Goal: Communication & Community: Answer question/provide support

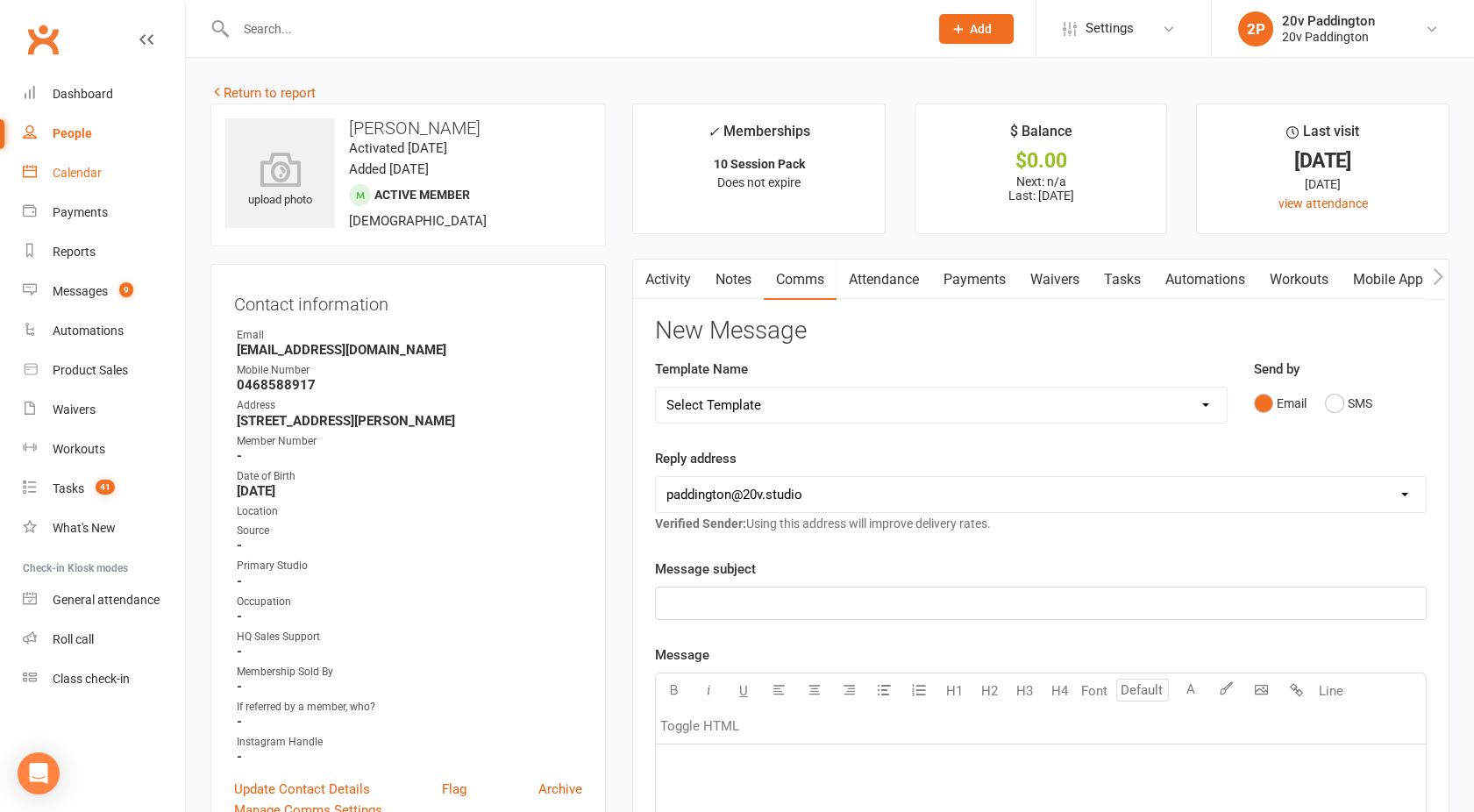
click at [69, 177] on div "Calendar" at bounding box center [77, 172] width 49 height 14
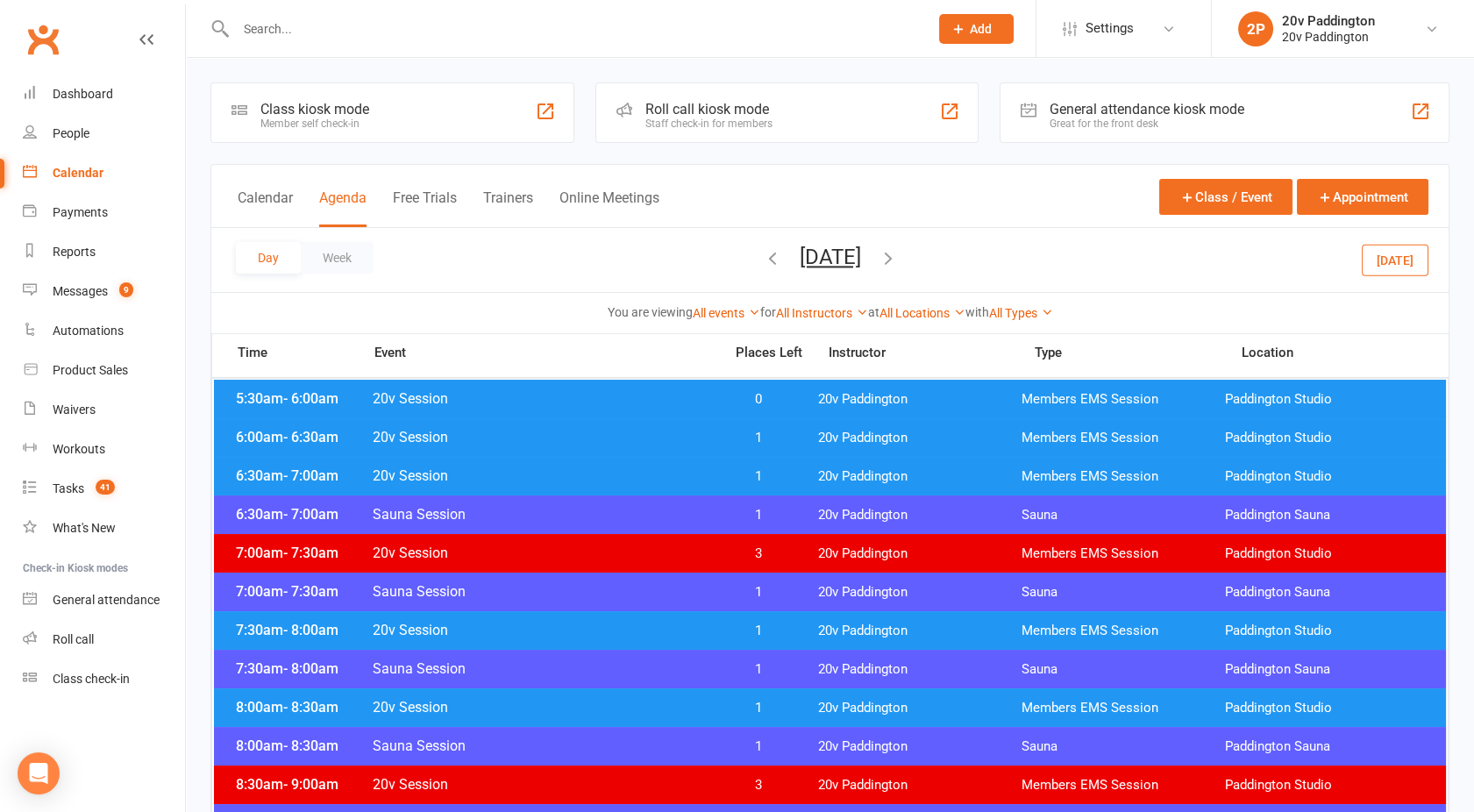
click at [298, 25] on input "text" at bounding box center [573, 29] width 686 height 24
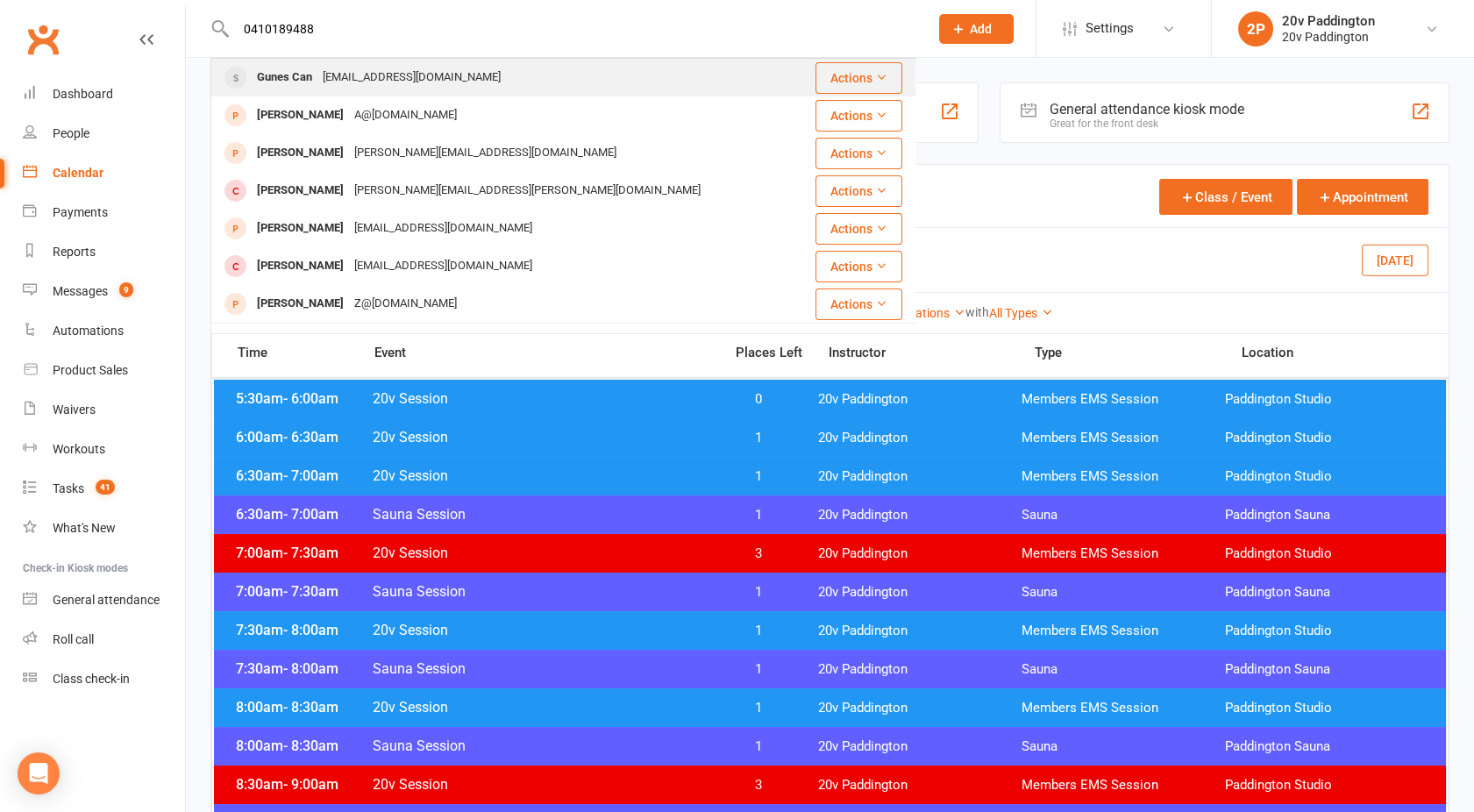
type input "0410189488"
click at [329, 73] on div "[EMAIL_ADDRESS][DOMAIN_NAME]" at bounding box center [411, 77] width 188 height 25
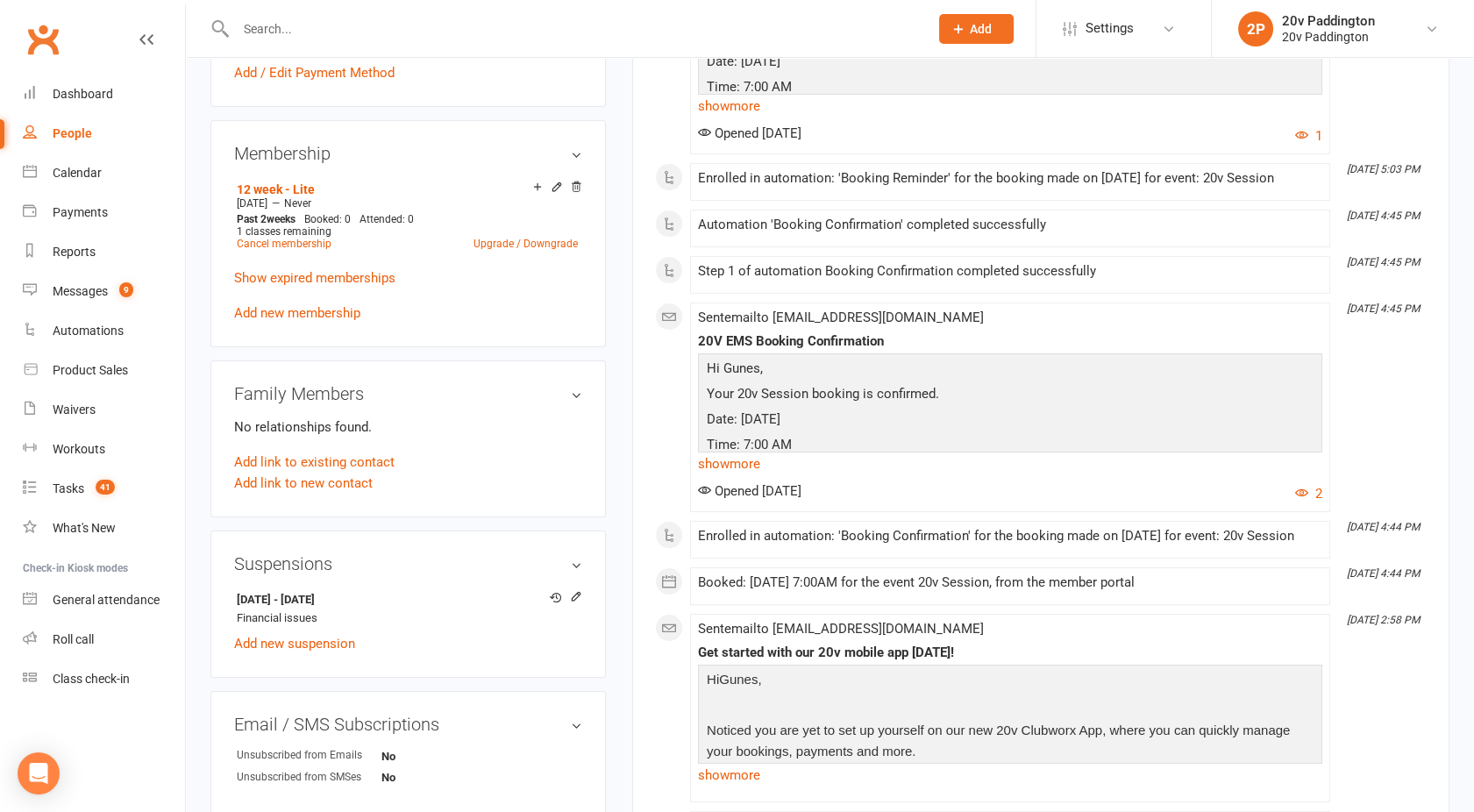
scroll to position [876, 0]
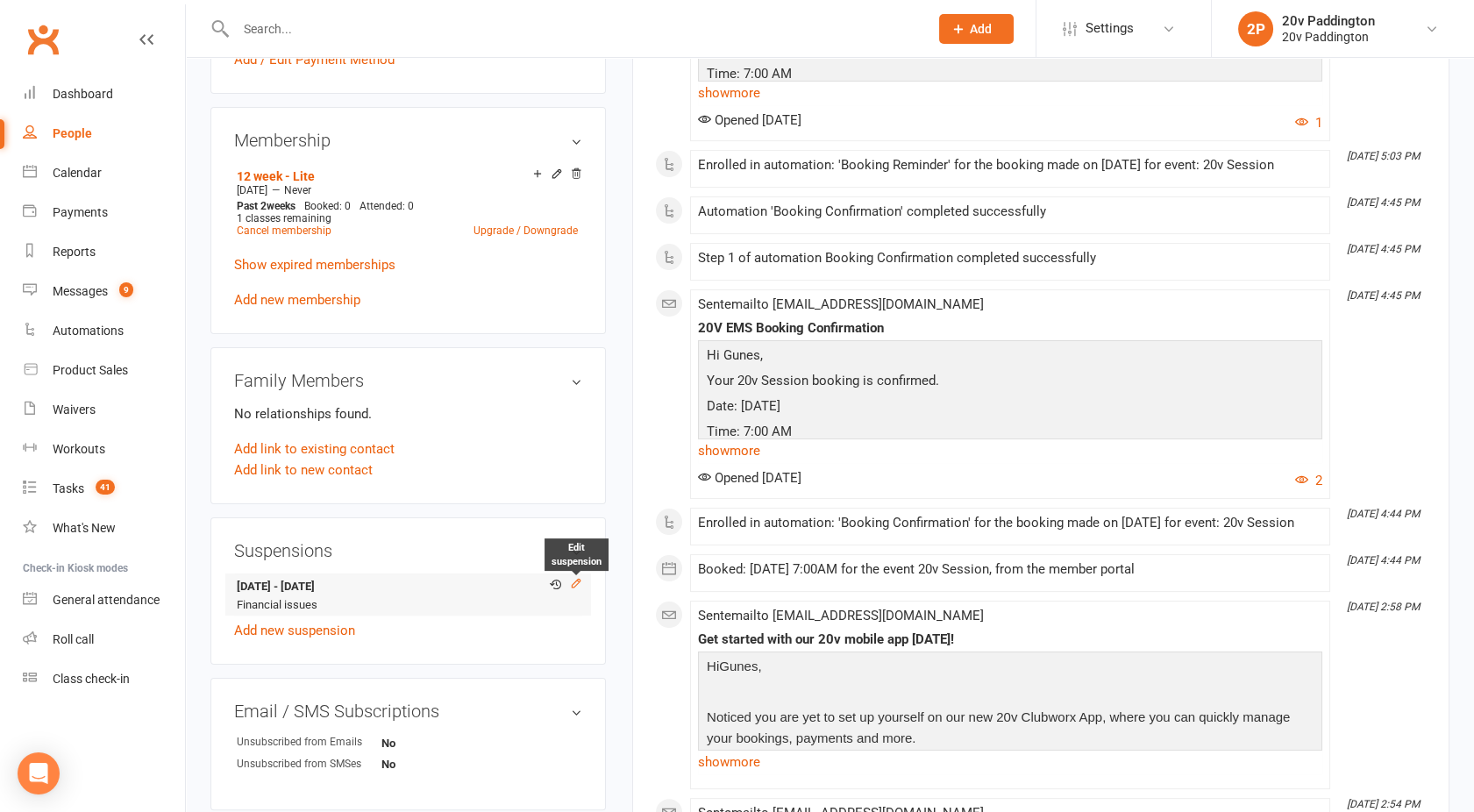
click at [577, 581] on icon at bounding box center [576, 582] width 8 height 8
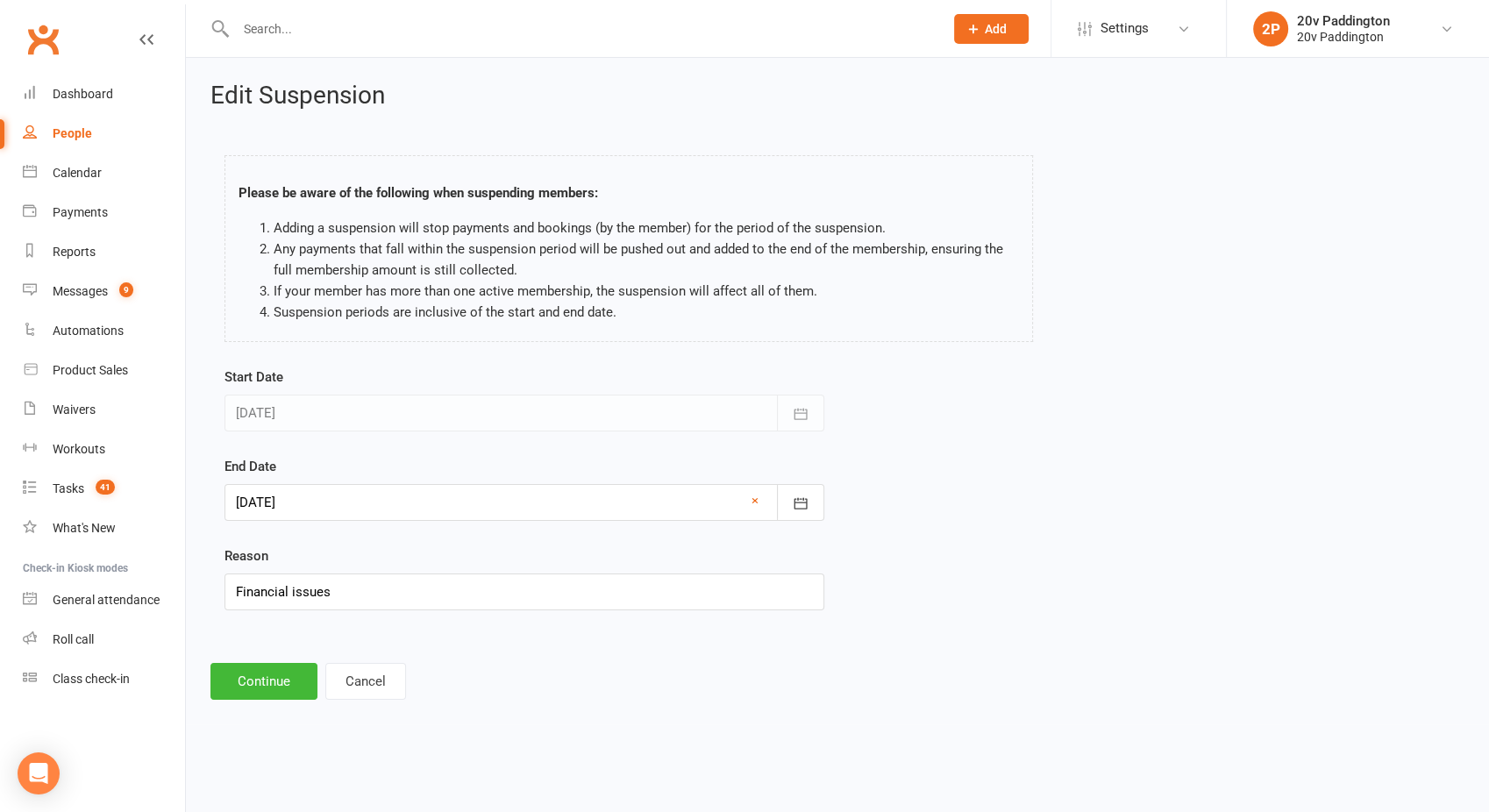
click at [296, 509] on div at bounding box center [524, 502] width 600 height 37
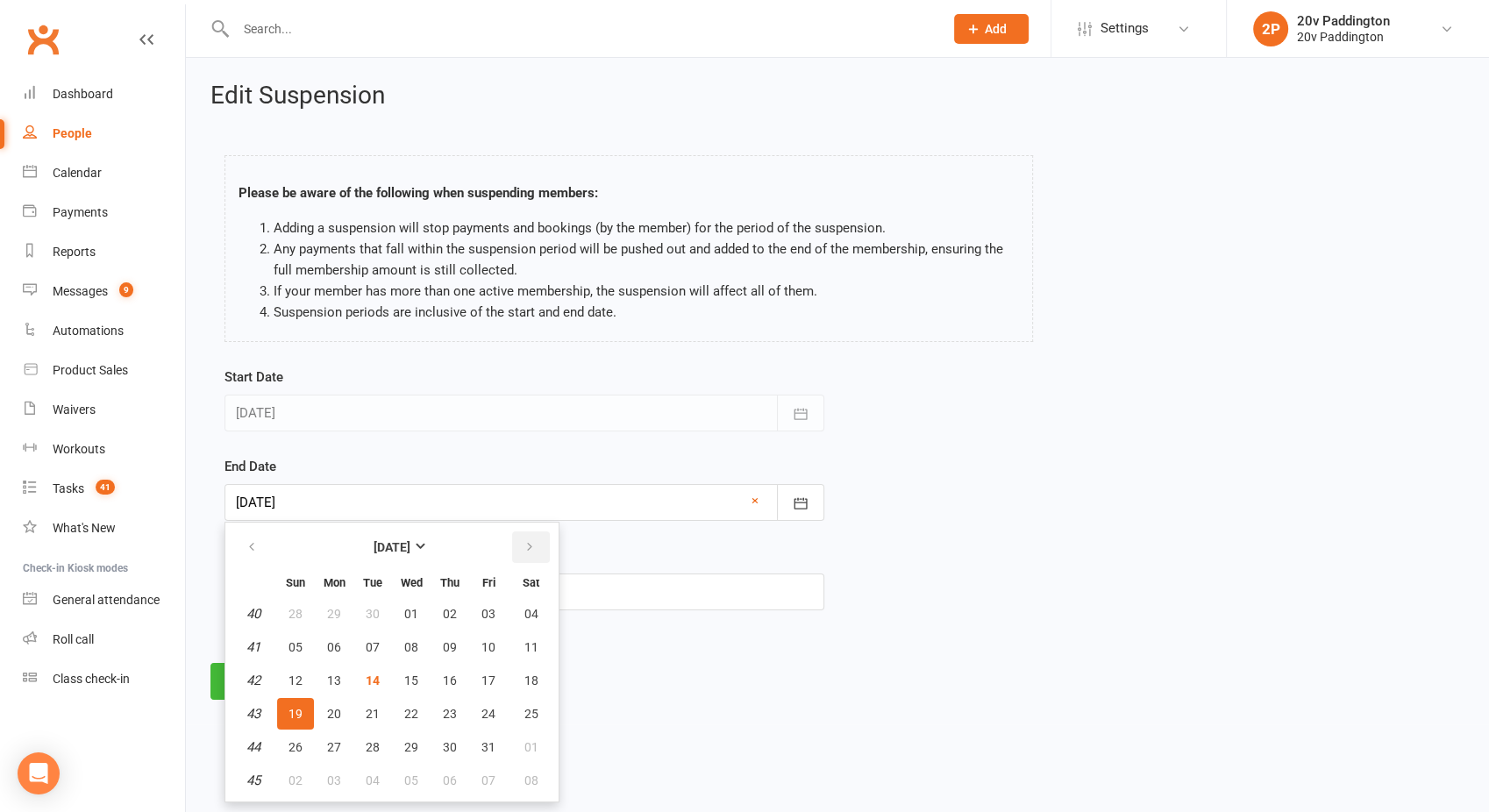
click at [523, 542] on icon "button" at bounding box center [529, 547] width 12 height 14
click at [291, 707] on span "16" at bounding box center [296, 713] width 14 height 14
type input "[DATE]"
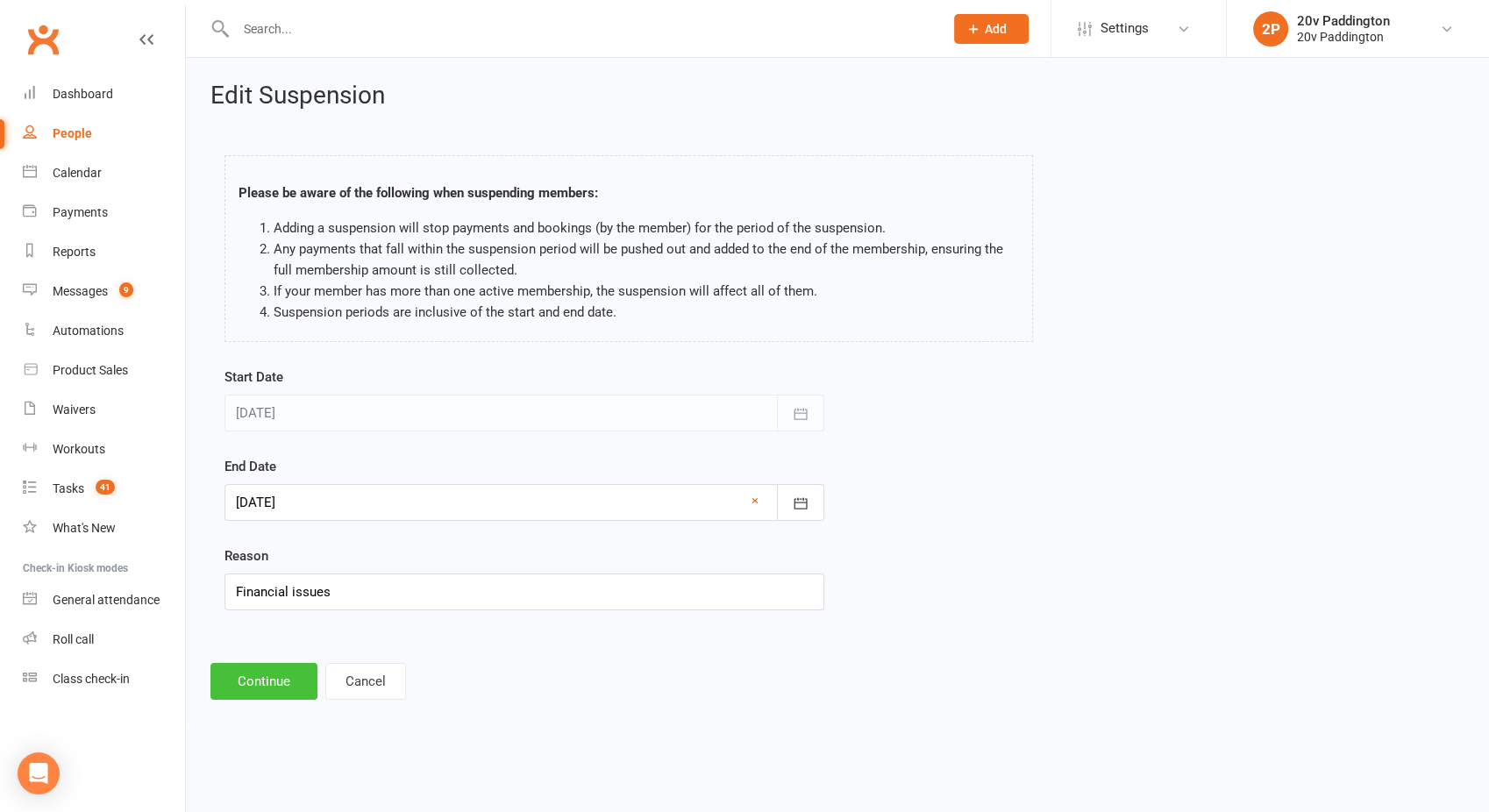
click at [261, 678] on button "Continue" at bounding box center [264, 680] width 107 height 37
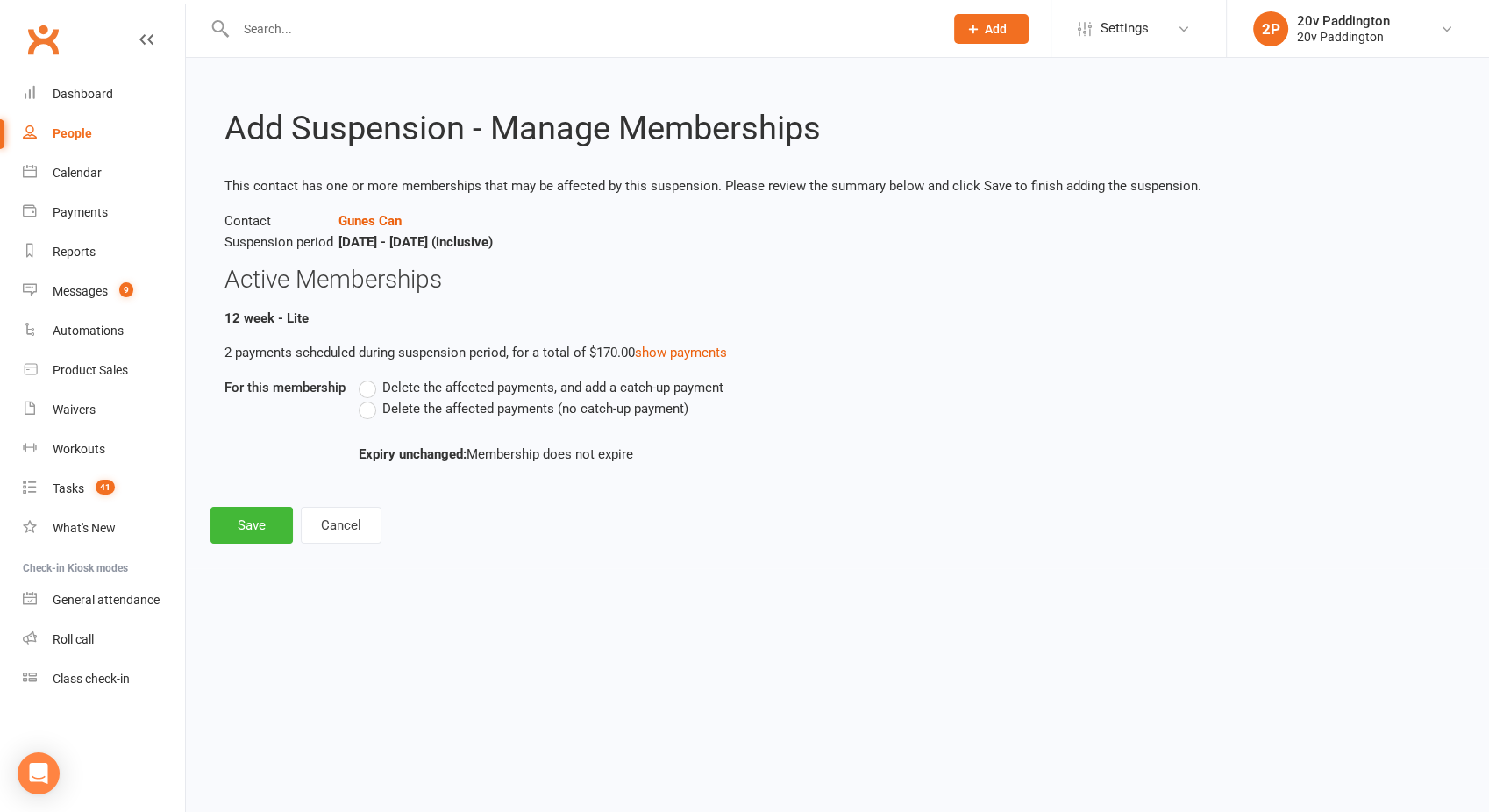
click at [381, 412] on label "Delete the affected payments (no catch-up payment)" at bounding box center [523, 408] width 329 height 21
click at [370, 398] on input "Delete the affected payments (no catch-up payment)" at bounding box center [364, 398] width 11 height 0
click at [242, 526] on button "Save" at bounding box center [252, 525] width 83 height 37
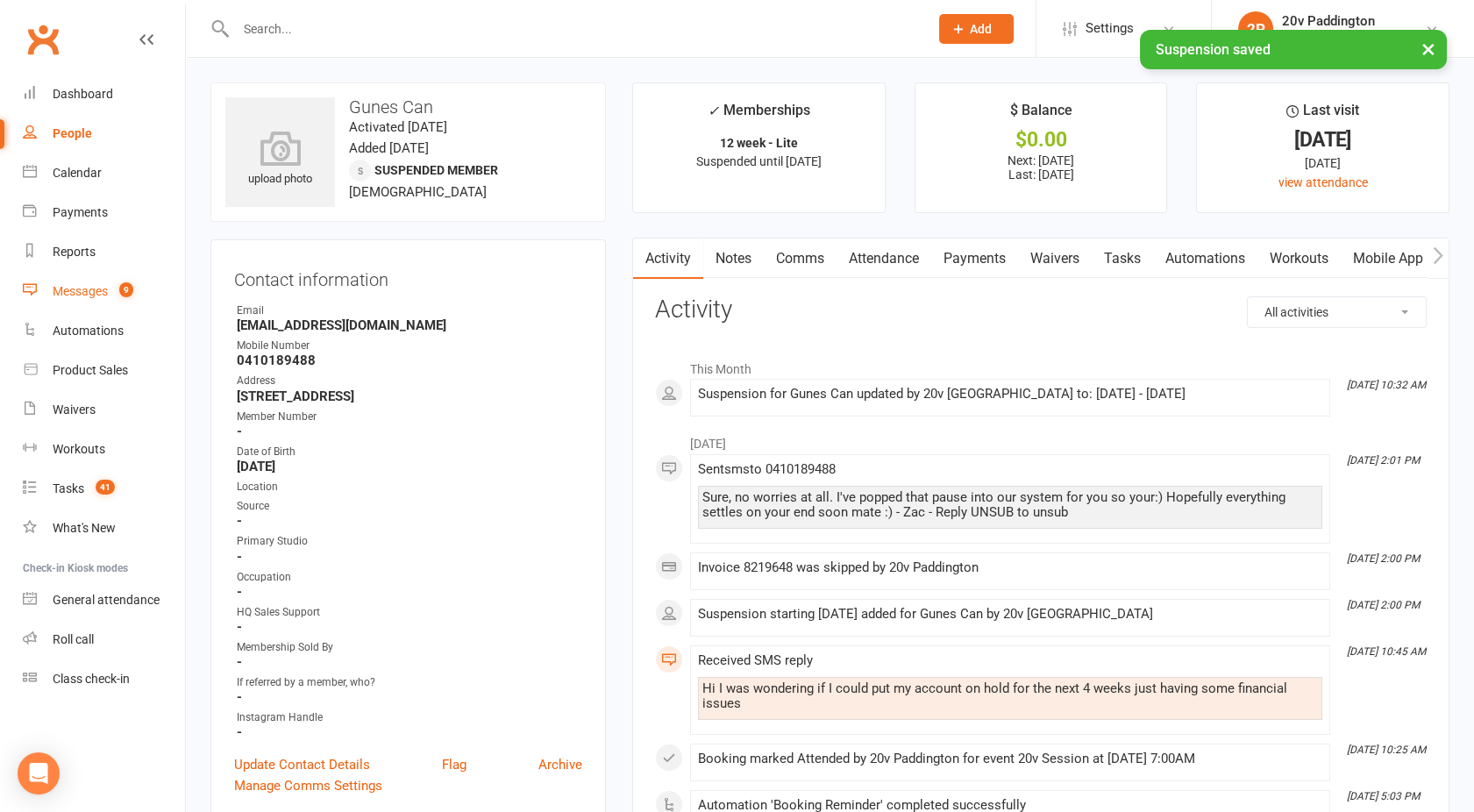
click at [84, 295] on div "Messages" at bounding box center [80, 291] width 56 height 14
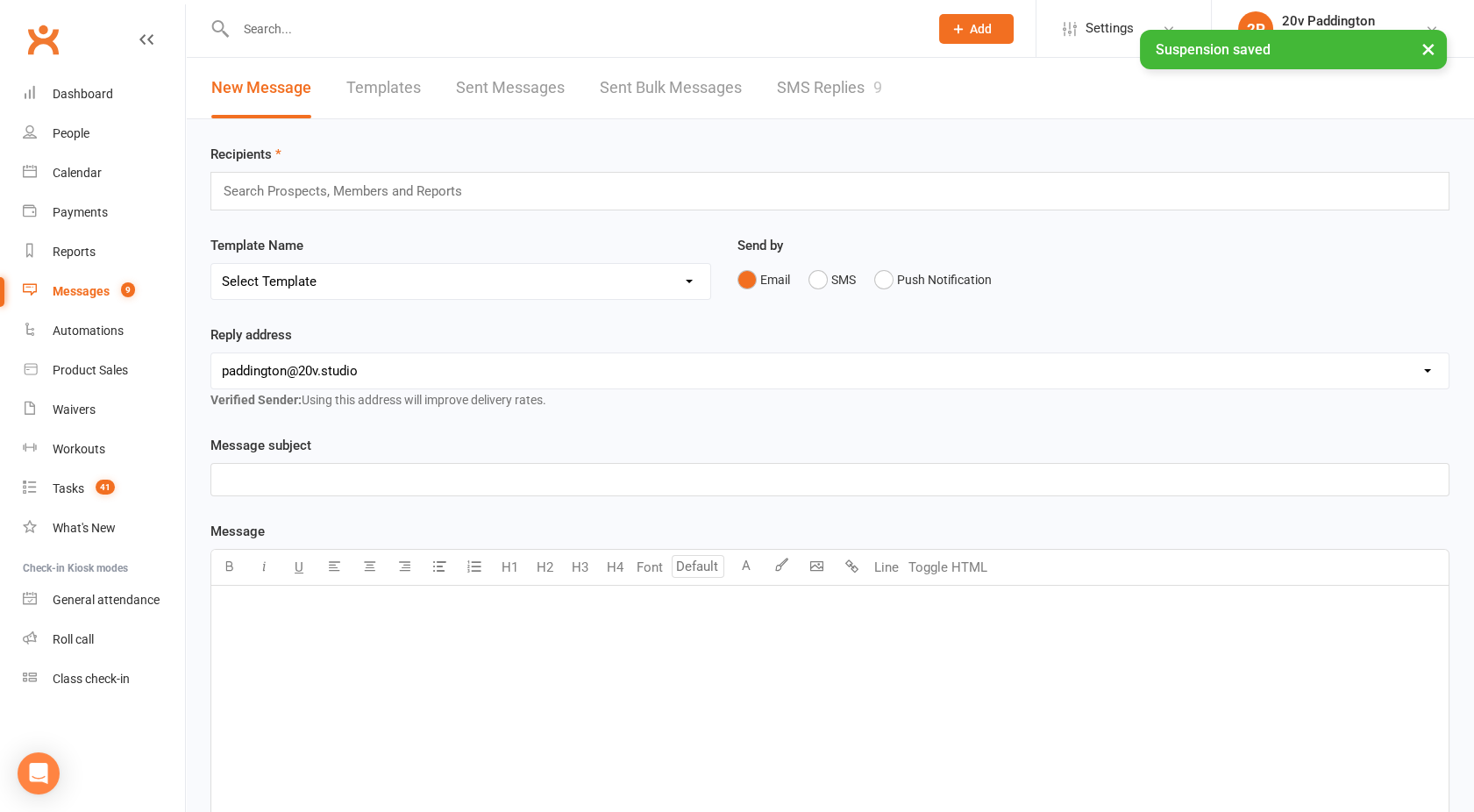
click at [841, 93] on link "SMS Replies 9" at bounding box center [830, 88] width 105 height 60
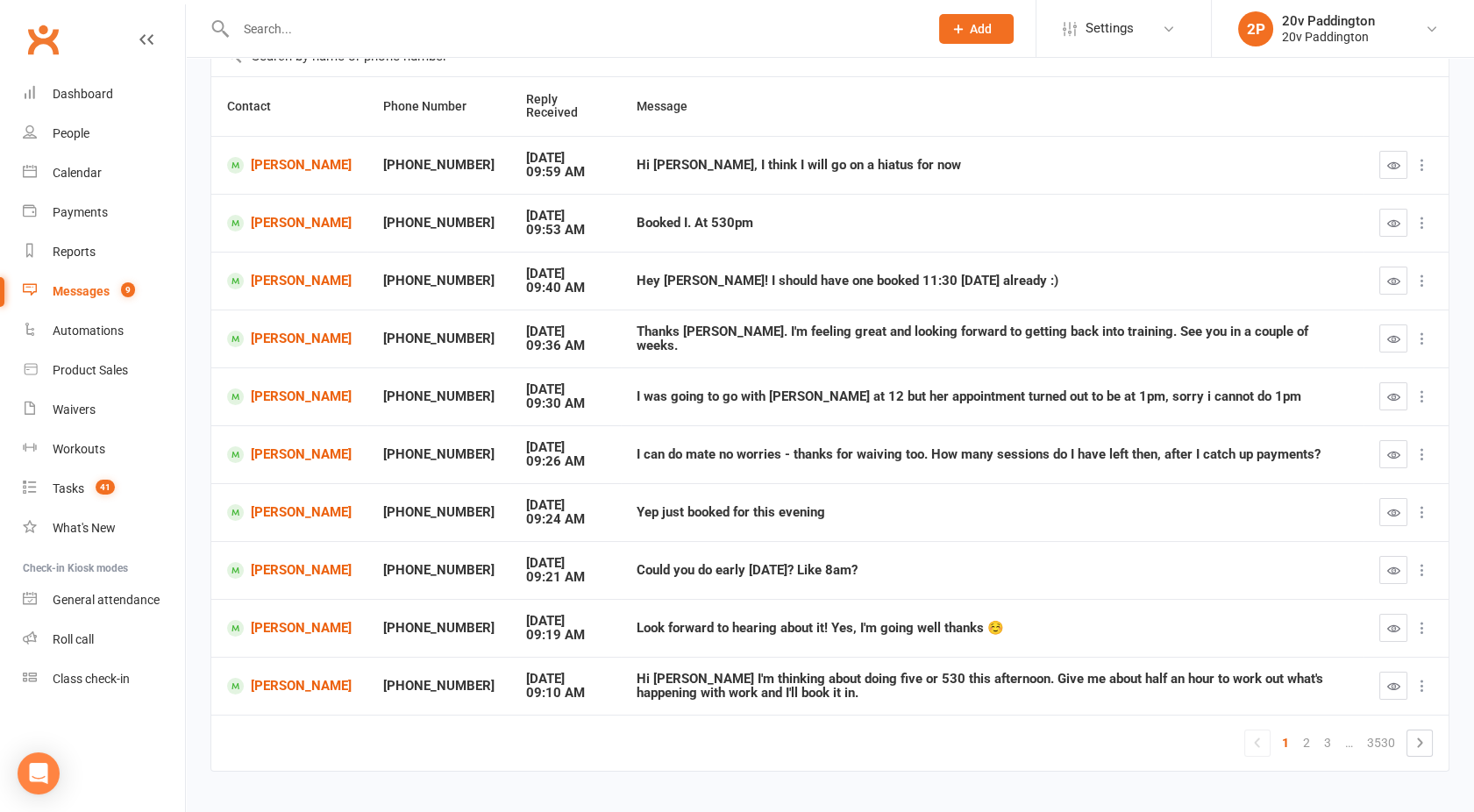
scroll to position [154, 0]
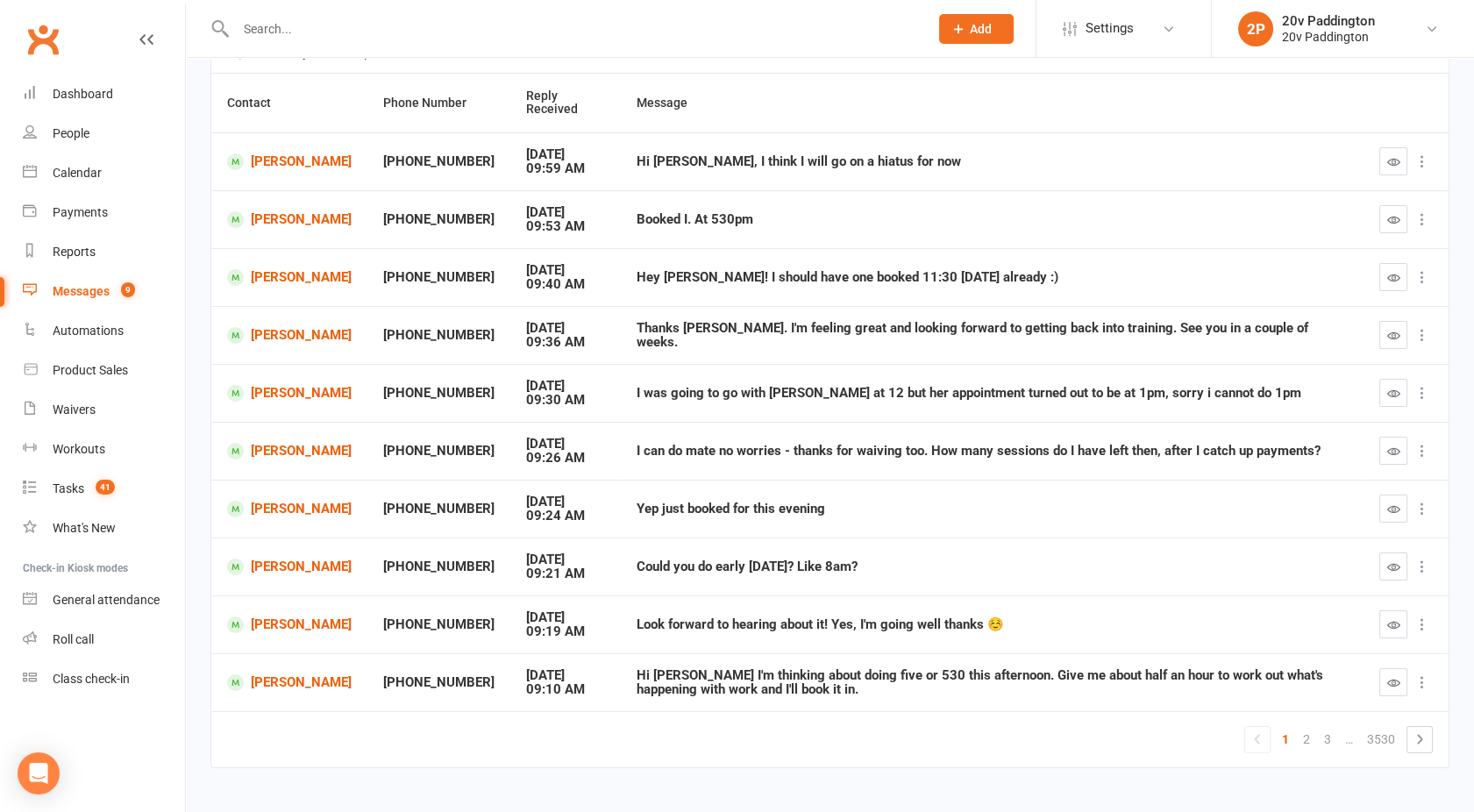
click at [1386, 618] on button "button" at bounding box center [1394, 625] width 28 height 28
click at [84, 179] on div "Calendar" at bounding box center [77, 172] width 49 height 14
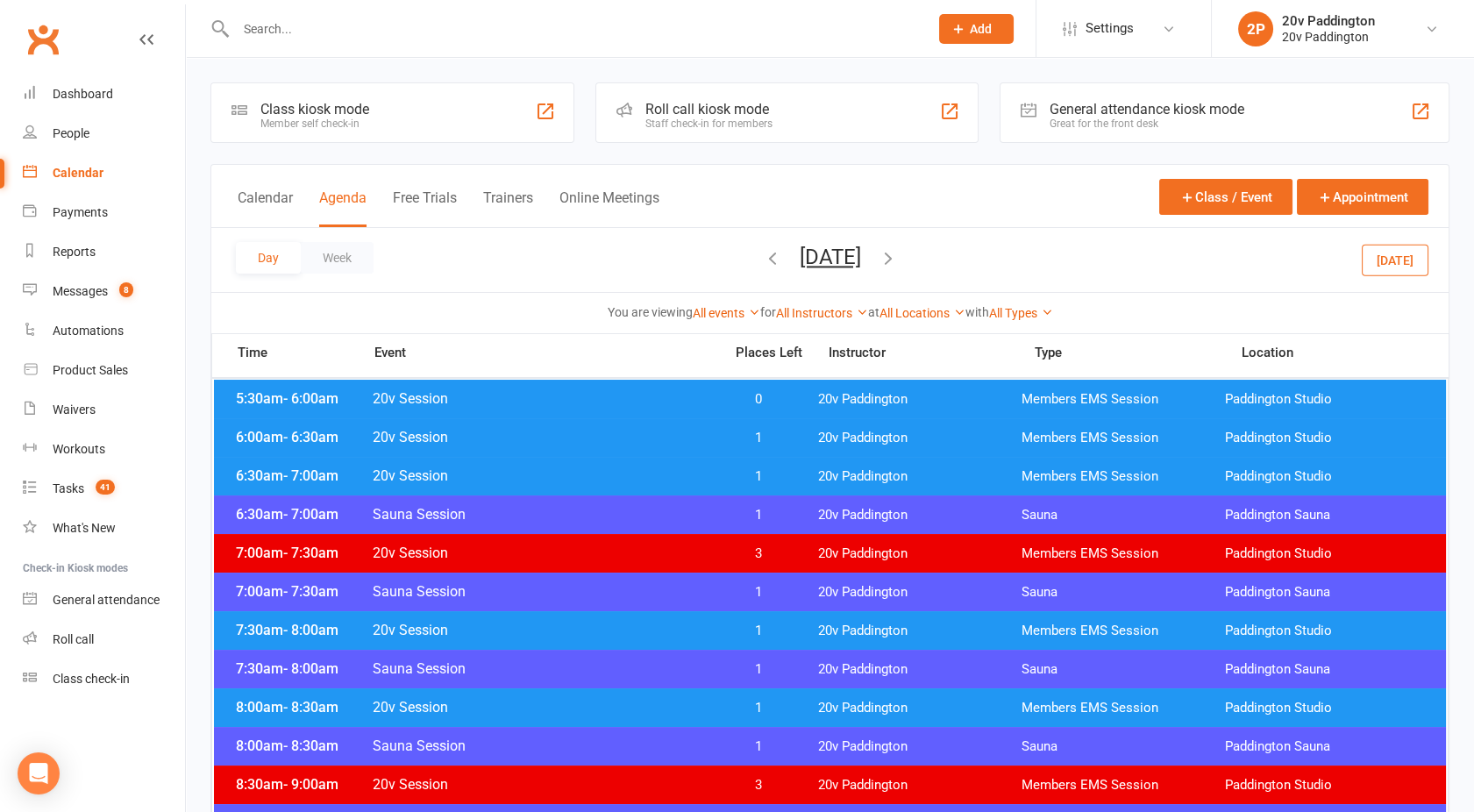
click at [840, 266] on button "[DATE]" at bounding box center [830, 257] width 61 height 24
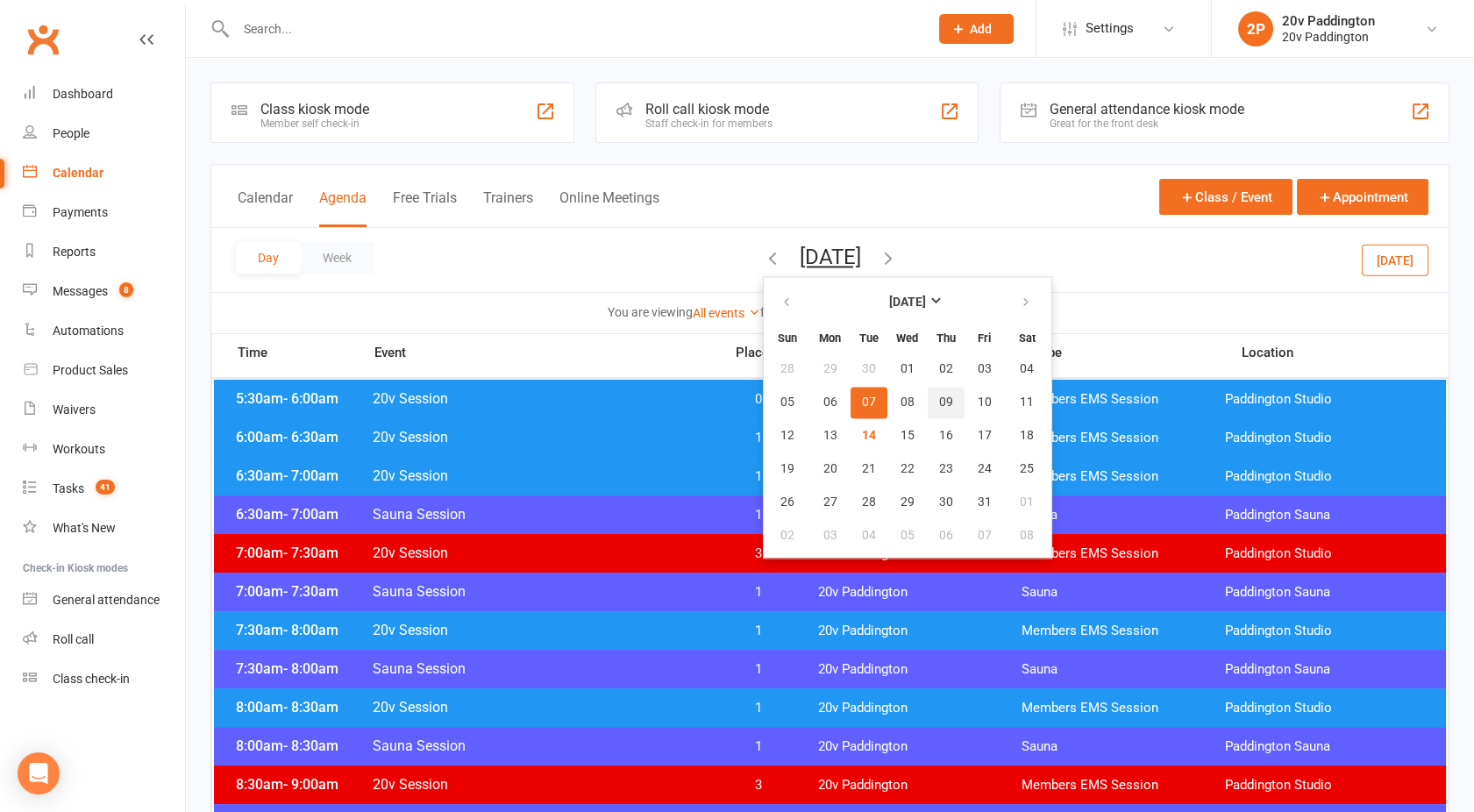
click at [939, 398] on span "09" at bounding box center [946, 402] width 14 height 14
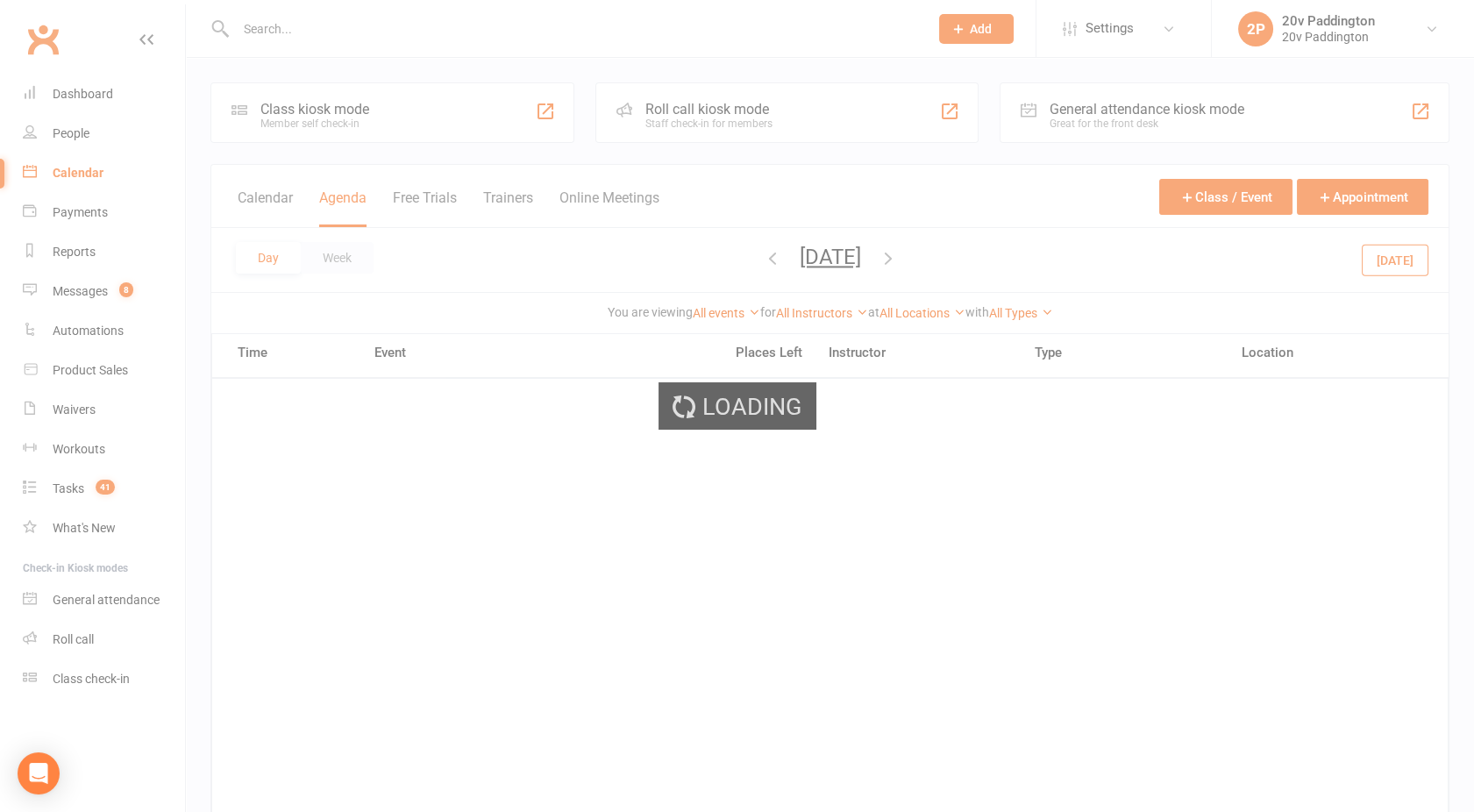
click at [826, 246] on div "Loading" at bounding box center [737, 406] width 1474 height 812
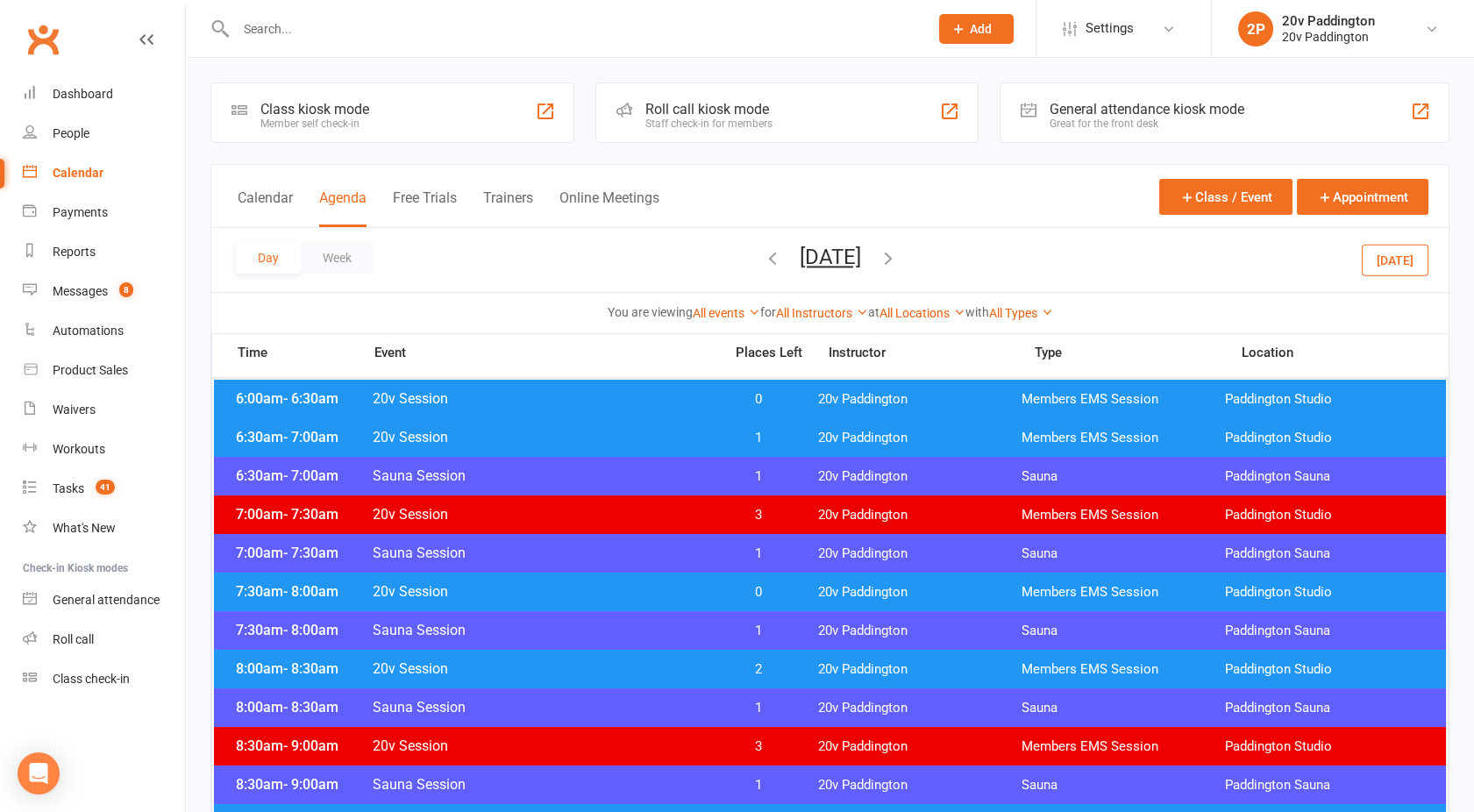
click at [820, 251] on button "[DATE]" at bounding box center [830, 257] width 61 height 24
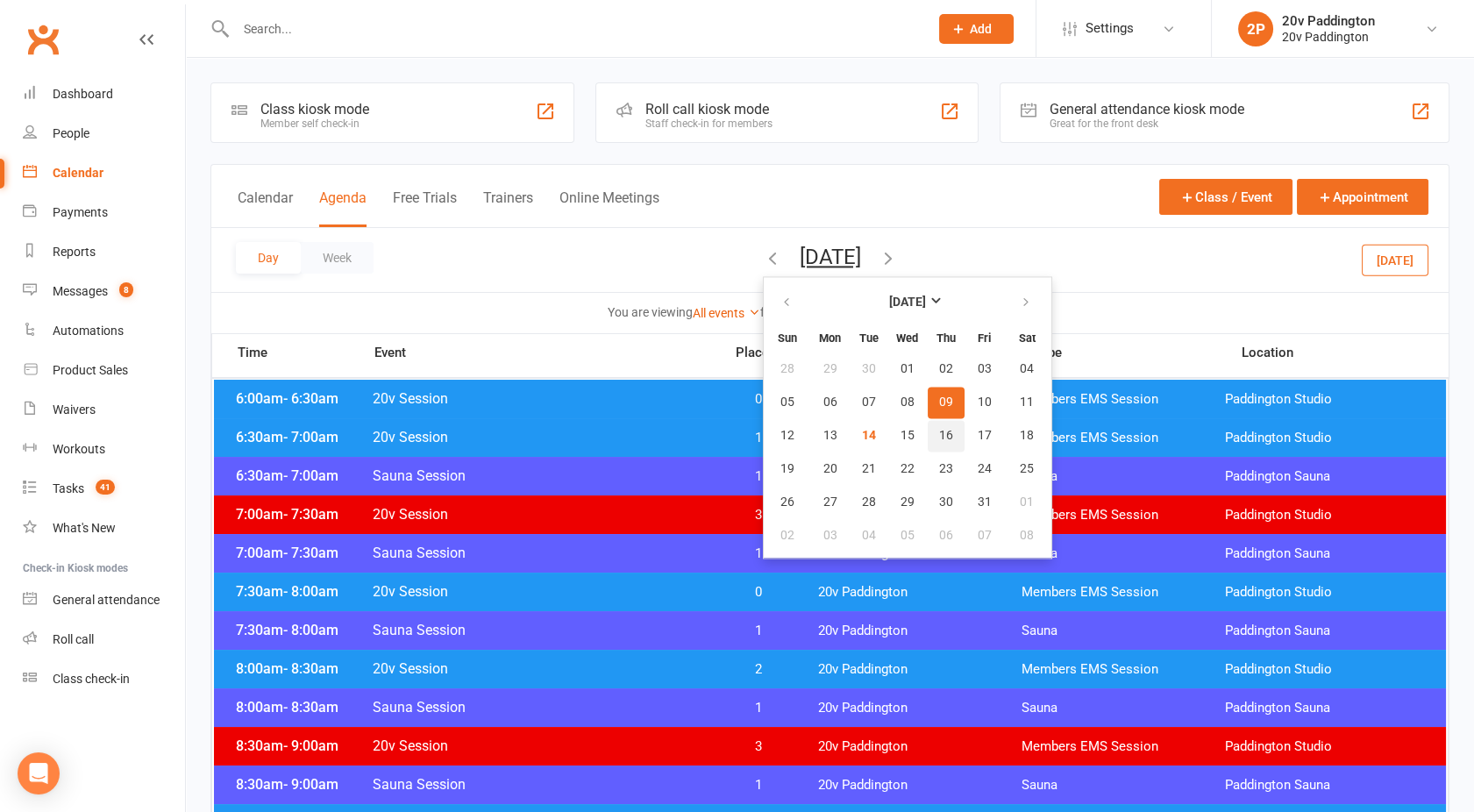
click at [939, 431] on span "16" at bounding box center [946, 436] width 14 height 14
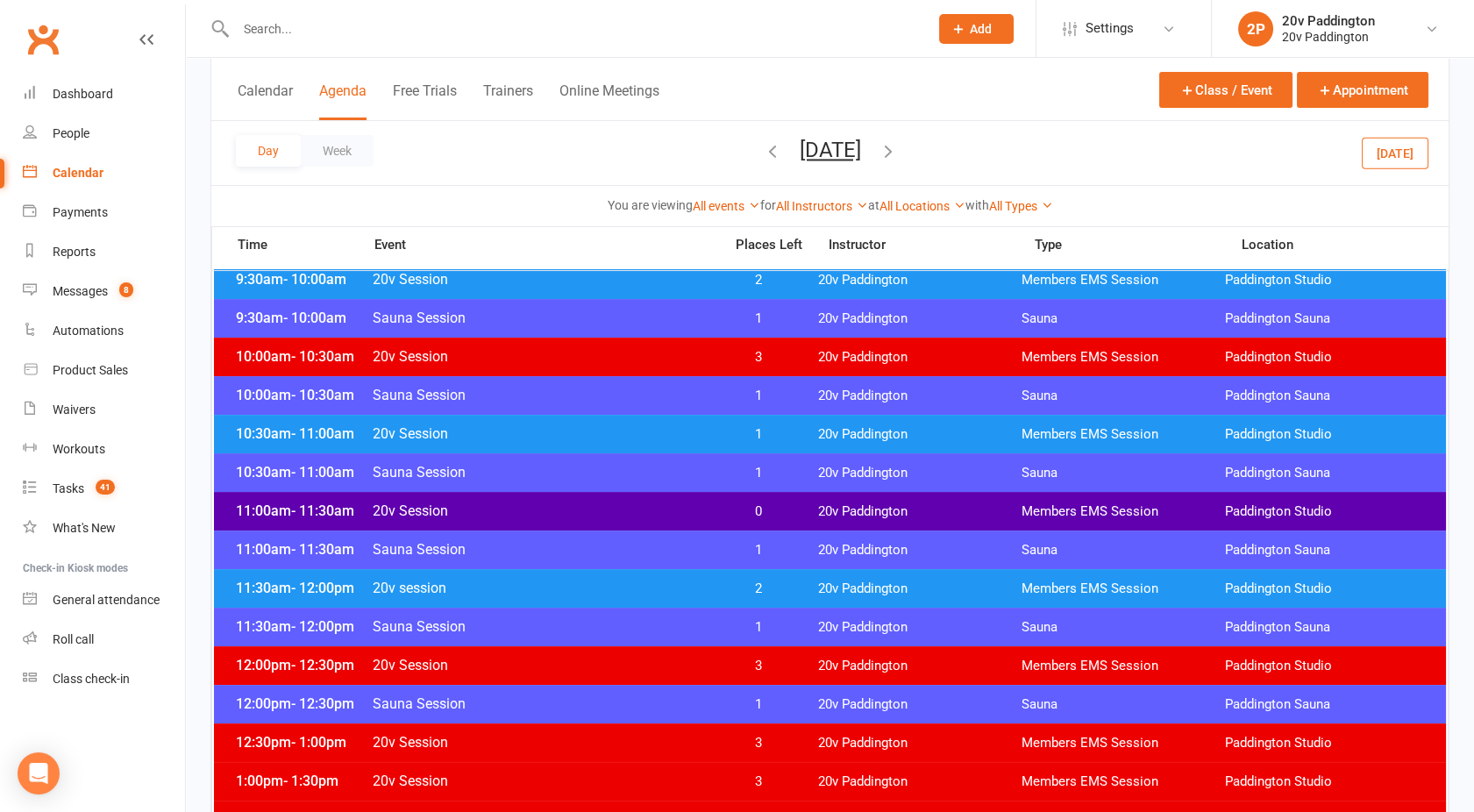
scroll to position [624, 0]
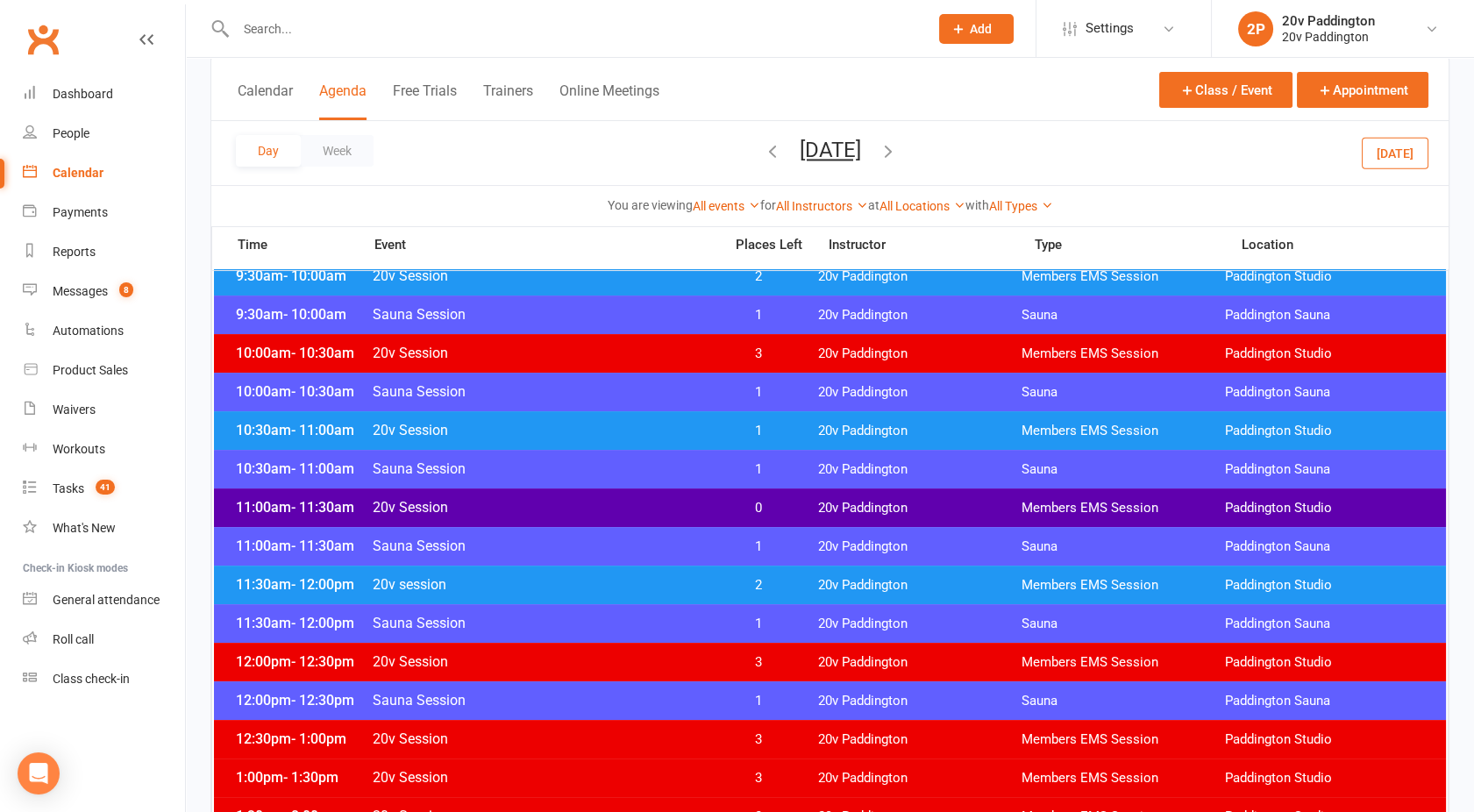
click at [615, 587] on span "20v session" at bounding box center [542, 584] width 341 height 17
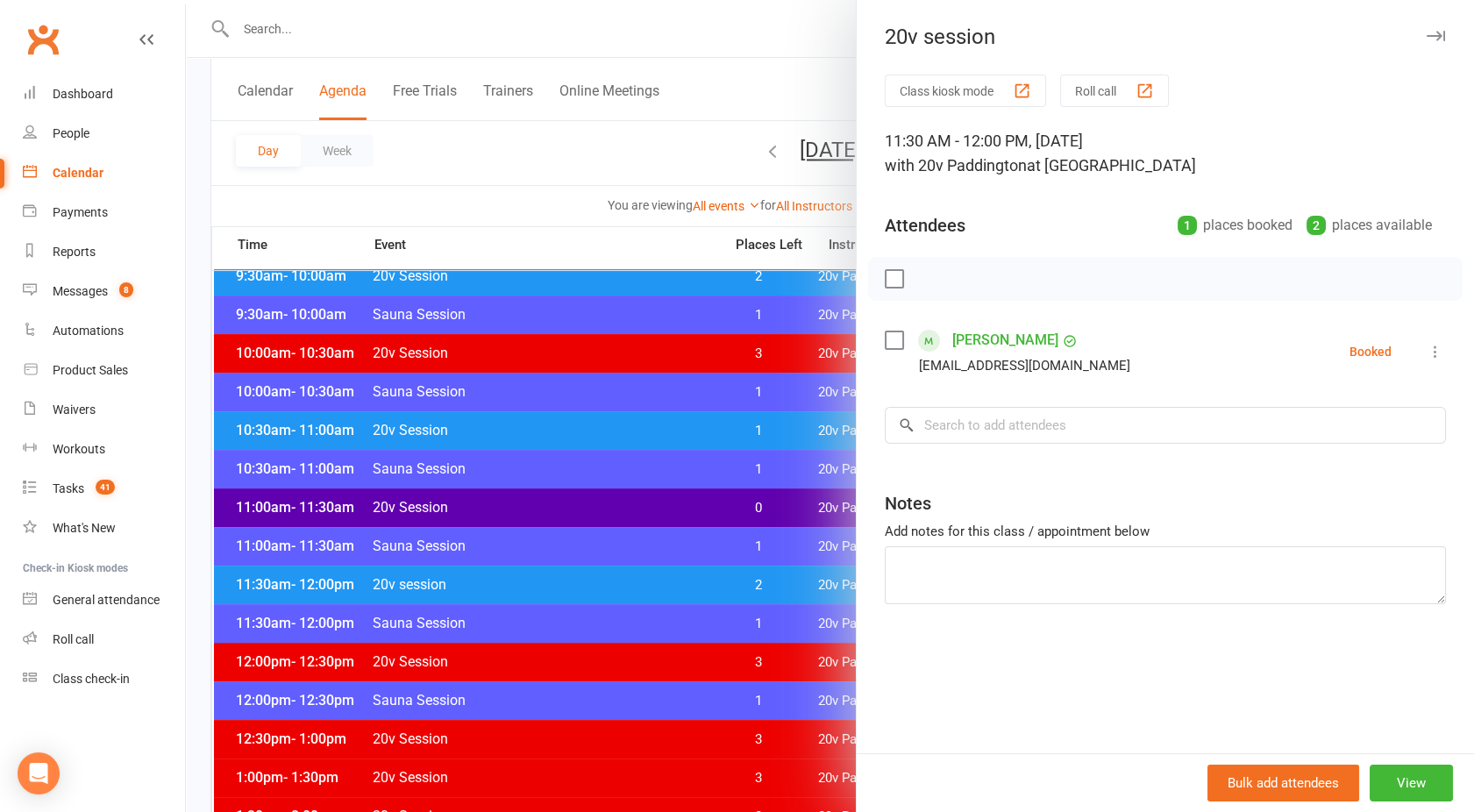
click at [962, 456] on div "Class kiosk mode Roll call 11:30 AM - 12:00 PM, [DATE] with 20v Paddington at […" at bounding box center [1165, 413] width 617 height 678
click at [942, 433] on input "search" at bounding box center [1165, 424] width 561 height 37
type input "o"
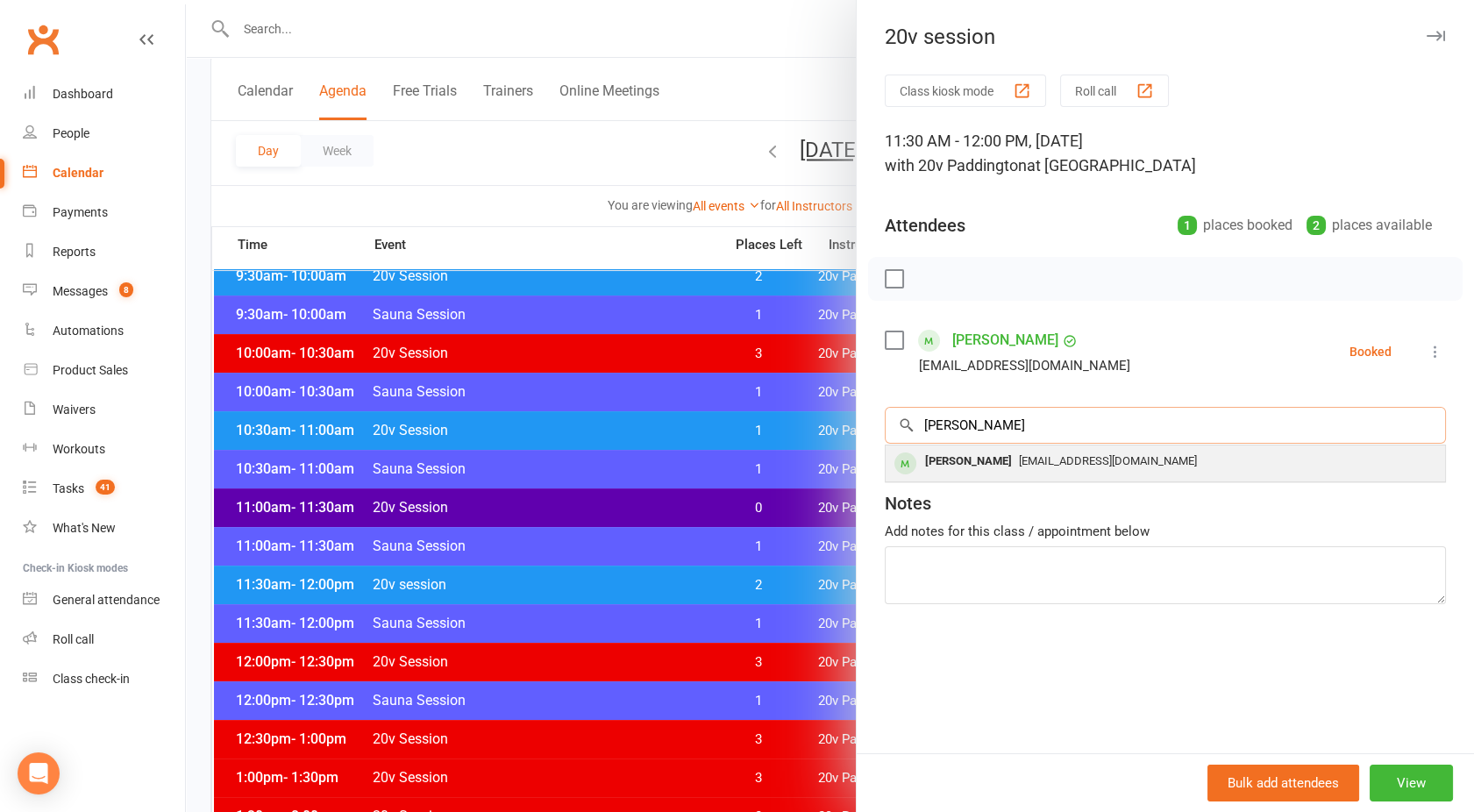
type input "[PERSON_NAME]"
click at [974, 465] on div "[PERSON_NAME]" at bounding box center [969, 461] width 101 height 25
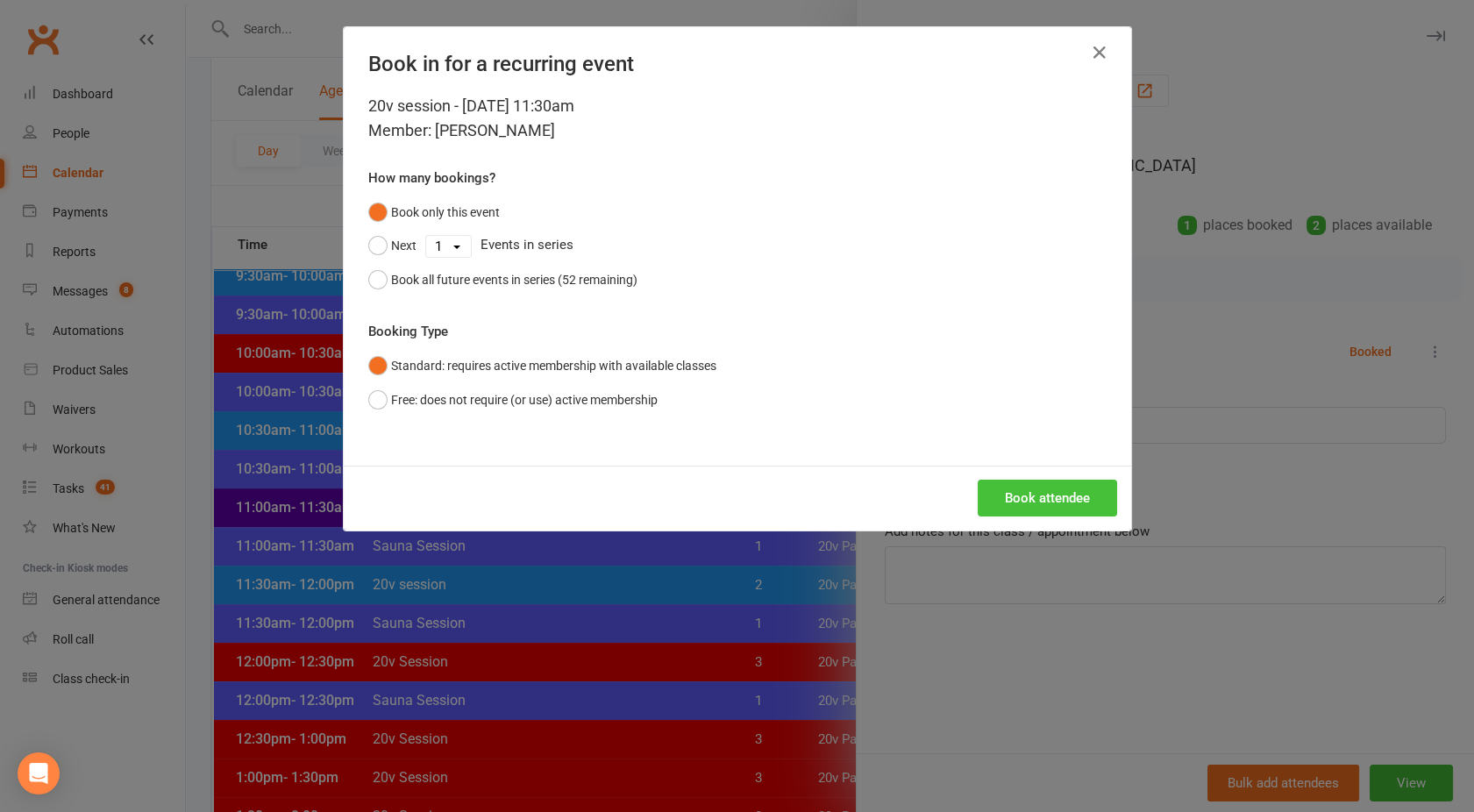
click at [1036, 497] on button "Book attendee" at bounding box center [1048, 498] width 139 height 37
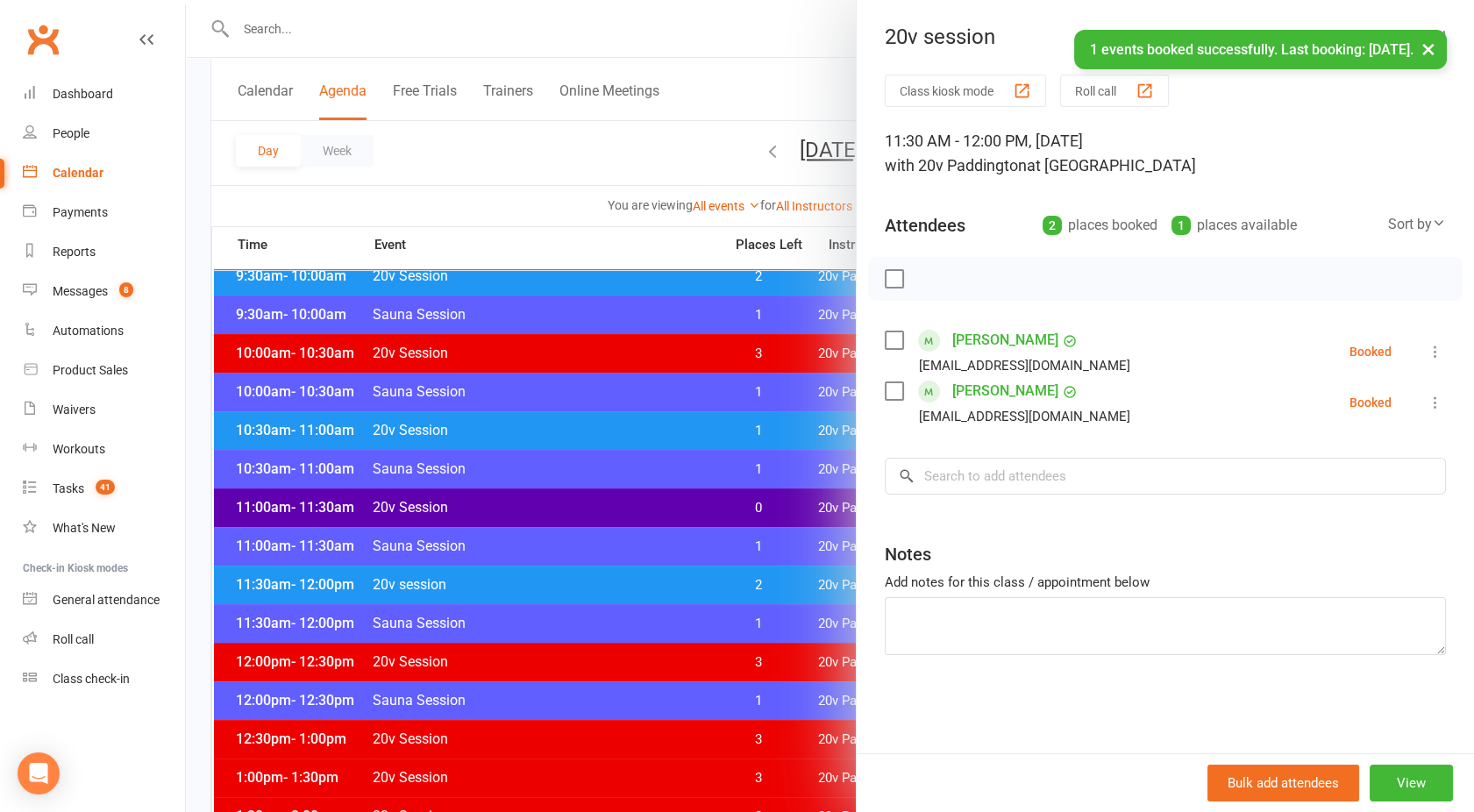
click at [973, 340] on link "[PERSON_NAME]" at bounding box center [1005, 341] width 106 height 28
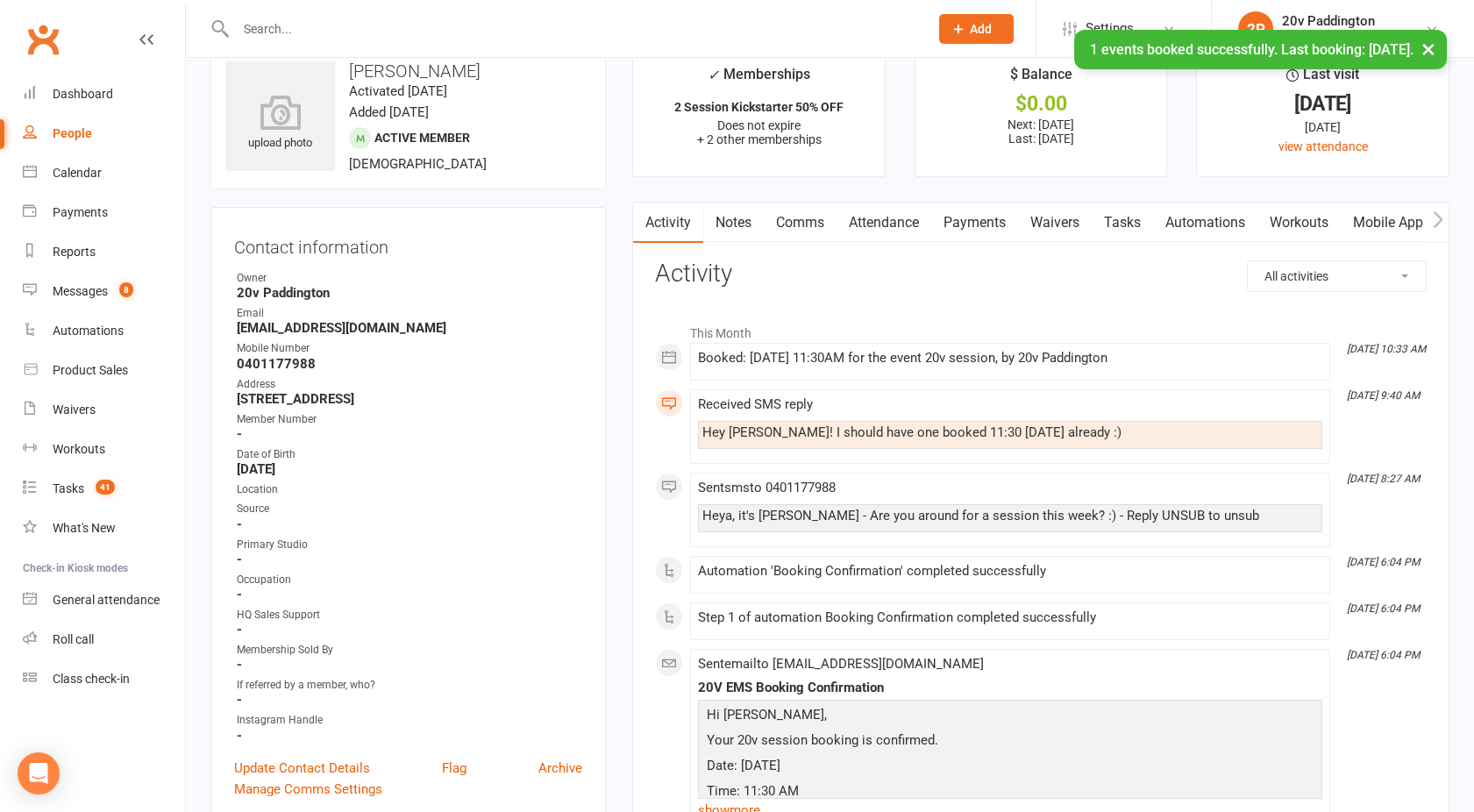
scroll to position [35, 0]
click at [897, 216] on link "Attendance" at bounding box center [884, 223] width 95 height 40
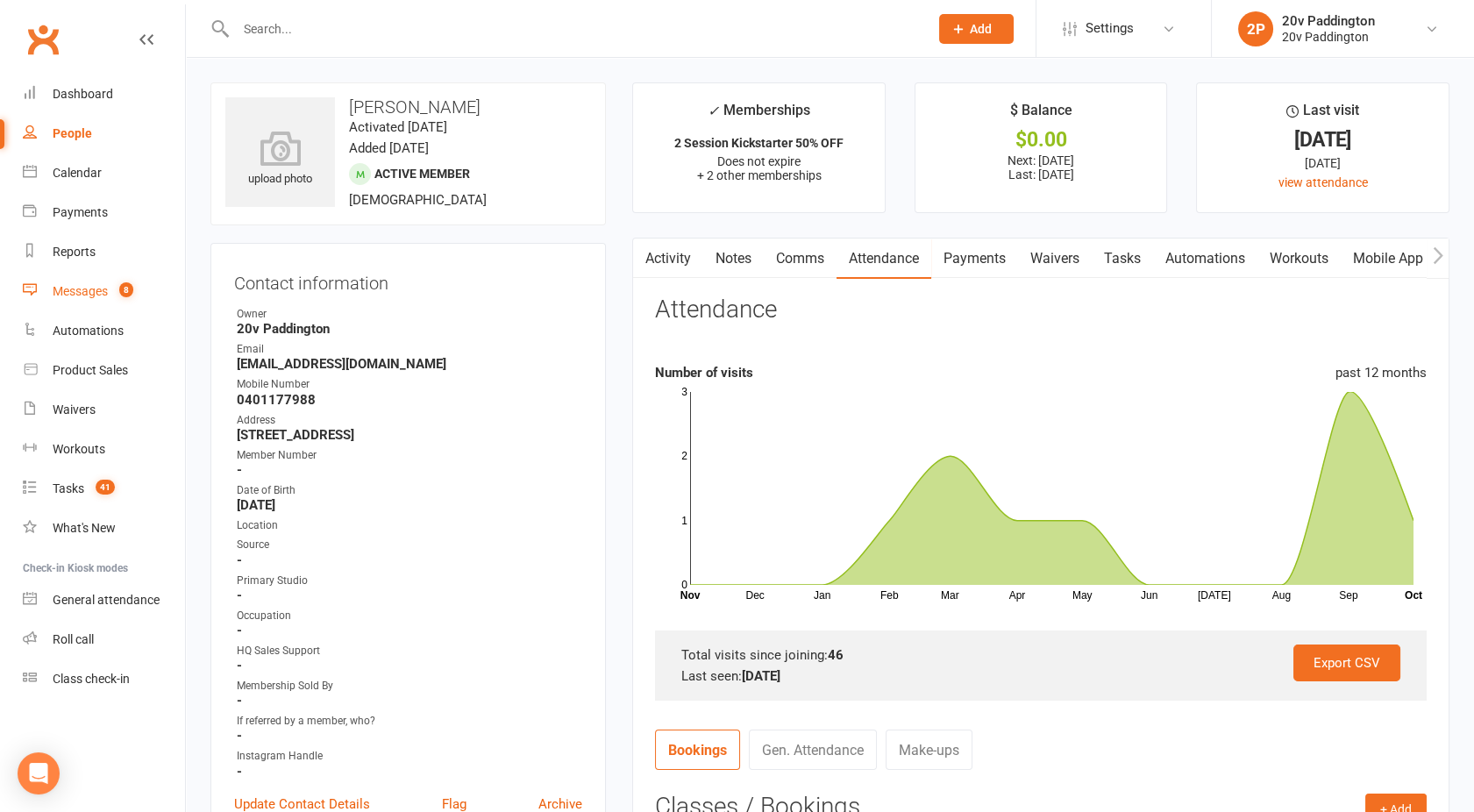
click at [72, 280] on link "Messages 8" at bounding box center [104, 292] width 162 height 40
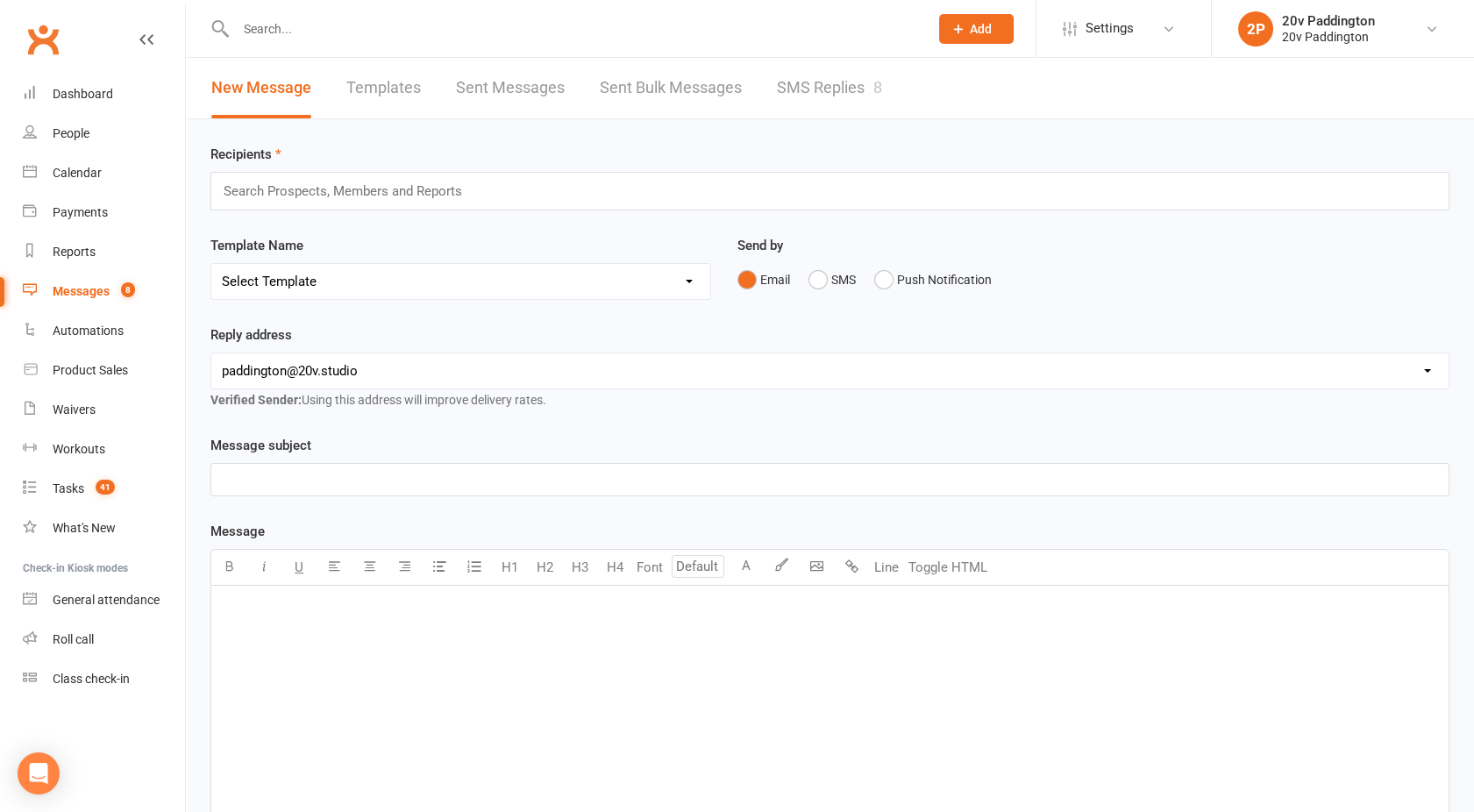
click at [807, 88] on link "SMS Replies 8" at bounding box center [830, 88] width 105 height 60
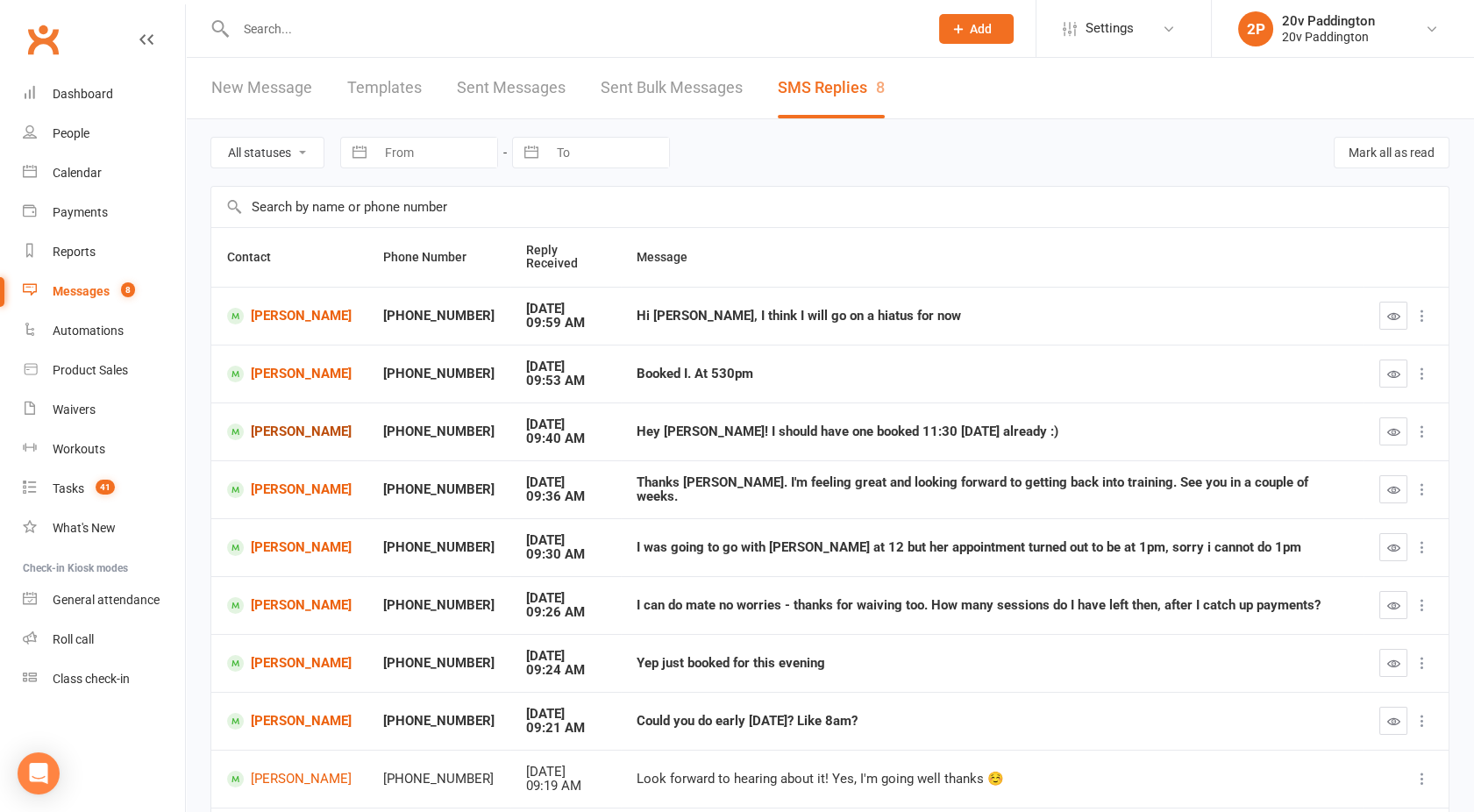
click at [282, 440] on link "[PERSON_NAME]" at bounding box center [289, 432] width 124 height 17
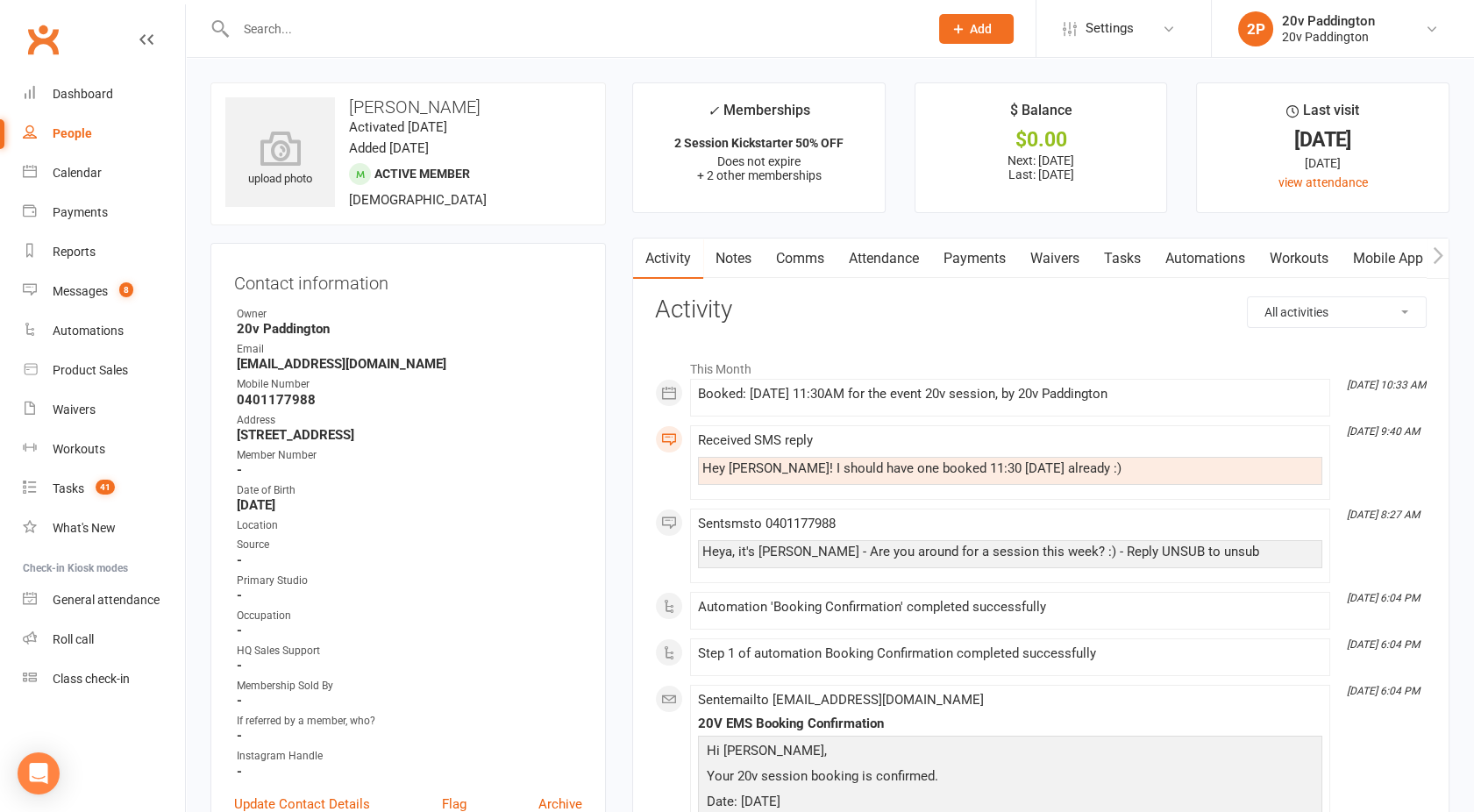
click at [808, 260] on link "Comms" at bounding box center [800, 258] width 72 height 40
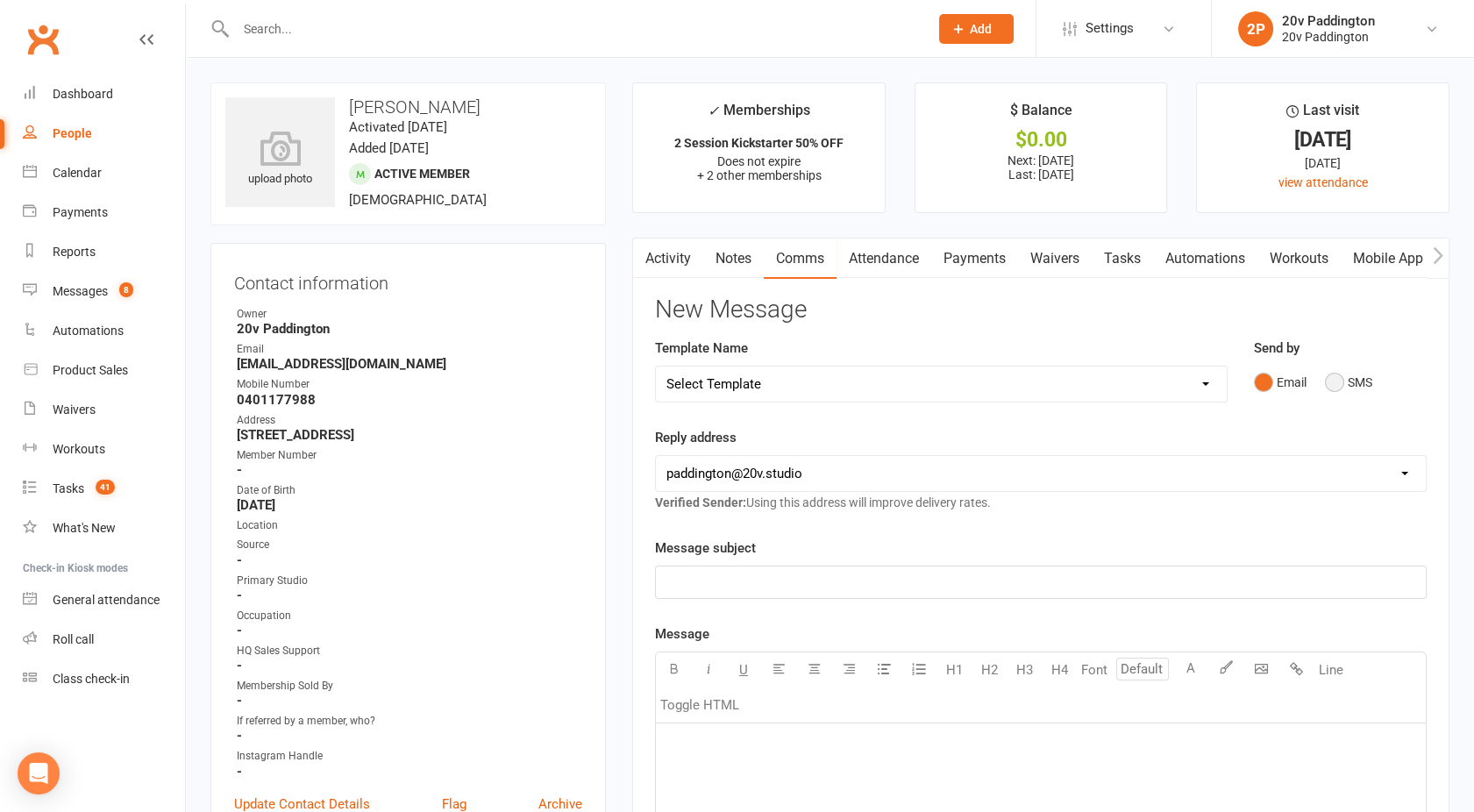
click at [1351, 384] on button "SMS" at bounding box center [1349, 382] width 47 height 33
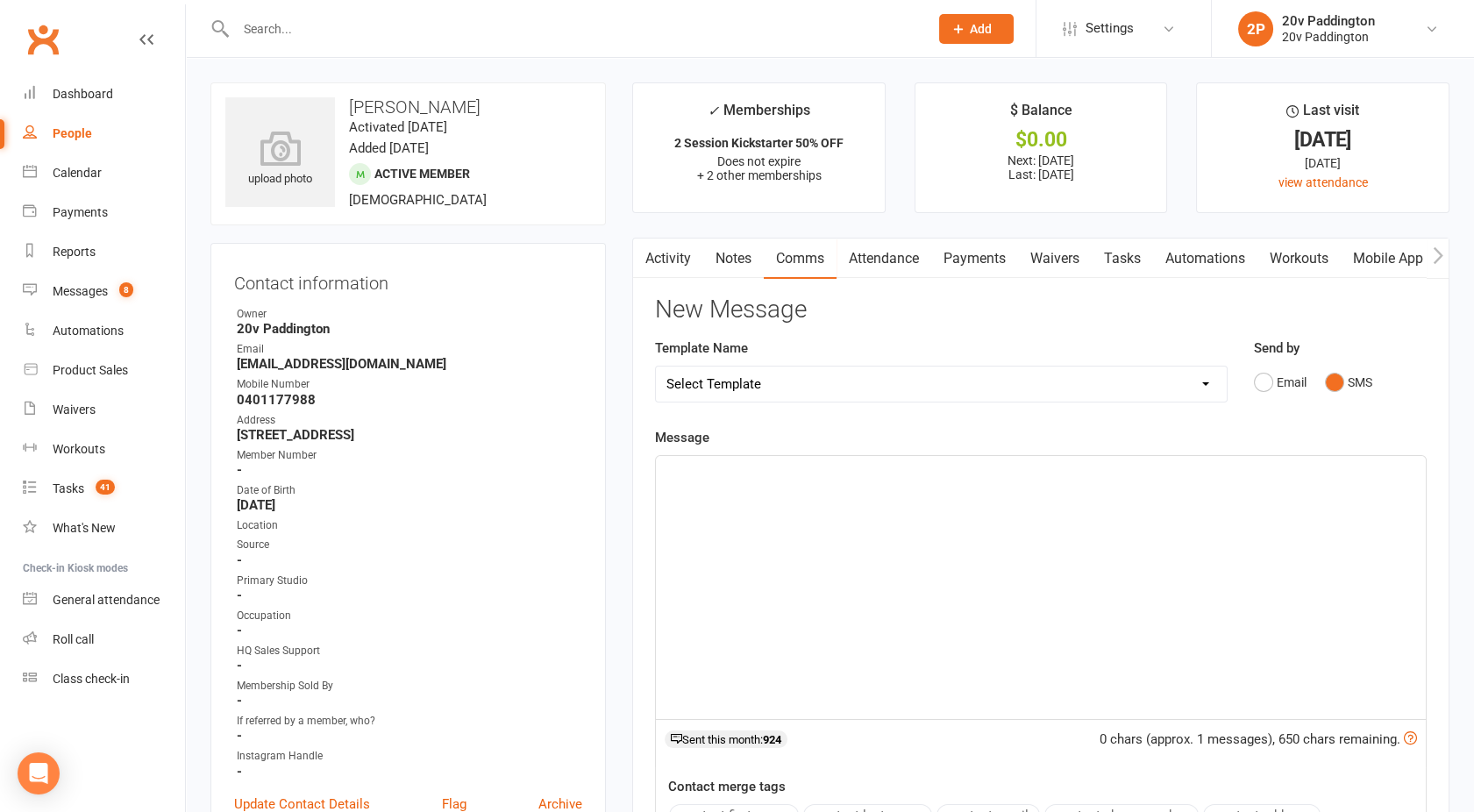
click at [1001, 555] on div "﻿" at bounding box center [1041, 588] width 770 height 263
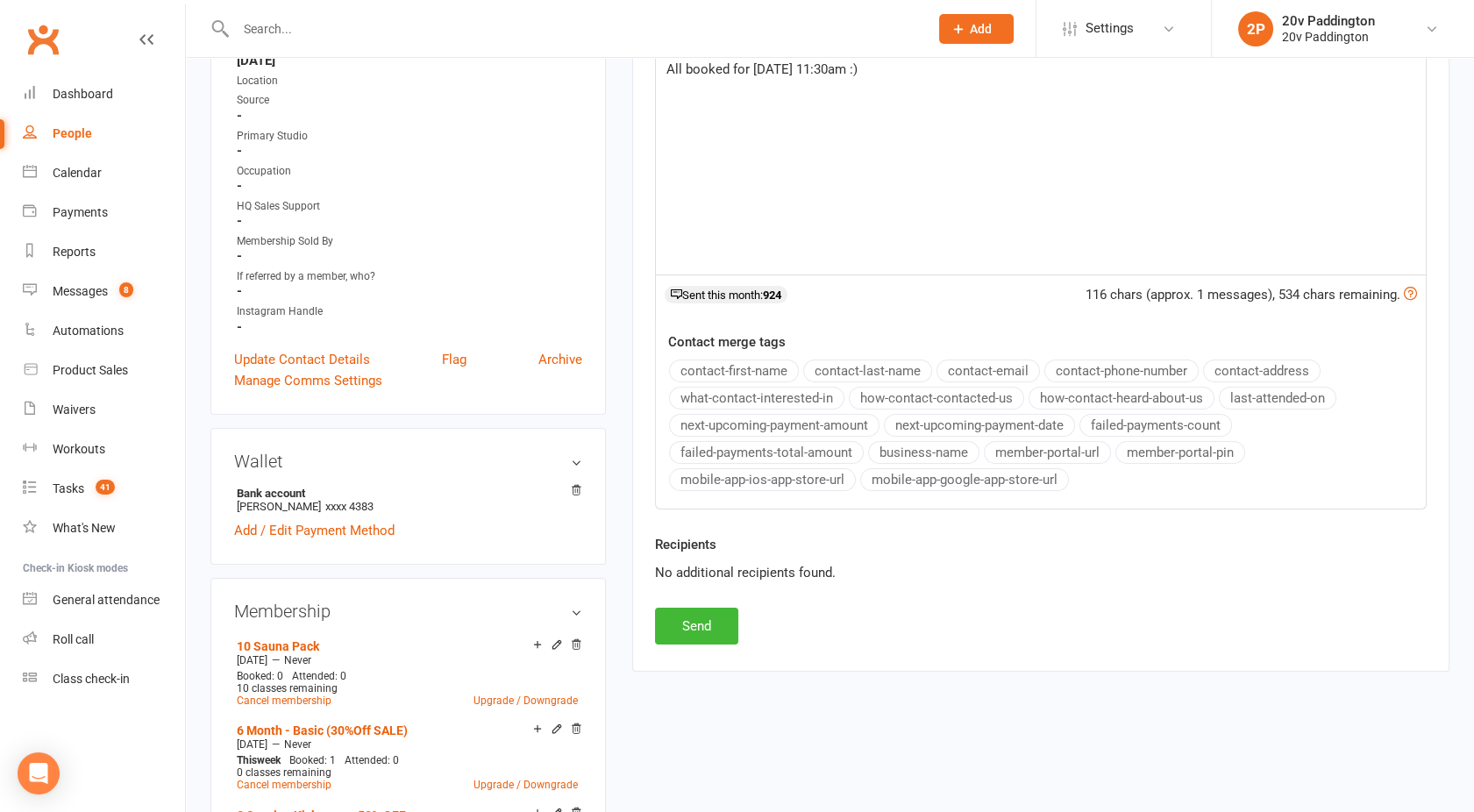
scroll to position [445, 0]
click at [707, 635] on button "Send" at bounding box center [697, 625] width 84 height 37
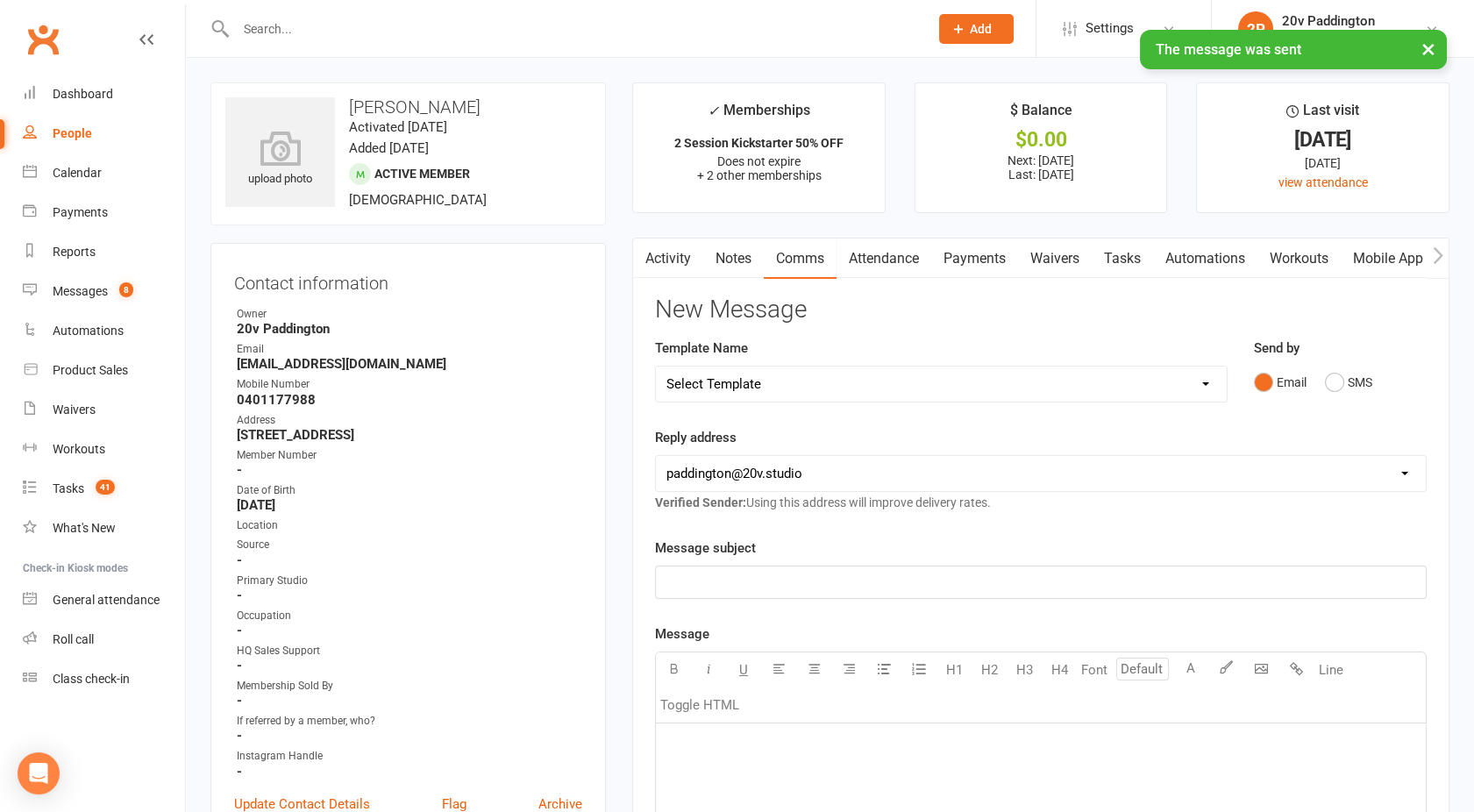
click at [649, 241] on button "button" at bounding box center [644, 258] width 22 height 40
click at [667, 280] on div "Activity Notes Comms Attendance Payments Waivers Tasks Automations Workouts Mob…" at bounding box center [1041, 787] width 817 height 1098
click at [665, 267] on link "Activity" at bounding box center [668, 258] width 71 height 40
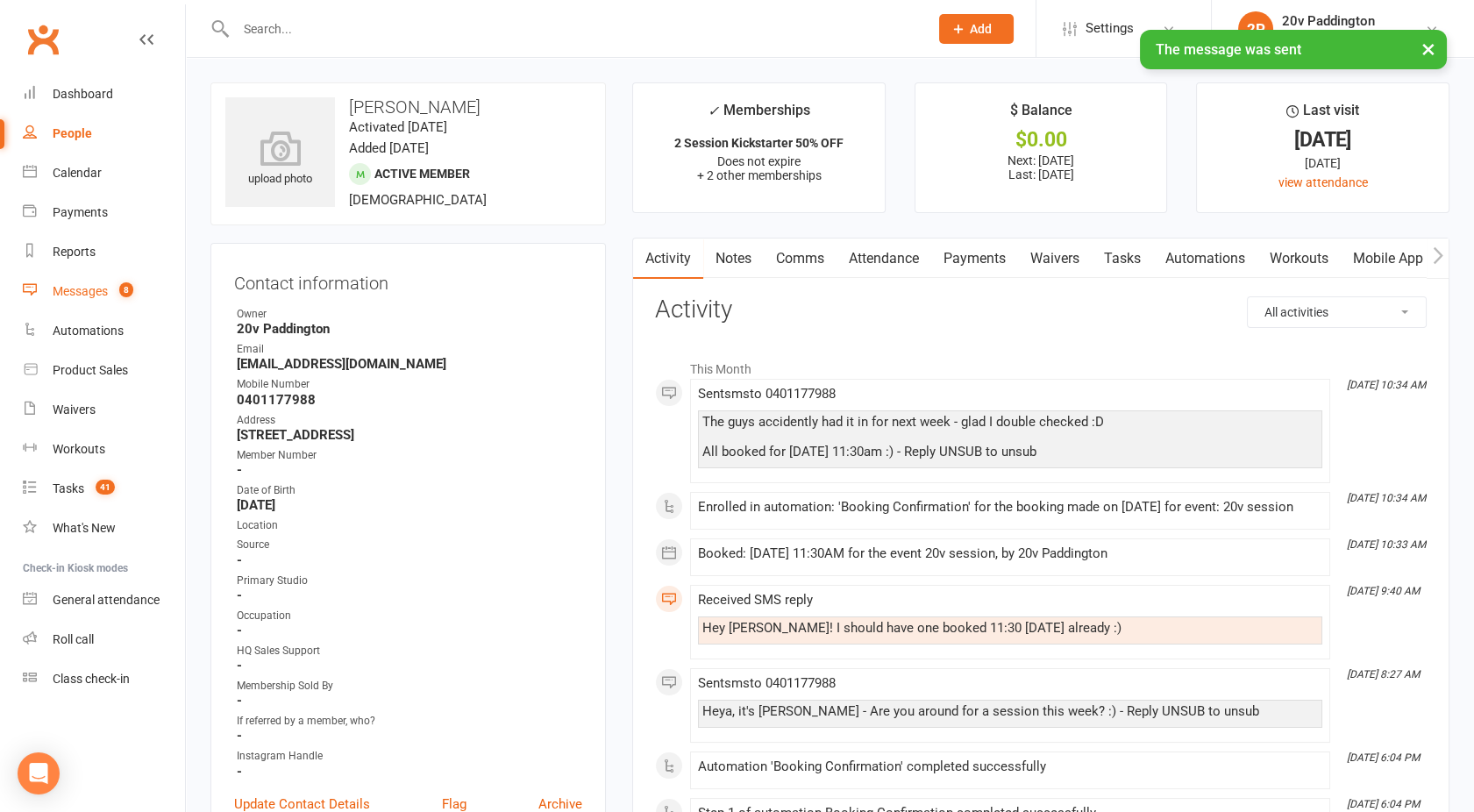
click at [88, 288] on div "Messages" at bounding box center [80, 291] width 56 height 14
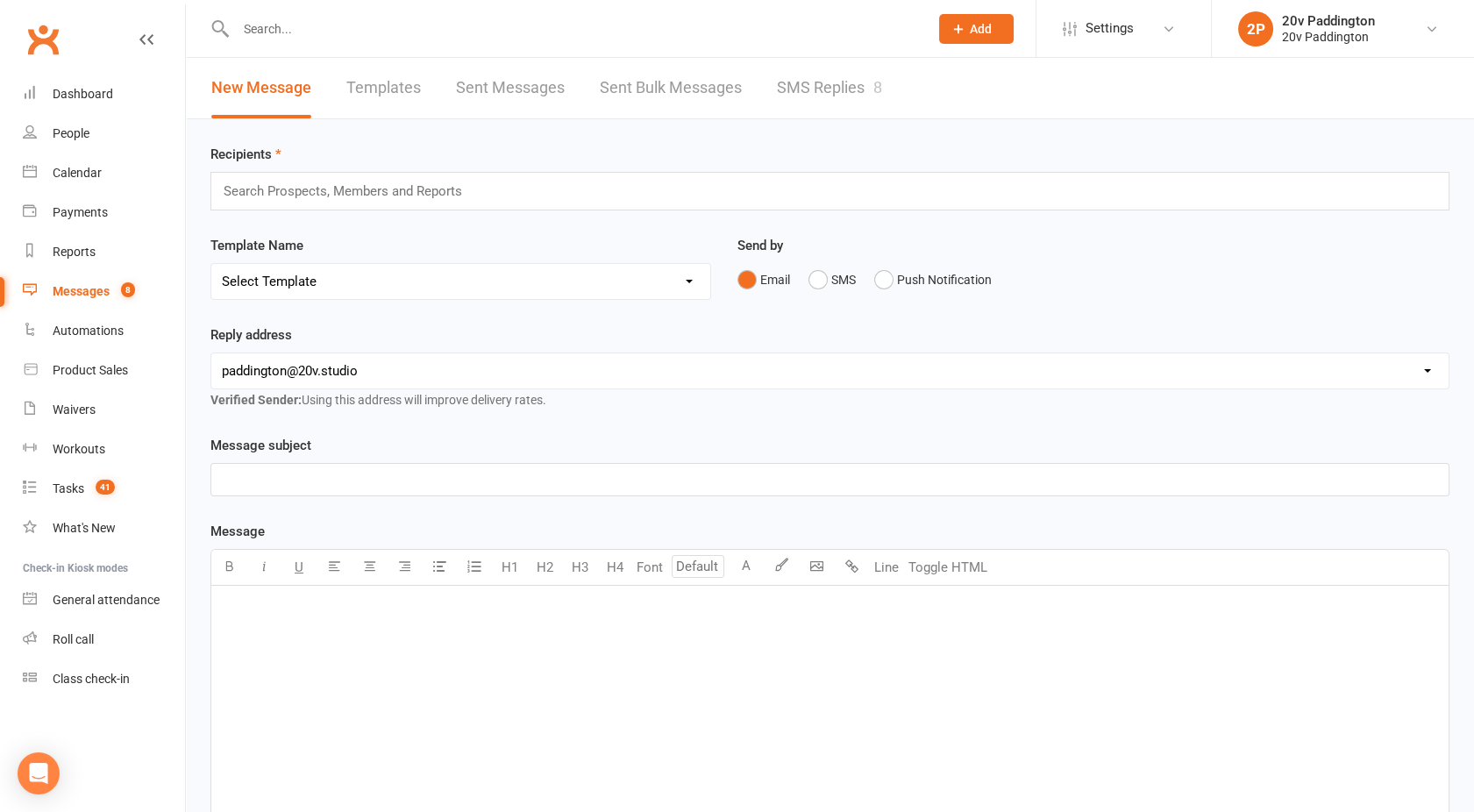
click at [781, 94] on link "SMS Replies 8" at bounding box center [830, 88] width 105 height 60
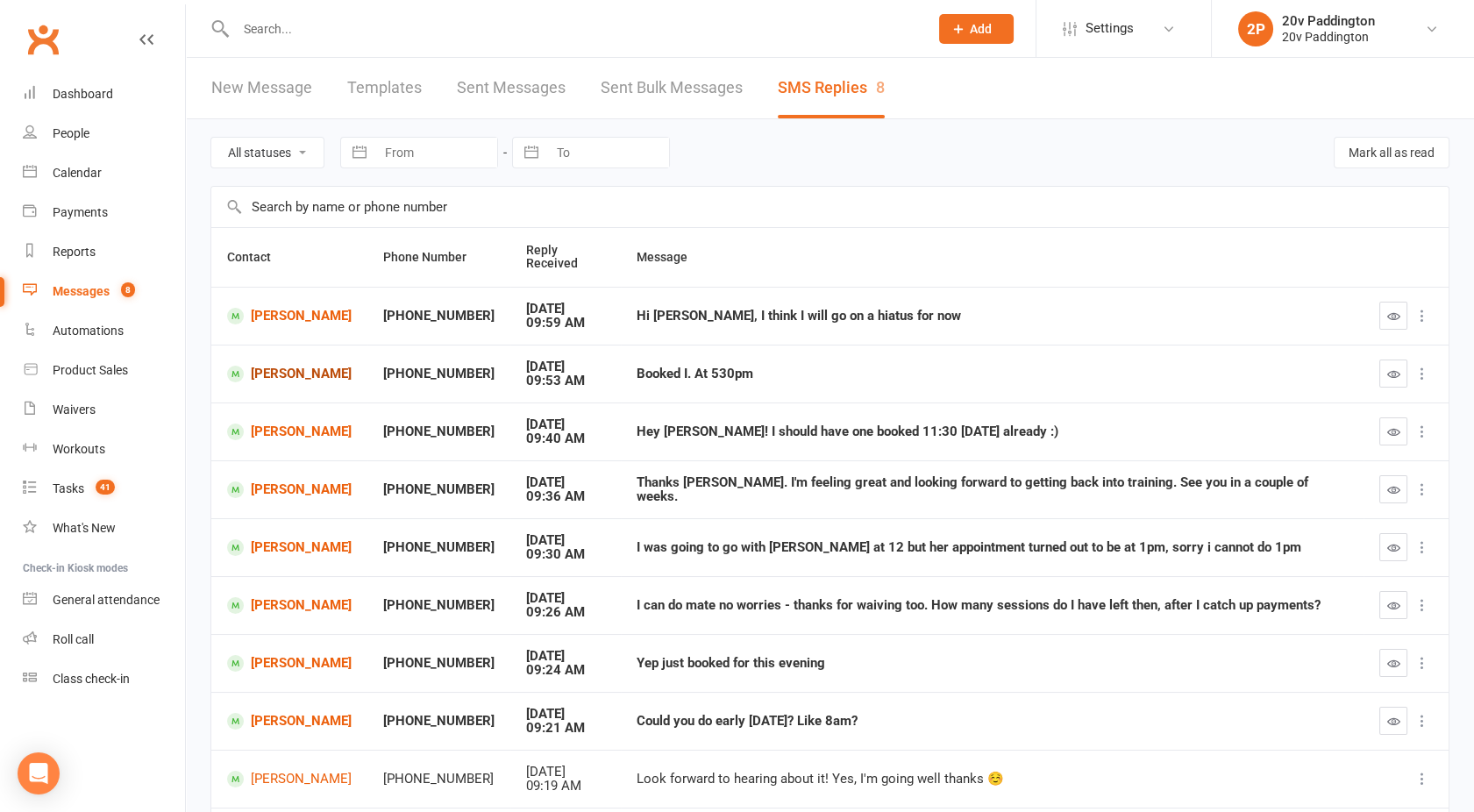
click at [277, 370] on link "[PERSON_NAME]" at bounding box center [289, 374] width 124 height 17
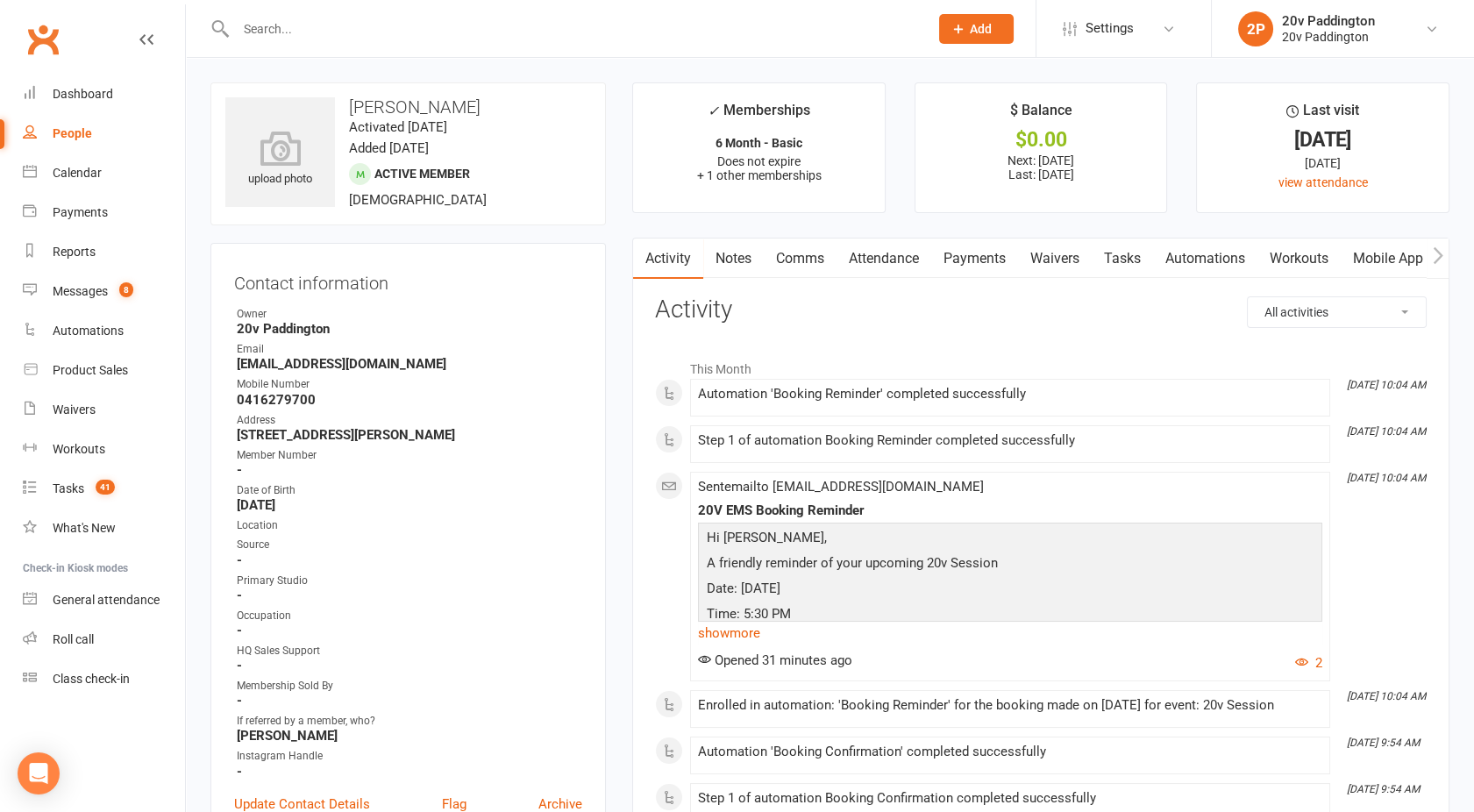
click at [801, 253] on link "Comms" at bounding box center [800, 258] width 72 height 40
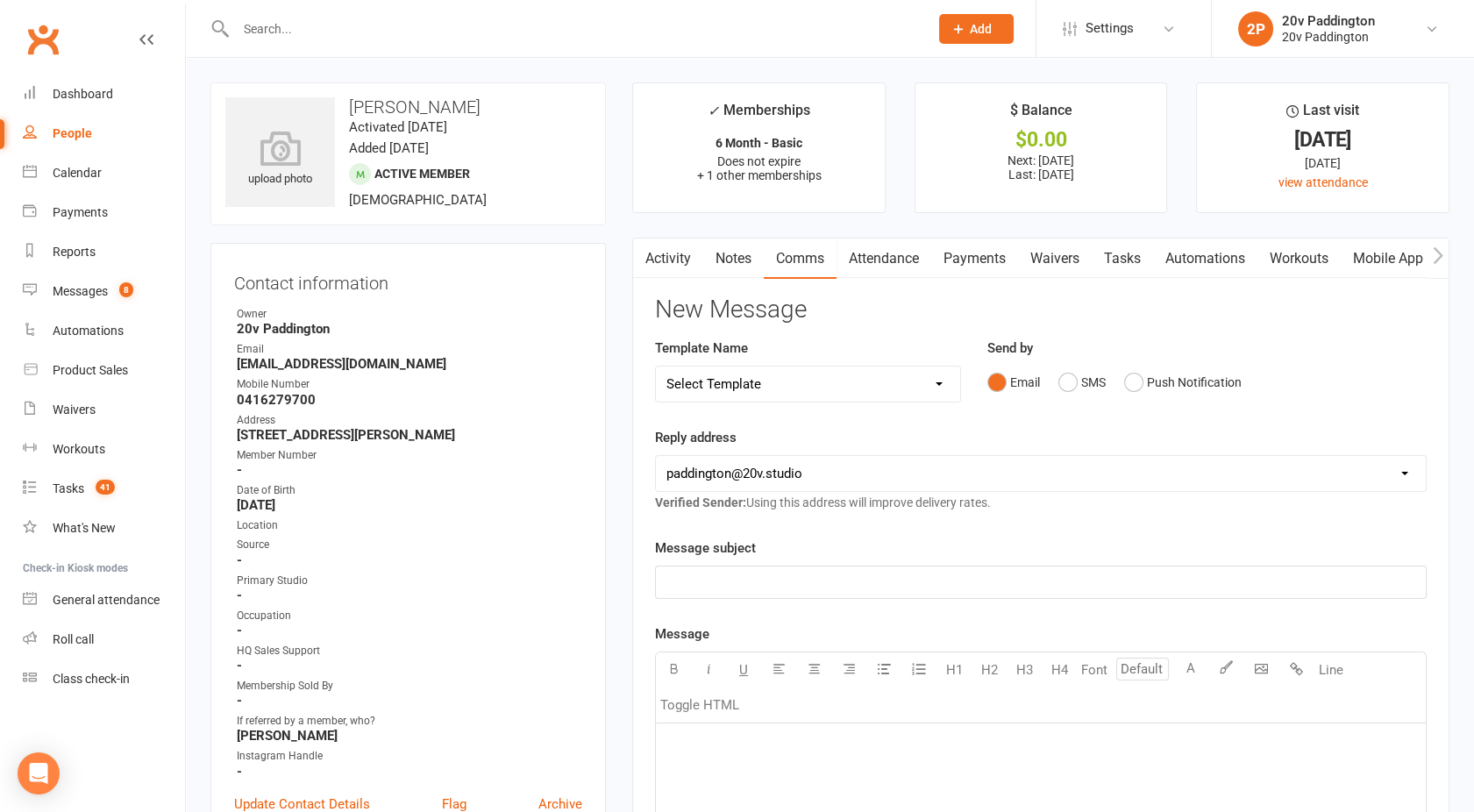
click at [1324, 398] on div "Email SMS Push Notification" at bounding box center [1207, 382] width 440 height 33
click at [1075, 383] on button "SMS" at bounding box center [1082, 382] width 47 height 33
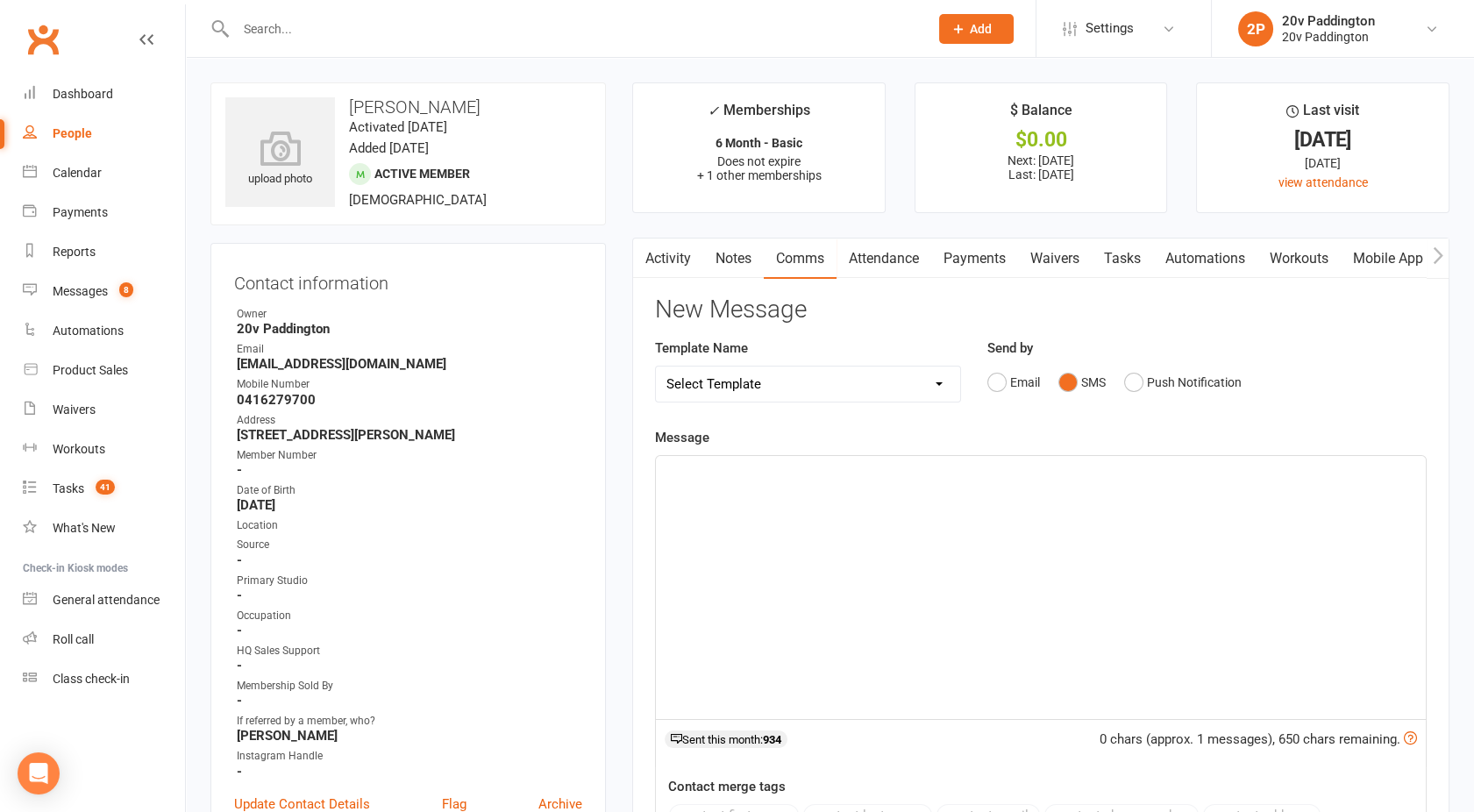
click at [835, 522] on div "﻿" at bounding box center [1041, 588] width 770 height 263
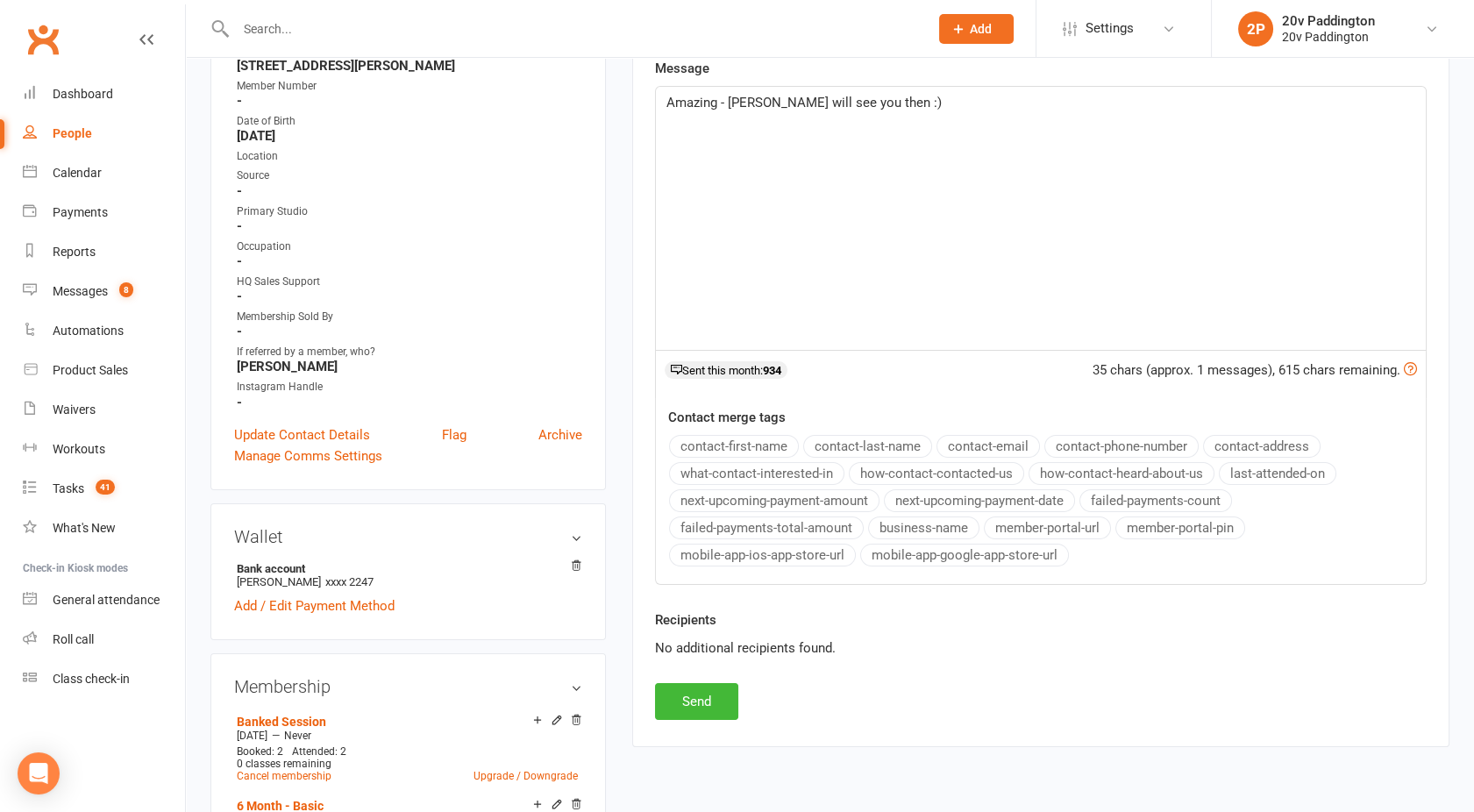
scroll to position [372, 0]
click at [684, 687] on button "Send" at bounding box center [697, 698] width 84 height 37
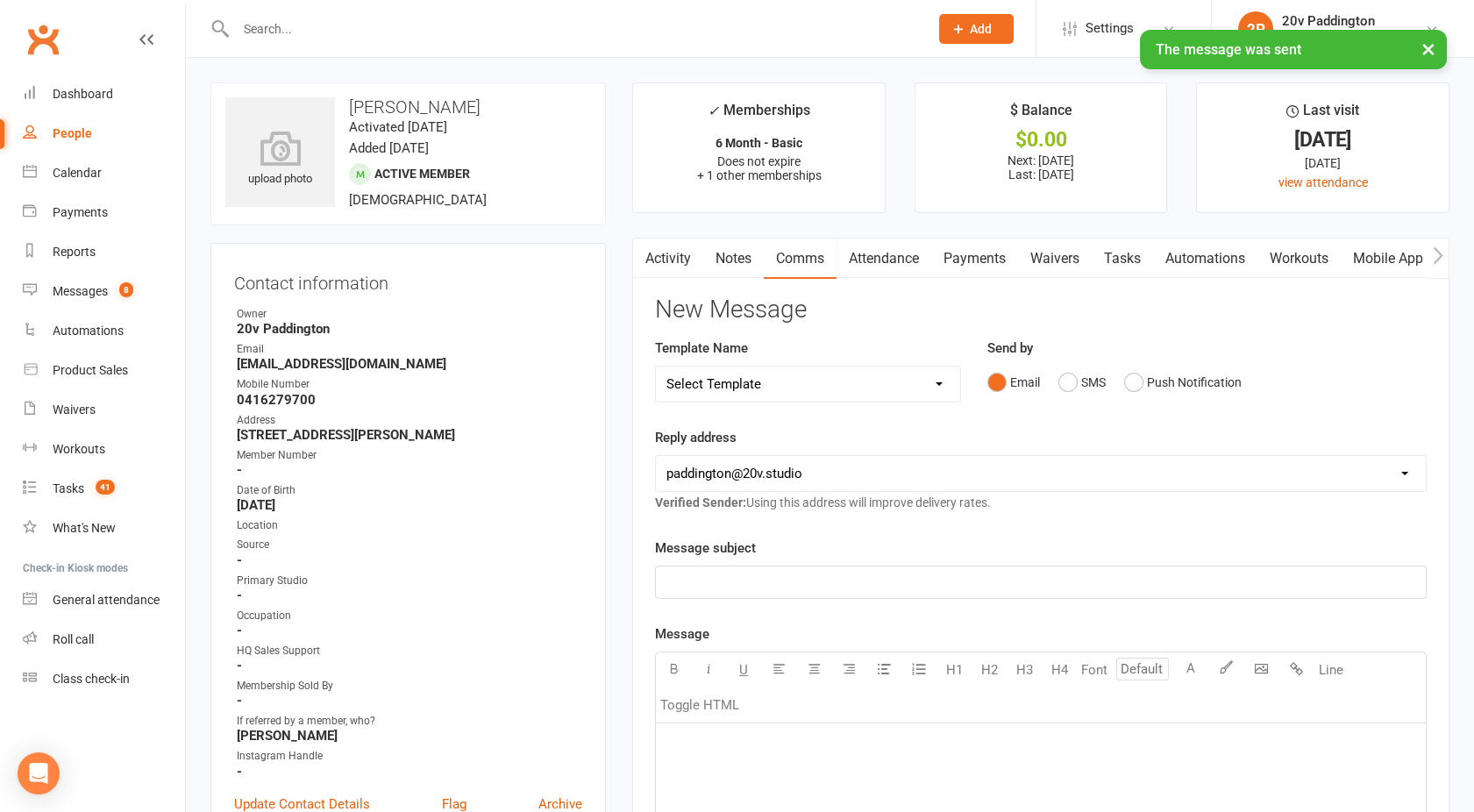
click at [679, 249] on link "Activity" at bounding box center [668, 258] width 71 height 40
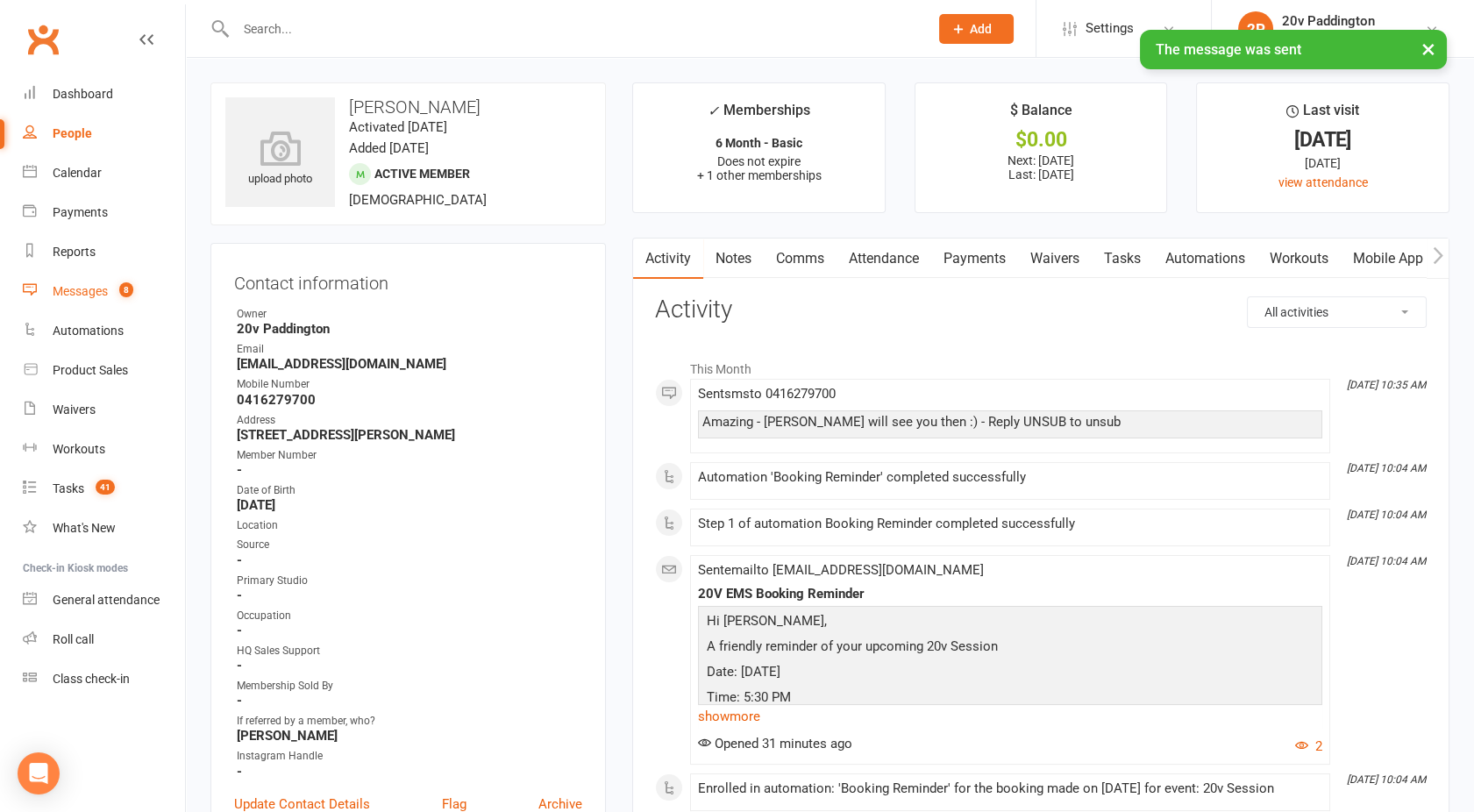
click at [88, 295] on div "Messages" at bounding box center [80, 291] width 56 height 14
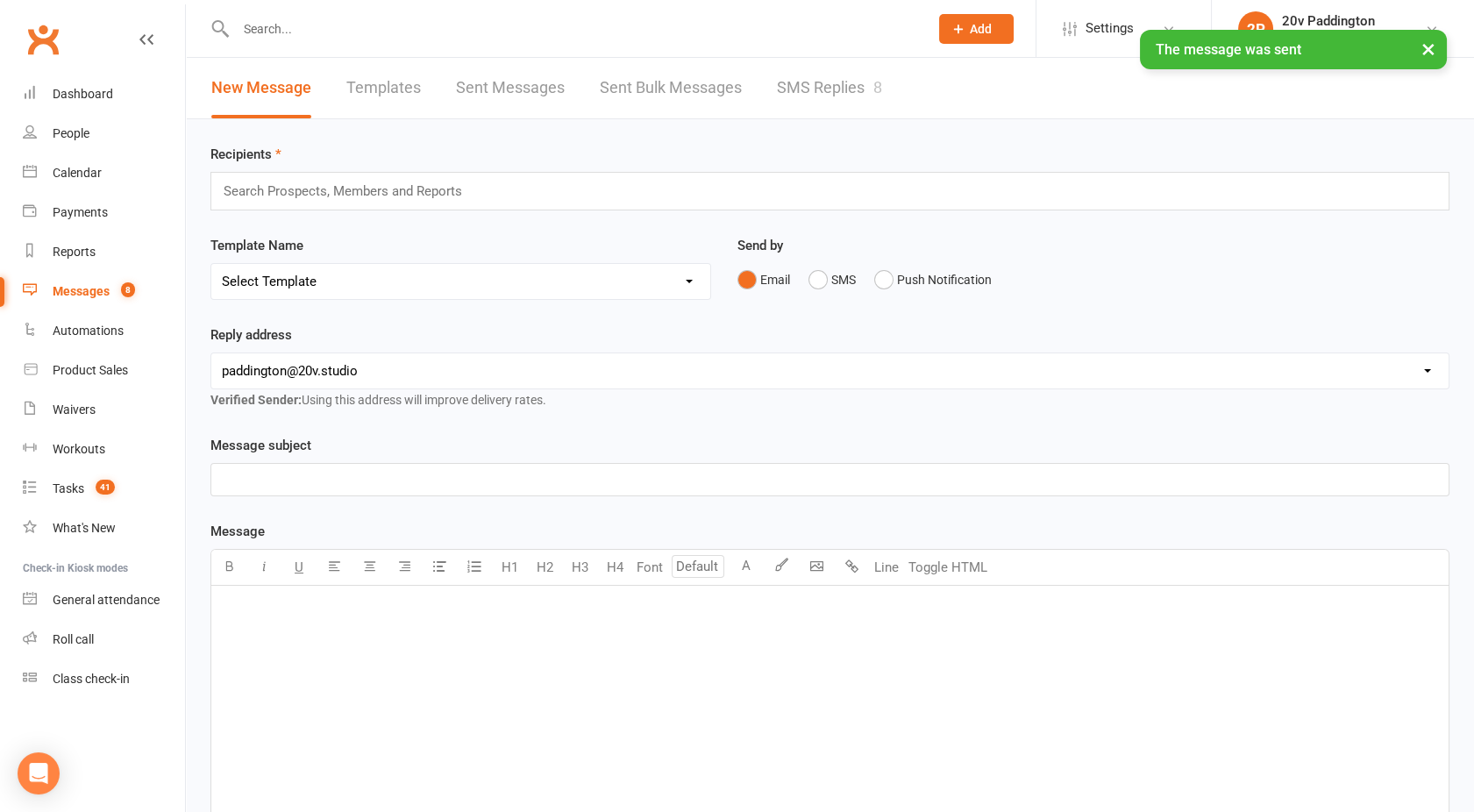
click at [852, 98] on link "SMS Replies 8" at bounding box center [830, 88] width 105 height 60
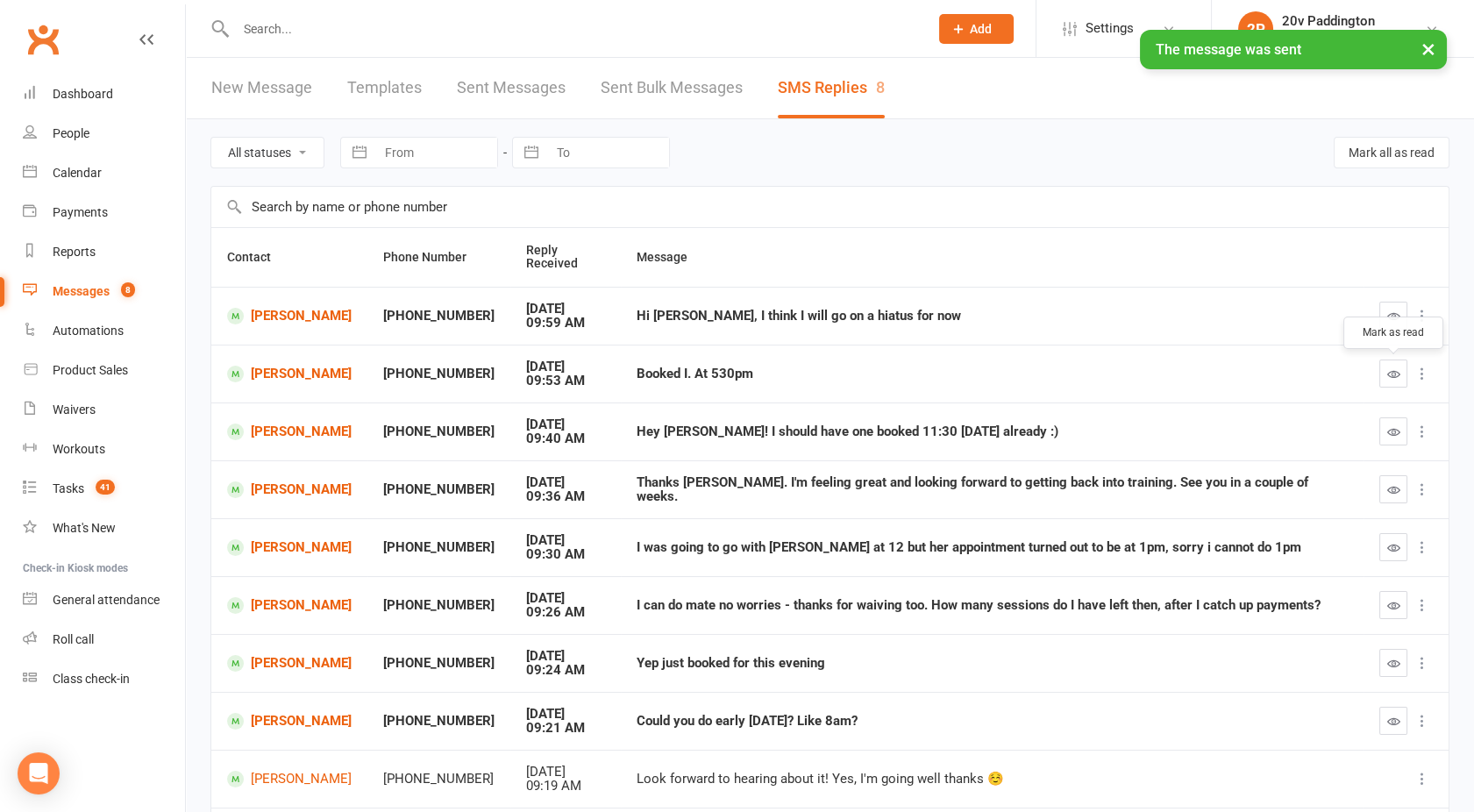
click at [1396, 369] on icon "button" at bounding box center [1394, 374] width 13 height 13
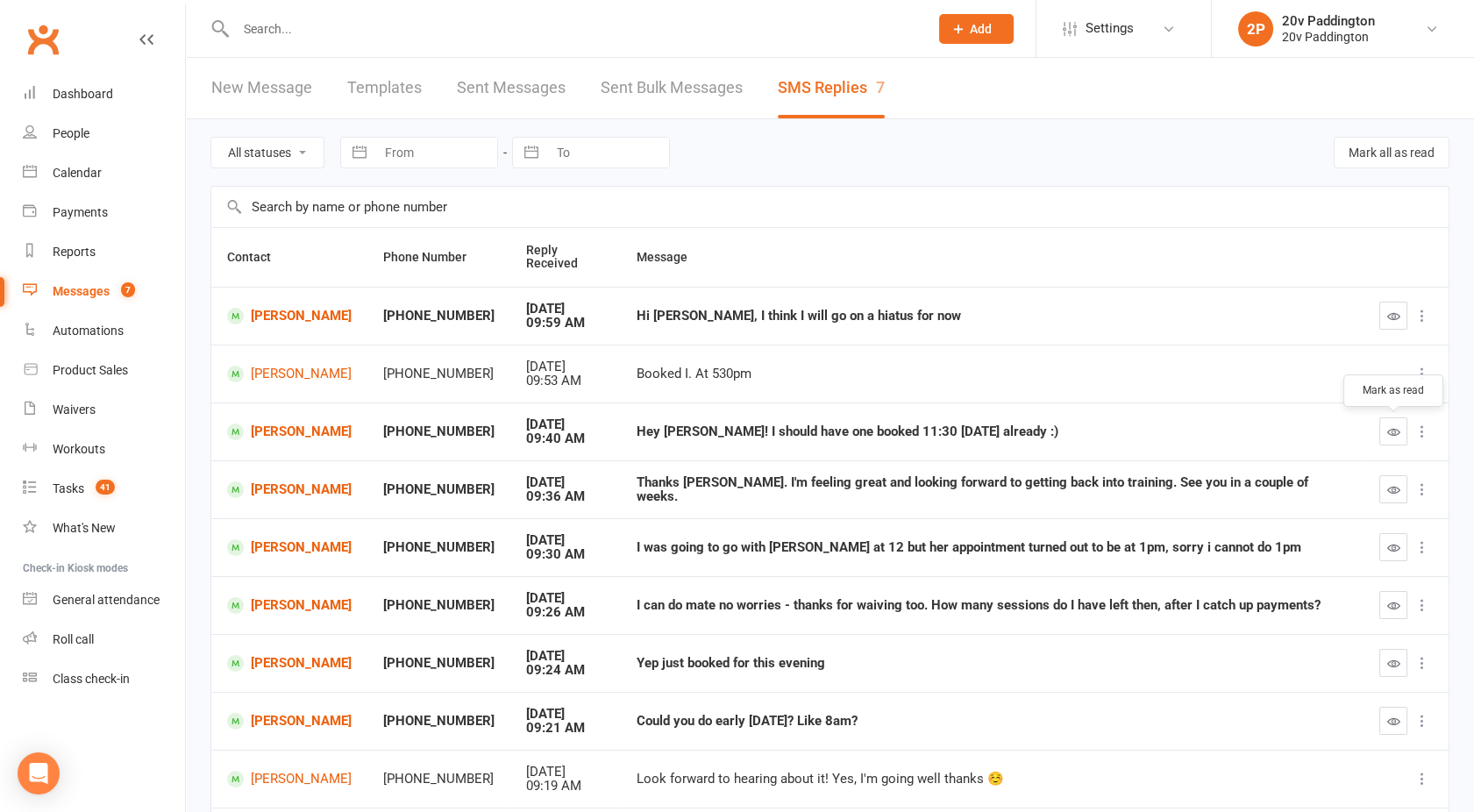
click at [1382, 436] on button "button" at bounding box center [1394, 432] width 28 height 28
click at [1394, 488] on icon "button" at bounding box center [1394, 489] width 13 height 13
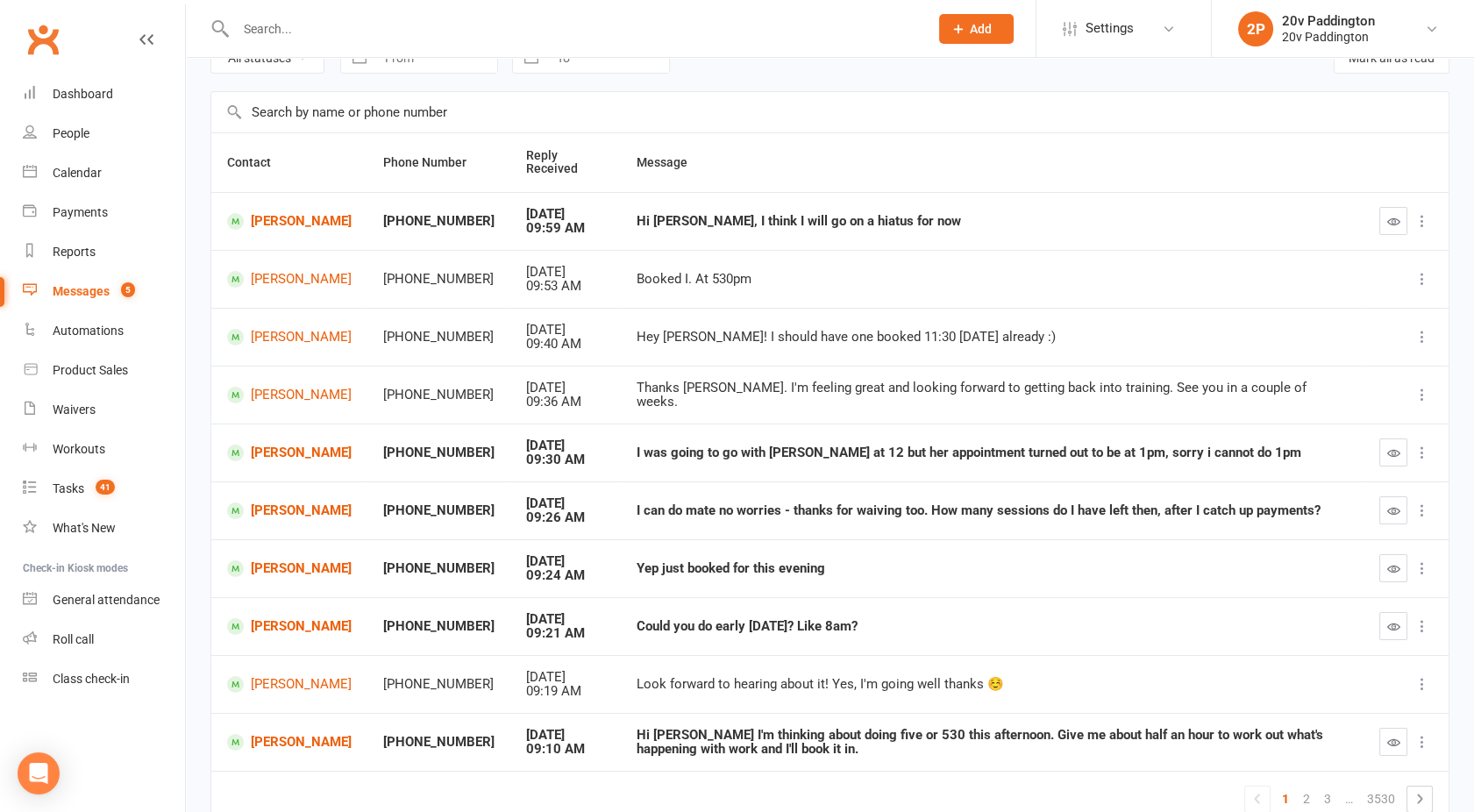
scroll to position [97, 0]
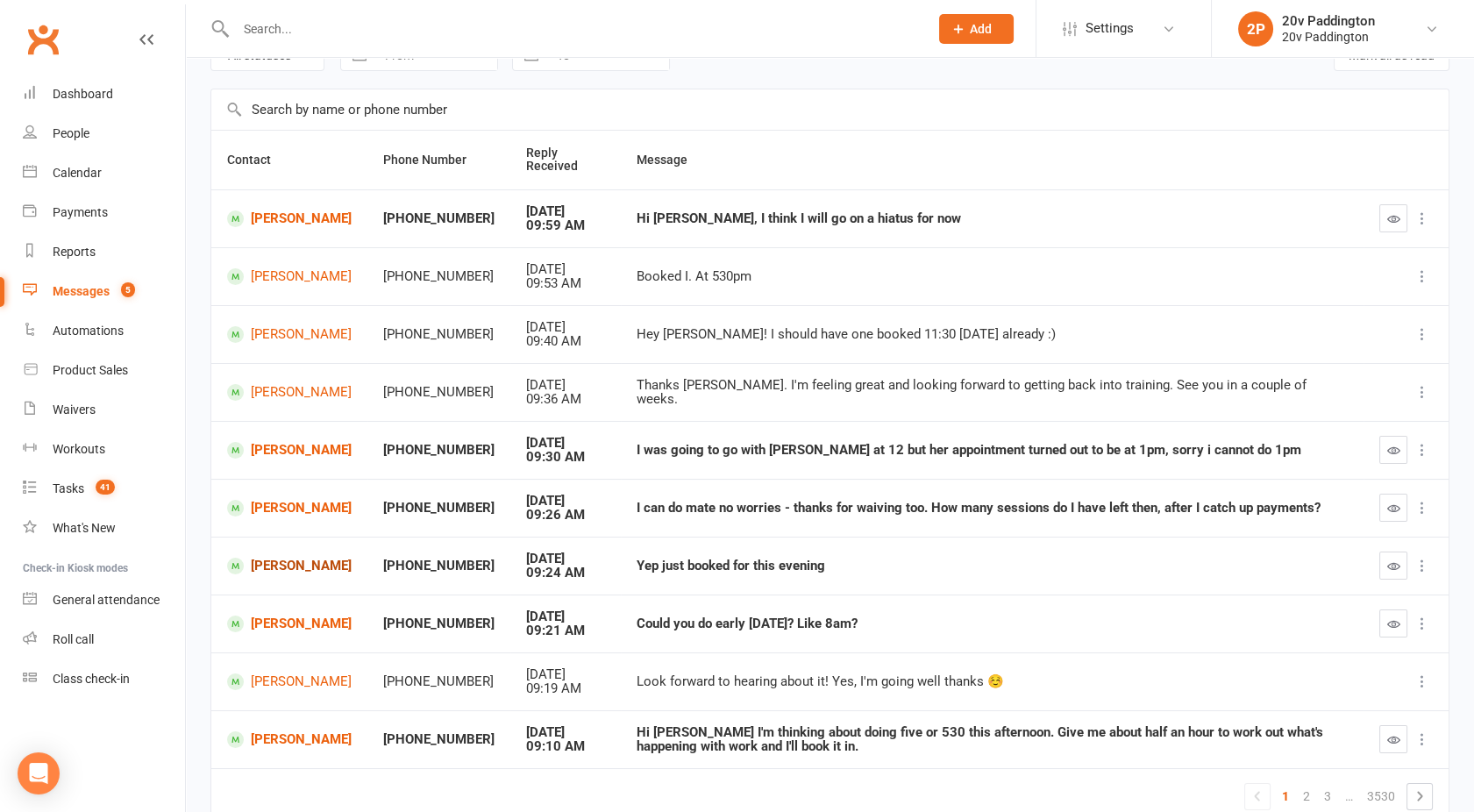
click at [279, 572] on link "[PERSON_NAME]" at bounding box center [289, 566] width 124 height 17
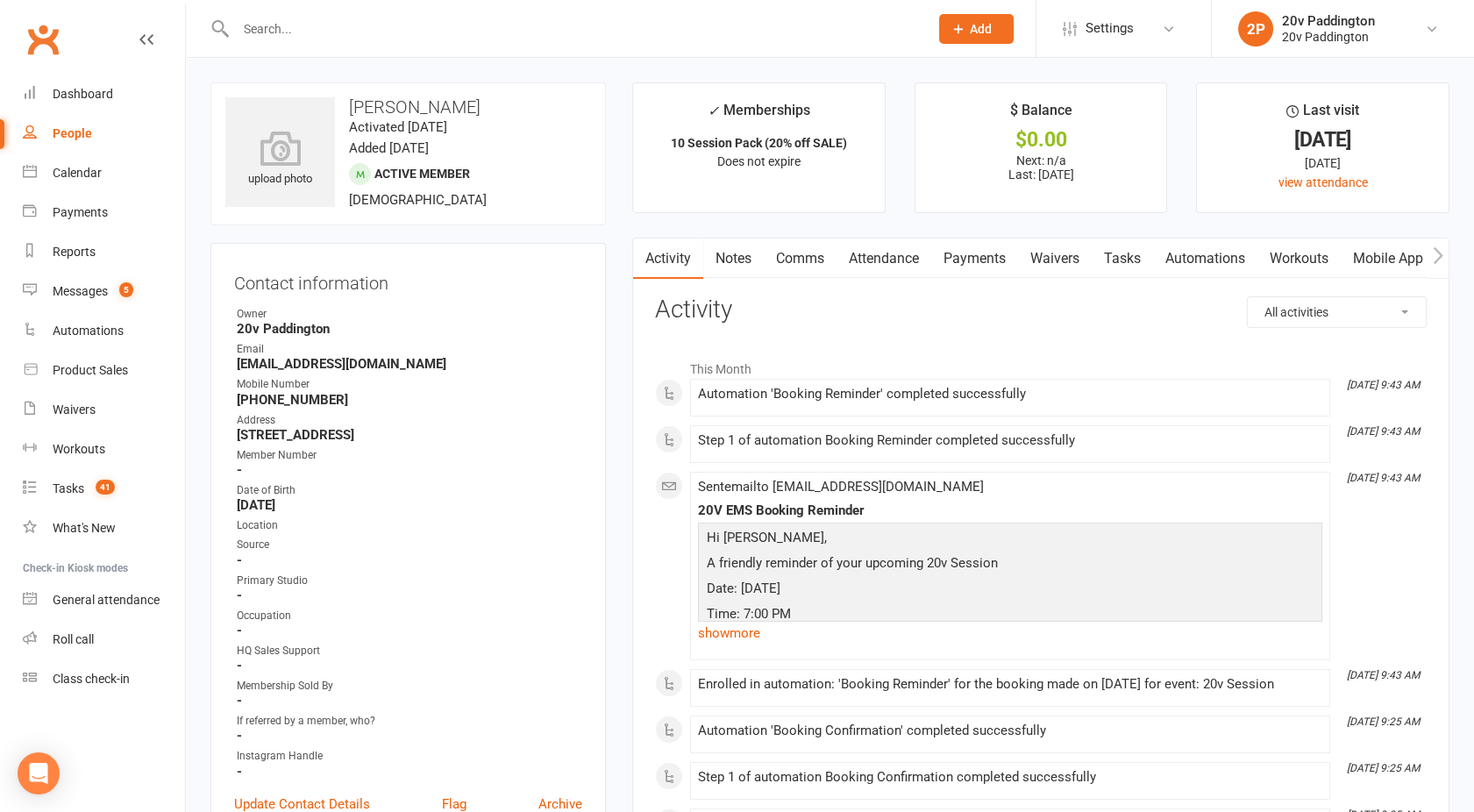
click at [800, 259] on link "Comms" at bounding box center [800, 258] width 72 height 40
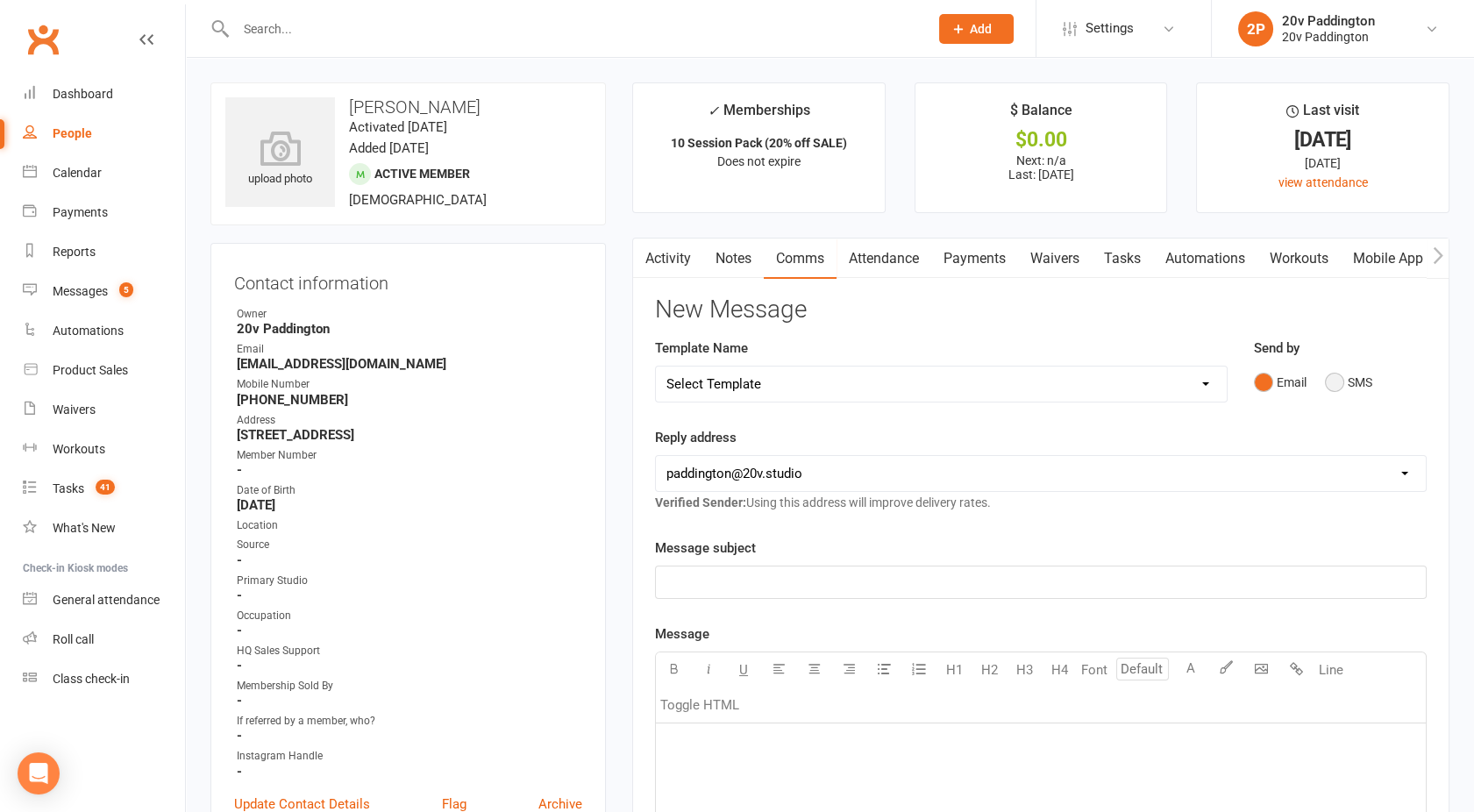
click at [1338, 373] on button "SMS" at bounding box center [1349, 382] width 47 height 33
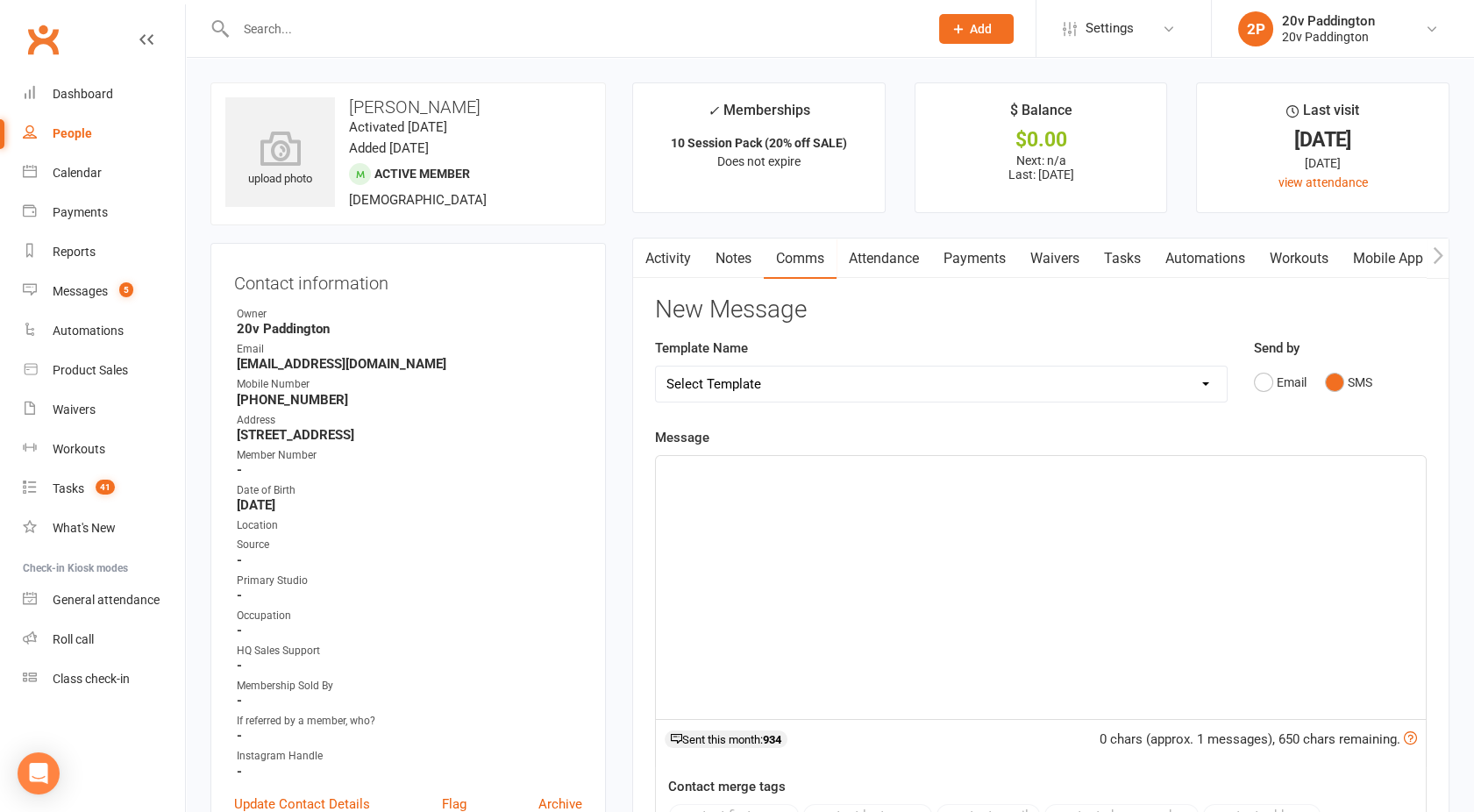
click at [941, 572] on div "﻿" at bounding box center [1041, 588] width 770 height 263
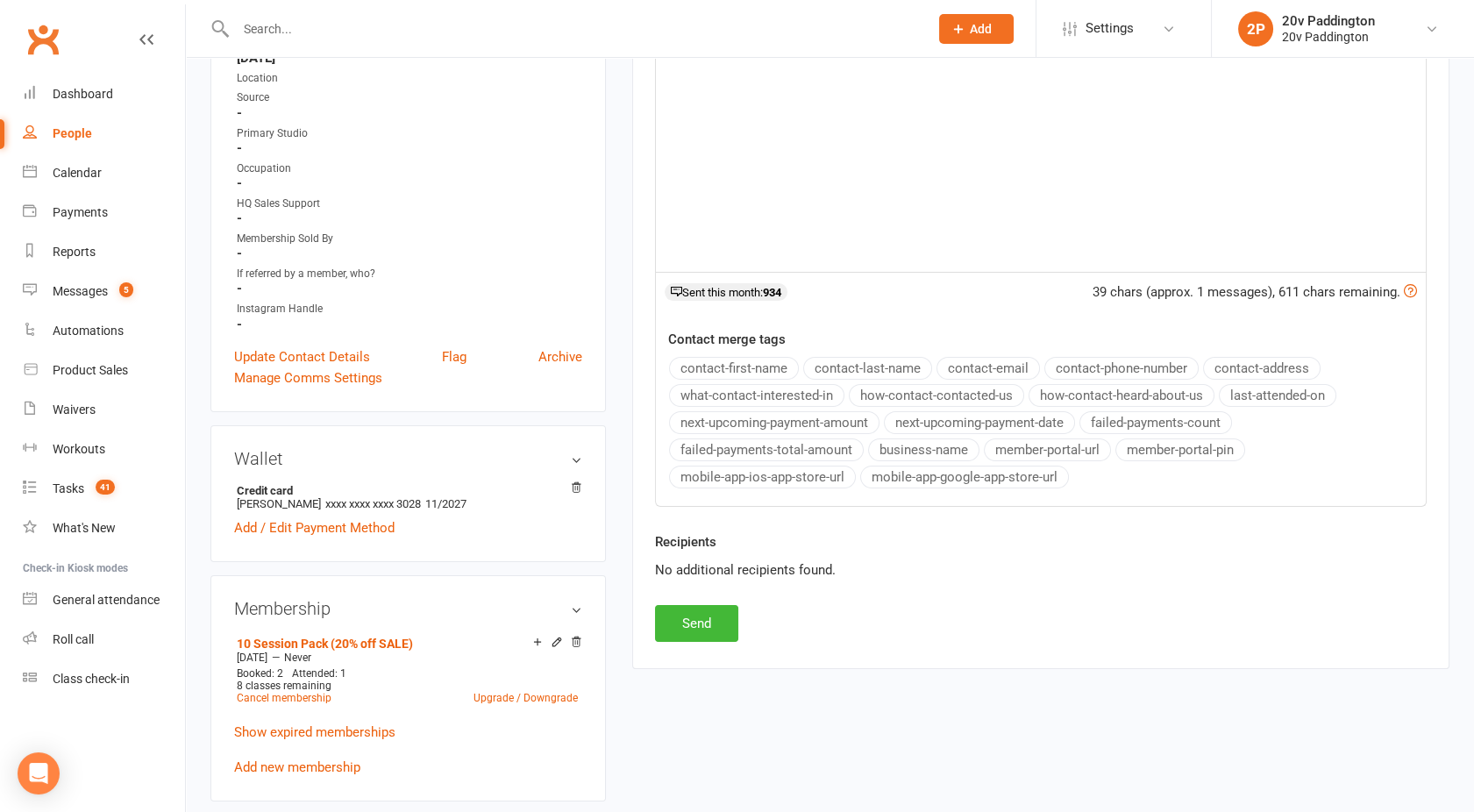
scroll to position [457, 0]
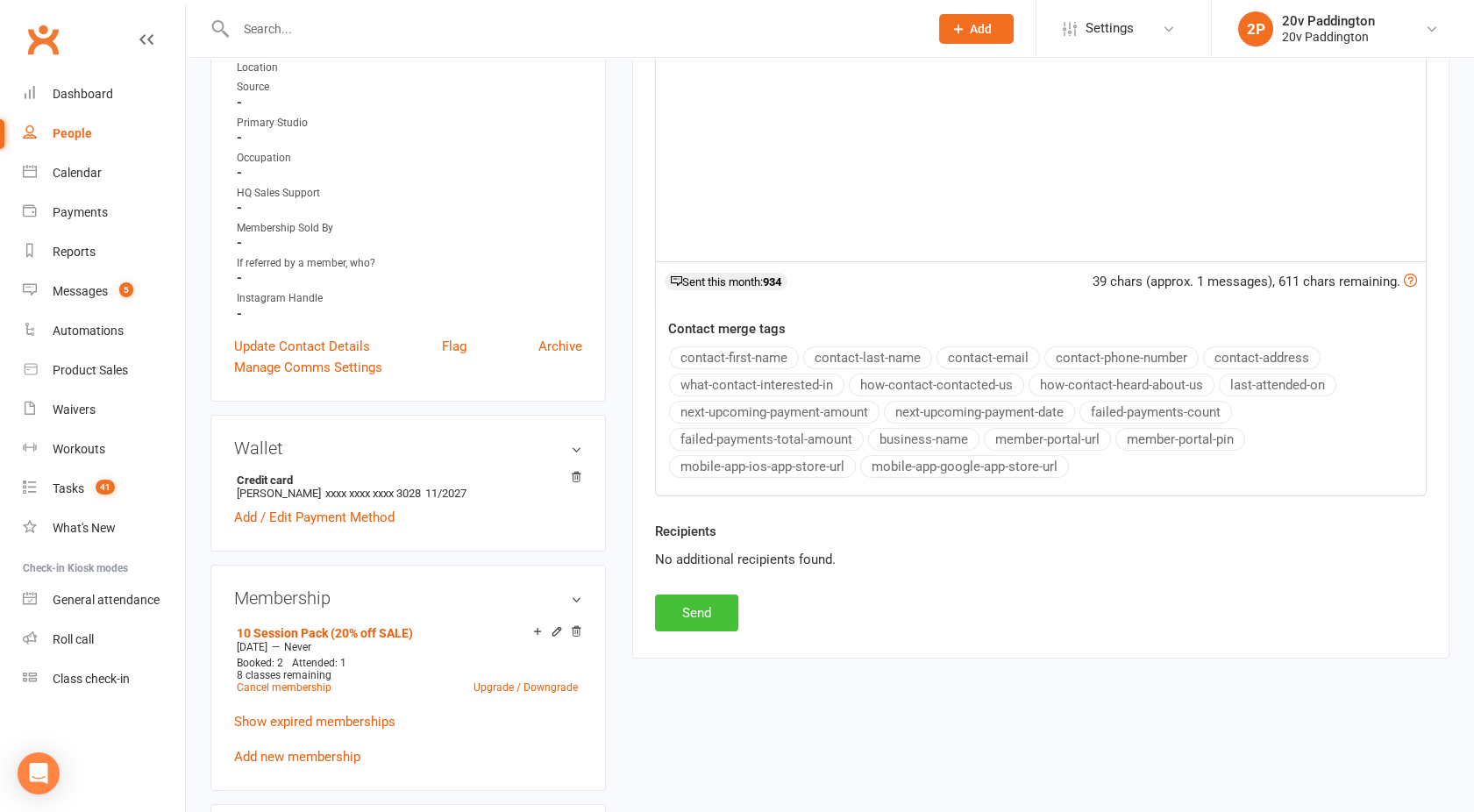
click at [685, 613] on button "Send" at bounding box center [697, 613] width 84 height 37
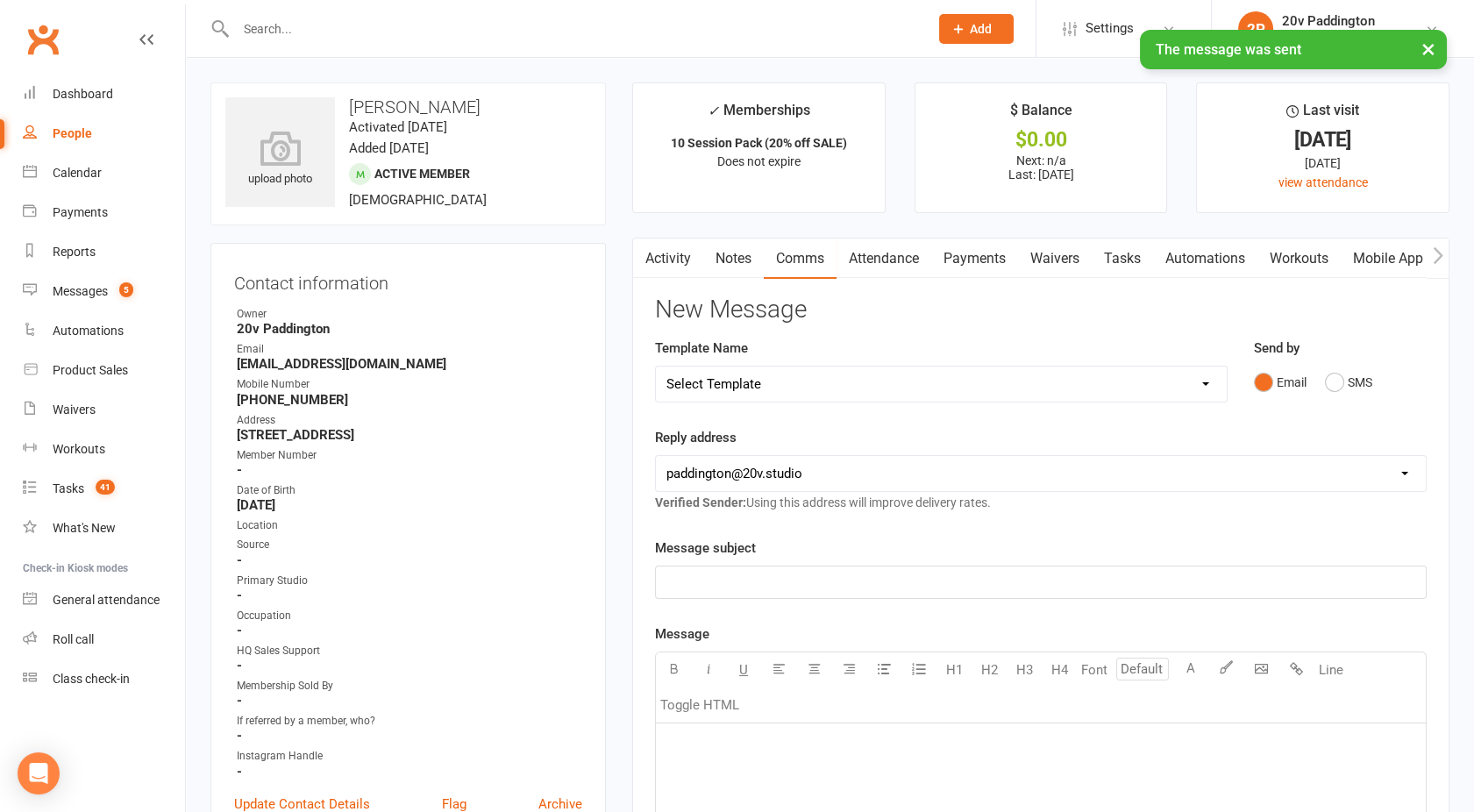
click at [663, 262] on link "Activity" at bounding box center [668, 258] width 71 height 40
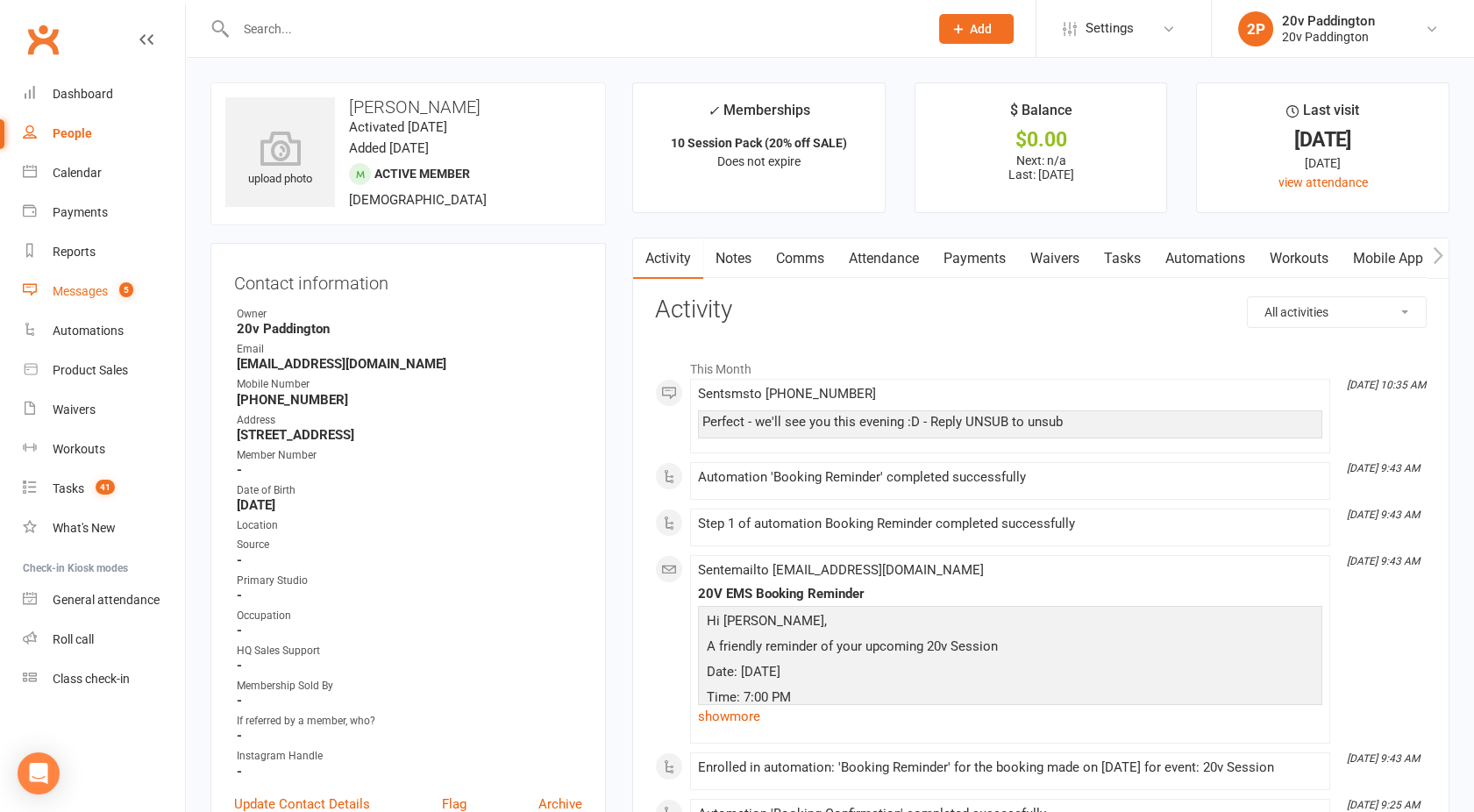
click at [91, 290] on div "Messages" at bounding box center [80, 291] width 56 height 14
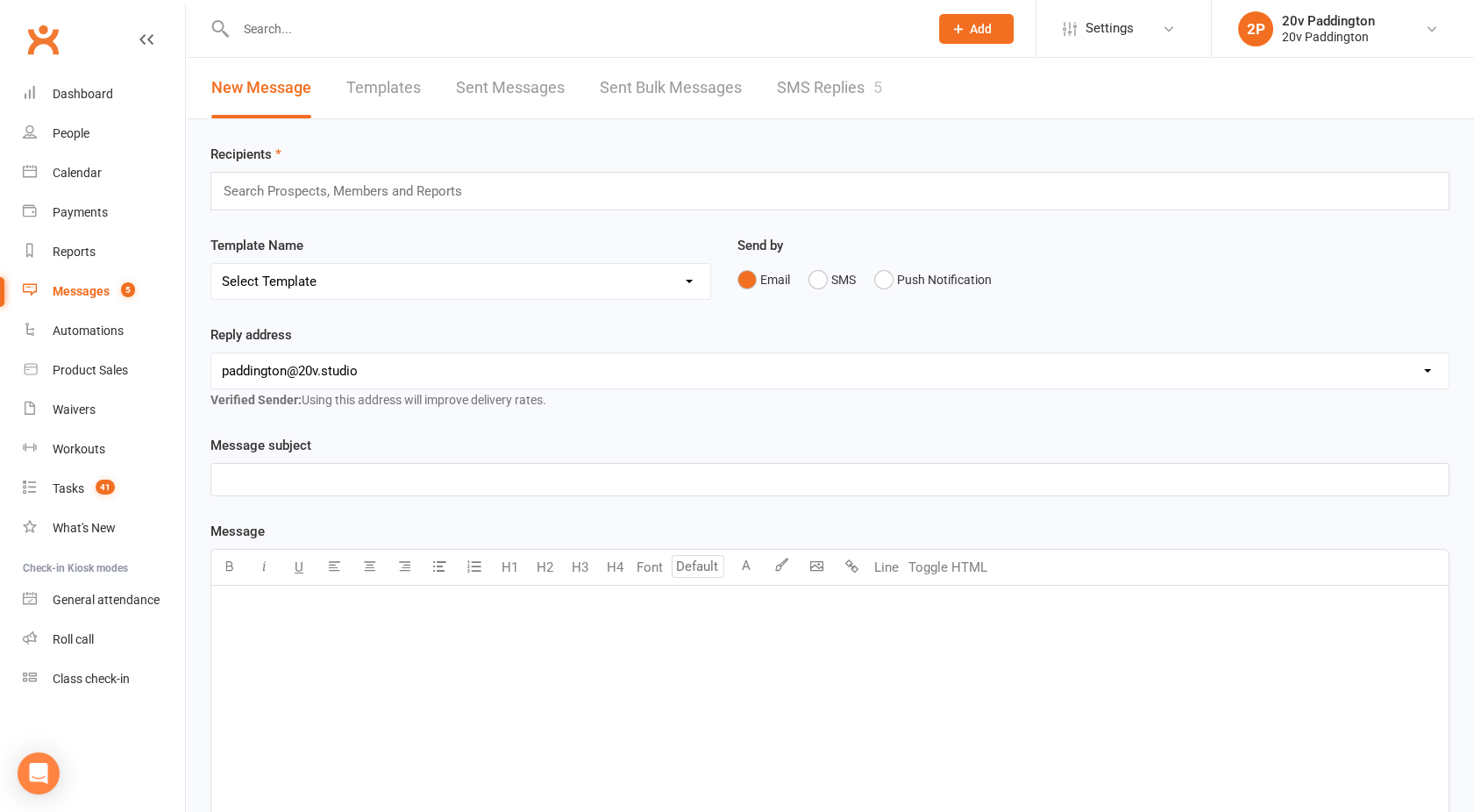
click at [814, 105] on link "SMS Replies 5" at bounding box center [830, 88] width 105 height 60
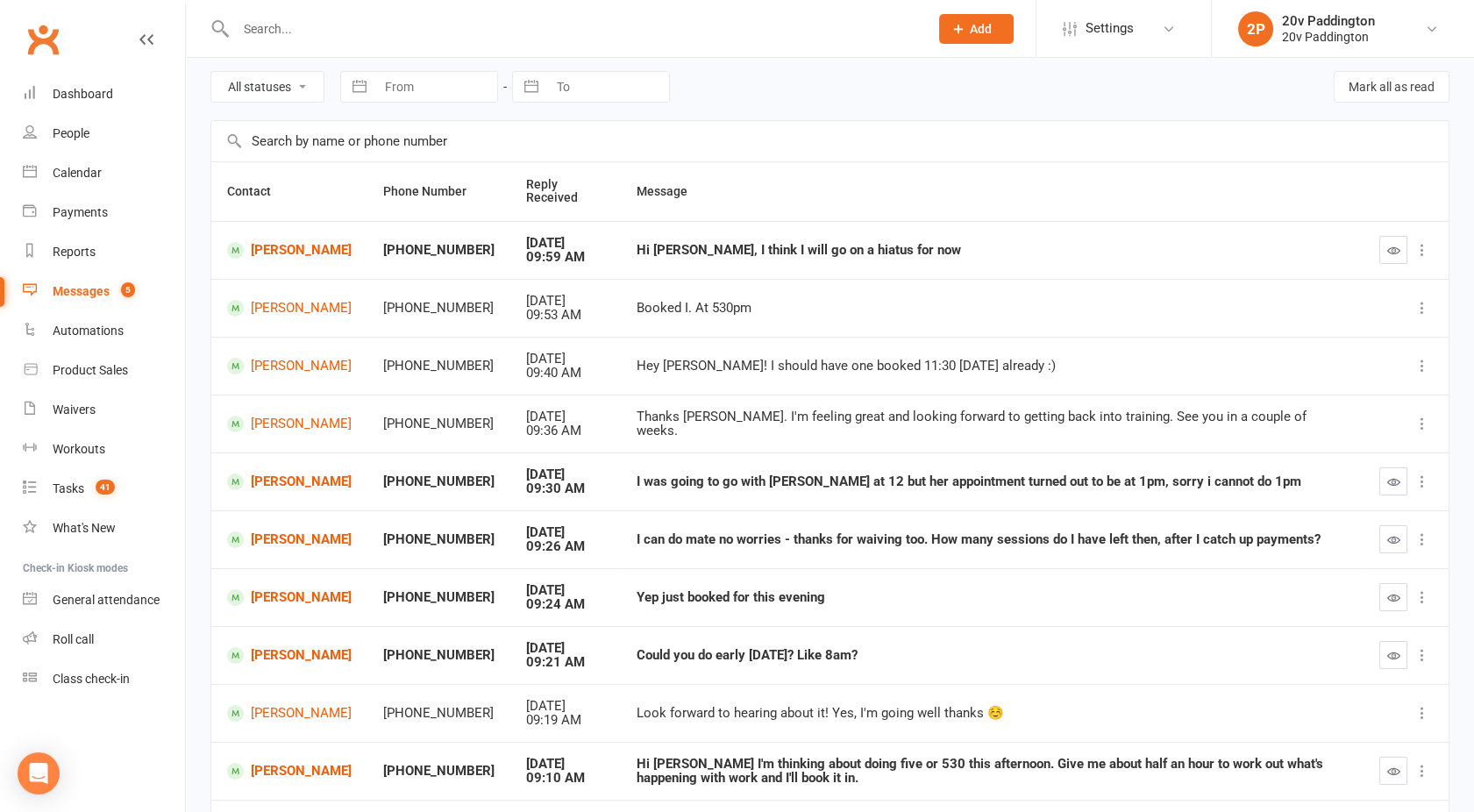
scroll to position [67, 0]
click at [1395, 599] on icon "button" at bounding box center [1394, 597] width 13 height 13
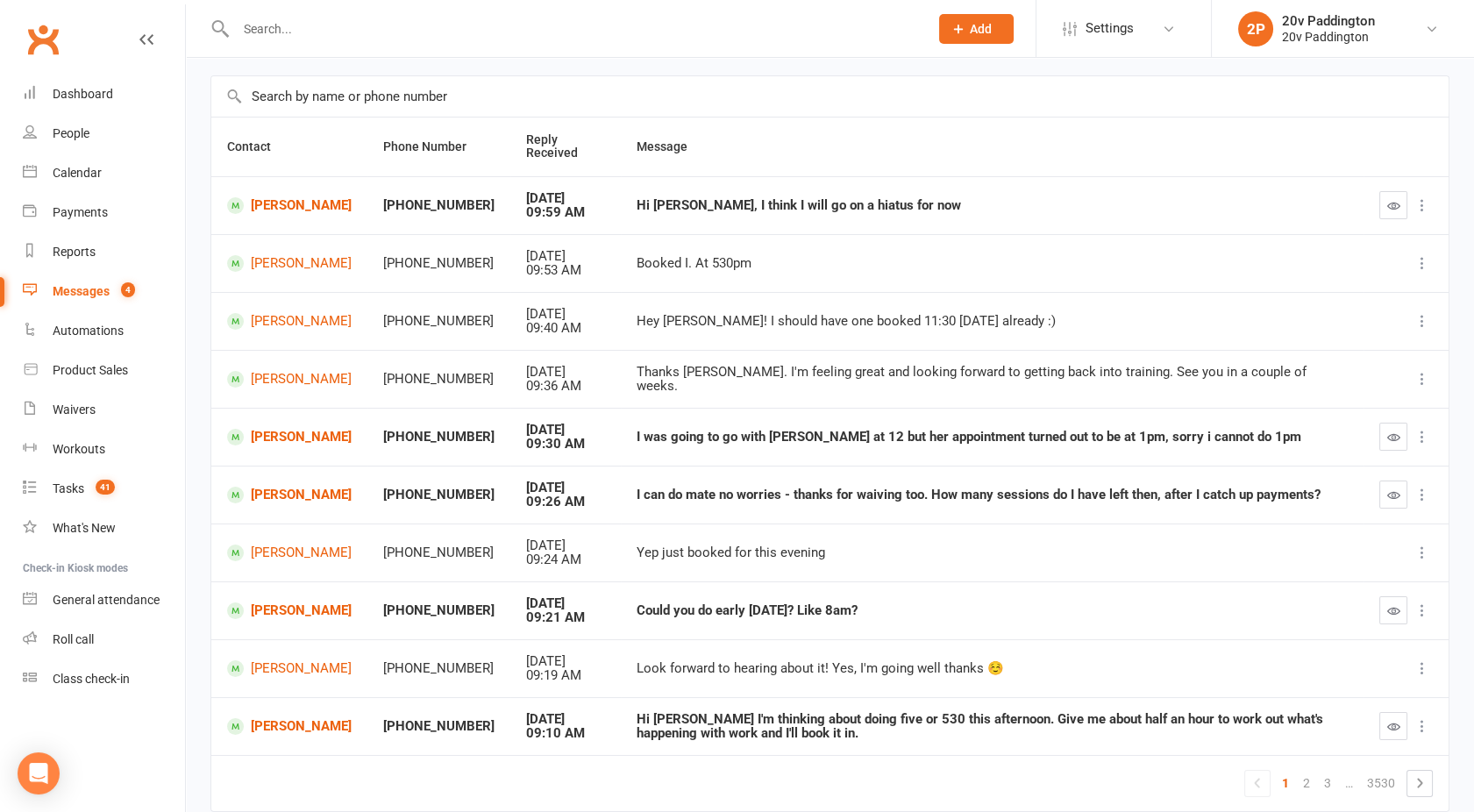
scroll to position [136, 0]
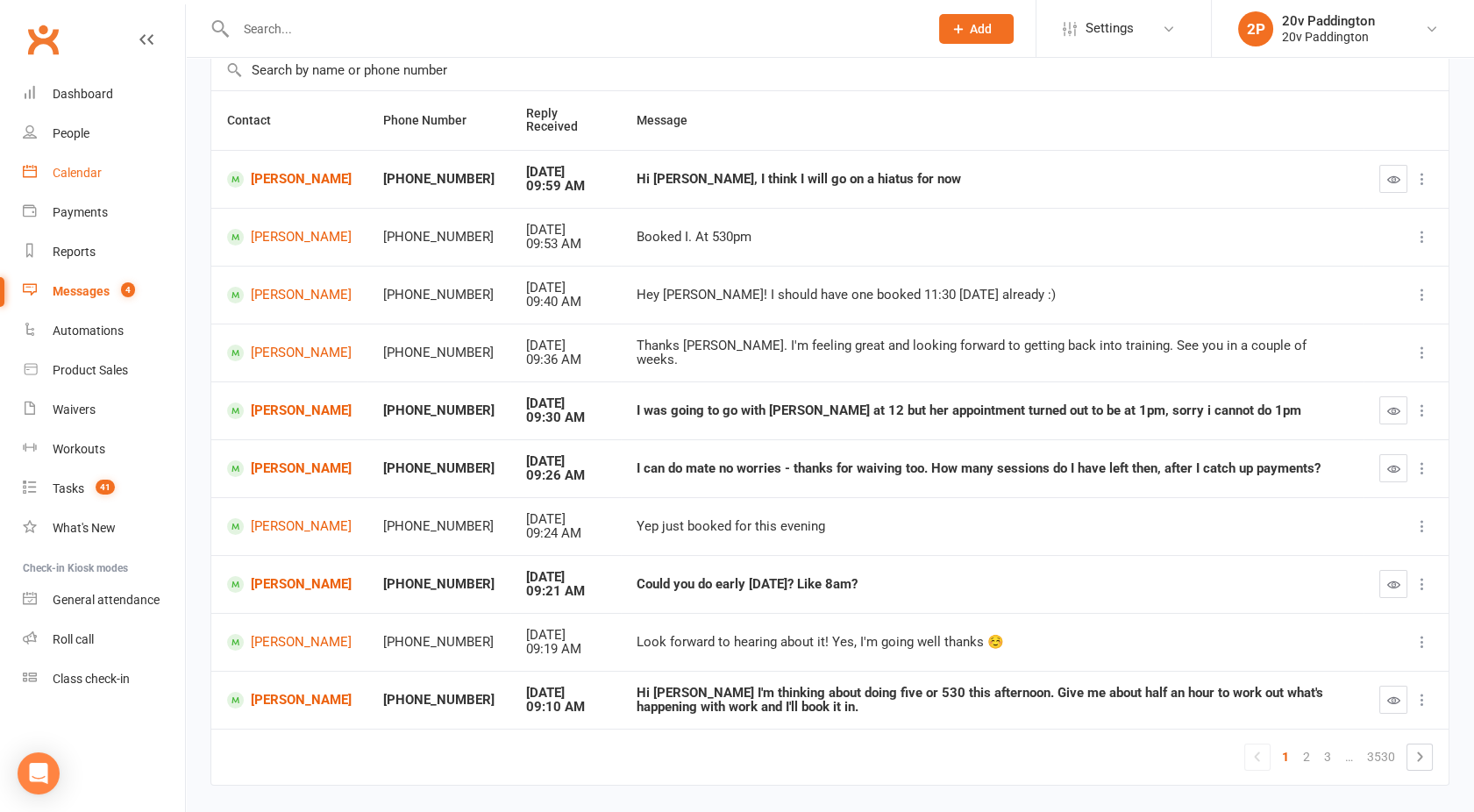
click at [95, 168] on div "Calendar" at bounding box center [77, 172] width 49 height 14
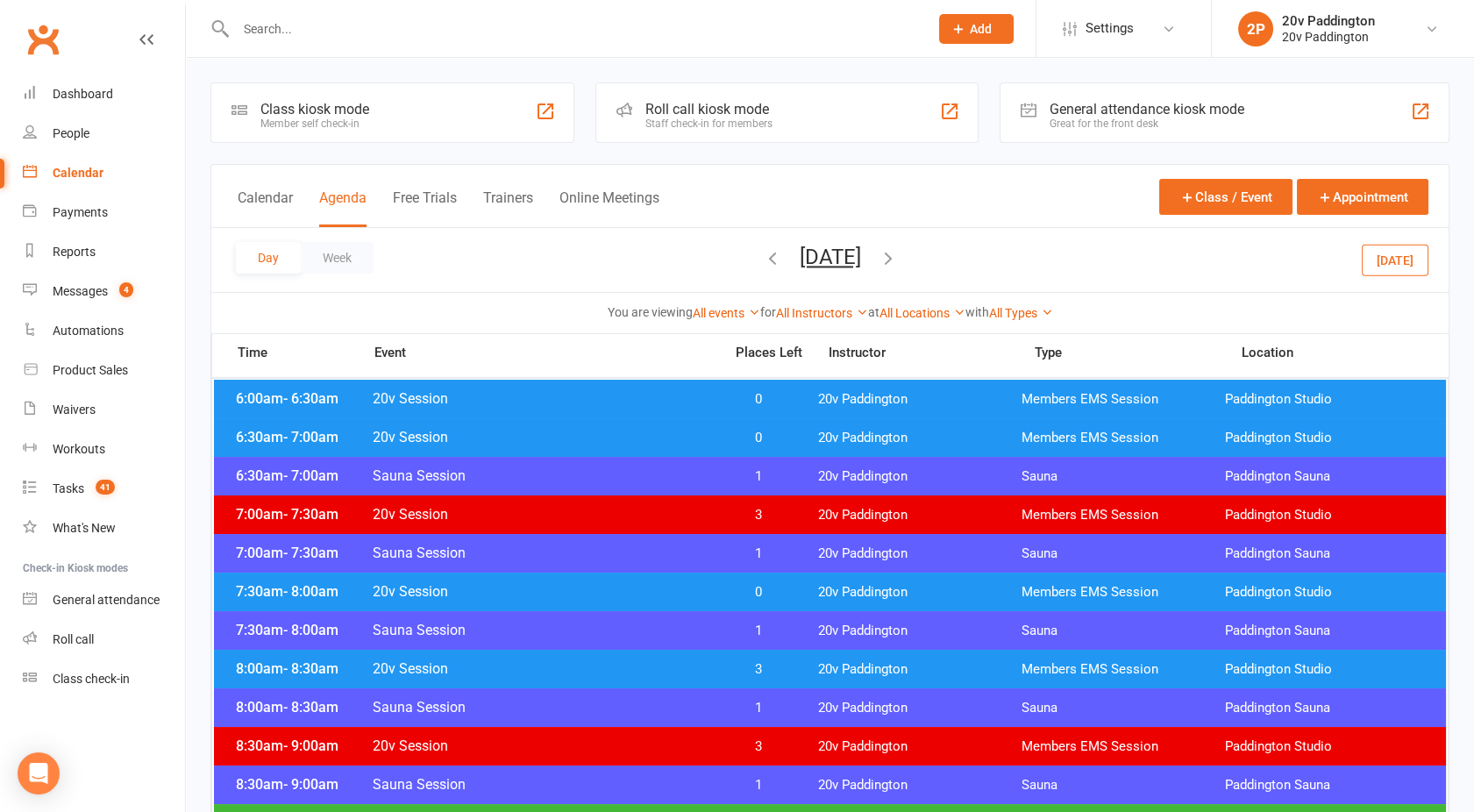
click at [800, 265] on button "[DATE]" at bounding box center [830, 257] width 61 height 24
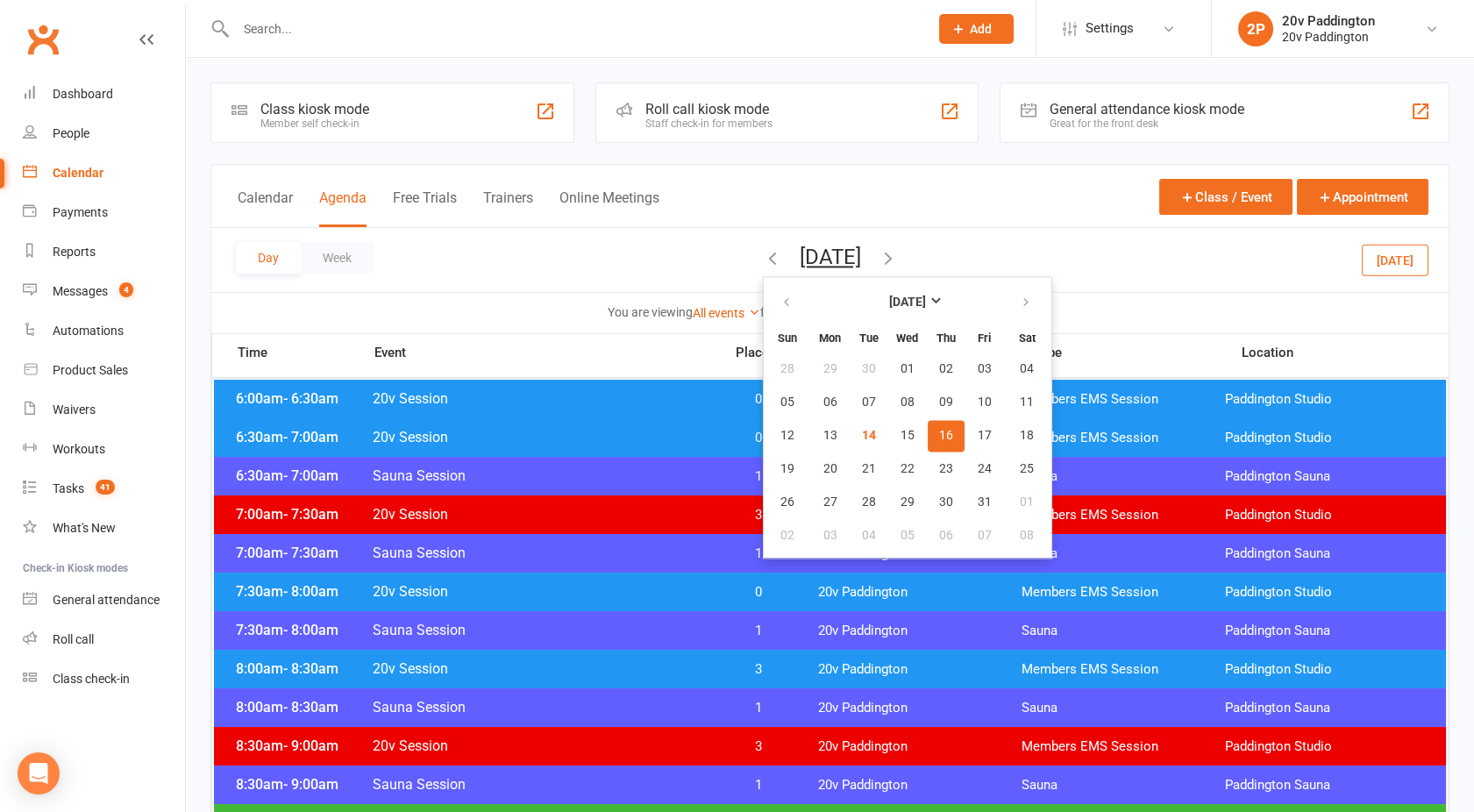
click at [939, 431] on span "16" at bounding box center [946, 436] width 14 height 14
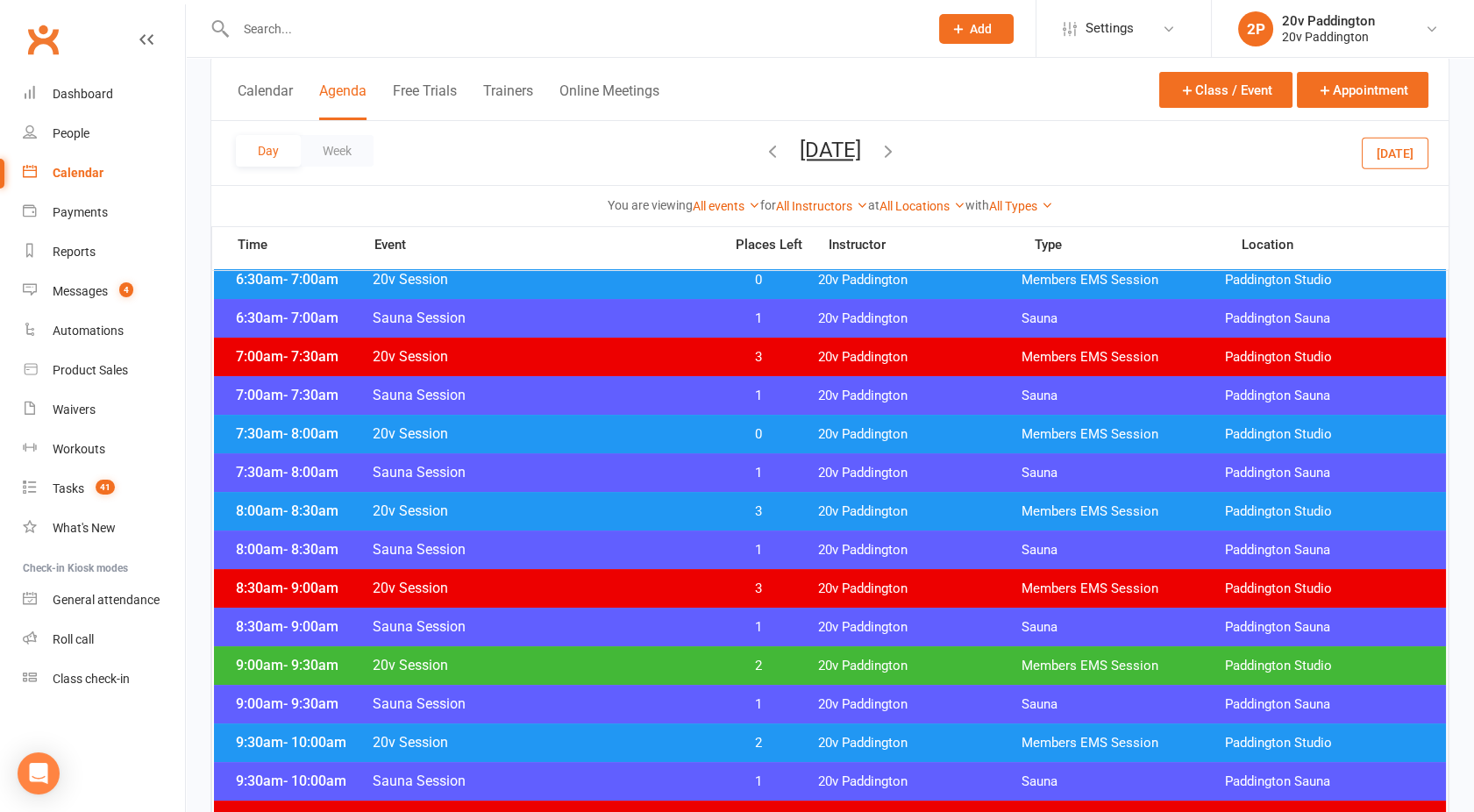
scroll to position [161, 0]
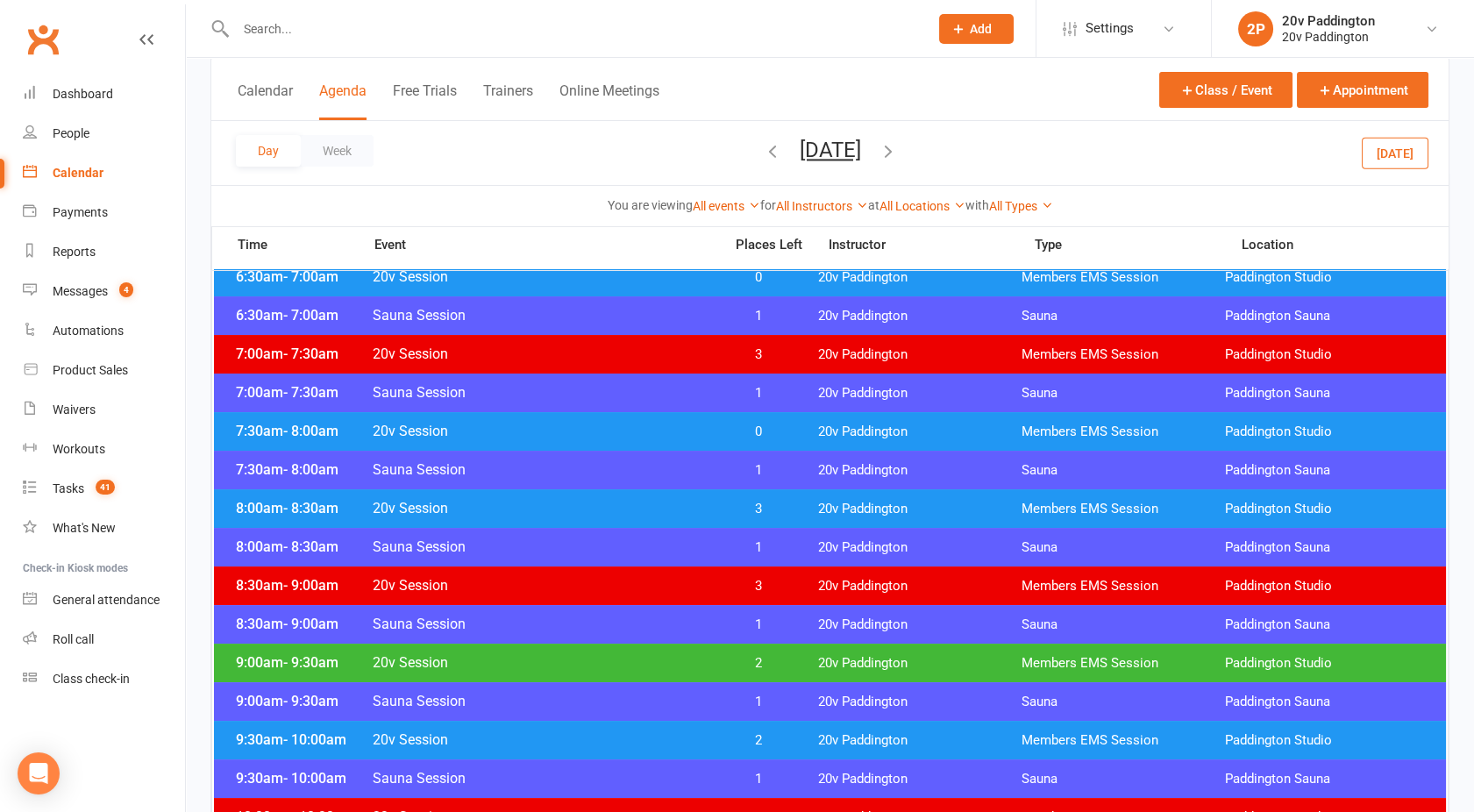
click at [615, 489] on div "8:00am - 8:30am 20v Session 3 20v Paddington Members EMS Session [GEOGRAPHIC_DA…" at bounding box center [829, 508] width 1232 height 39
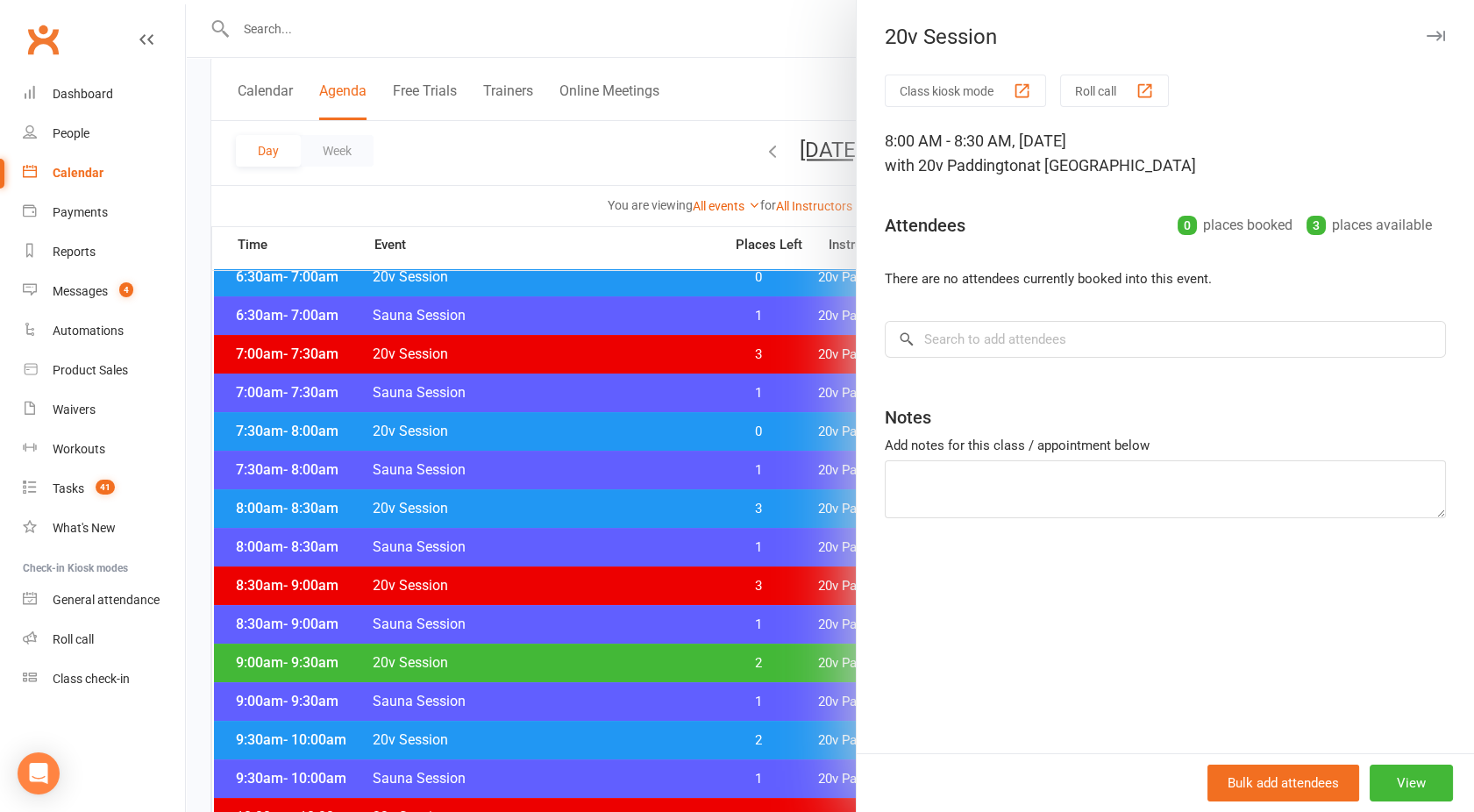
click at [617, 493] on div at bounding box center [830, 406] width 1289 height 812
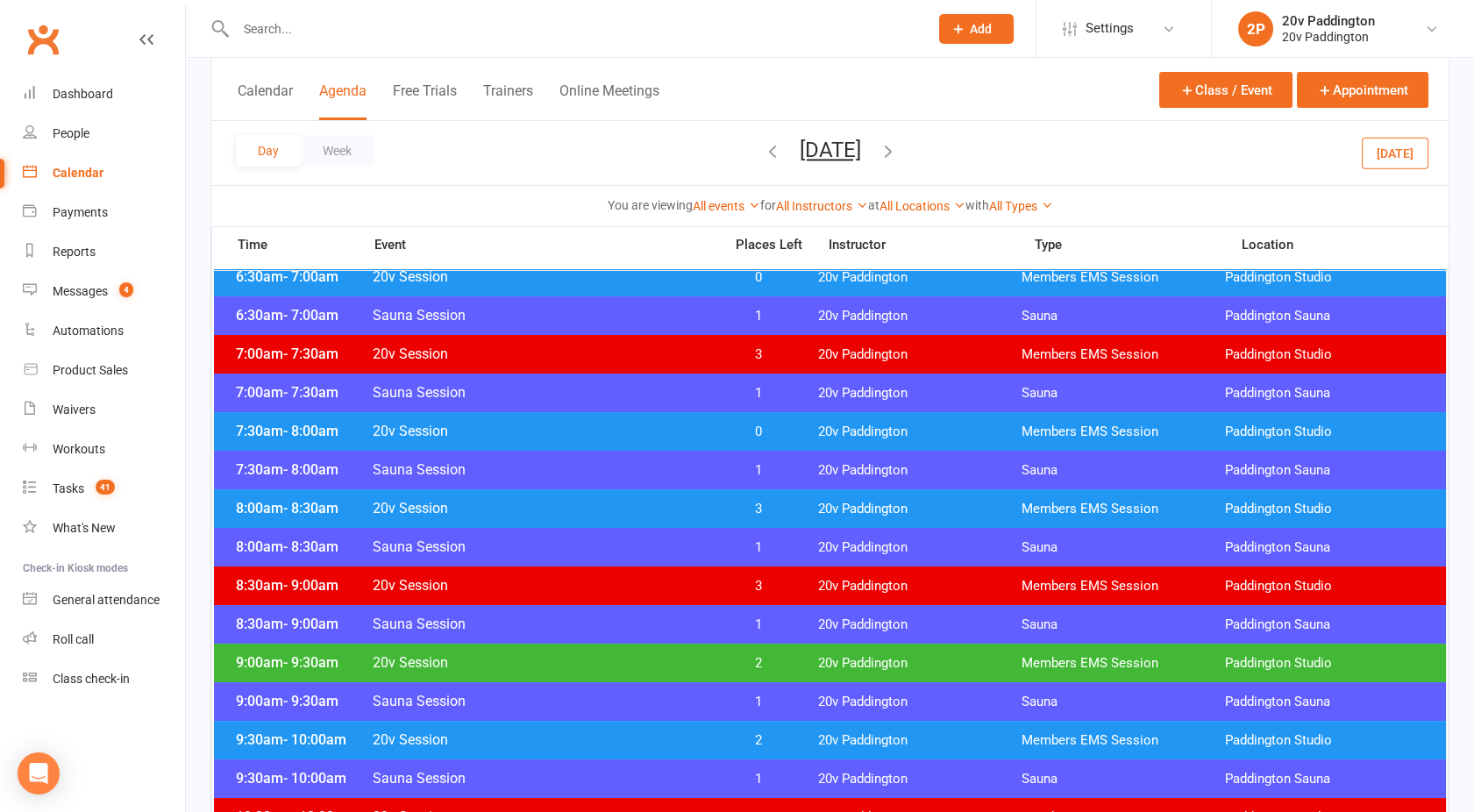
click at [619, 500] on span "20v Session" at bounding box center [542, 508] width 341 height 17
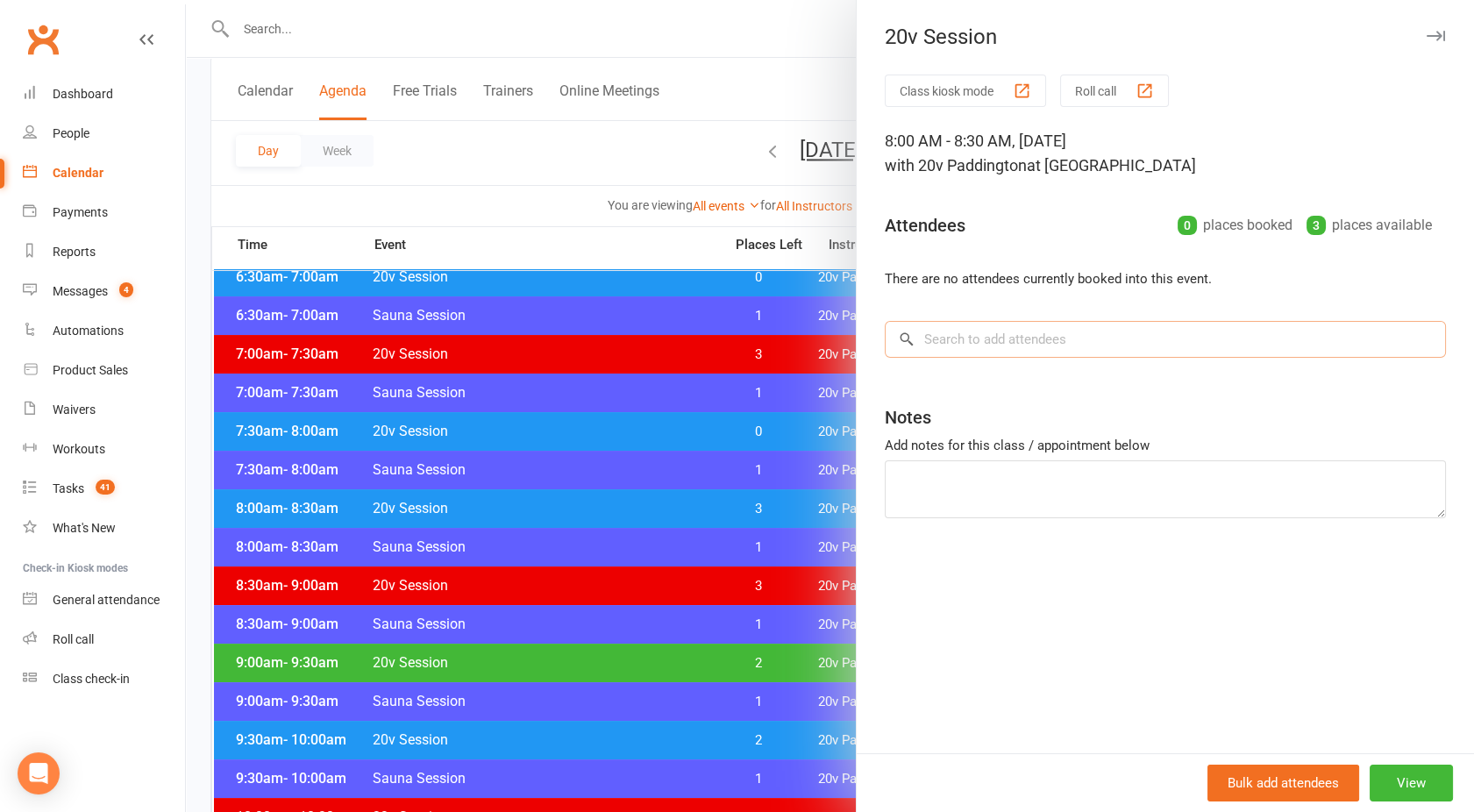
click at [983, 354] on input "search" at bounding box center [1165, 339] width 561 height 37
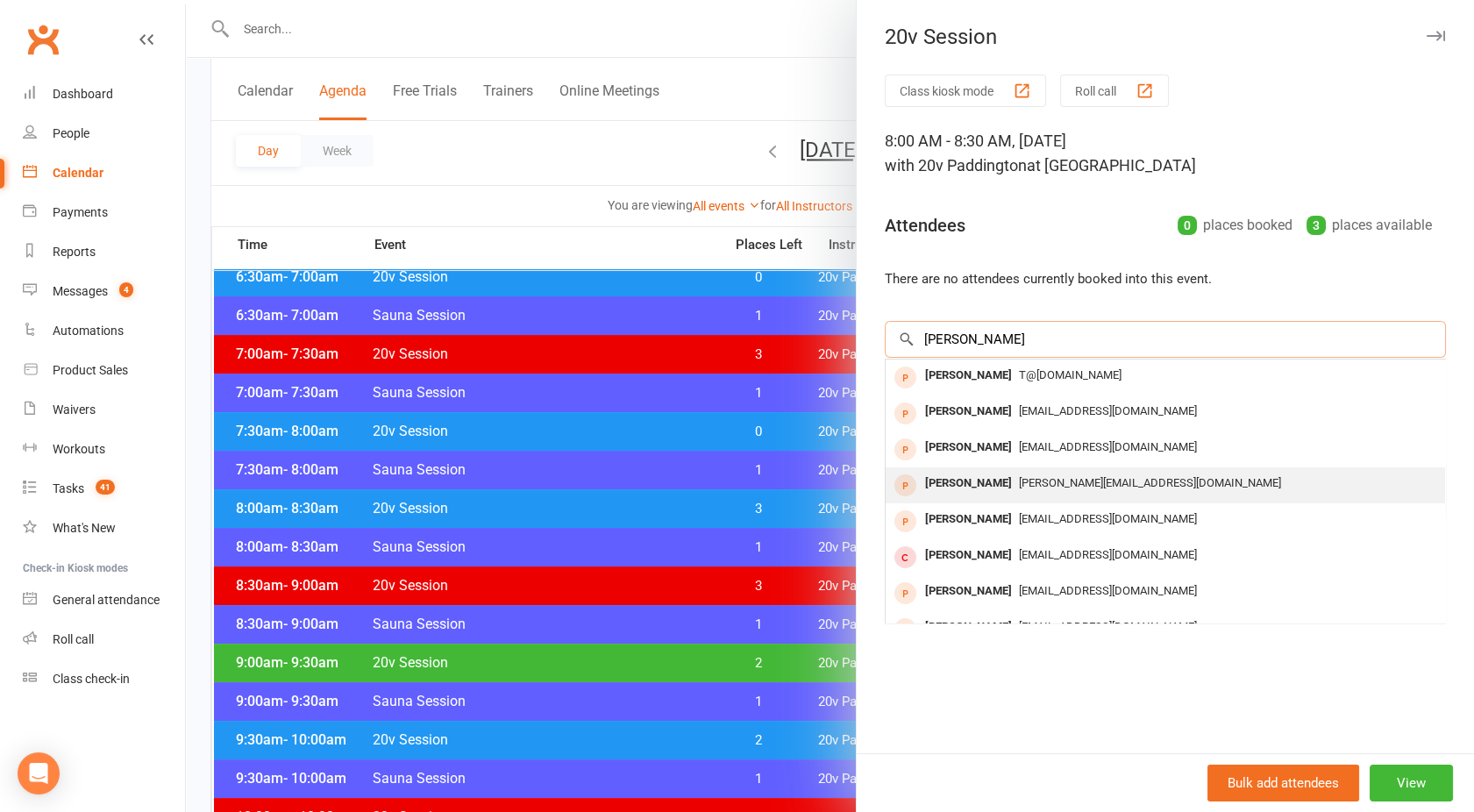
scroll to position [96, 0]
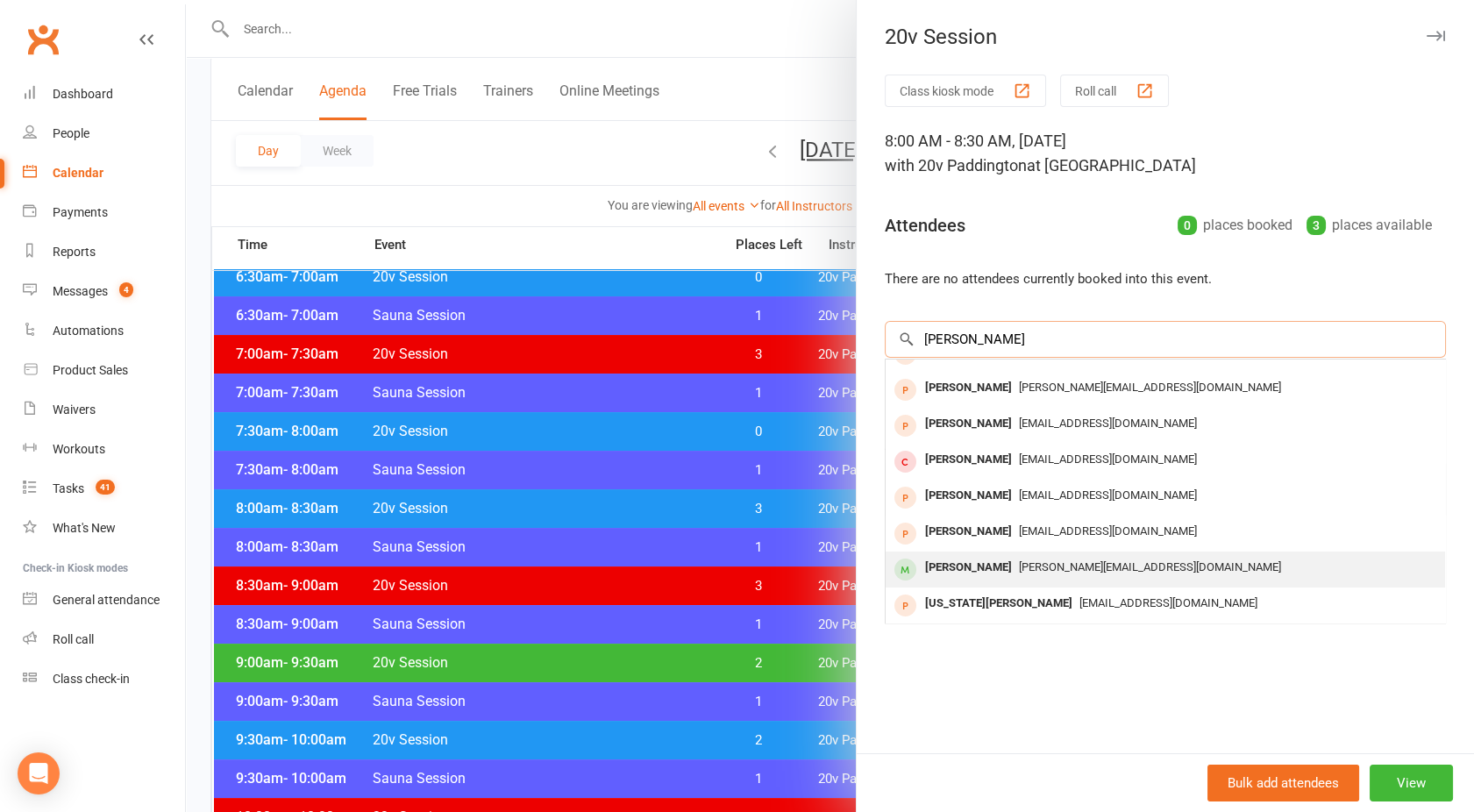
type input "[PERSON_NAME]"
click at [975, 563] on div "[PERSON_NAME]" at bounding box center [969, 567] width 101 height 25
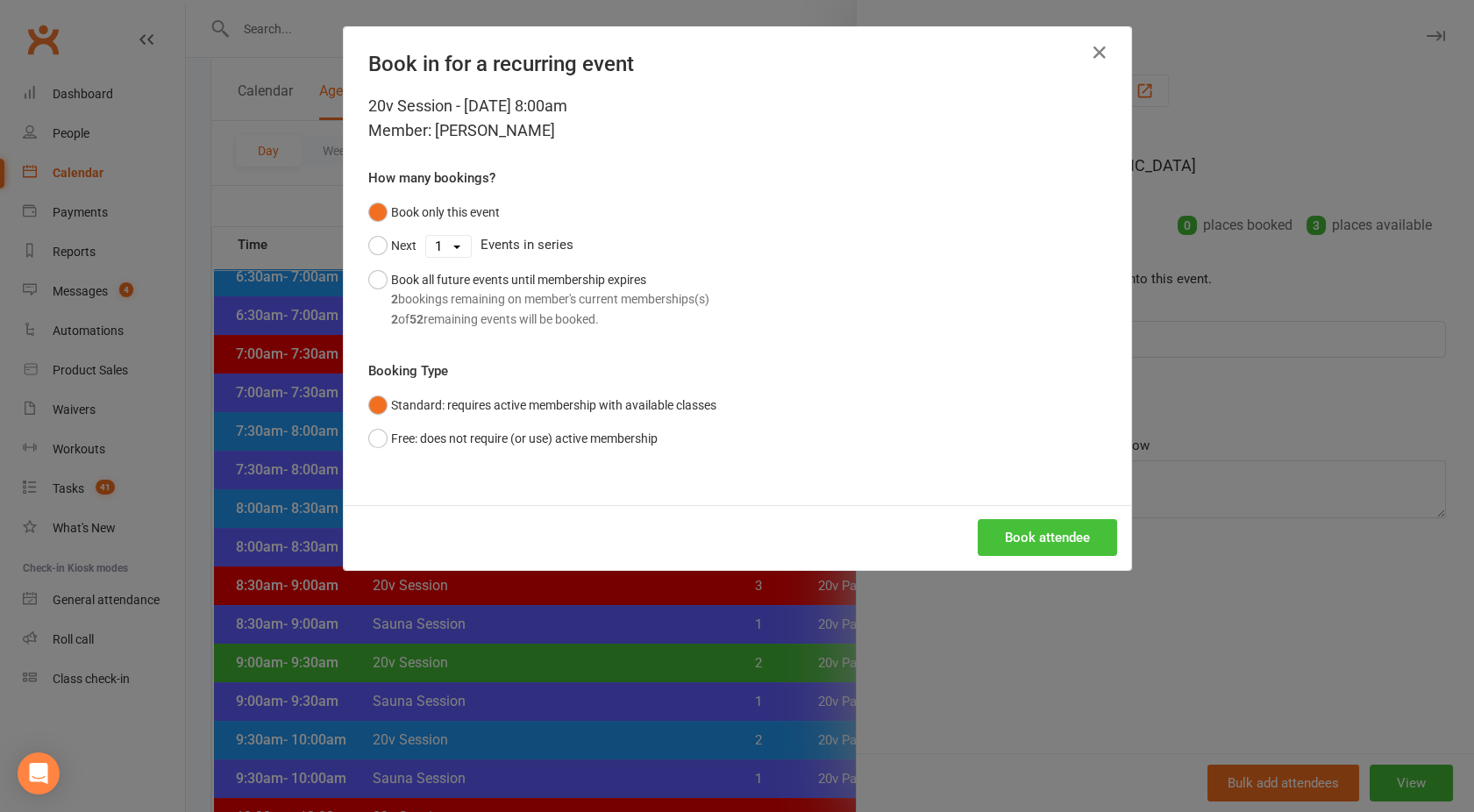
click at [1022, 535] on button "Book attendee" at bounding box center [1048, 537] width 139 height 37
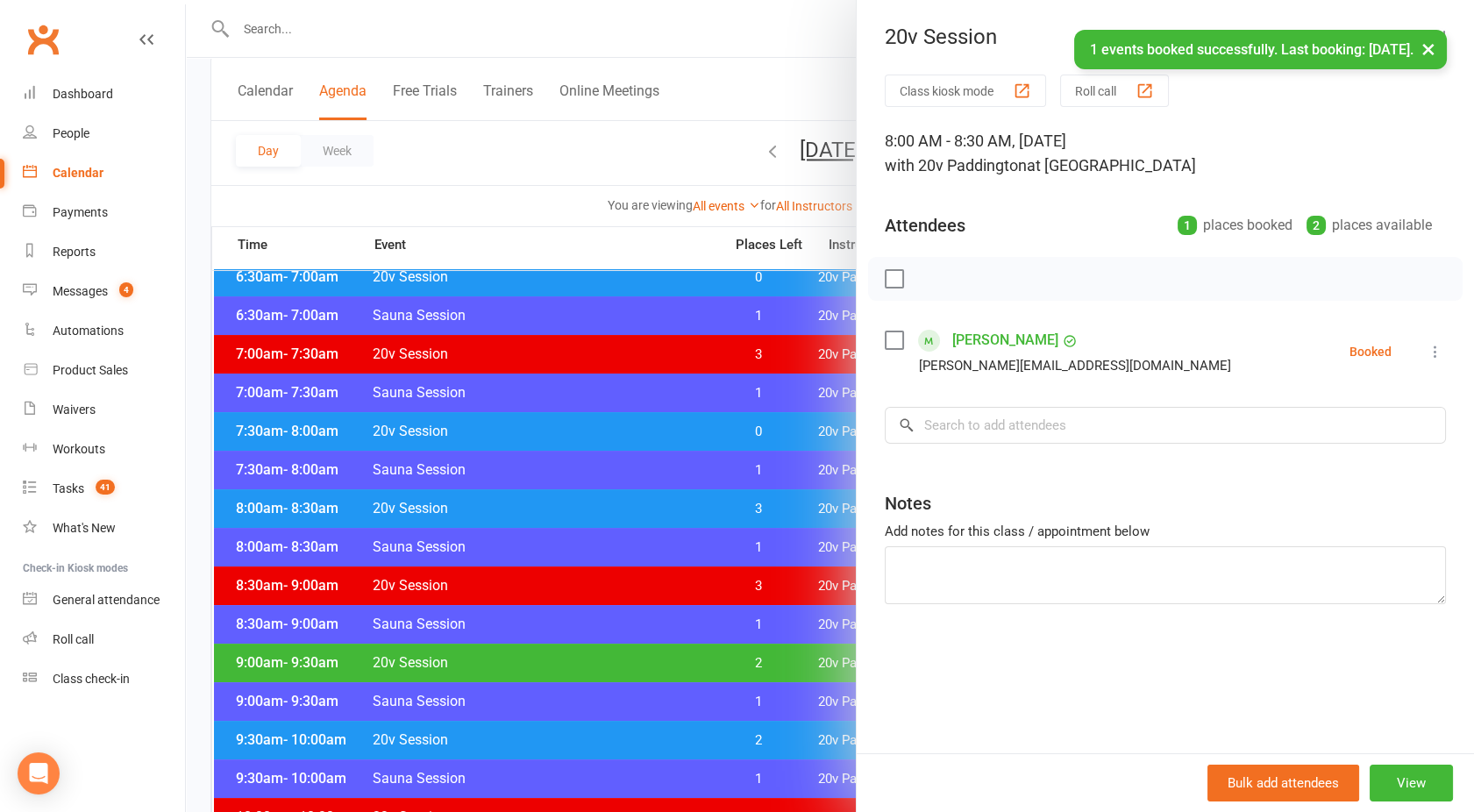
click at [966, 330] on link "[PERSON_NAME]" at bounding box center [1005, 341] width 106 height 28
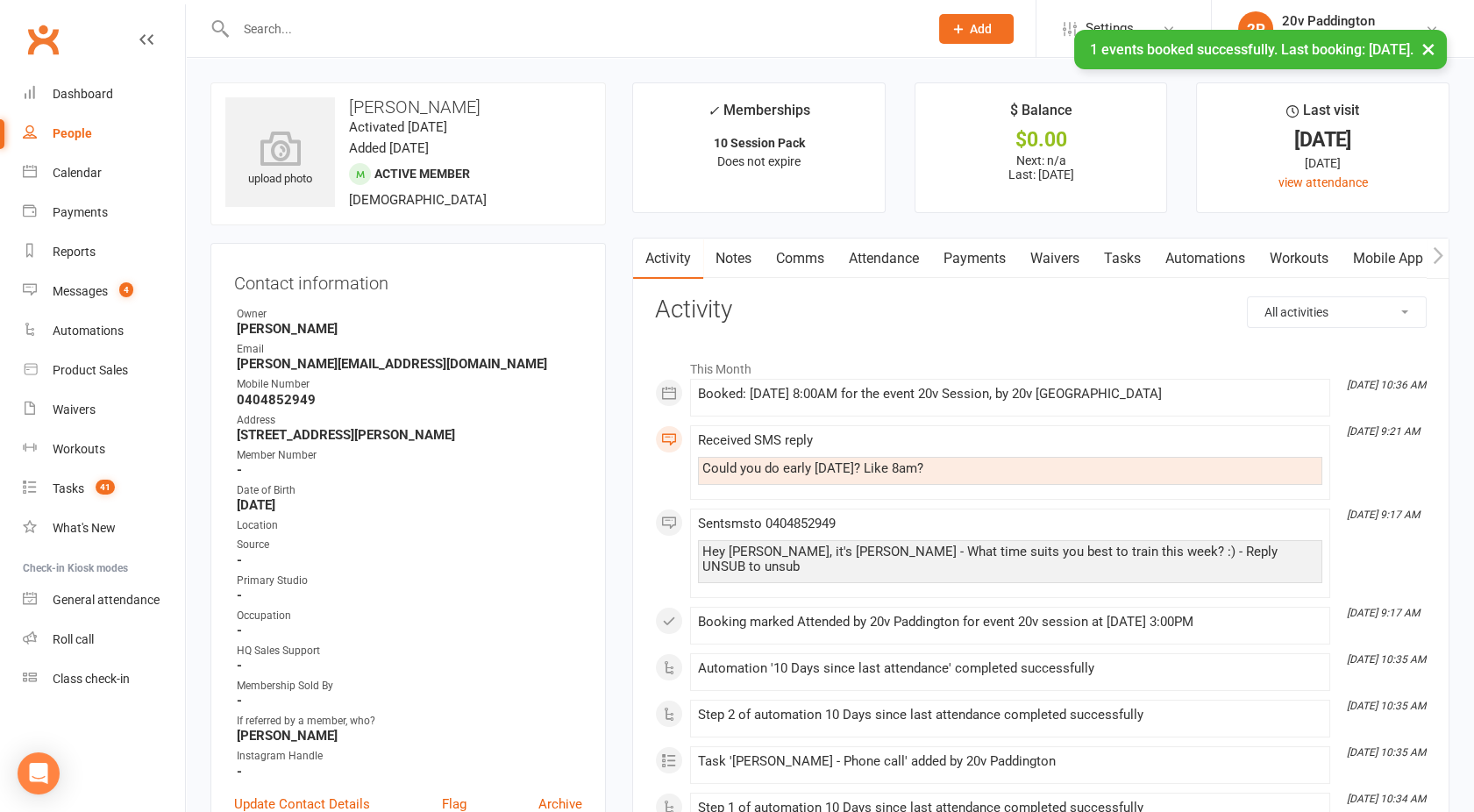
click at [797, 260] on link "Comms" at bounding box center [800, 258] width 72 height 40
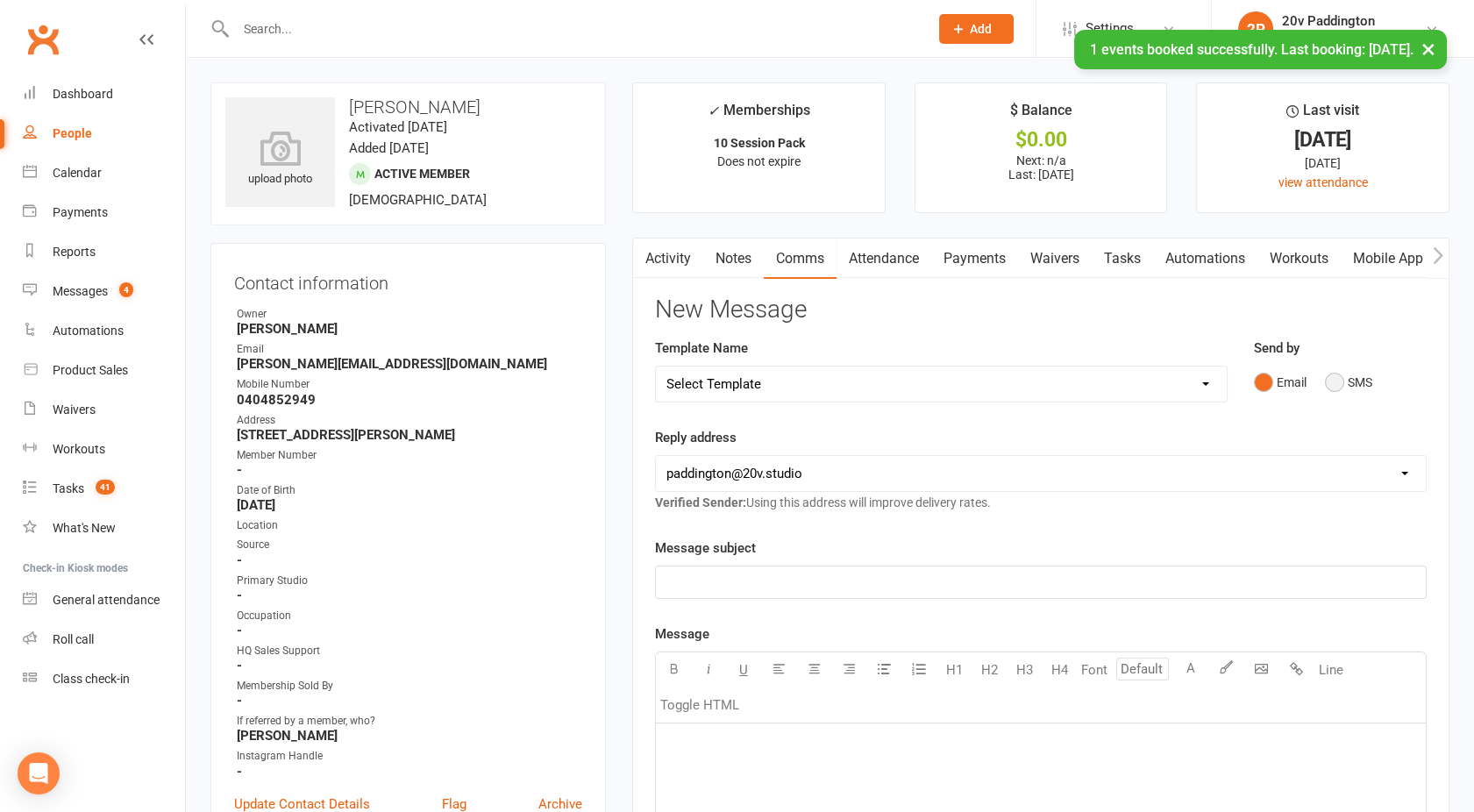
click at [1339, 386] on button "SMS" at bounding box center [1349, 382] width 47 height 33
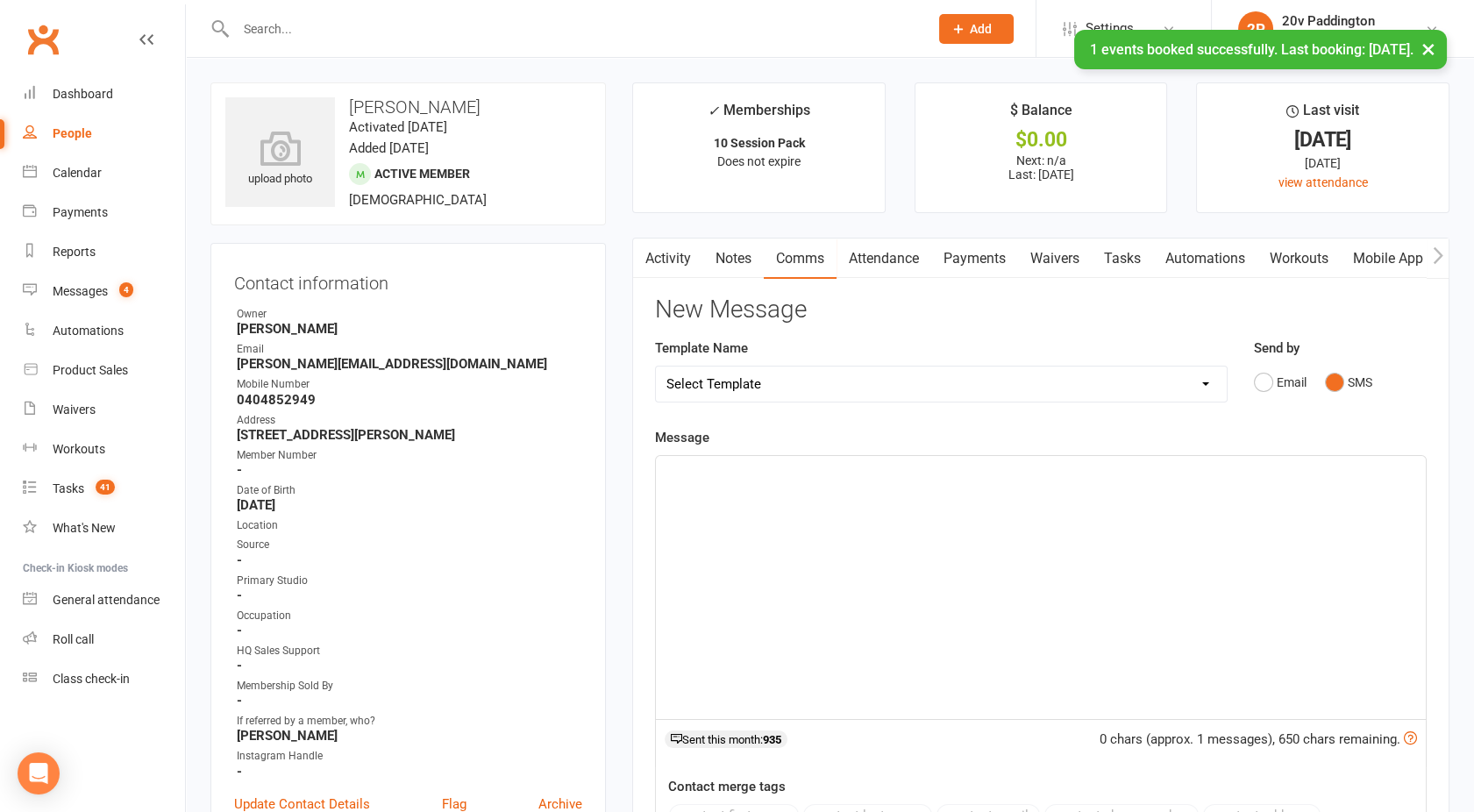
click at [1093, 517] on div "﻿" at bounding box center [1041, 588] width 770 height 263
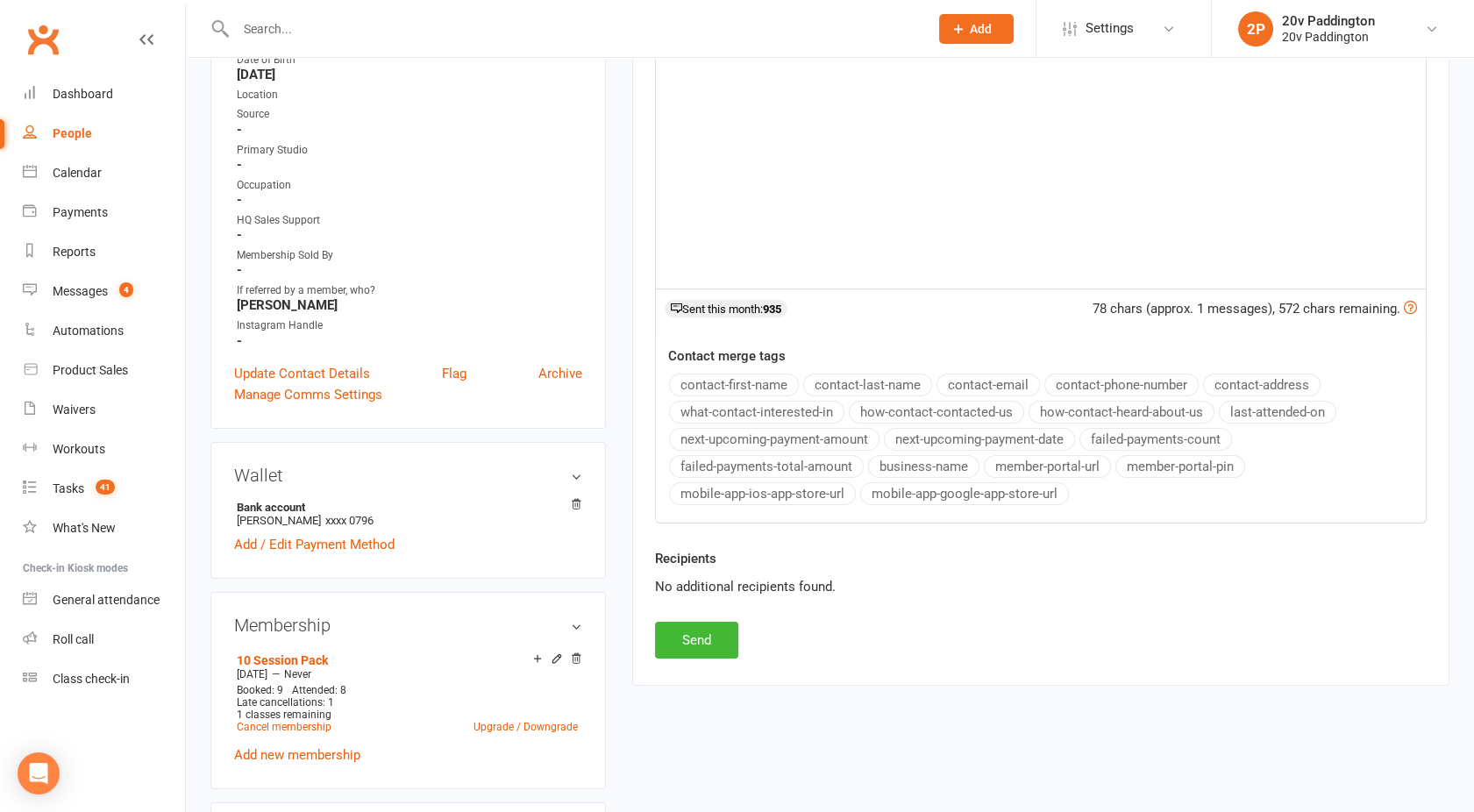
scroll to position [432, 0]
click at [688, 624] on button "Send" at bounding box center [697, 638] width 84 height 37
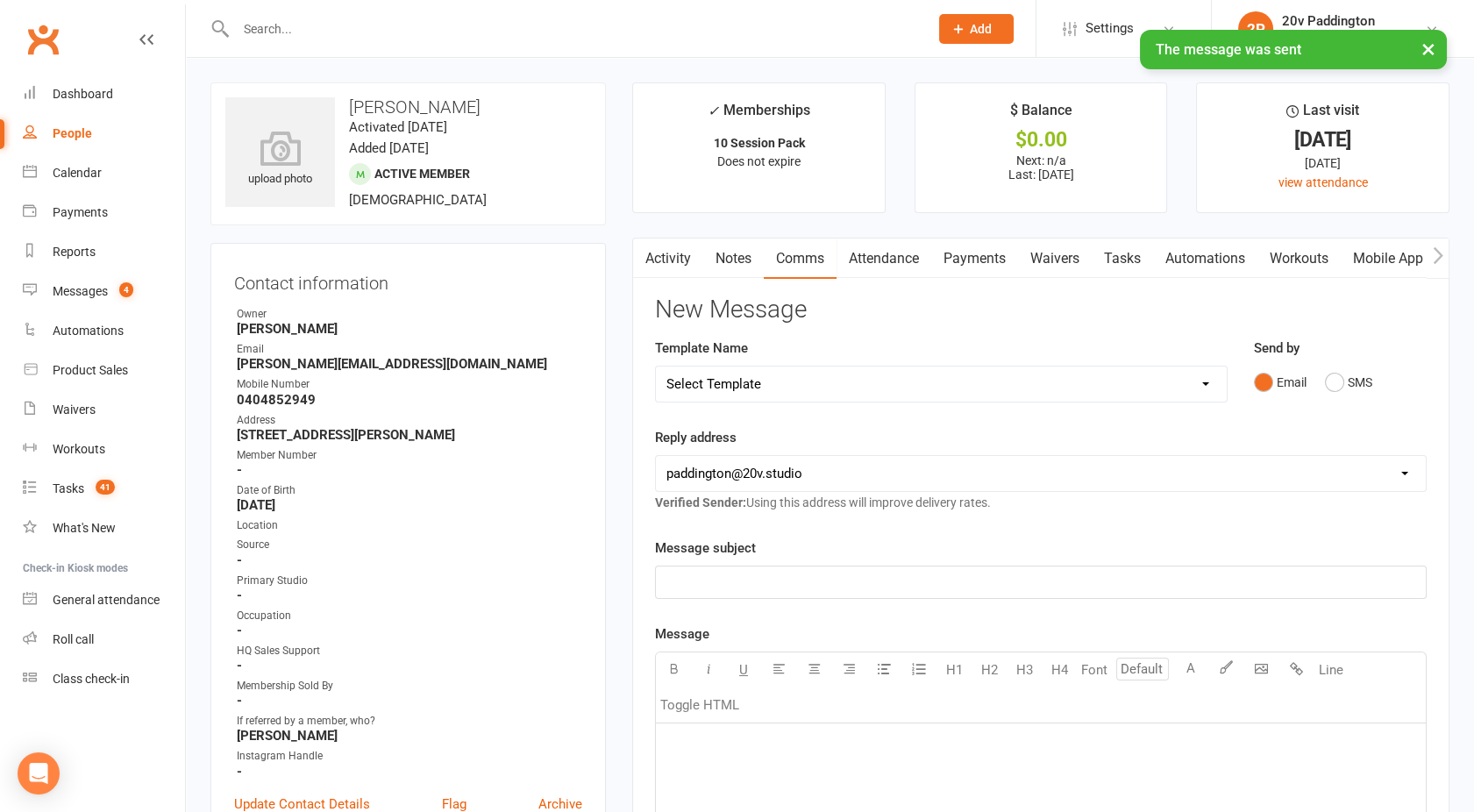
click at [662, 263] on link "Activity" at bounding box center [668, 258] width 71 height 40
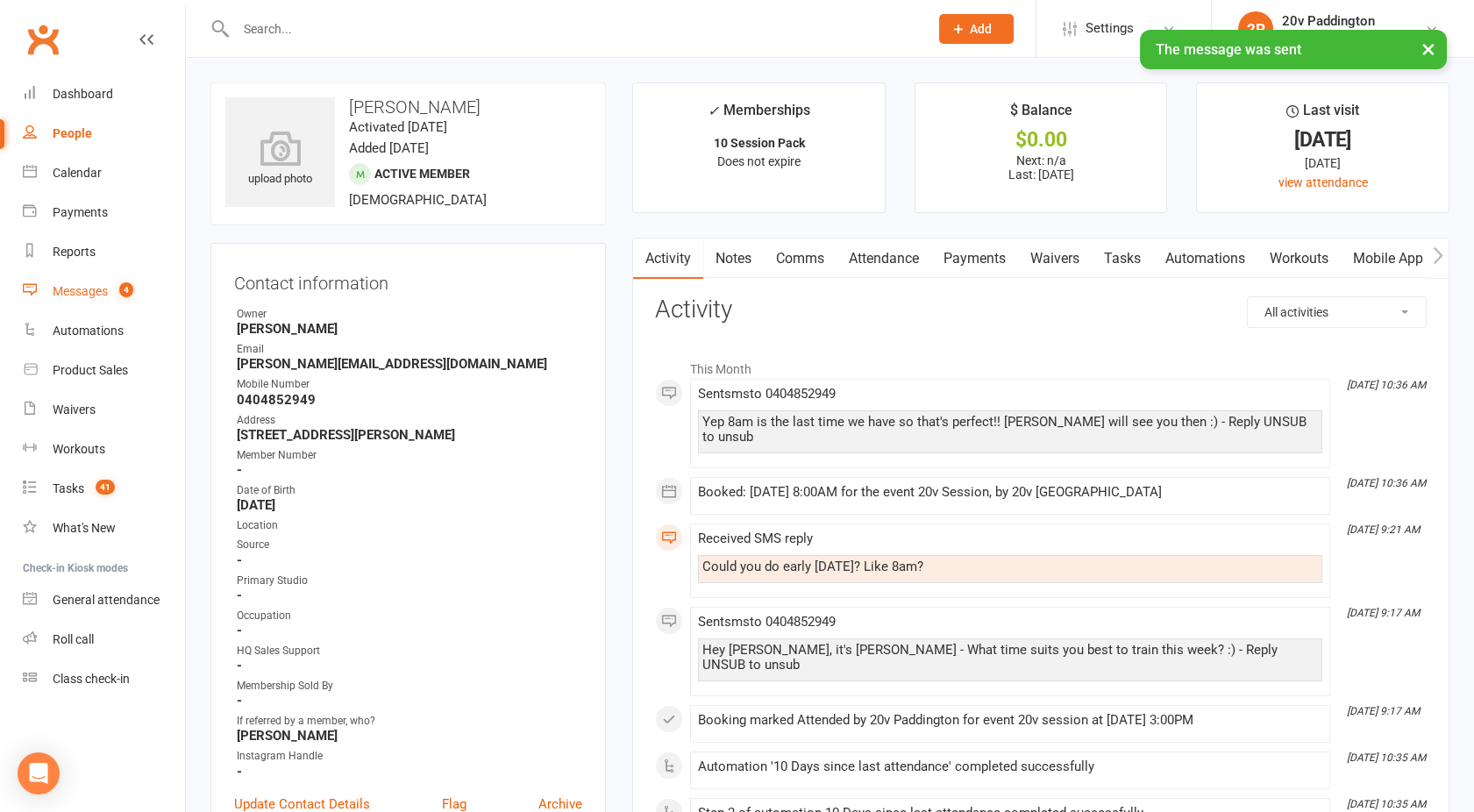
click at [92, 291] on div "Messages" at bounding box center [80, 291] width 56 height 14
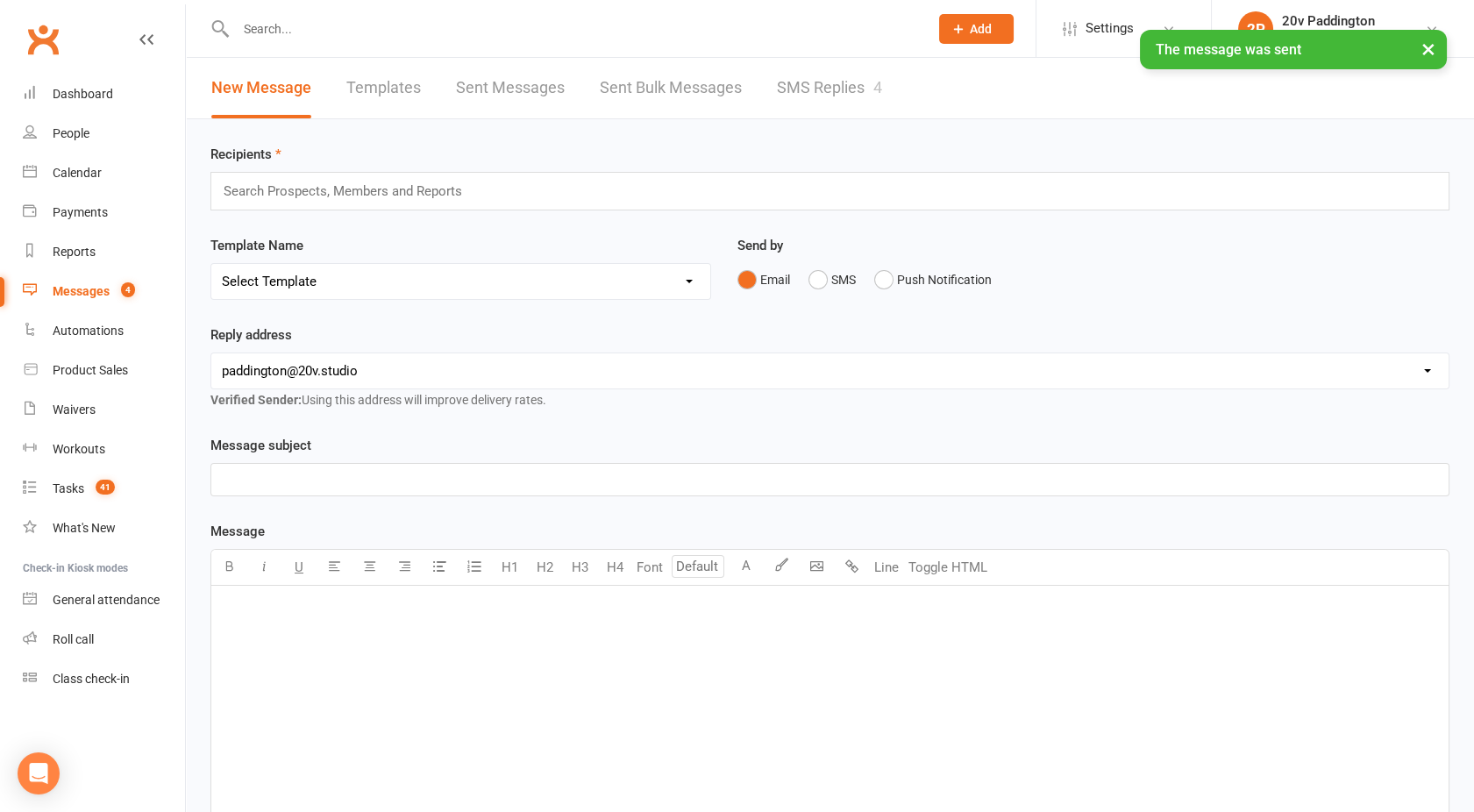
click at [866, 91] on link "SMS Replies 4" at bounding box center [830, 88] width 105 height 60
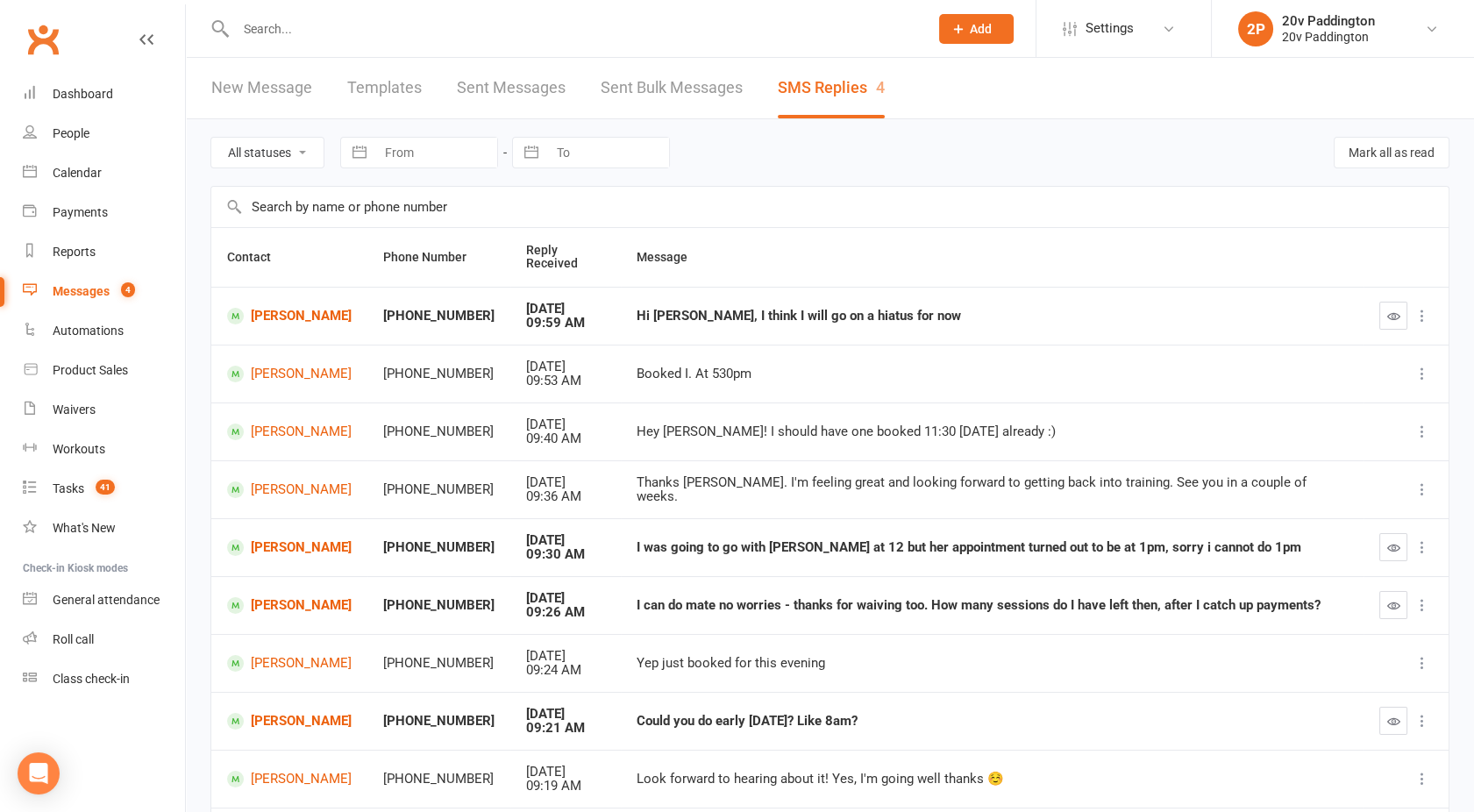
scroll to position [183, 0]
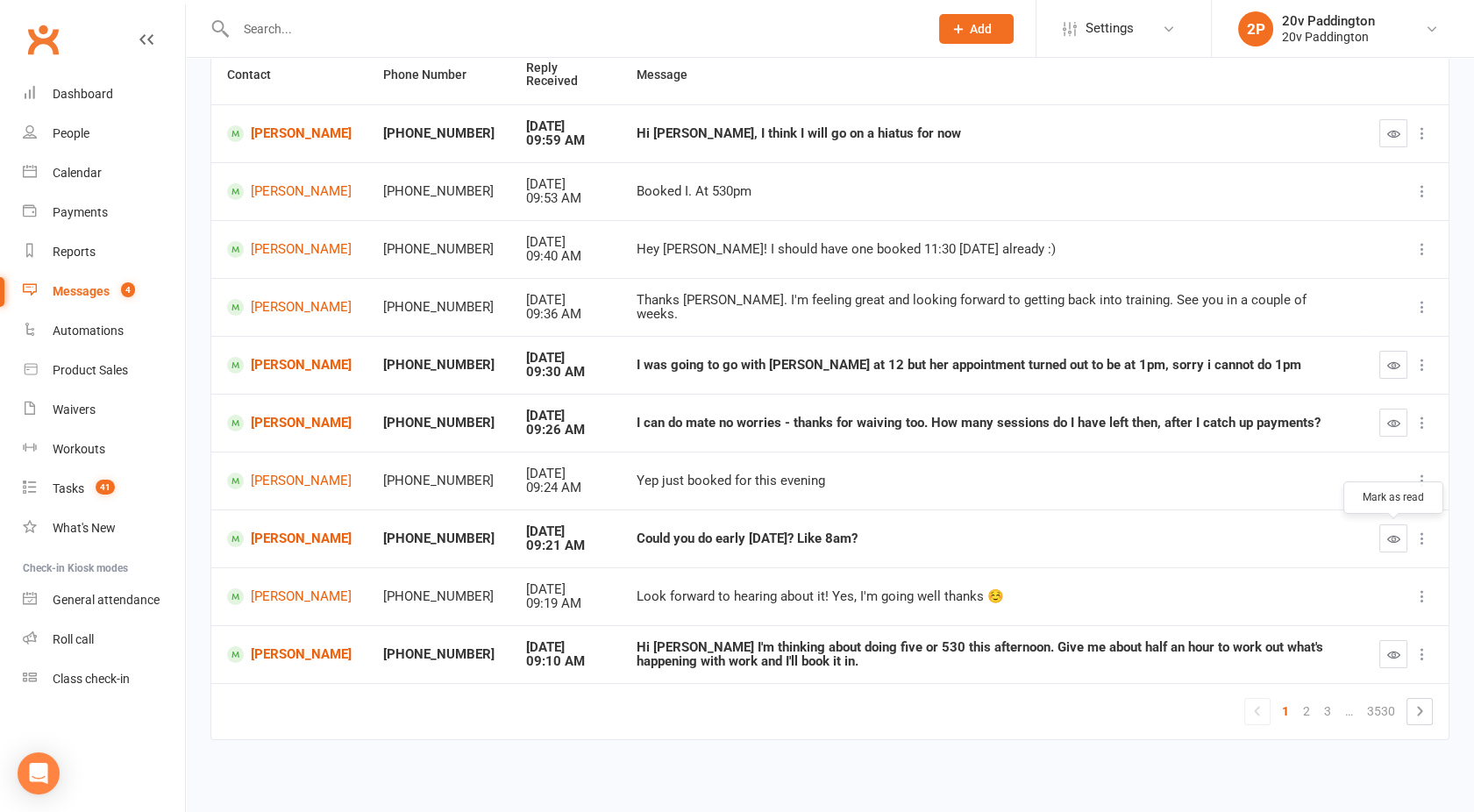
click at [1396, 545] on button "button" at bounding box center [1394, 538] width 28 height 28
click at [1387, 652] on icon "button" at bounding box center [1394, 655] width 13 height 13
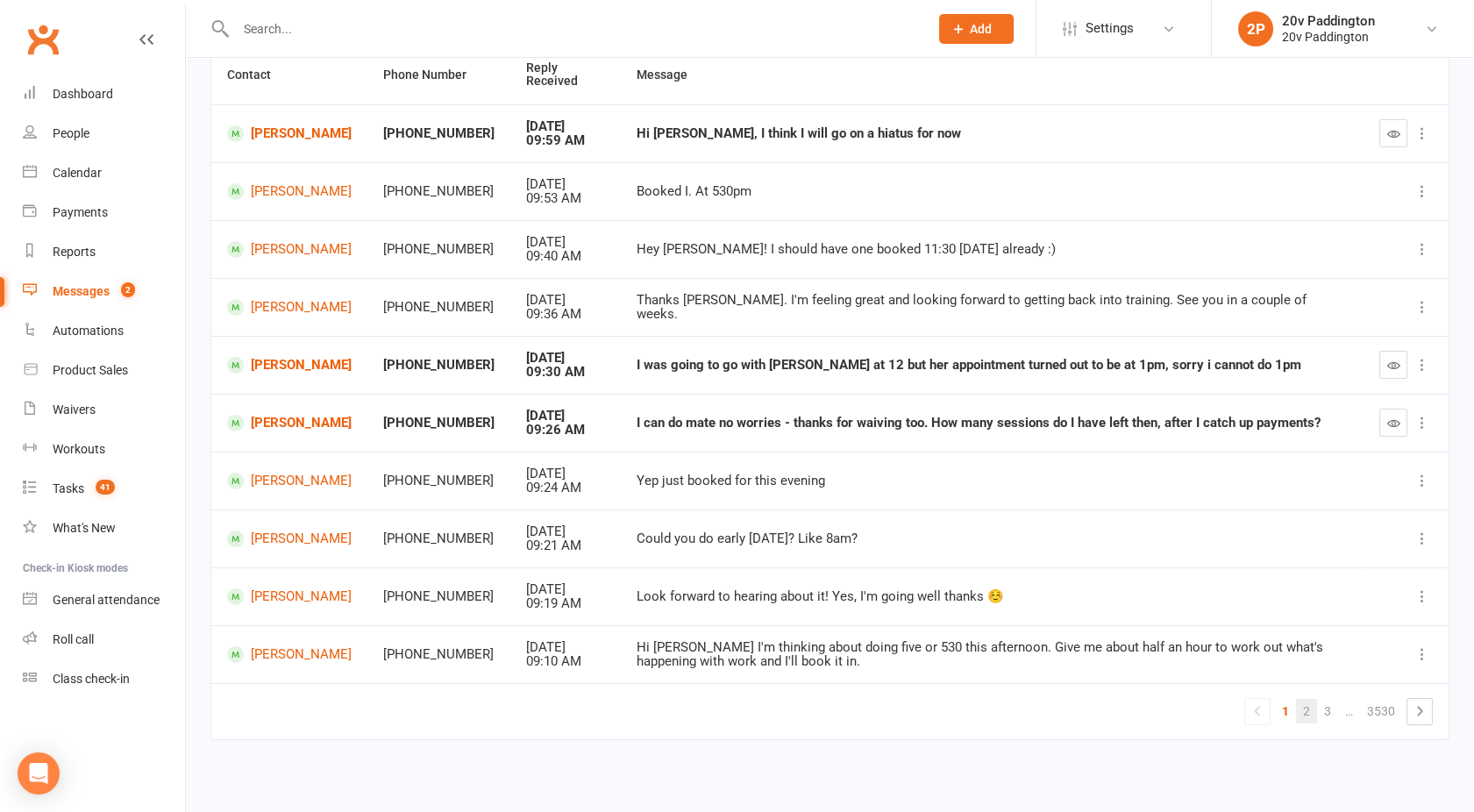
click at [1311, 715] on link "2" at bounding box center [1306, 711] width 21 height 24
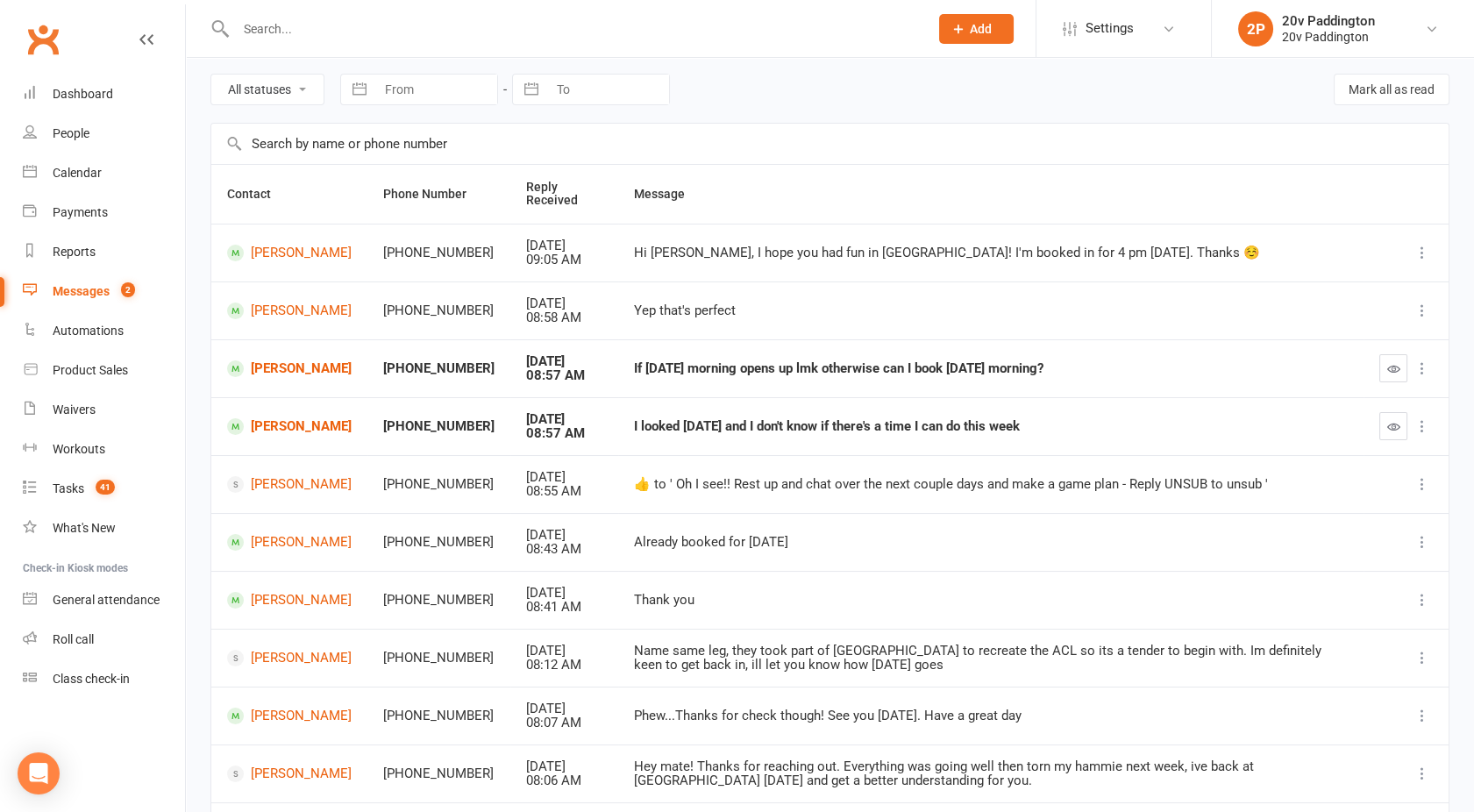
scroll to position [62, 0]
click at [1396, 367] on icon "button" at bounding box center [1394, 370] width 13 height 13
click at [1390, 429] on icon "button" at bounding box center [1394, 427] width 13 height 13
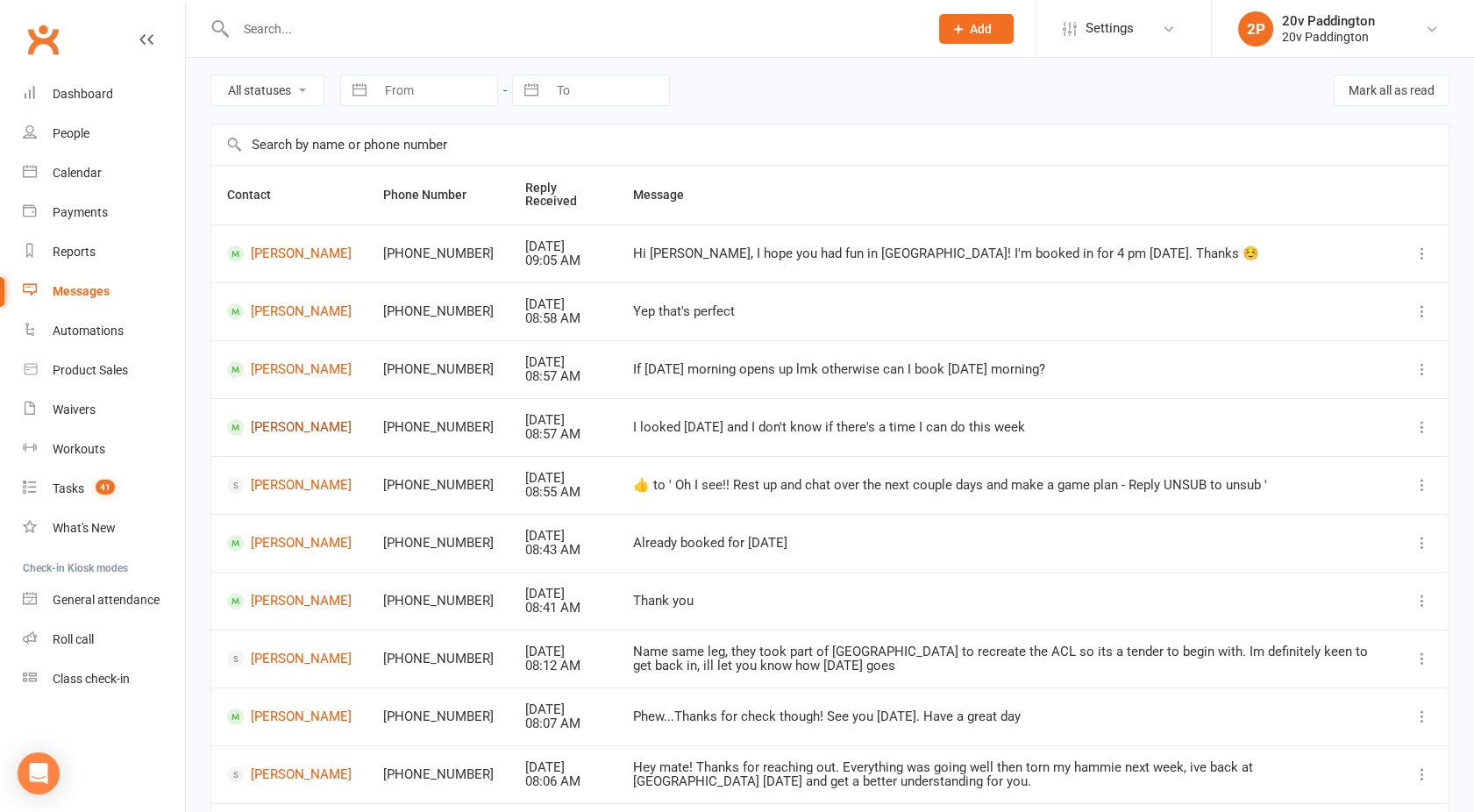
click at [290, 425] on link "[PERSON_NAME]" at bounding box center [289, 427] width 124 height 17
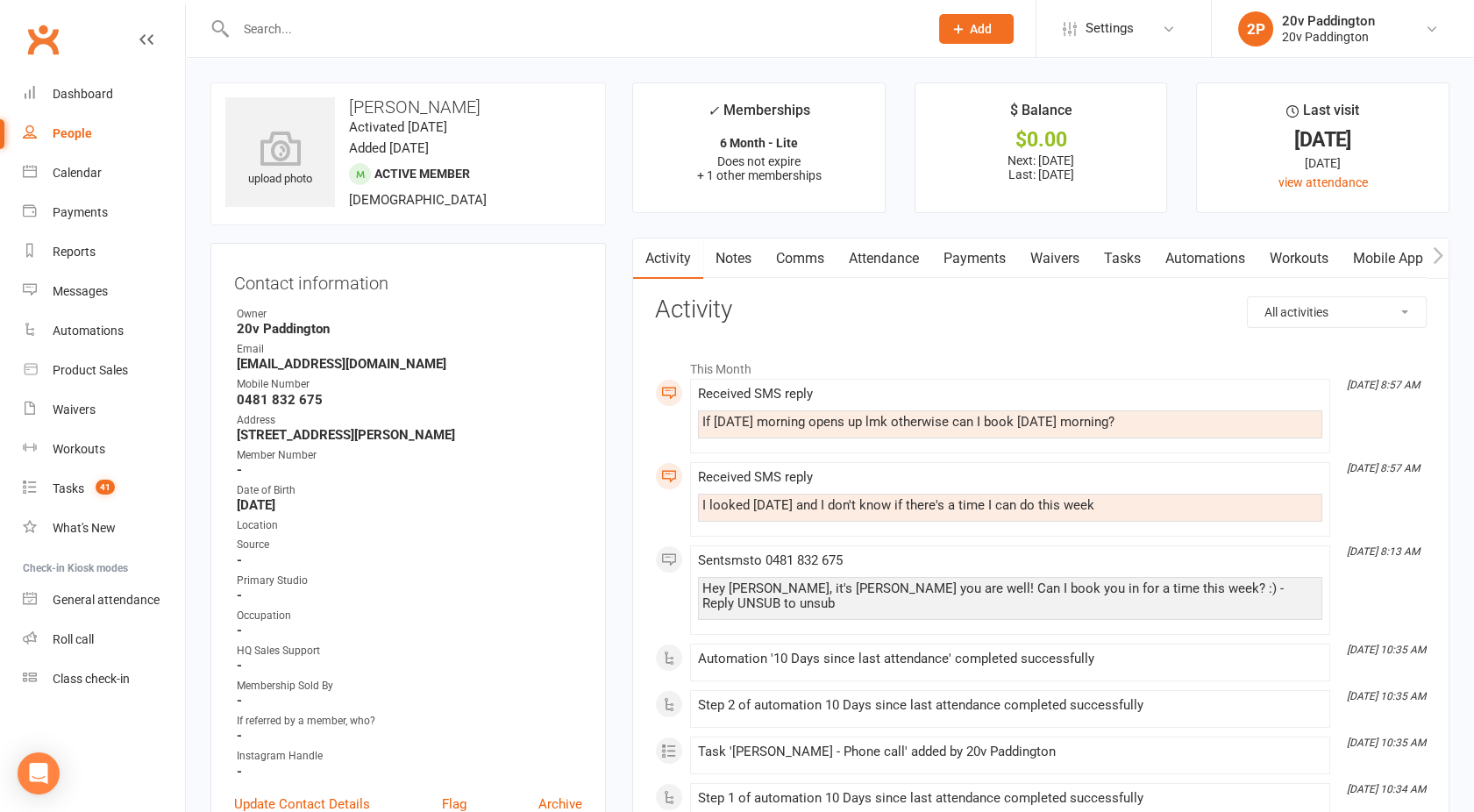
click at [800, 248] on link "Comms" at bounding box center [800, 258] width 72 height 40
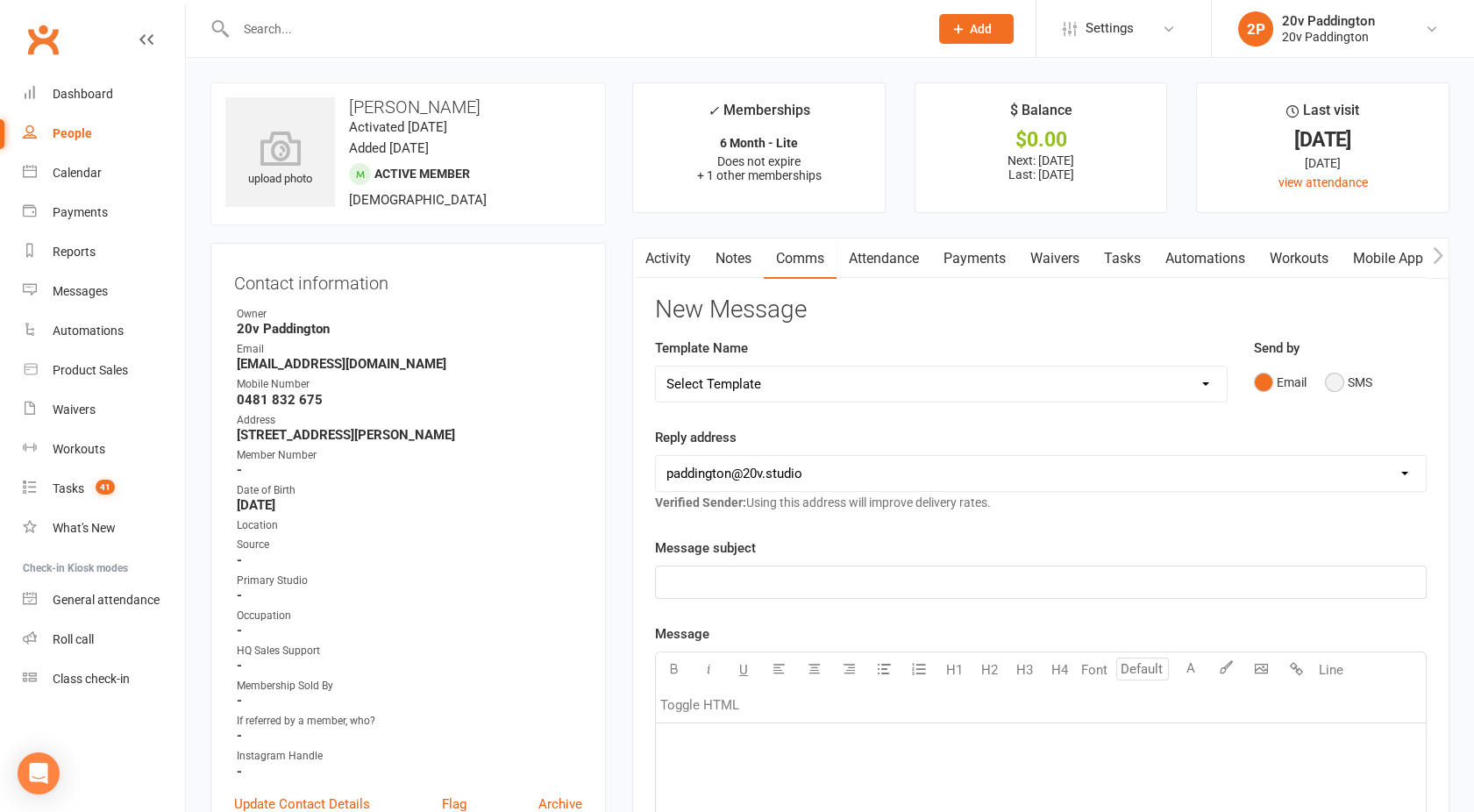
click at [1326, 387] on button "SMS" at bounding box center [1349, 382] width 47 height 33
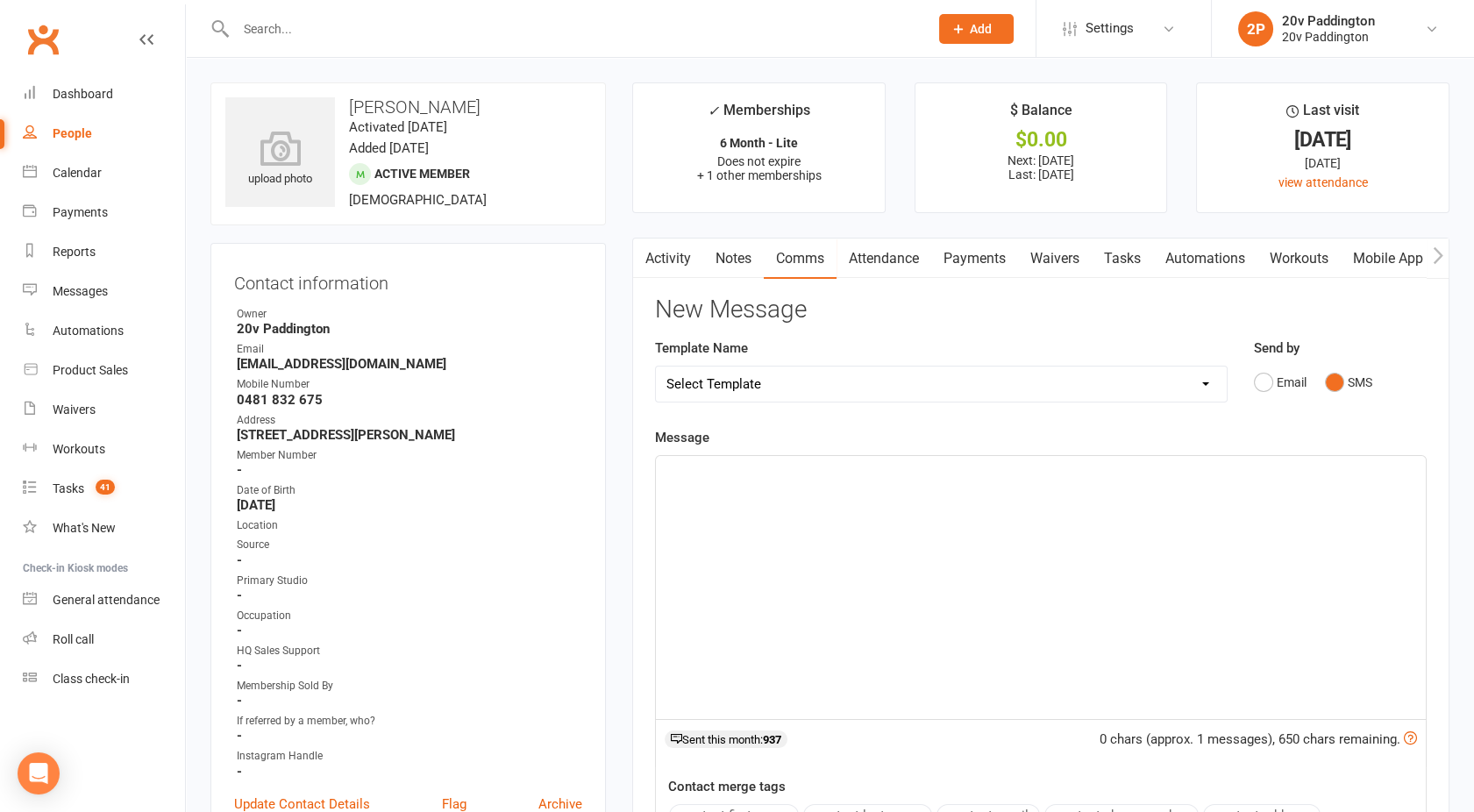
click at [1038, 533] on div "﻿" at bounding box center [1041, 588] width 770 height 263
drag, startPoint x: 874, startPoint y: 490, endPoint x: 529, endPoint y: 484, distance: 345.1
copy span "Yeah at this stage it is full -"
click at [67, 175] on div "Calendar" at bounding box center [77, 172] width 49 height 14
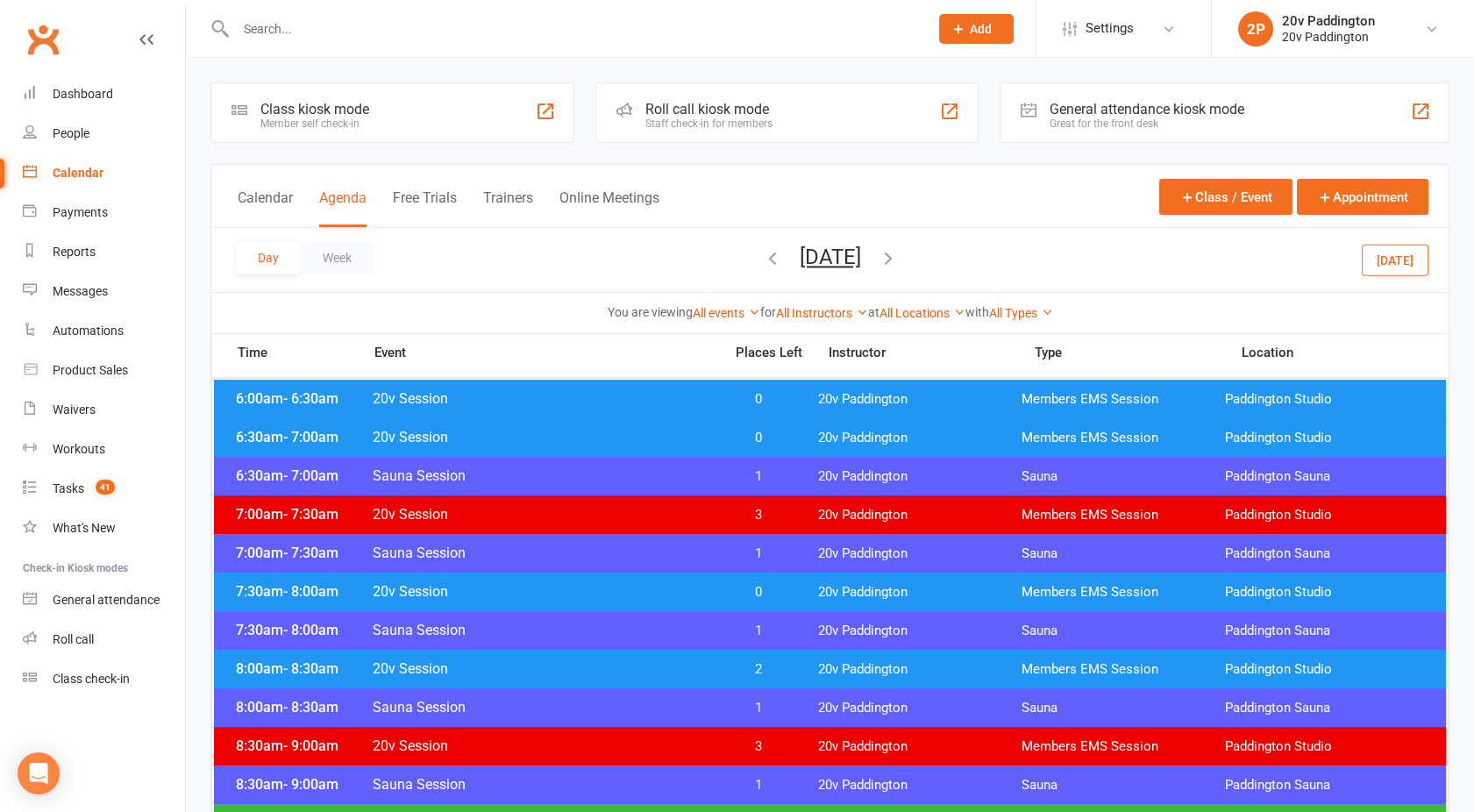
click at [302, 33] on input "text" at bounding box center [573, 29] width 686 height 24
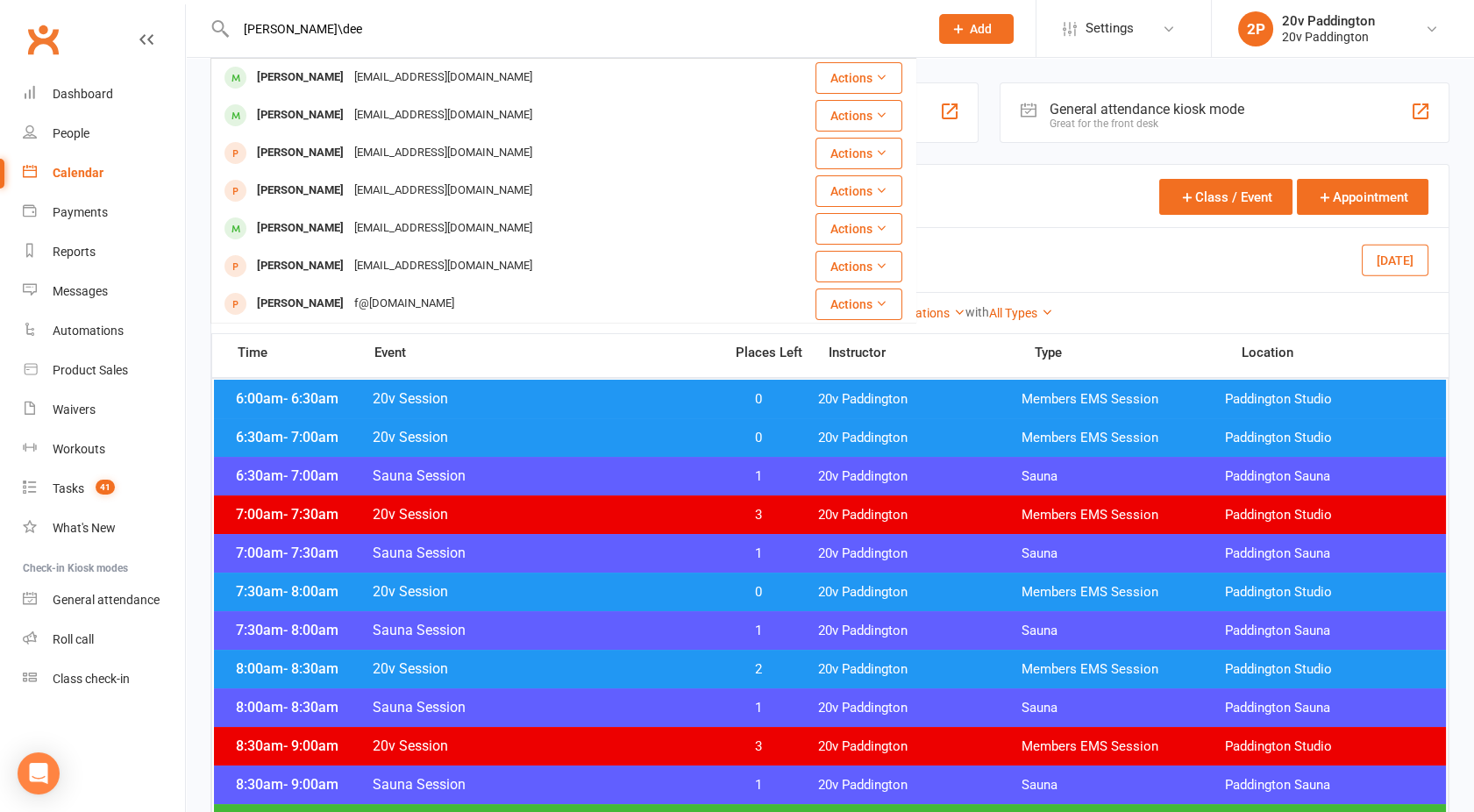
click at [302, 33] on input "[PERSON_NAME]\dee" at bounding box center [573, 29] width 686 height 24
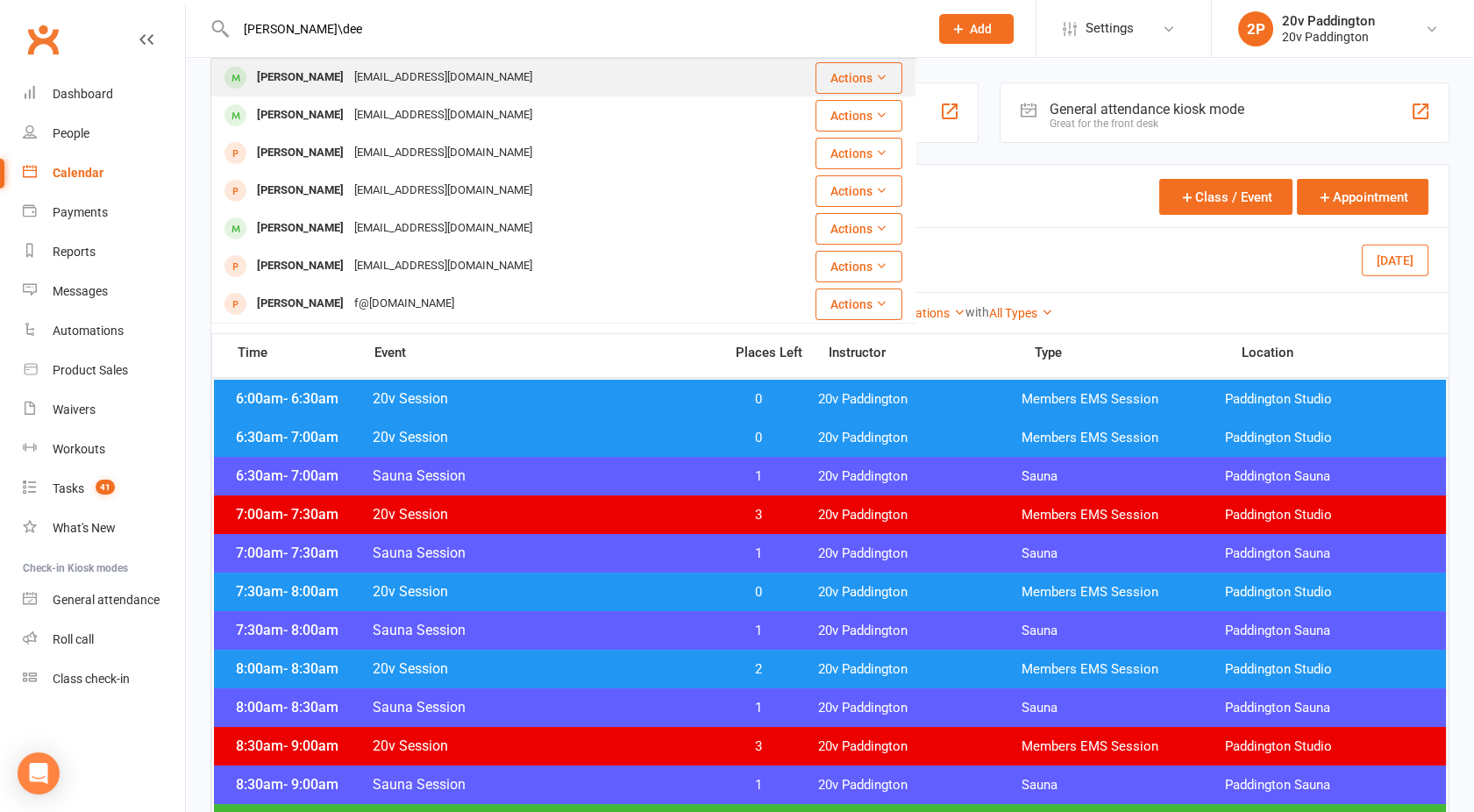
type input "[PERSON_NAME]\dee"
click at [320, 81] on div "[PERSON_NAME]" at bounding box center [299, 77] width 97 height 25
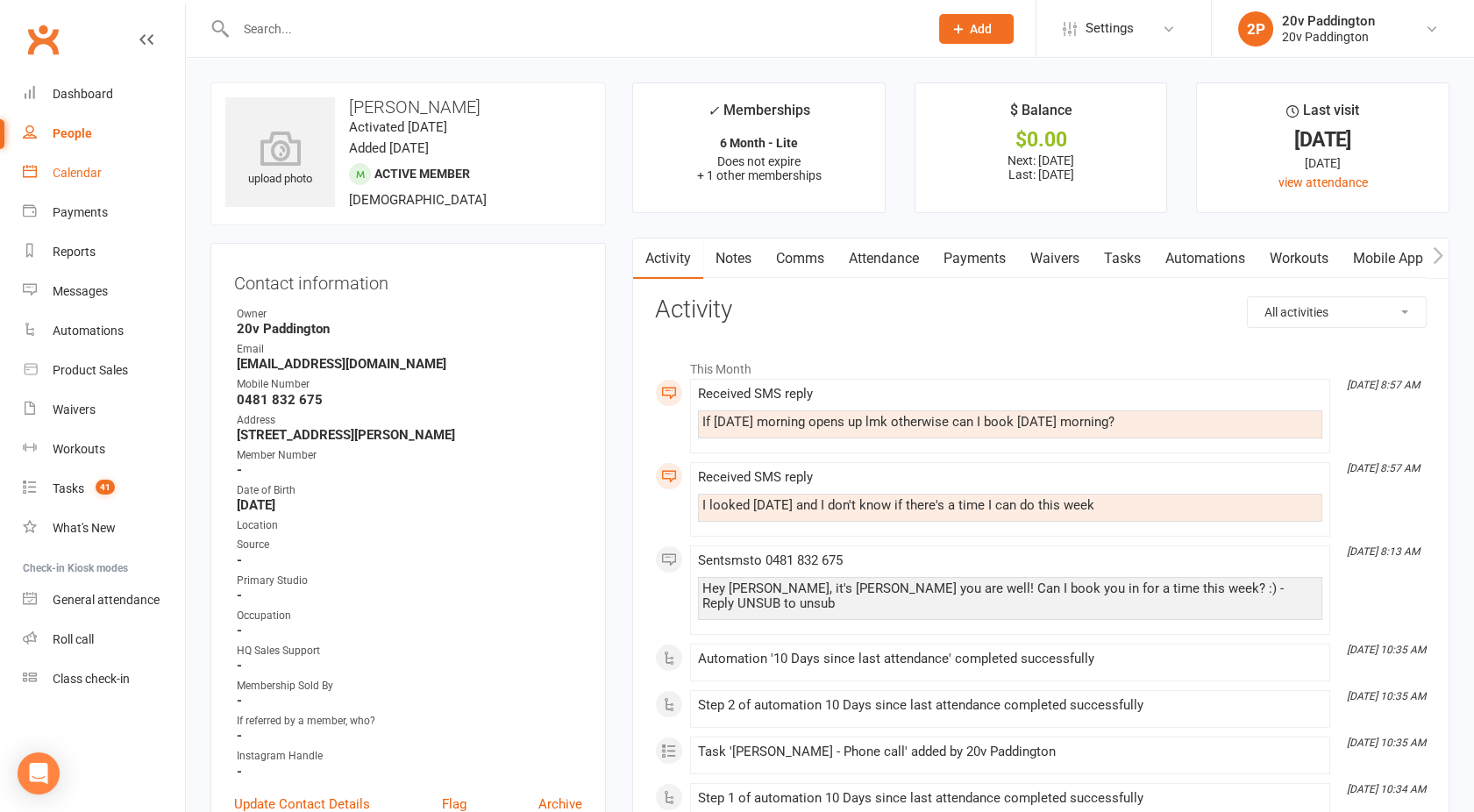
click at [96, 182] on link "Calendar" at bounding box center [104, 173] width 162 height 40
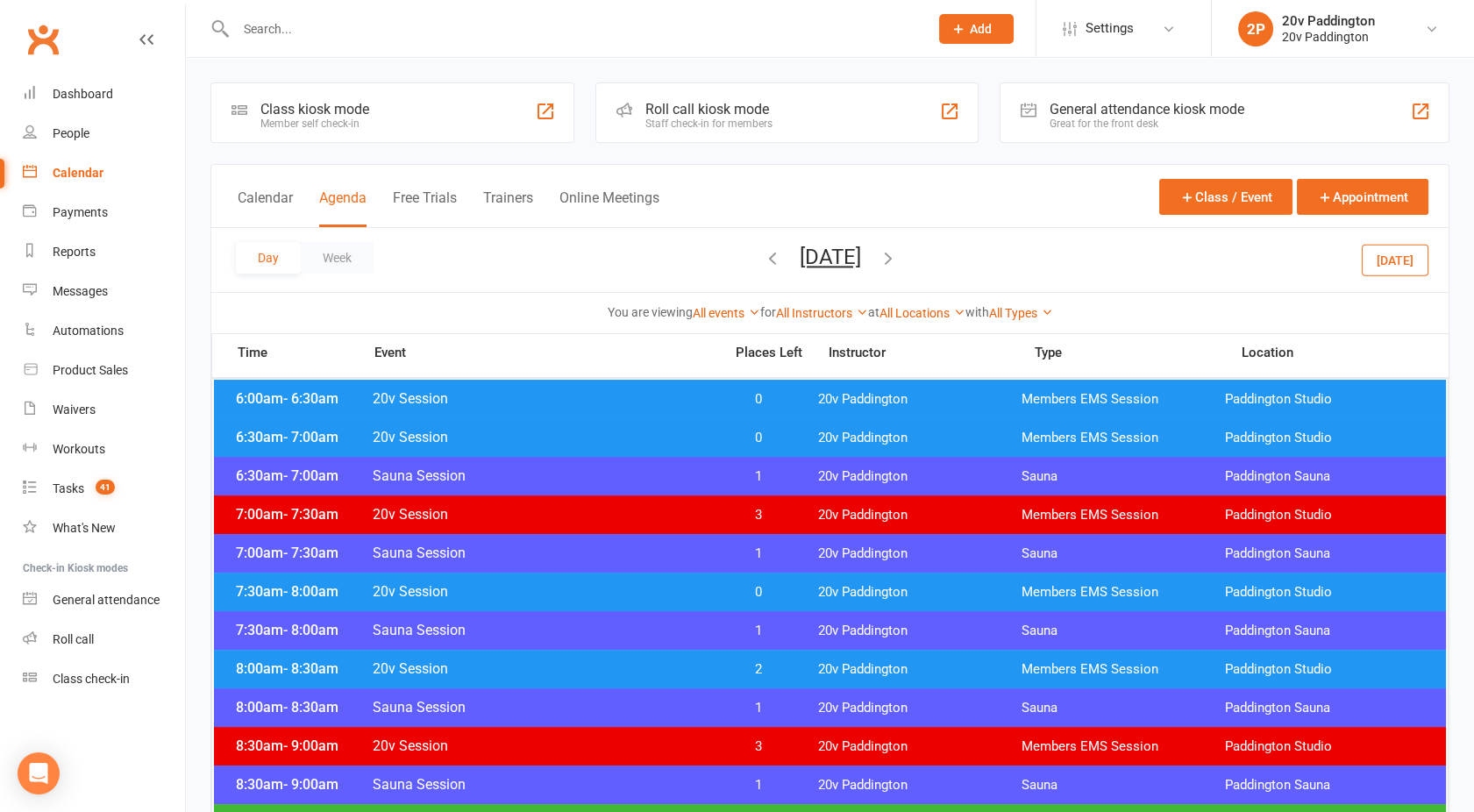
click at [820, 261] on button "[DATE]" at bounding box center [830, 257] width 61 height 24
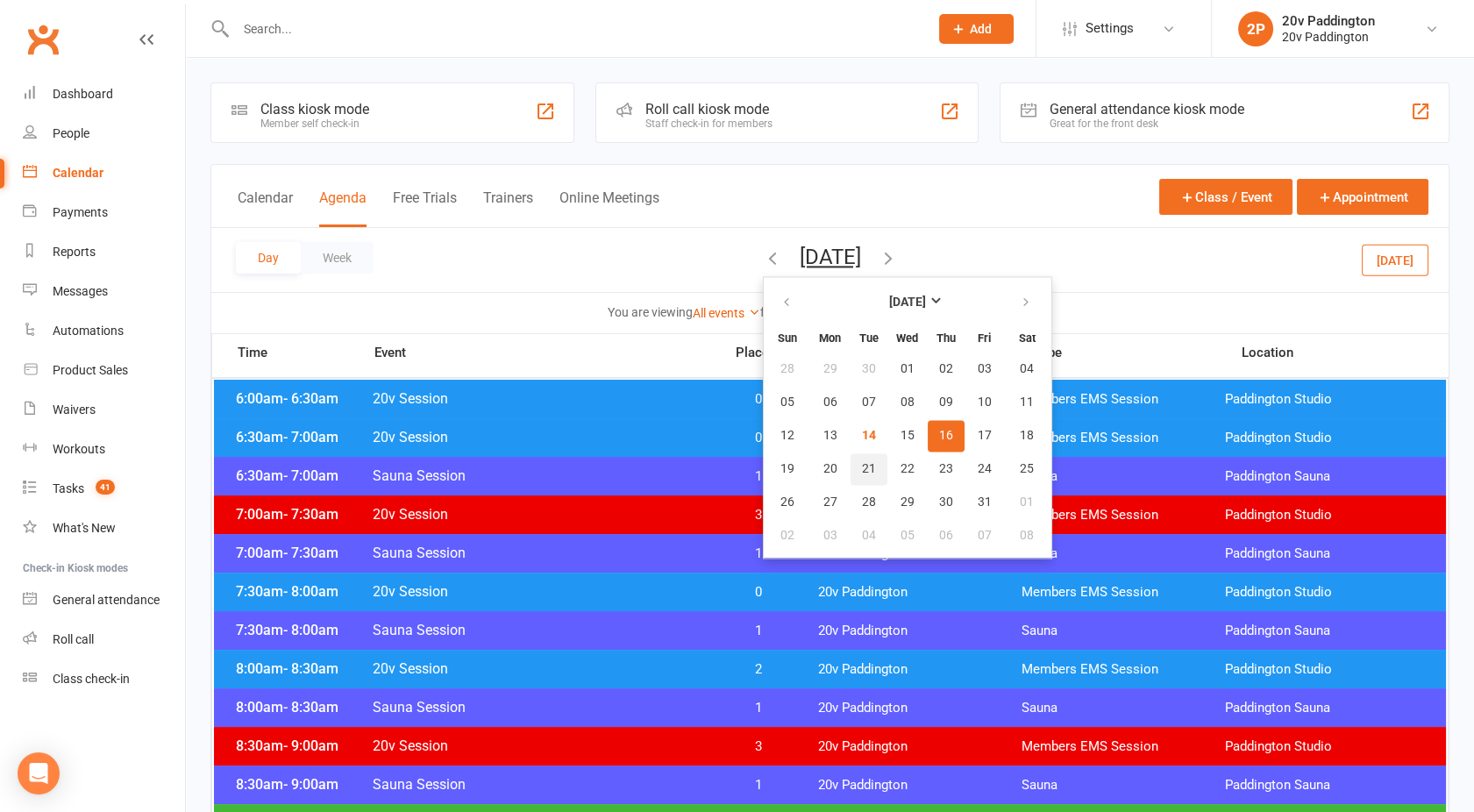
click at [862, 465] on span "21" at bounding box center [869, 469] width 14 height 14
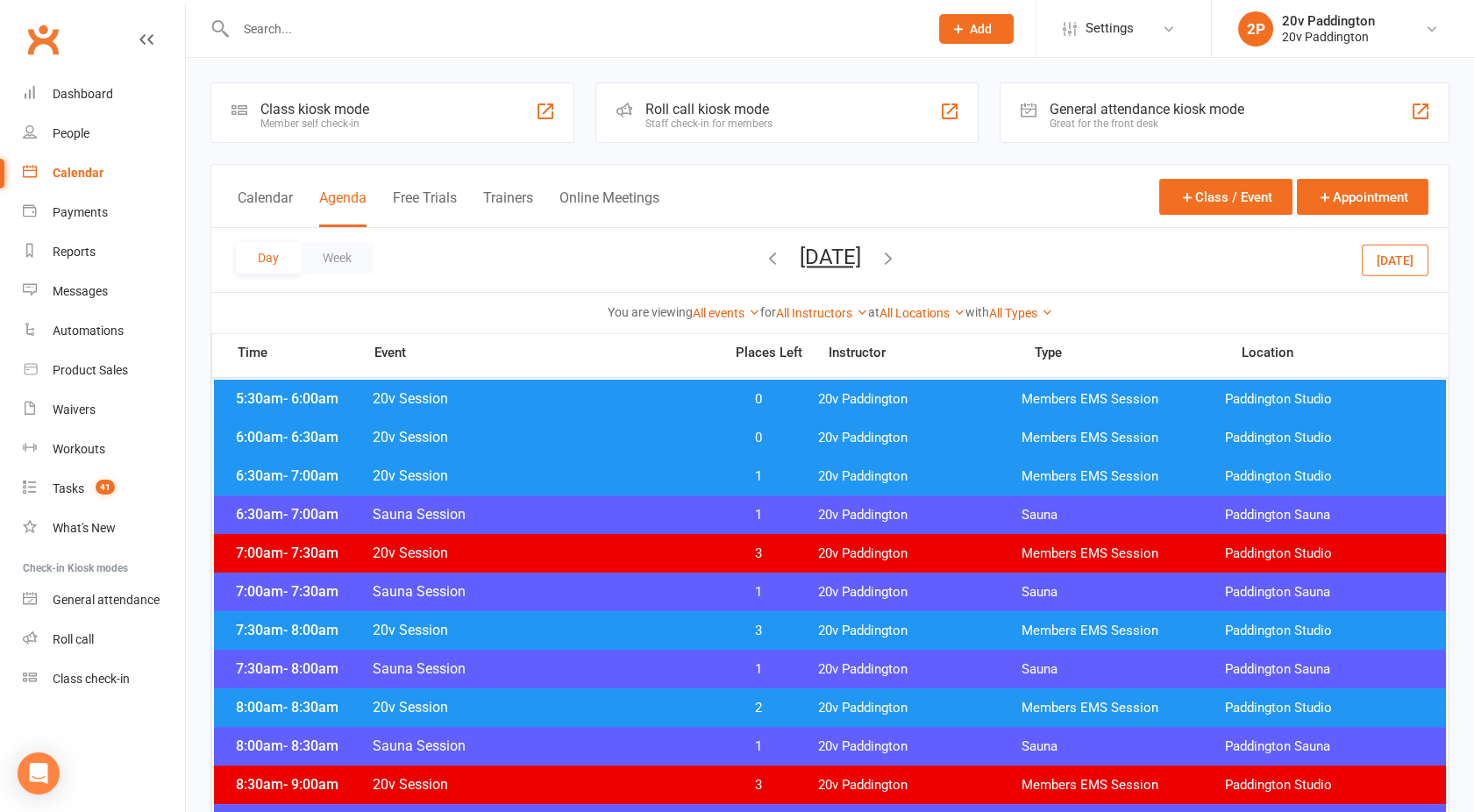
click at [691, 484] on div "6:30am - 7:00am 20v Session 1 20v Paddington Members EMS Session [GEOGRAPHIC_DA…" at bounding box center [829, 475] width 1232 height 39
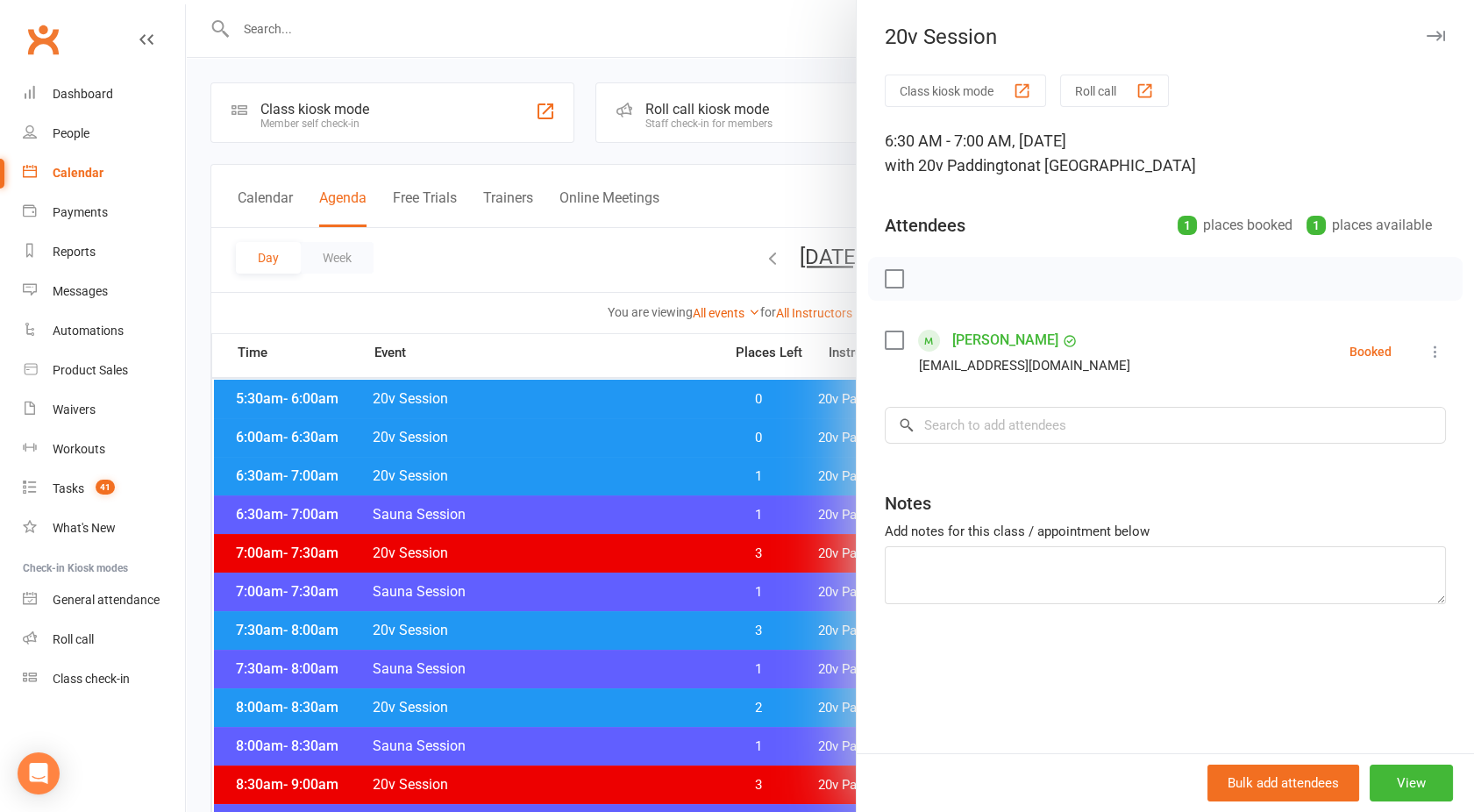
click at [691, 484] on div at bounding box center [830, 406] width 1289 height 812
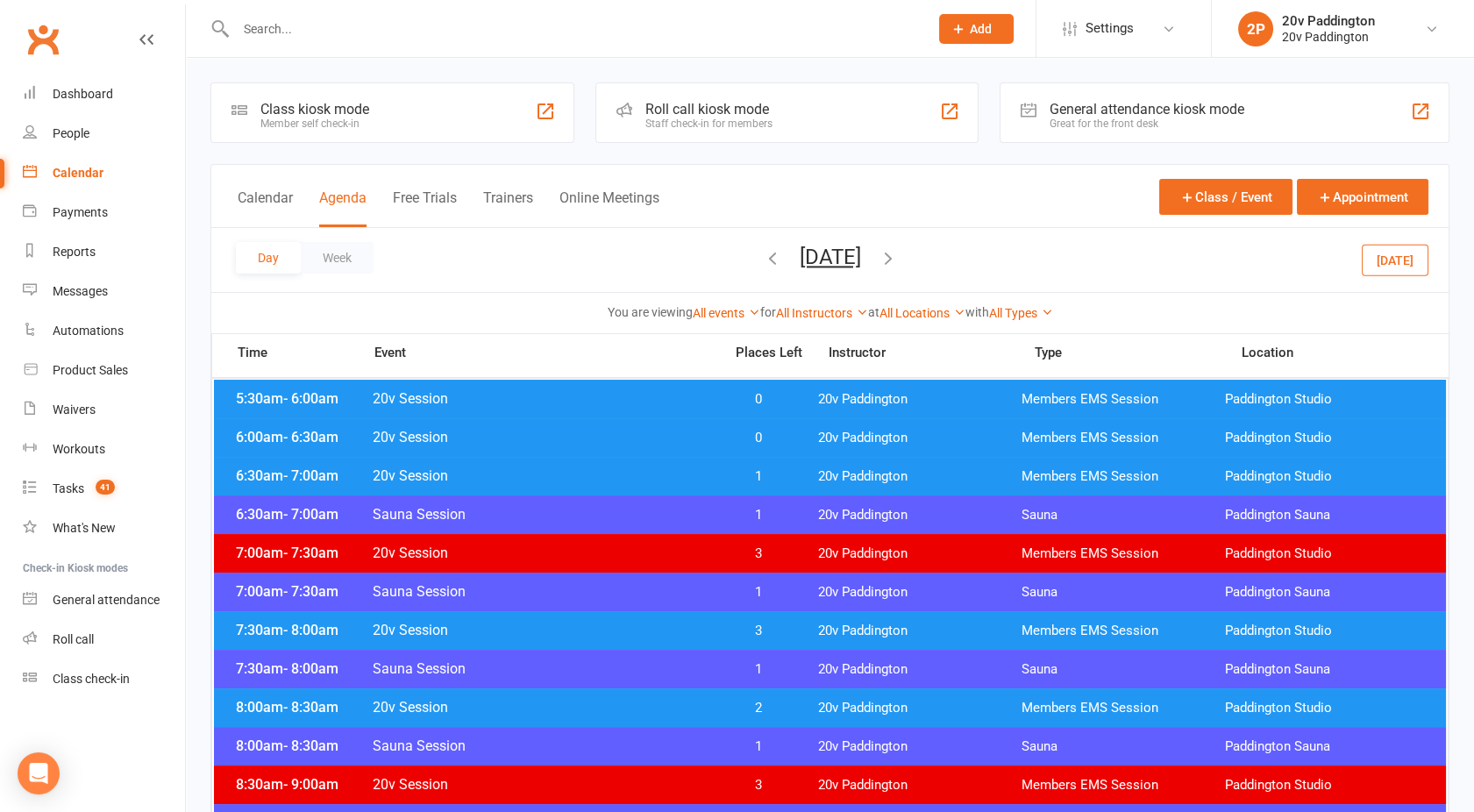
click at [659, 438] on span "20v Session" at bounding box center [542, 438] width 341 height 17
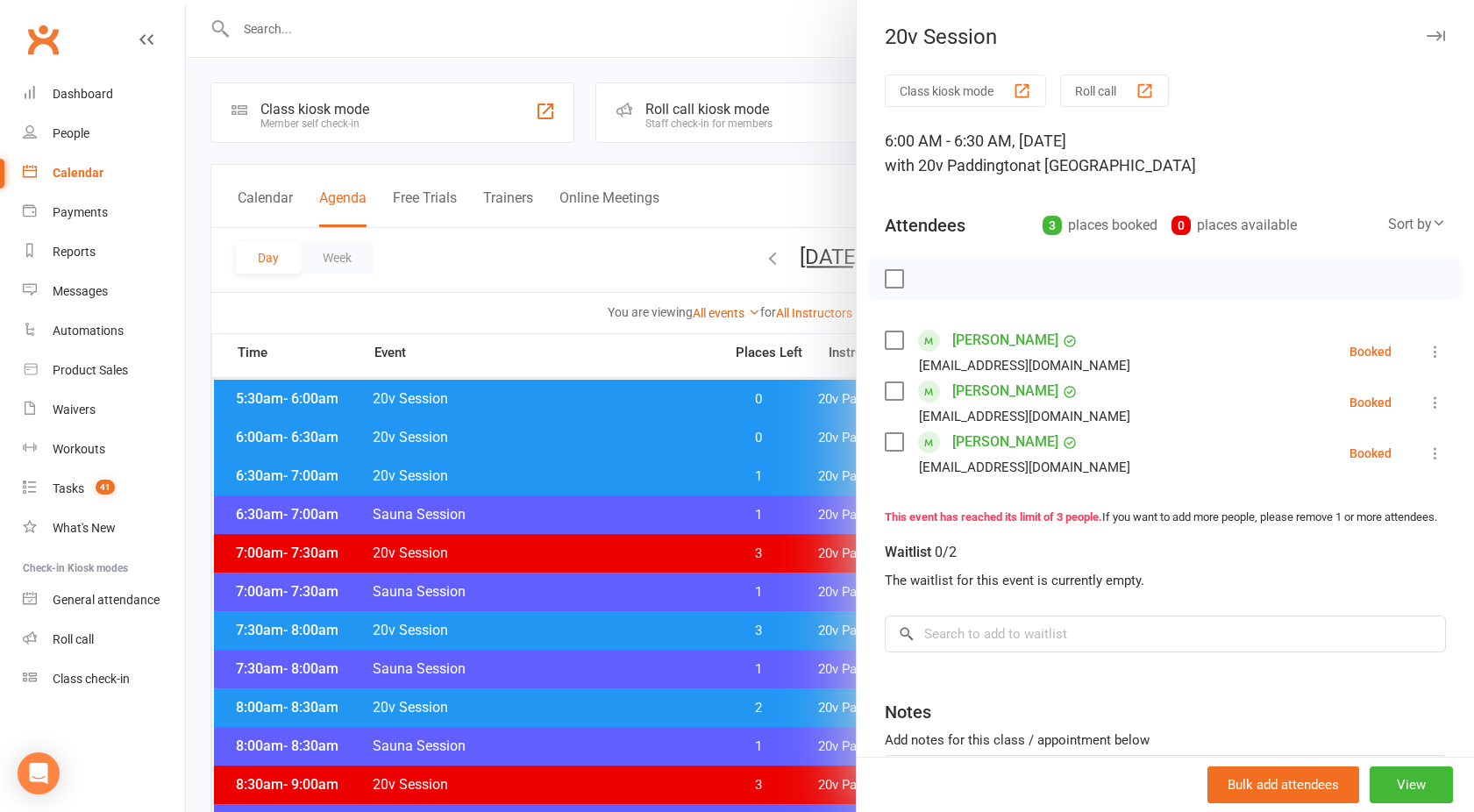
click at [659, 438] on div at bounding box center [830, 406] width 1289 height 812
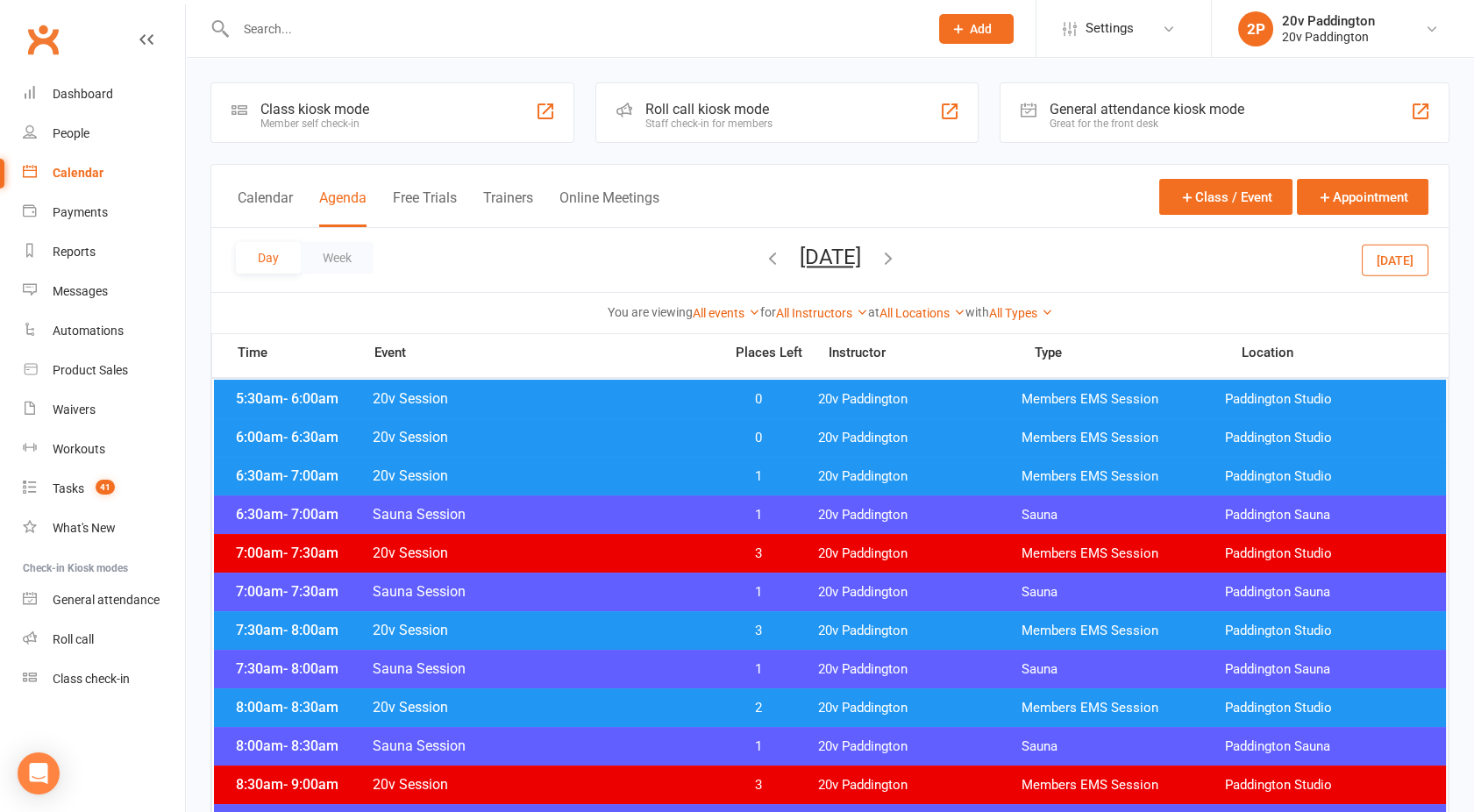
click at [634, 392] on span "20v Session" at bounding box center [542, 399] width 341 height 17
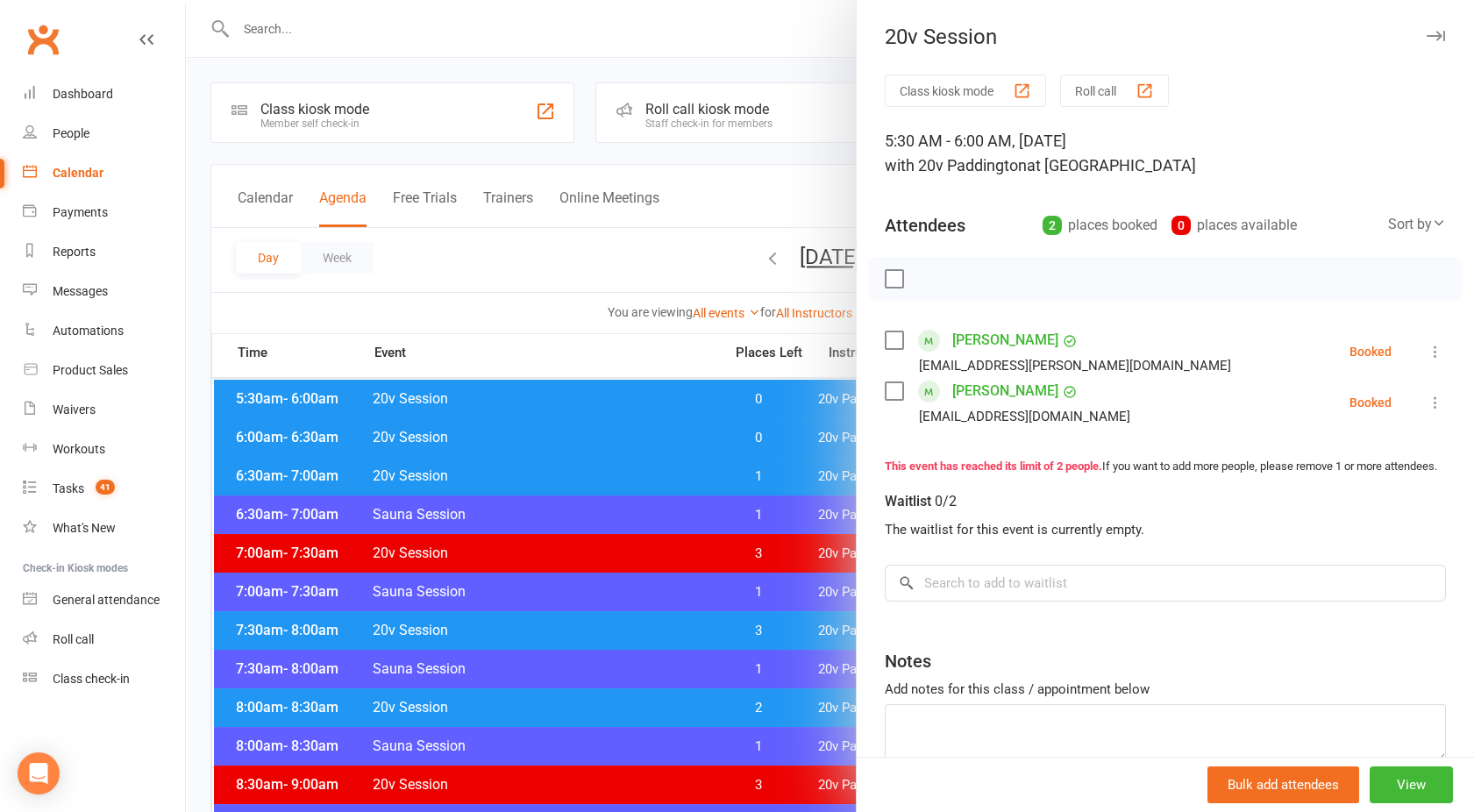
click at [634, 392] on div at bounding box center [830, 406] width 1289 height 812
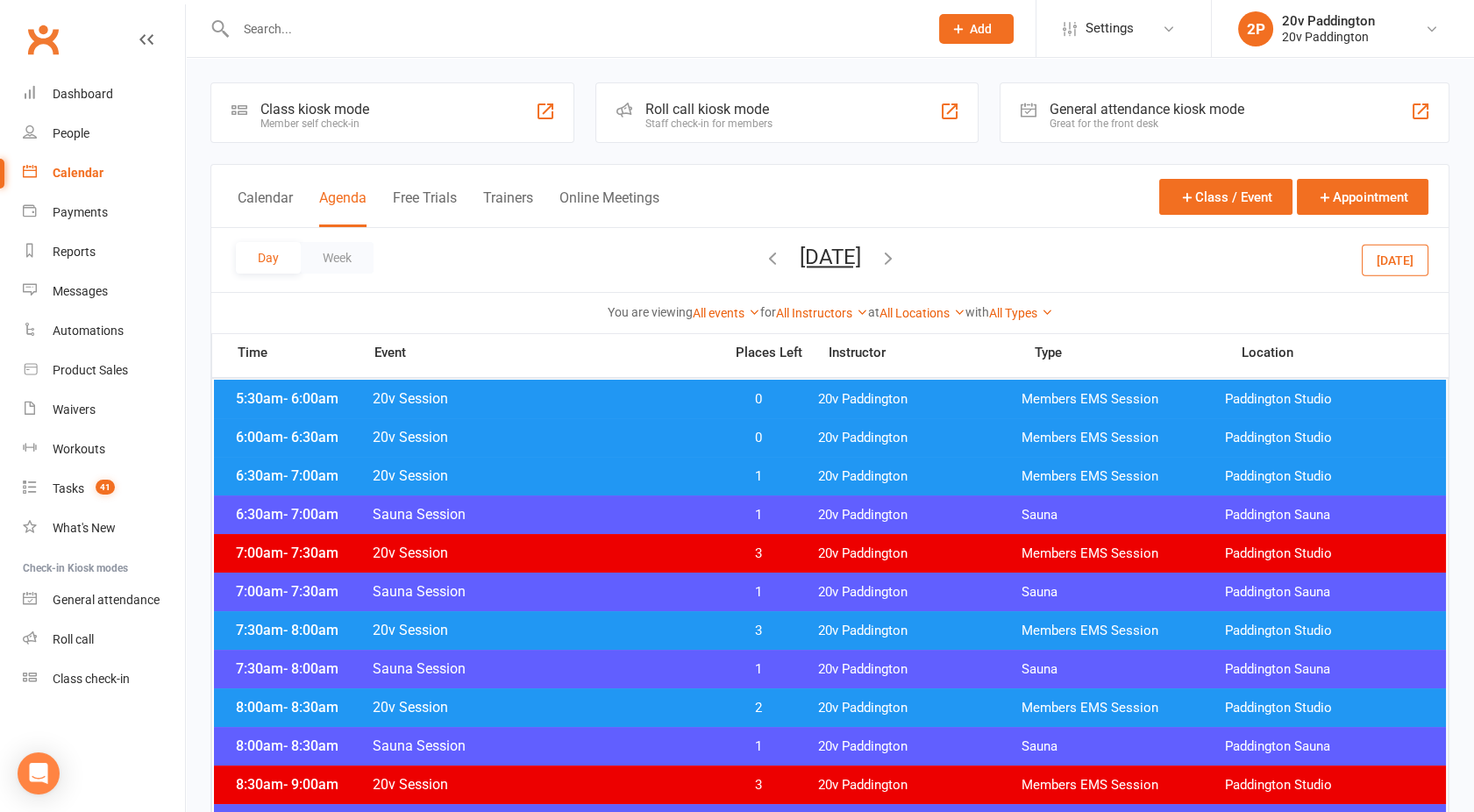
click at [538, 475] on span "20v Session" at bounding box center [542, 476] width 341 height 17
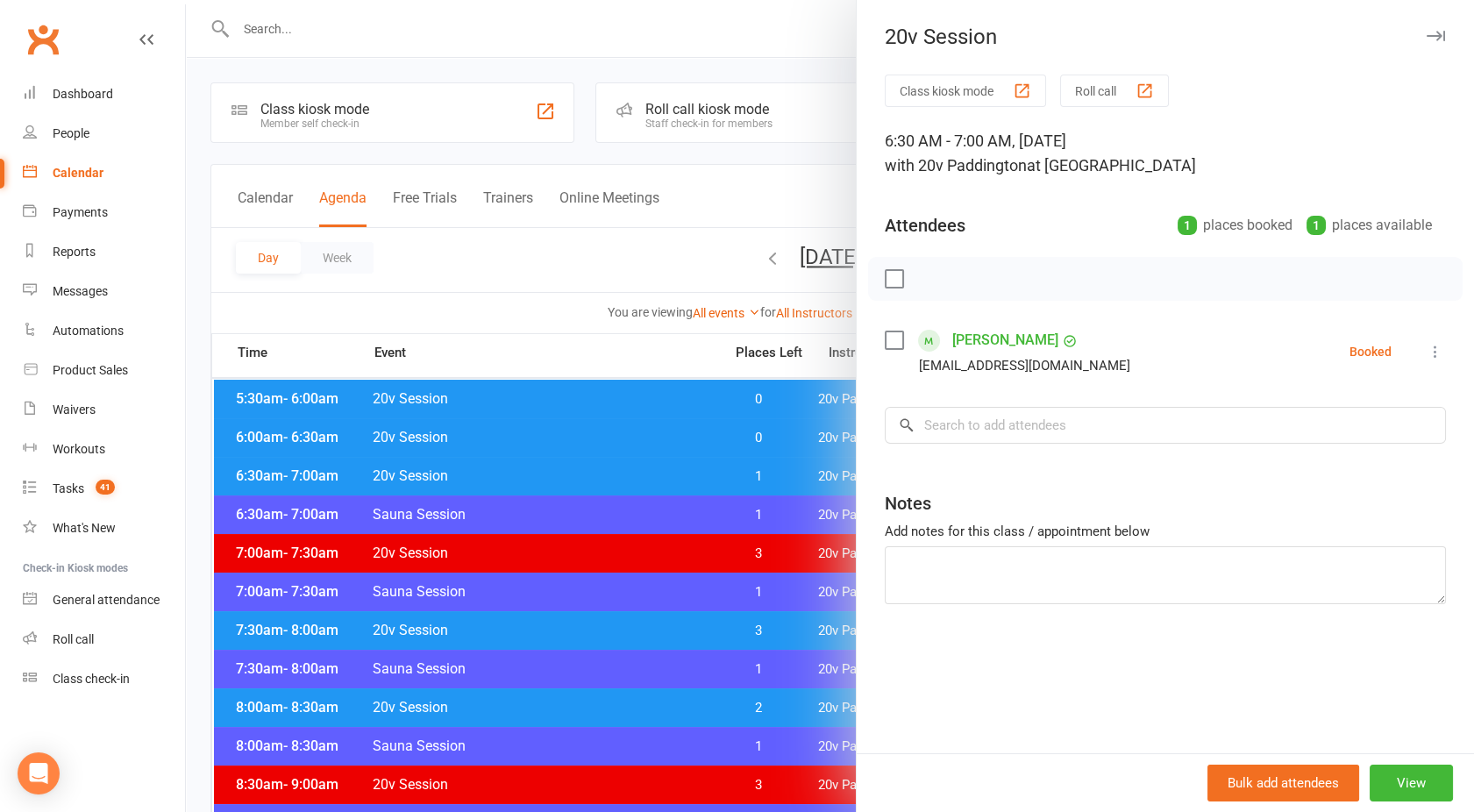
click at [538, 475] on div at bounding box center [830, 406] width 1289 height 812
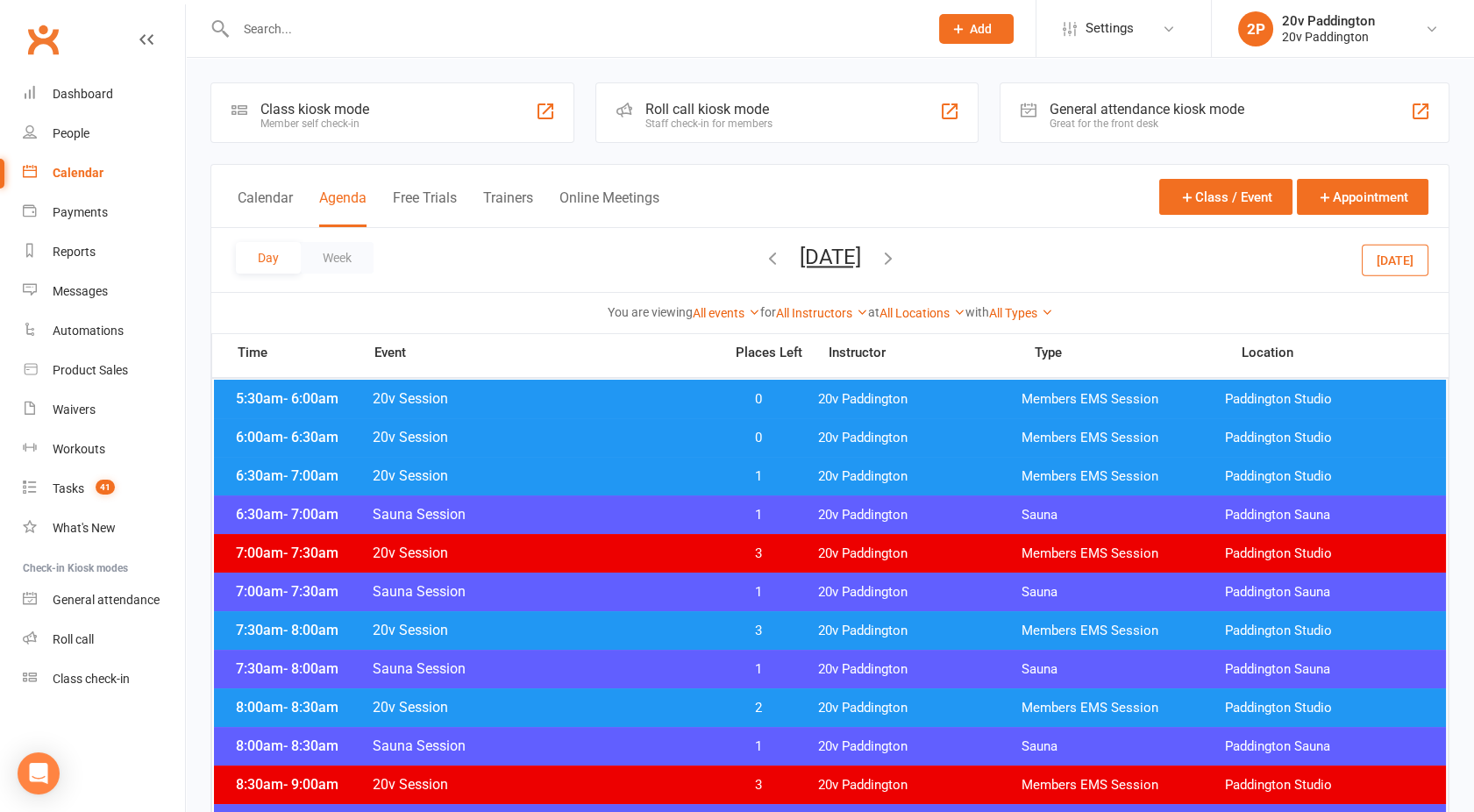
click at [530, 438] on span "20v Session" at bounding box center [542, 438] width 341 height 17
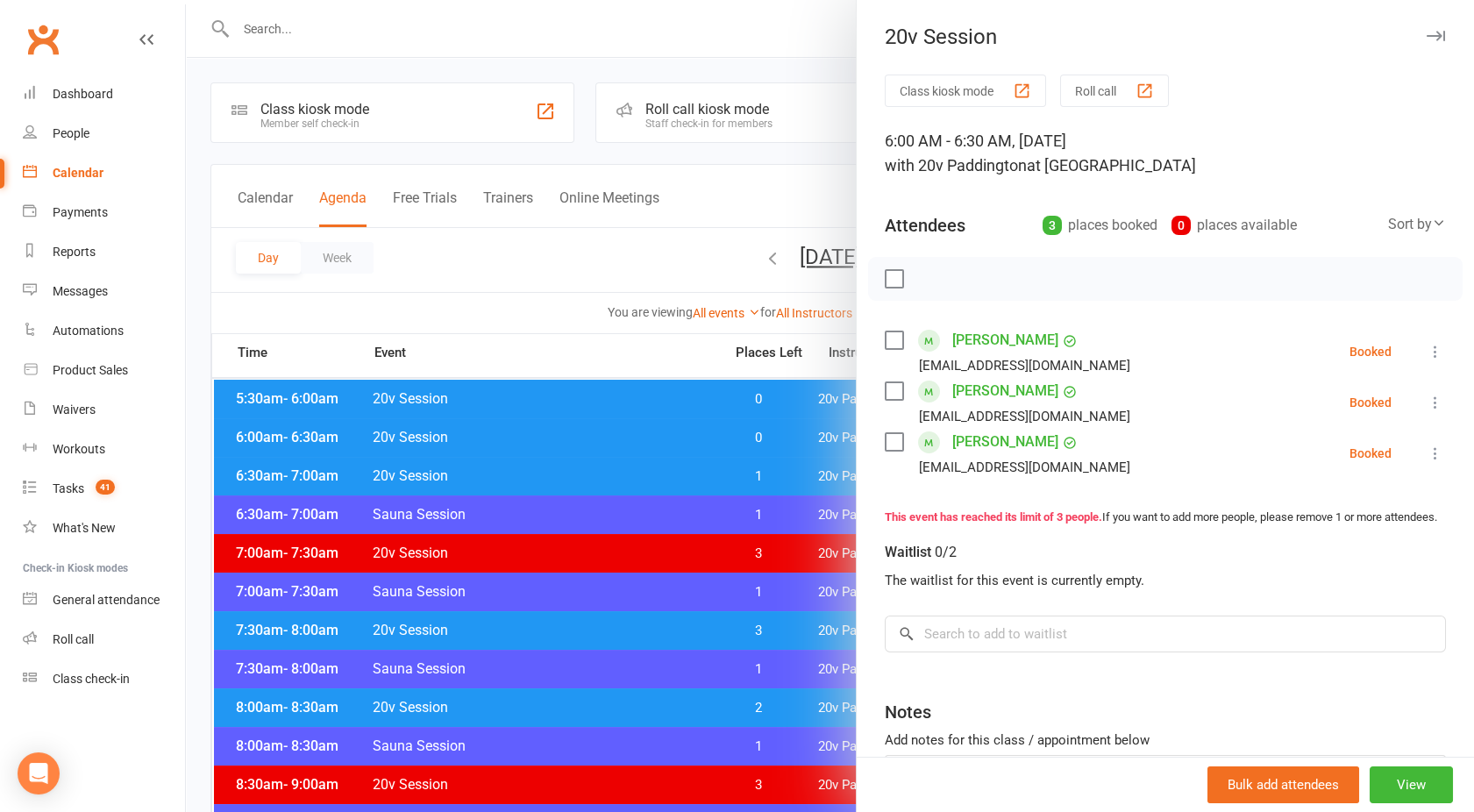
click at [530, 438] on div at bounding box center [830, 406] width 1289 height 812
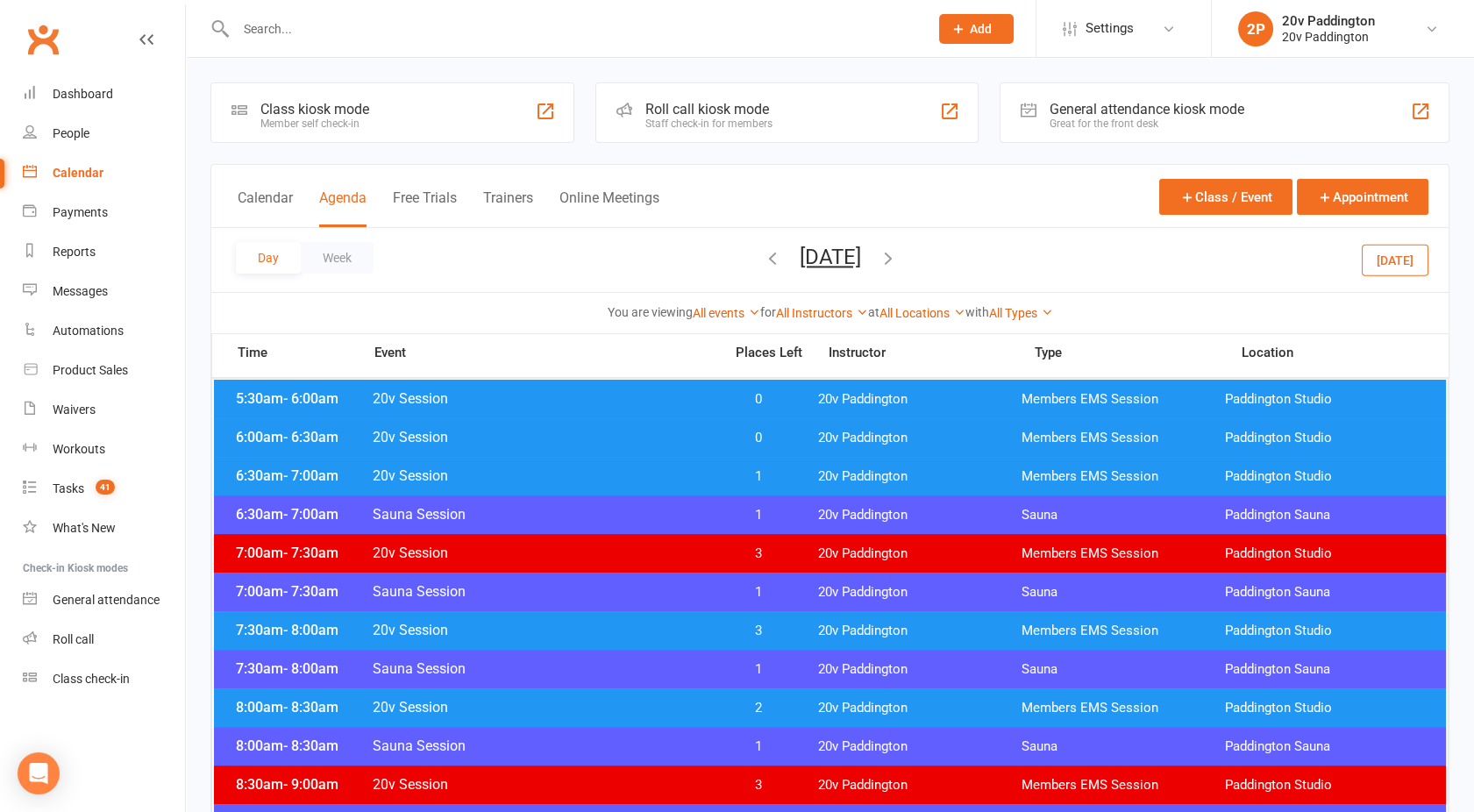
click at [360, 40] on div at bounding box center [564, 28] width 706 height 57
click at [270, 23] on input "text" at bounding box center [573, 29] width 686 height 24
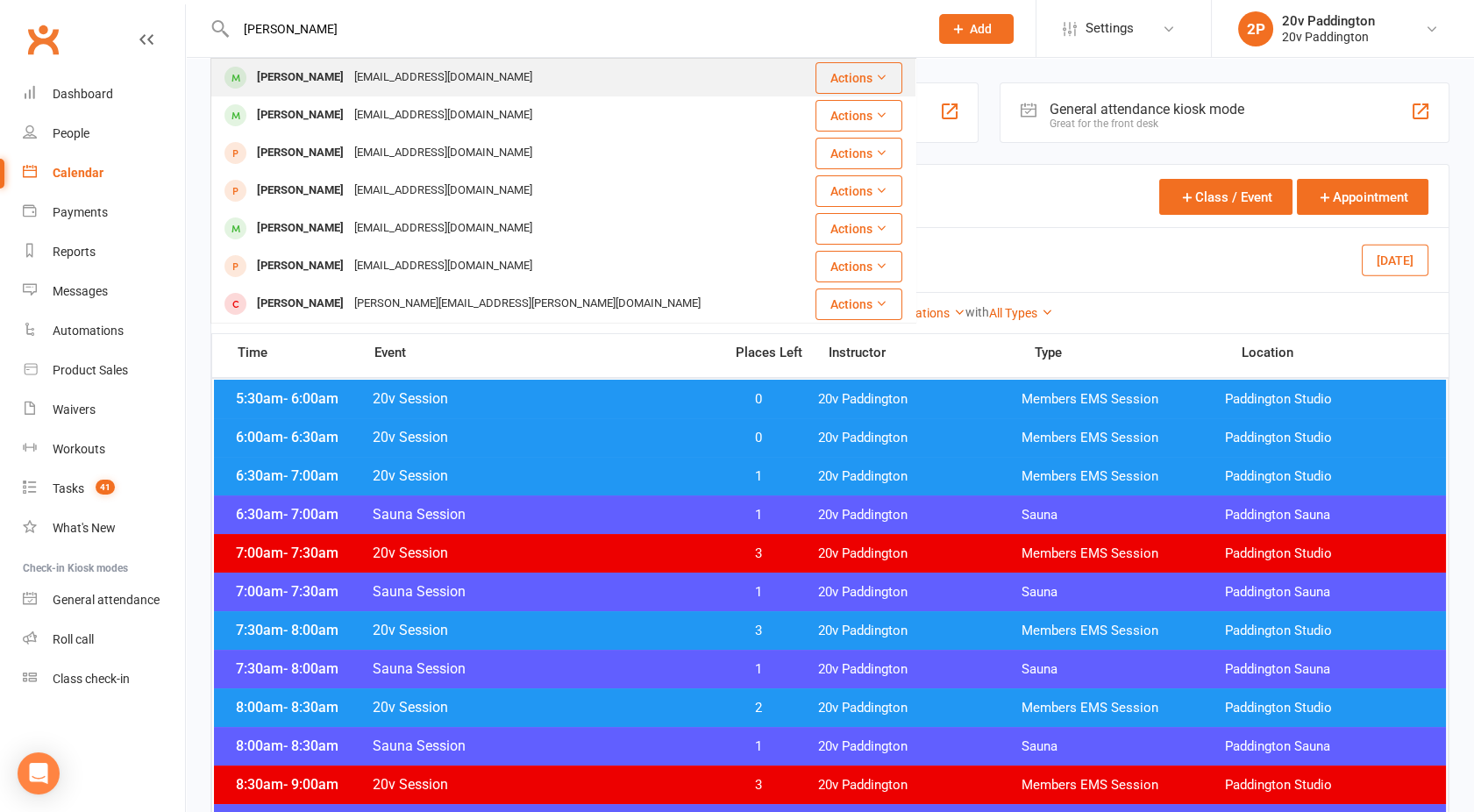
type input "[PERSON_NAME]"
click at [312, 76] on div "[PERSON_NAME]" at bounding box center [299, 77] width 97 height 25
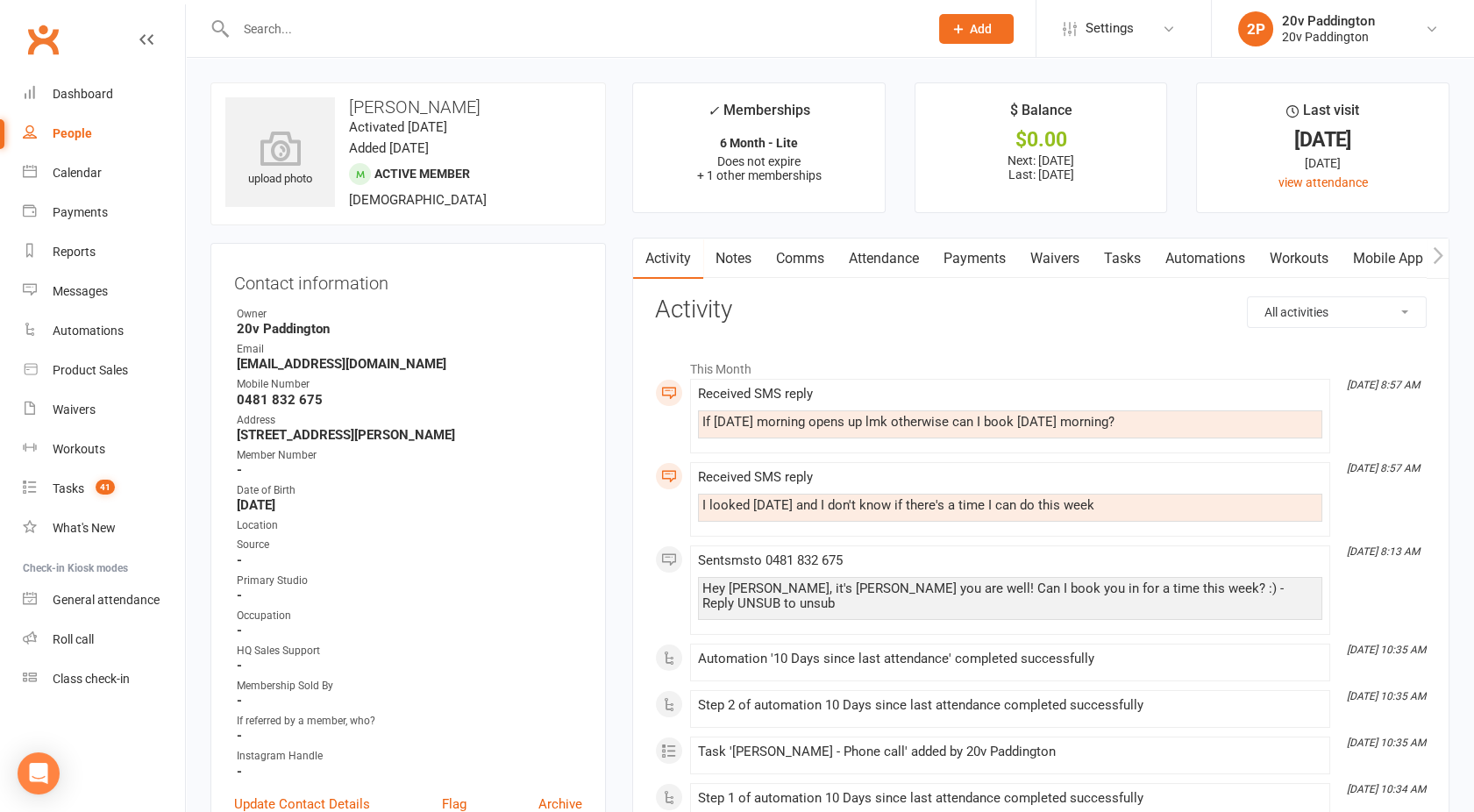
click at [787, 260] on link "Comms" at bounding box center [800, 258] width 72 height 40
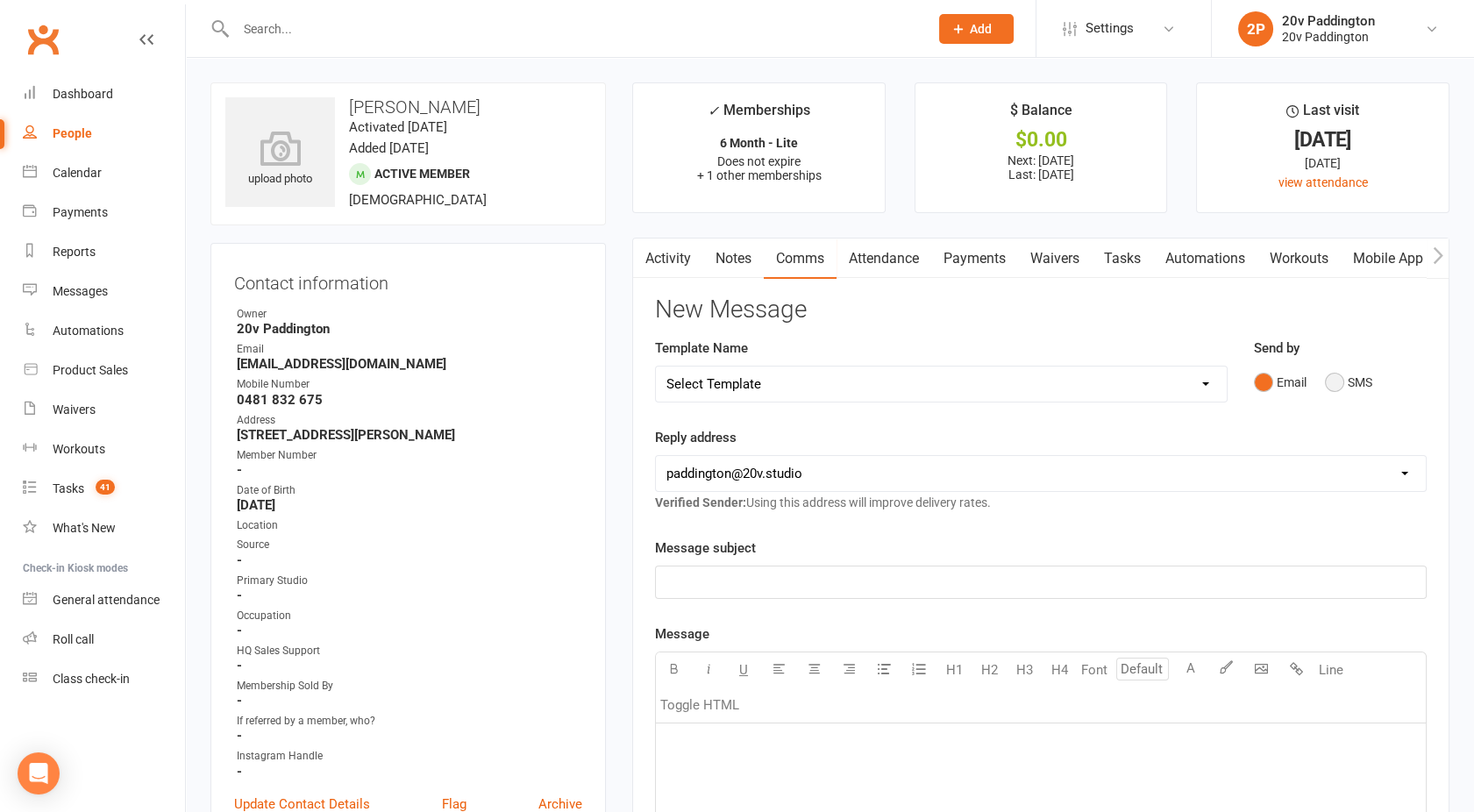
click at [1362, 393] on button "SMS" at bounding box center [1349, 382] width 47 height 33
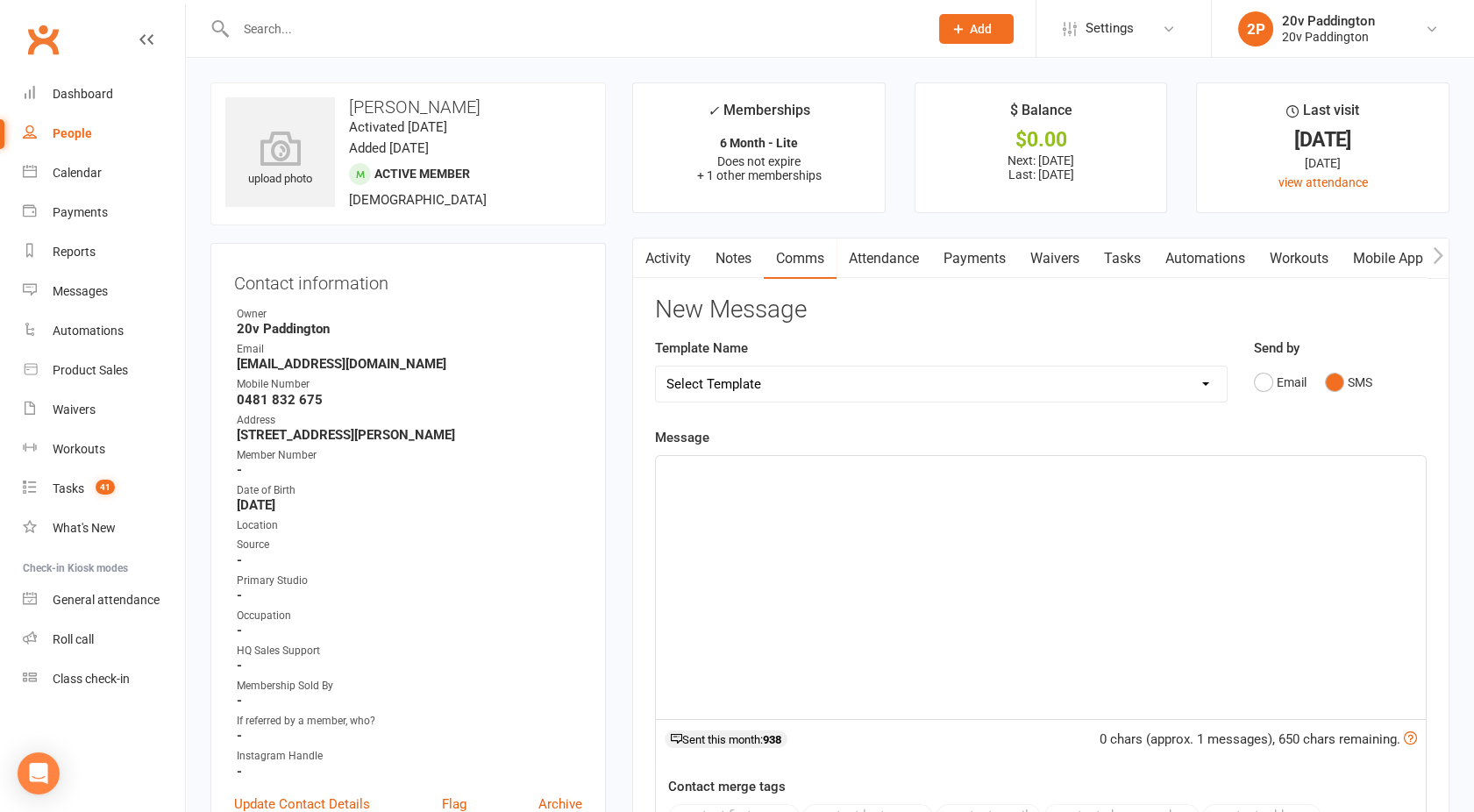
click at [1025, 548] on div "﻿" at bounding box center [1041, 588] width 770 height 263
paste div
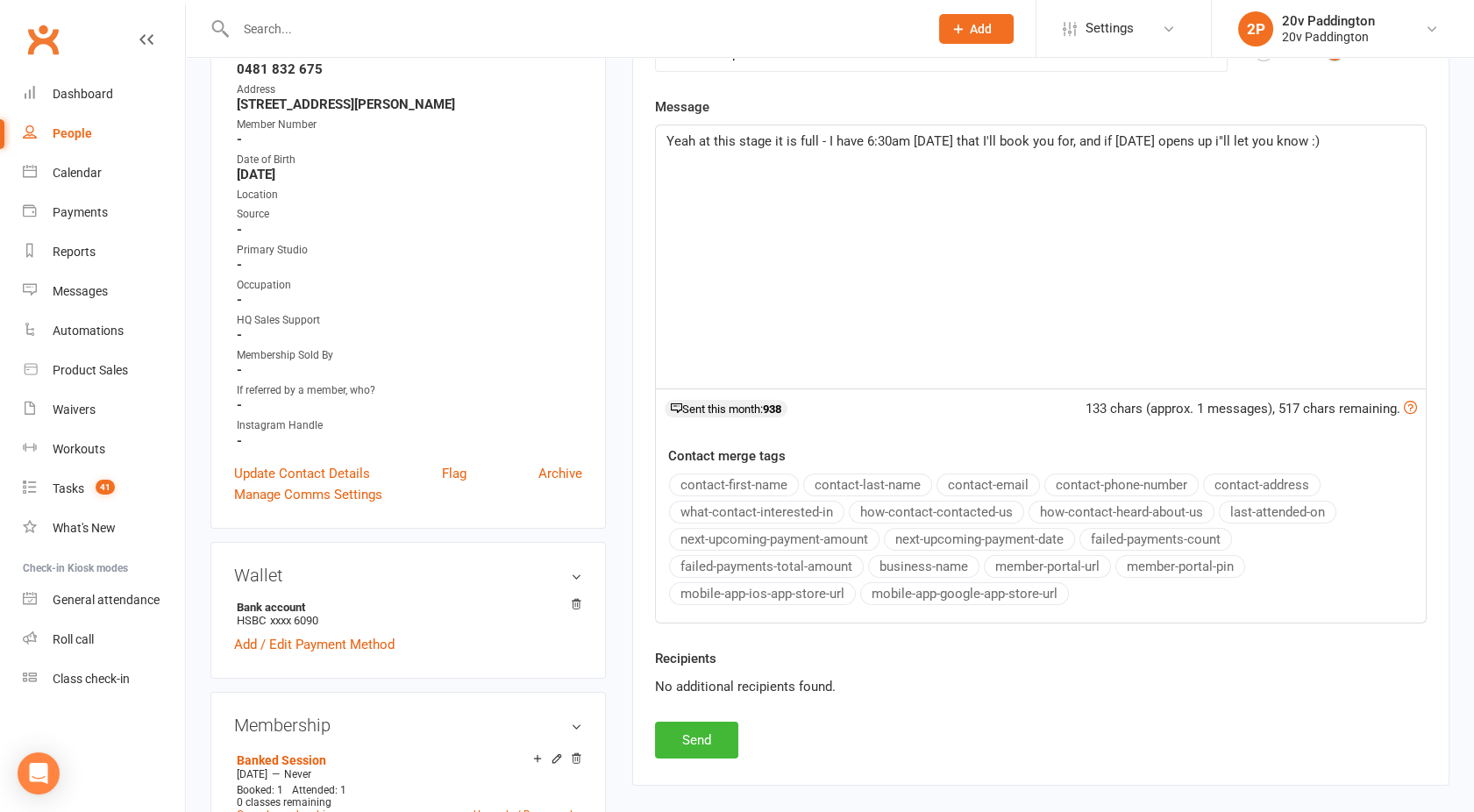
scroll to position [332, 0]
click at [704, 728] on button "Send" at bounding box center [697, 738] width 84 height 37
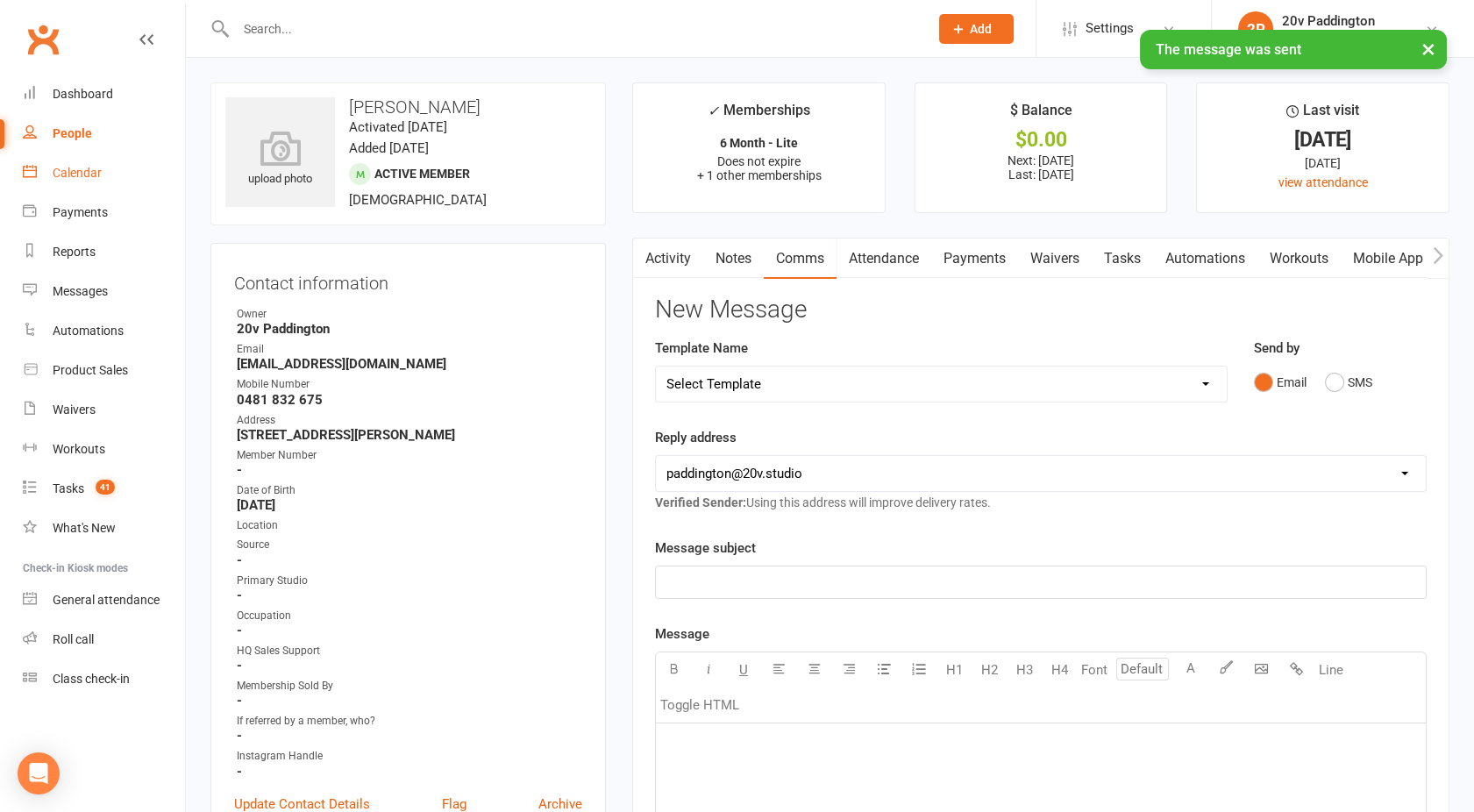
click at [90, 167] on div "Calendar" at bounding box center [77, 172] width 49 height 14
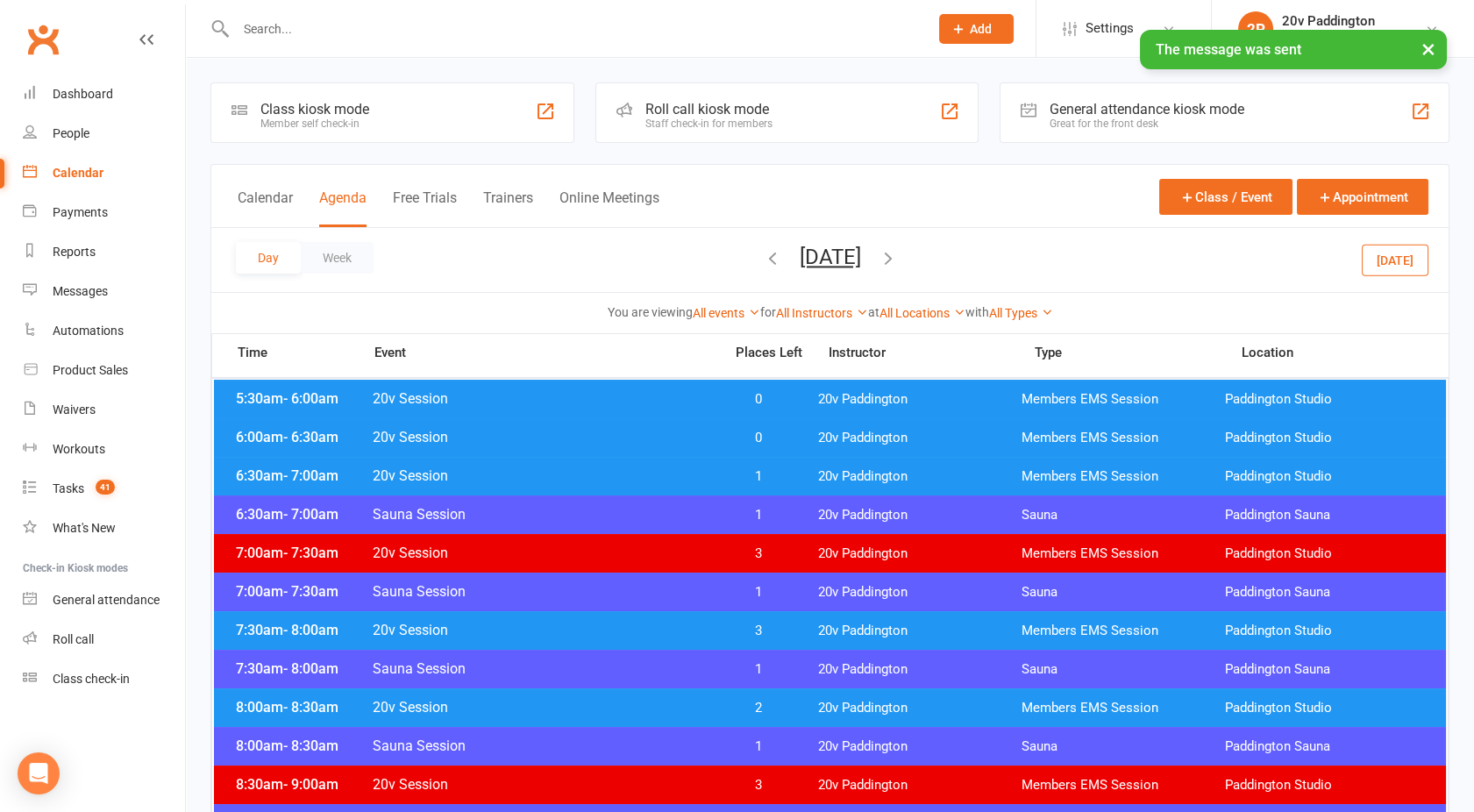
click at [675, 477] on span "20v Session" at bounding box center [542, 476] width 341 height 17
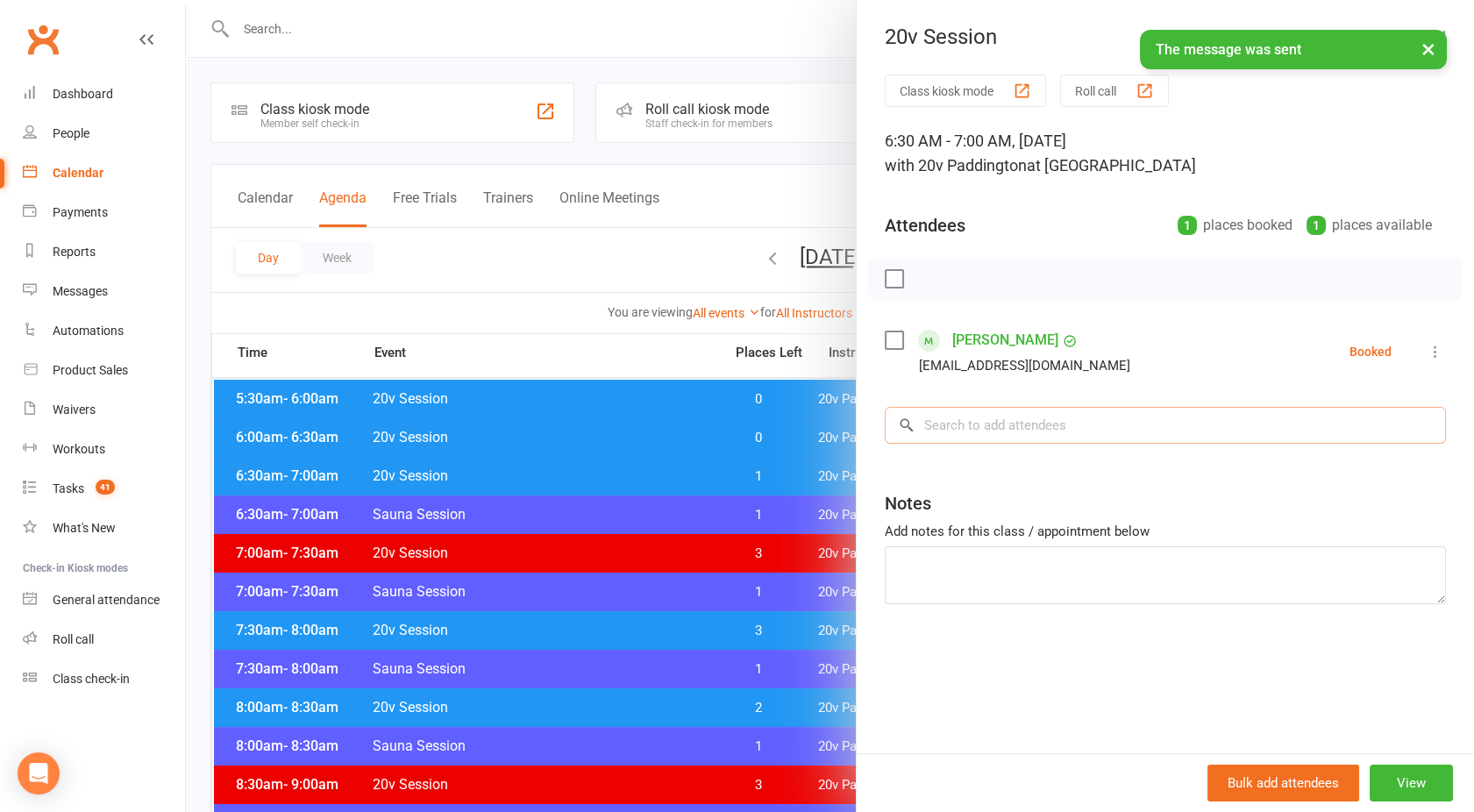
click at [952, 420] on input "search" at bounding box center [1165, 424] width 561 height 37
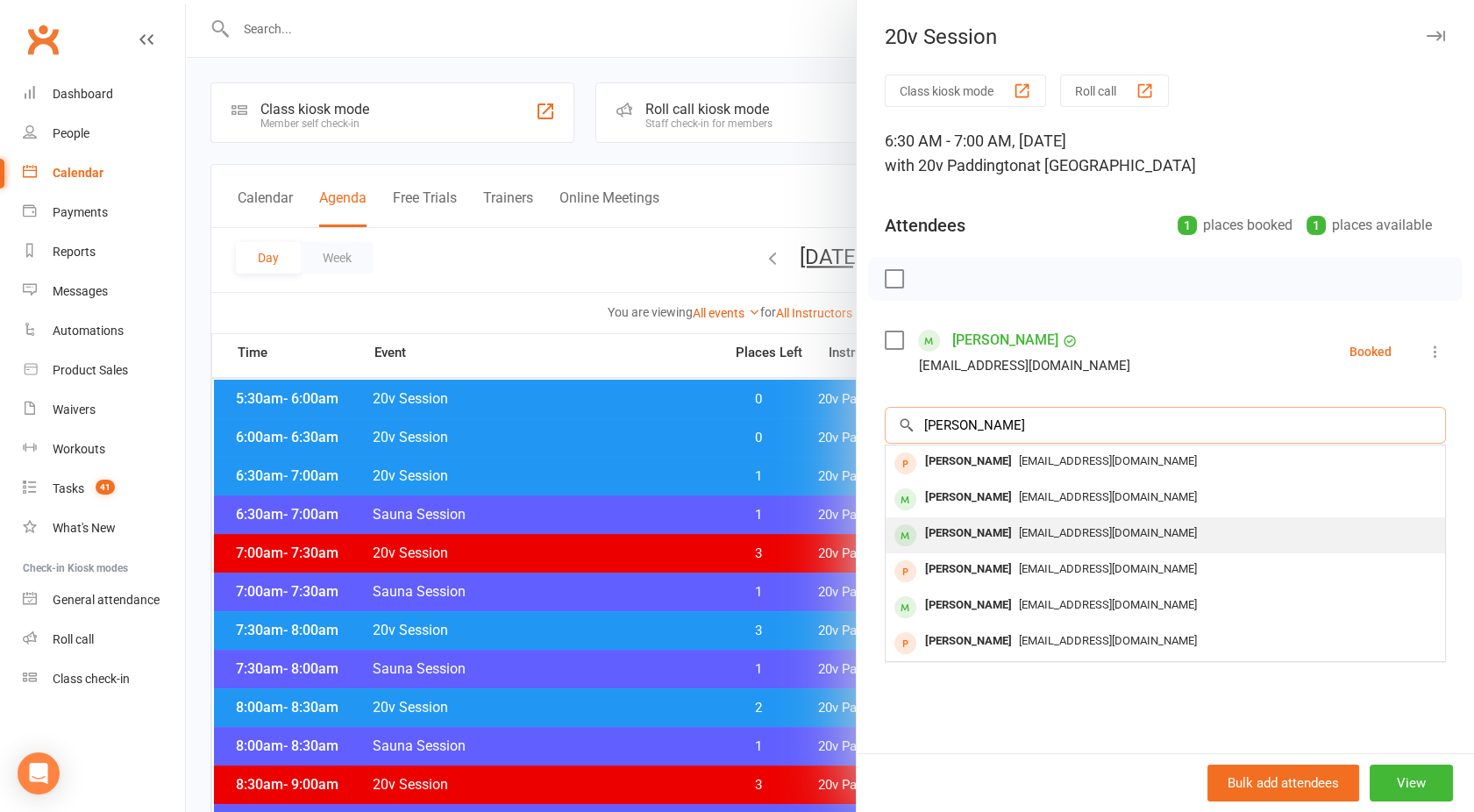
type input "[PERSON_NAME]"
click at [982, 524] on div "[PERSON_NAME]" at bounding box center [969, 533] width 101 height 25
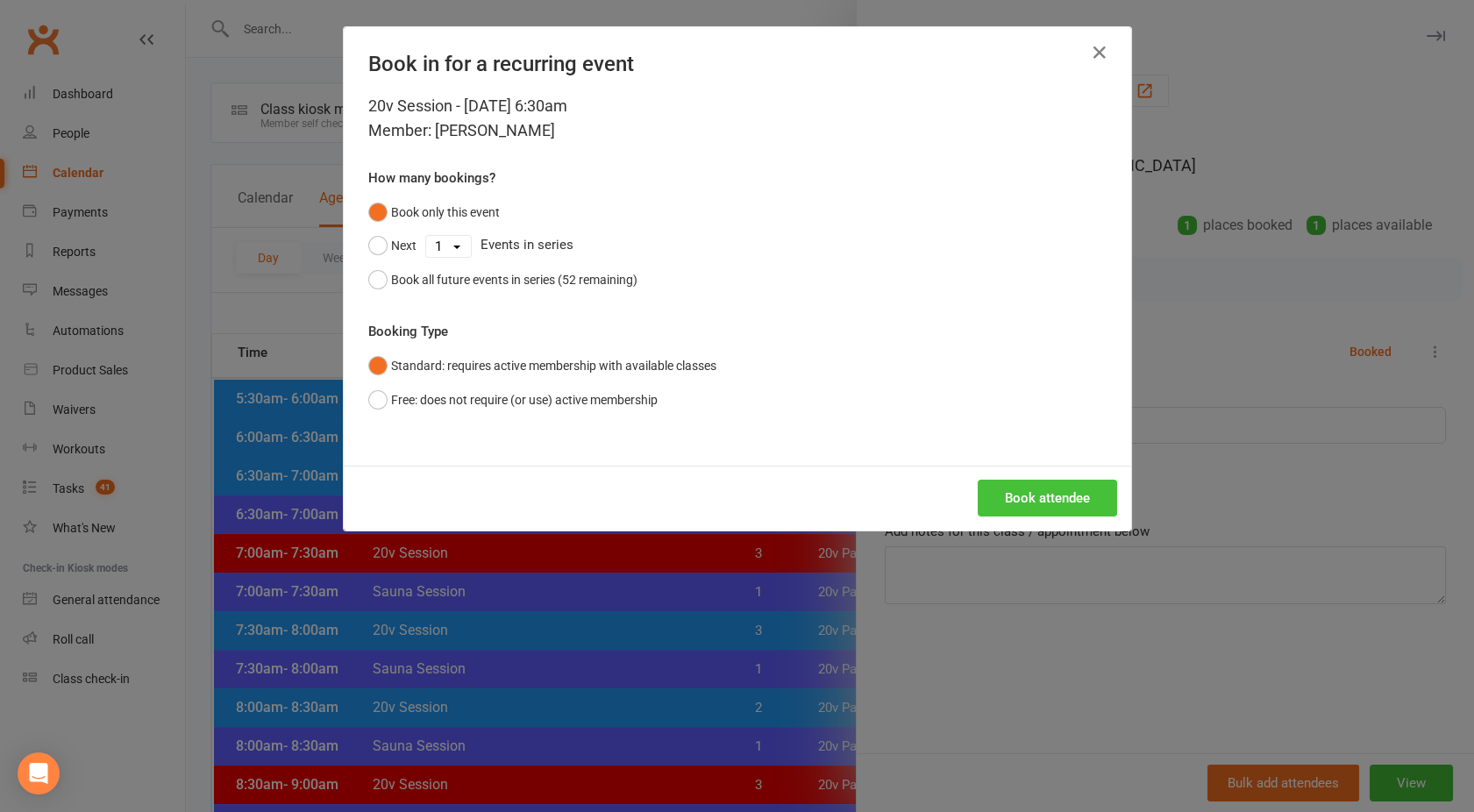
click at [1036, 483] on button "Book attendee" at bounding box center [1048, 498] width 139 height 37
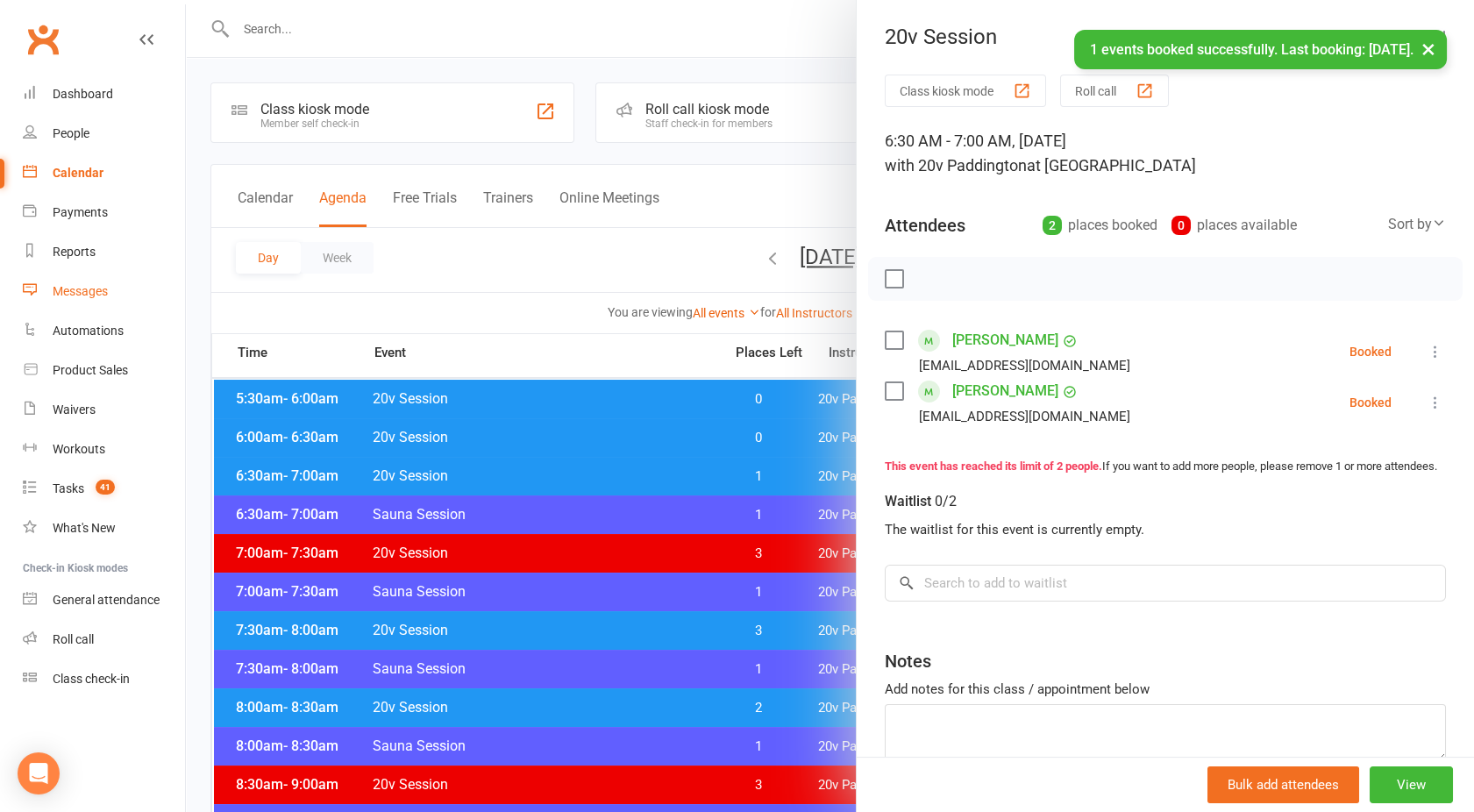
click at [65, 293] on div "Messages" at bounding box center [80, 291] width 56 height 14
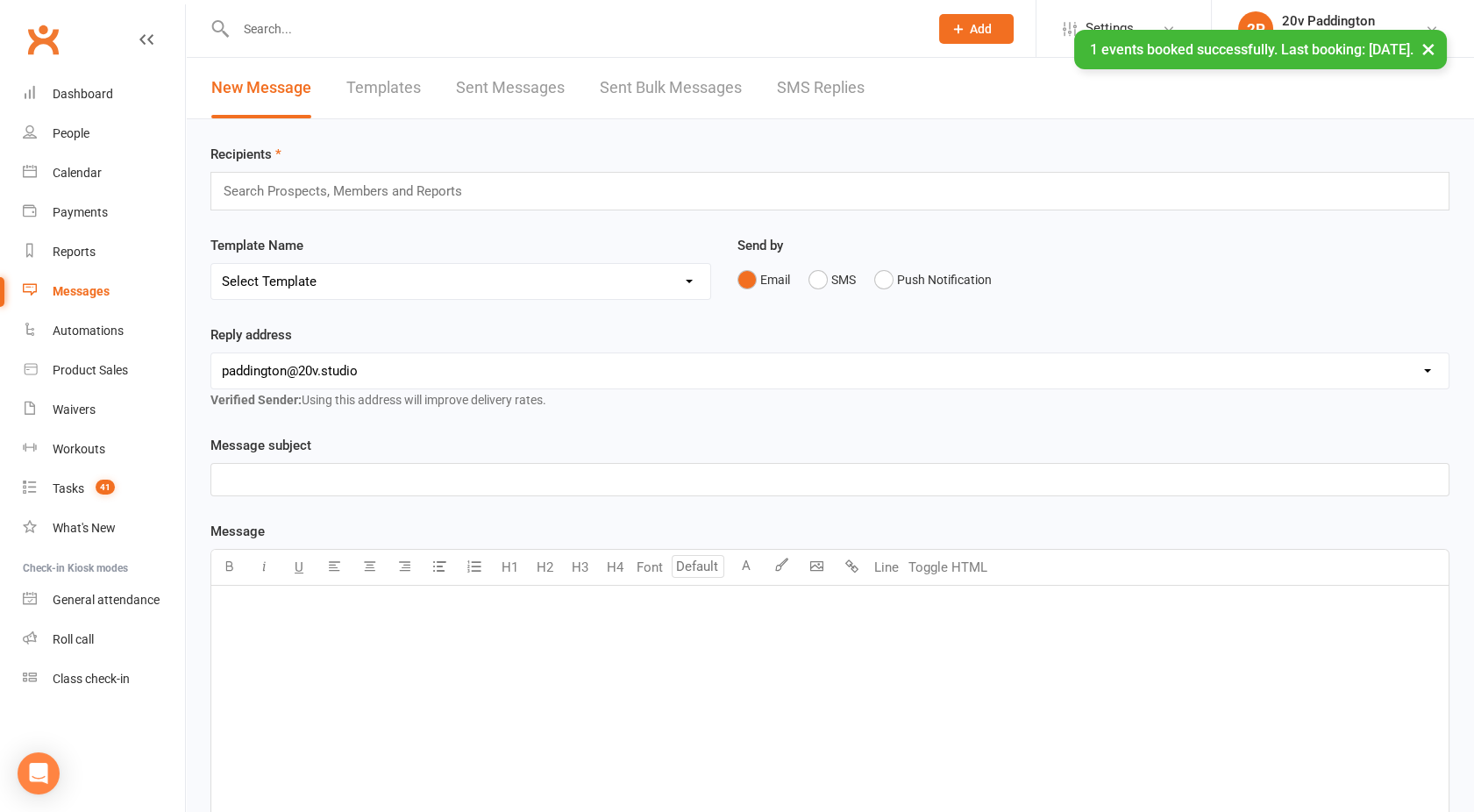
click at [763, 80] on div "New Message Templates Sent Messages Sent Bulk Messages SMS Replies" at bounding box center [538, 88] width 704 height 60
click at [815, 96] on link "SMS Replies" at bounding box center [821, 88] width 88 height 60
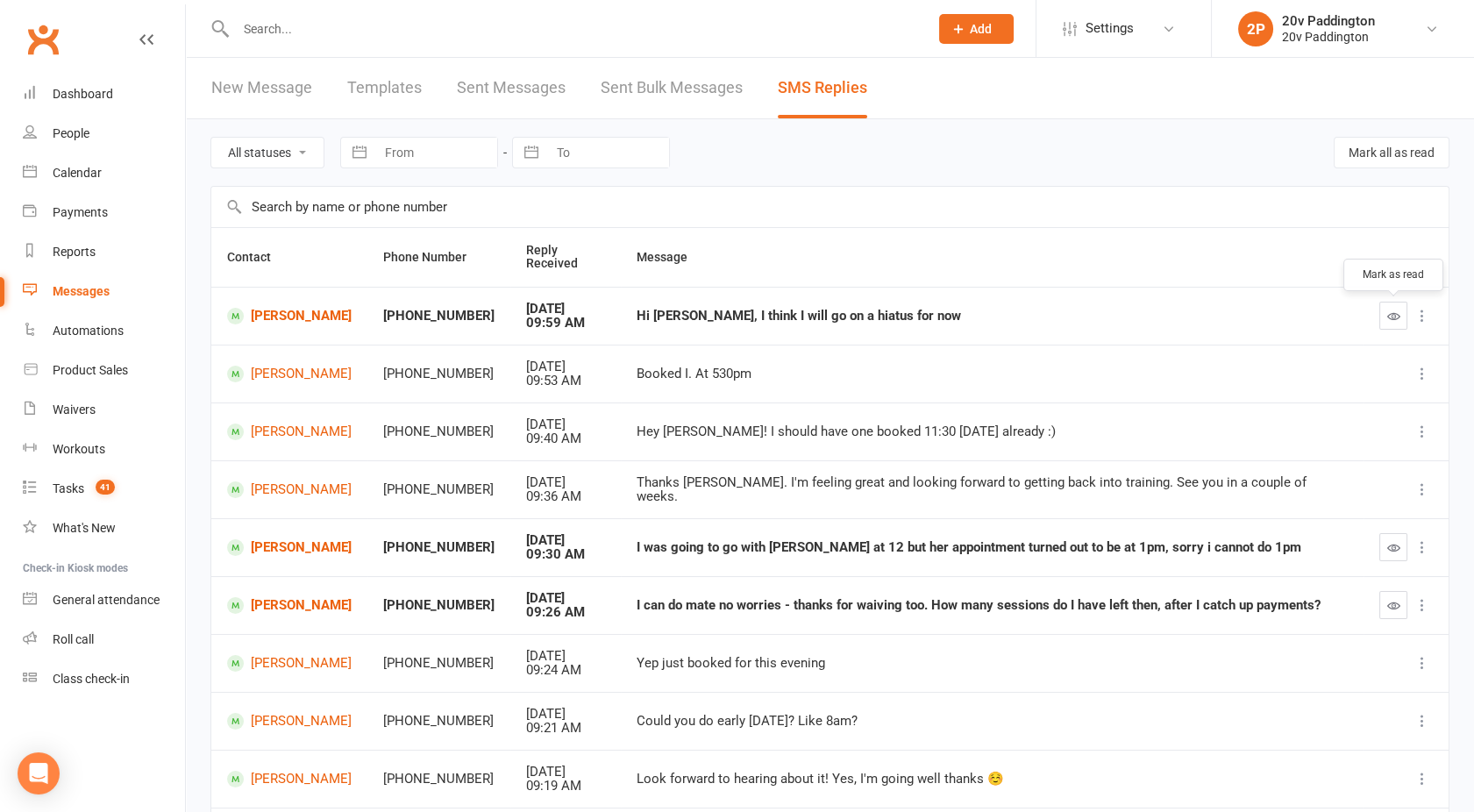
click at [1407, 308] on button "button" at bounding box center [1394, 316] width 28 height 28
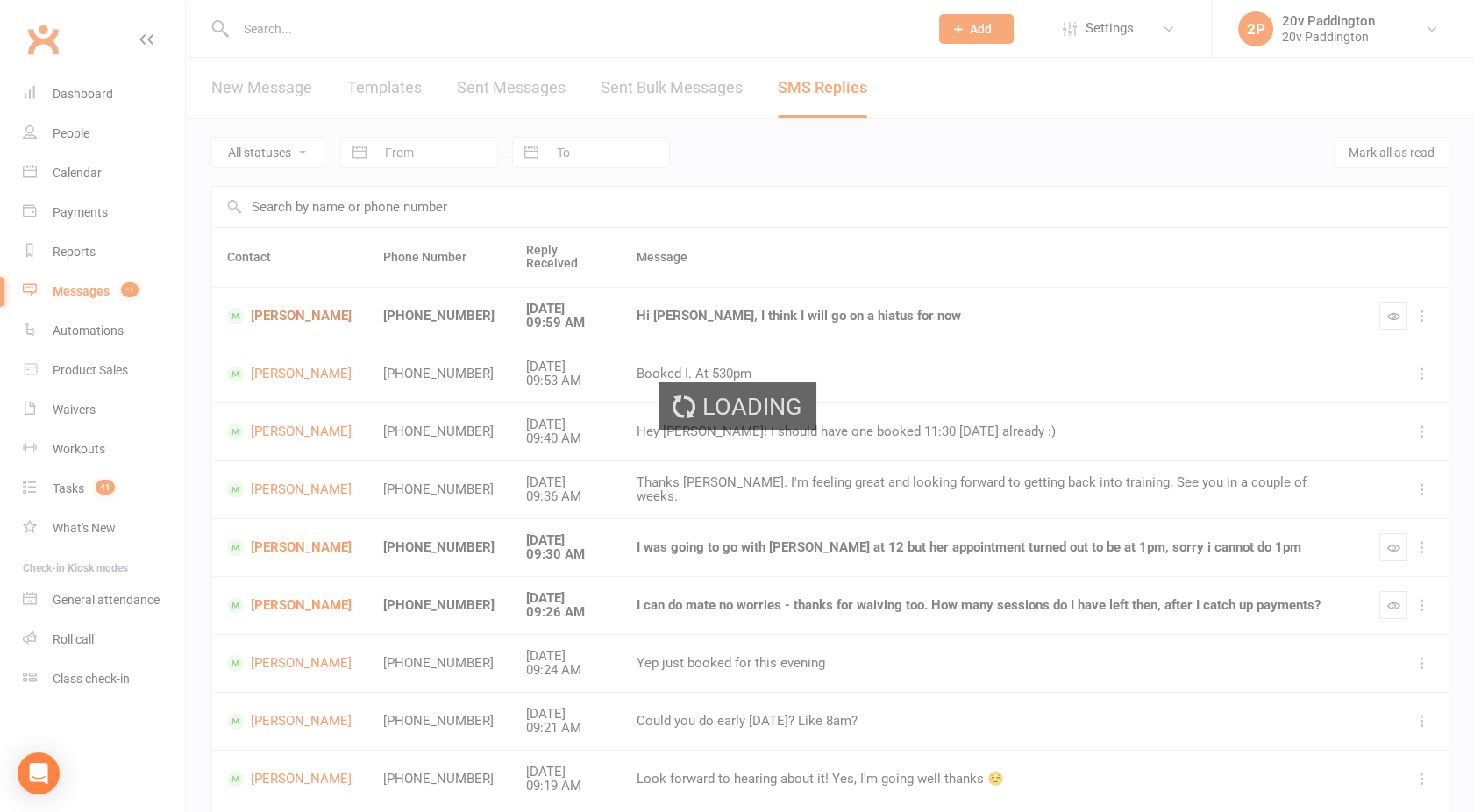
click at [277, 315] on ui-view "Prospect Member Non-attending contact Class / event Appointment Task Membership…" at bounding box center [737, 488] width 1474 height 967
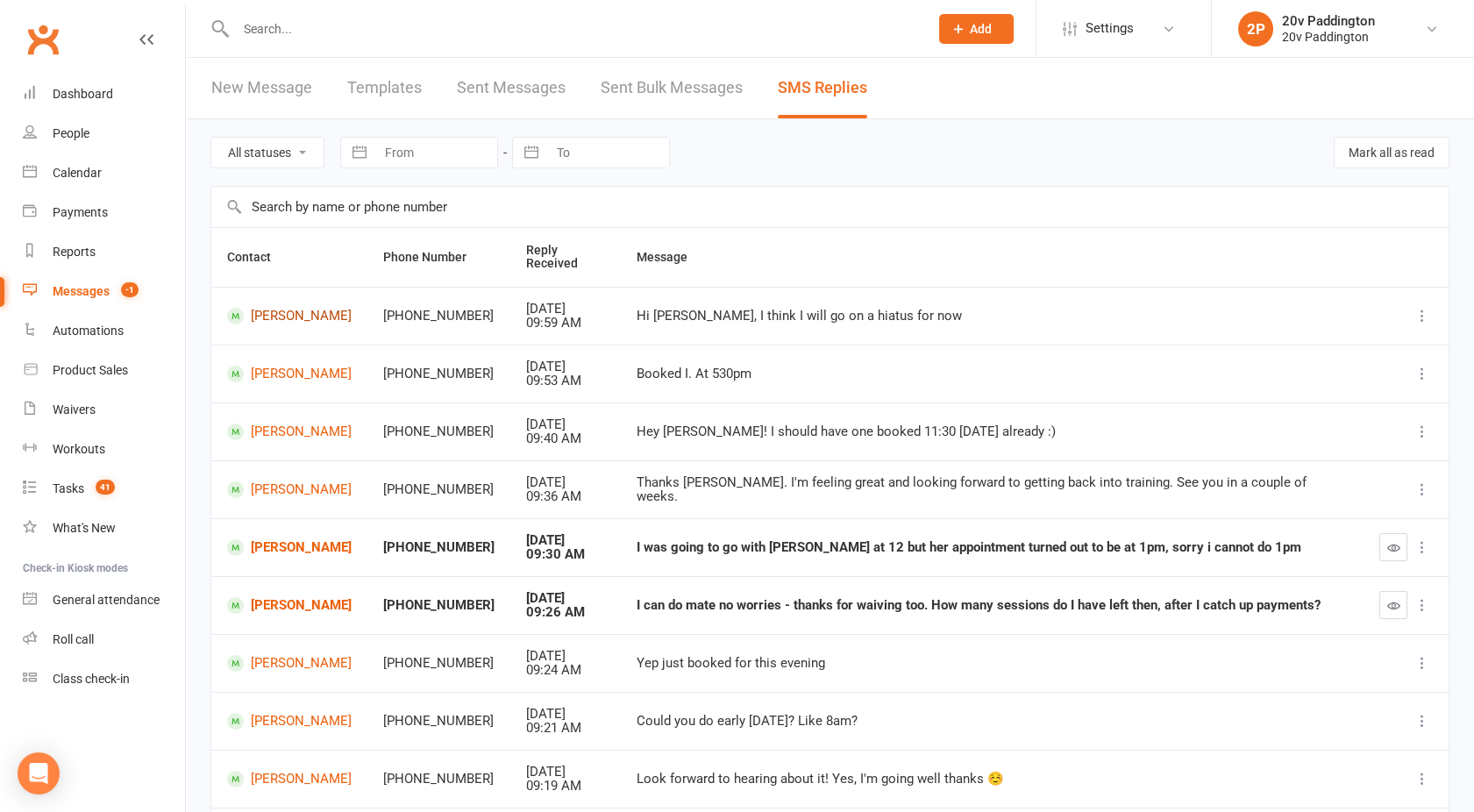
click at [277, 315] on link "[PERSON_NAME]" at bounding box center [289, 316] width 124 height 17
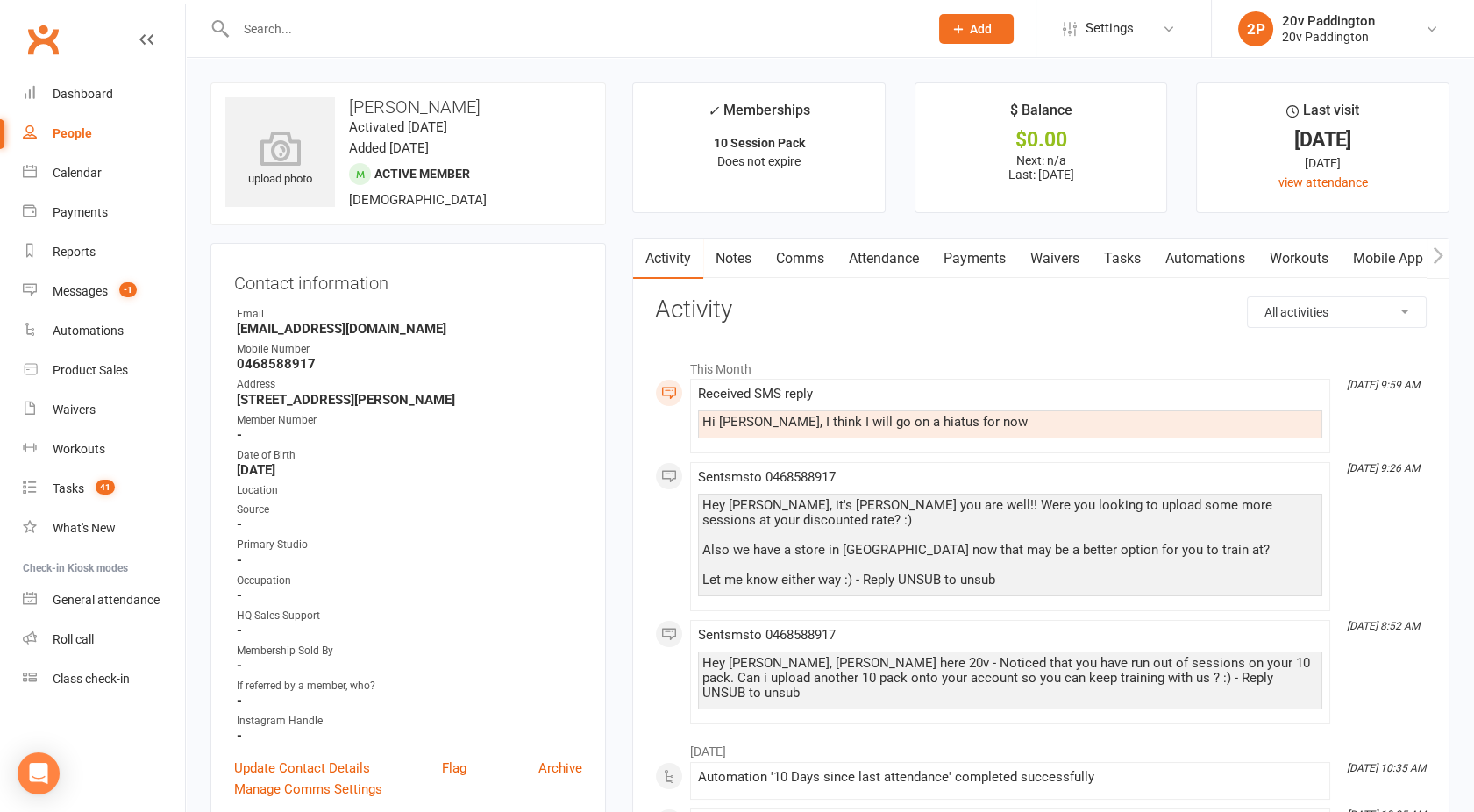
click at [814, 260] on link "Comms" at bounding box center [800, 258] width 72 height 40
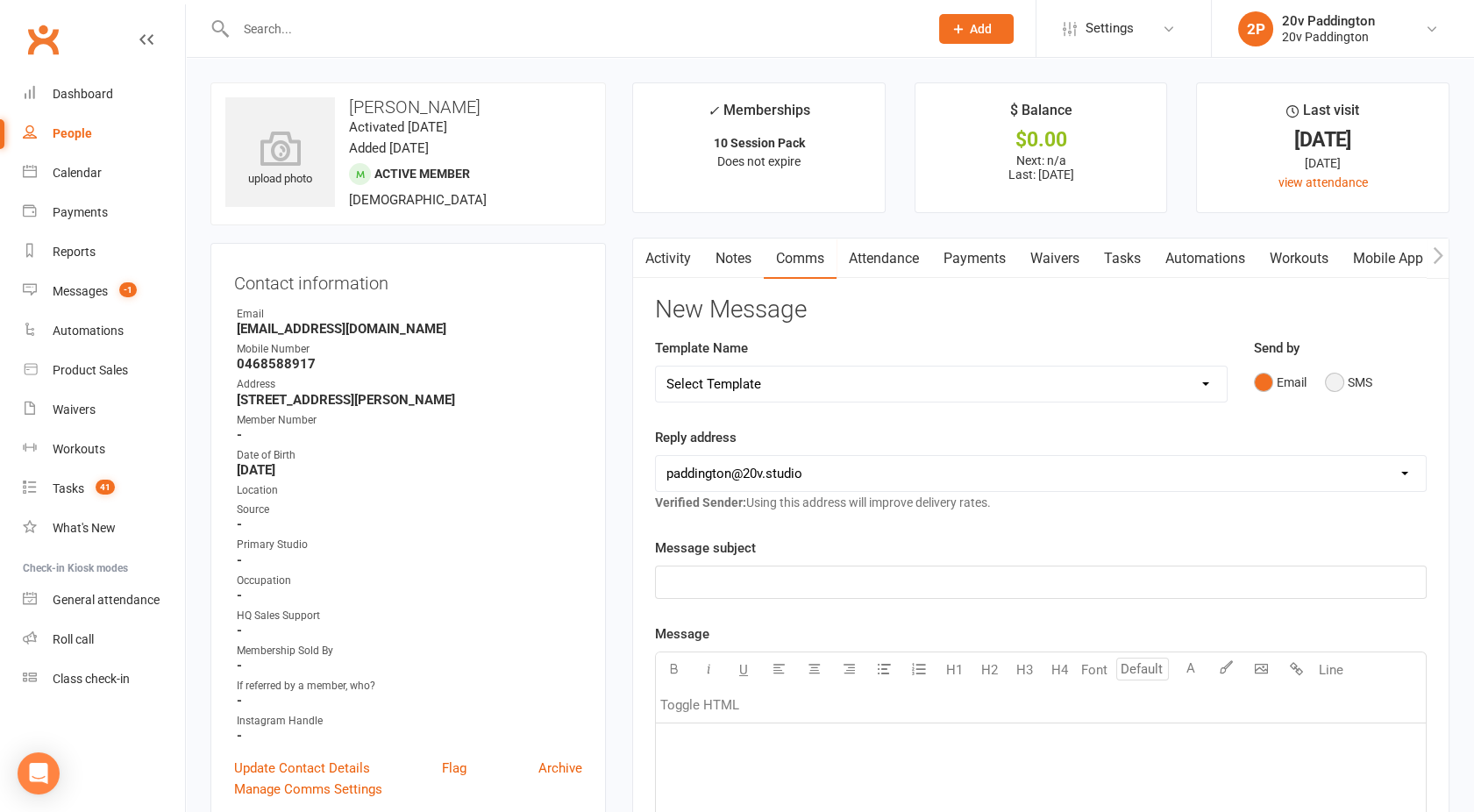
click at [1349, 377] on button "SMS" at bounding box center [1349, 382] width 47 height 33
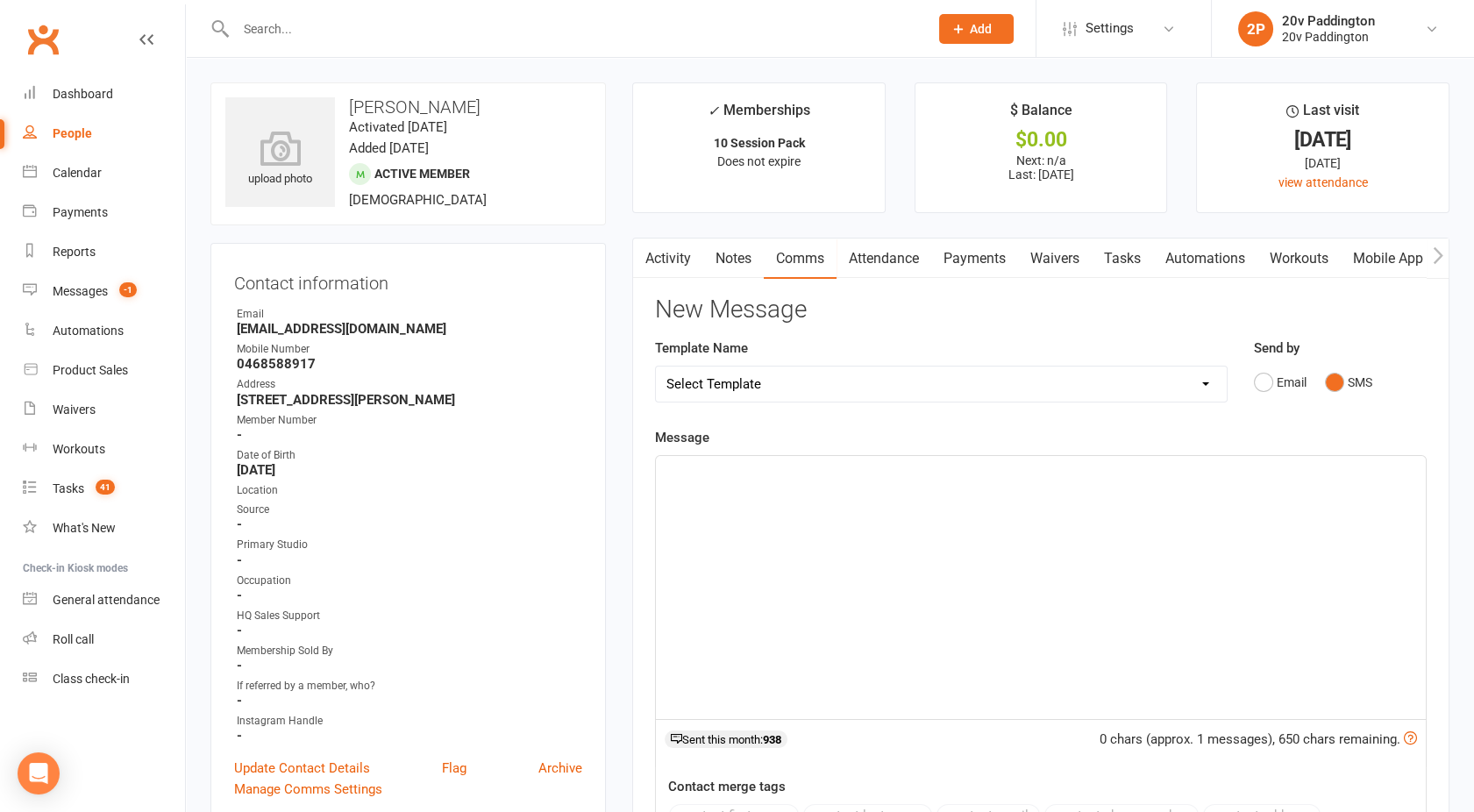
click at [1024, 511] on div "﻿" at bounding box center [1041, 588] width 770 height 263
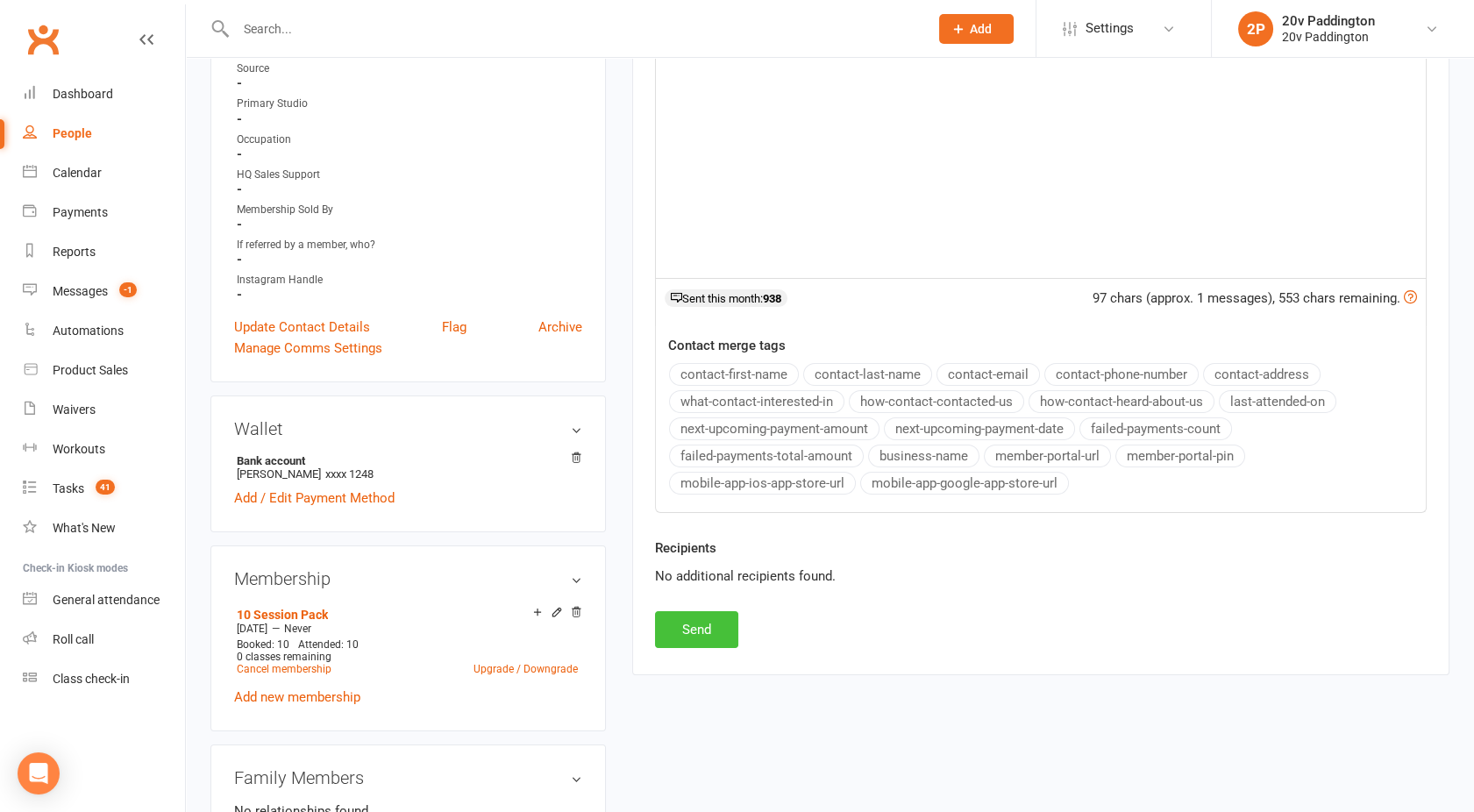
click at [711, 619] on button "Send" at bounding box center [697, 629] width 84 height 37
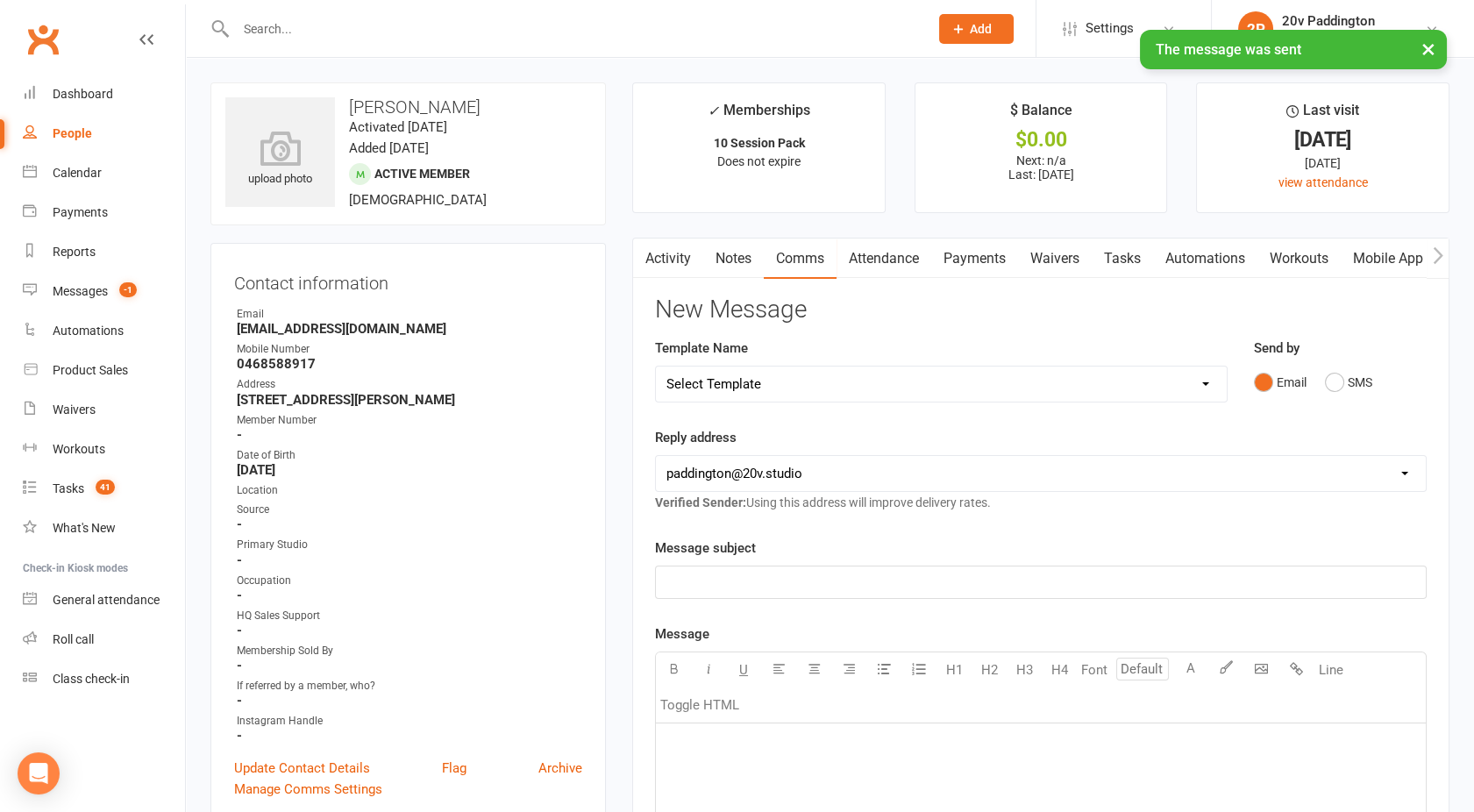
click at [659, 251] on link "Activity" at bounding box center [668, 258] width 71 height 40
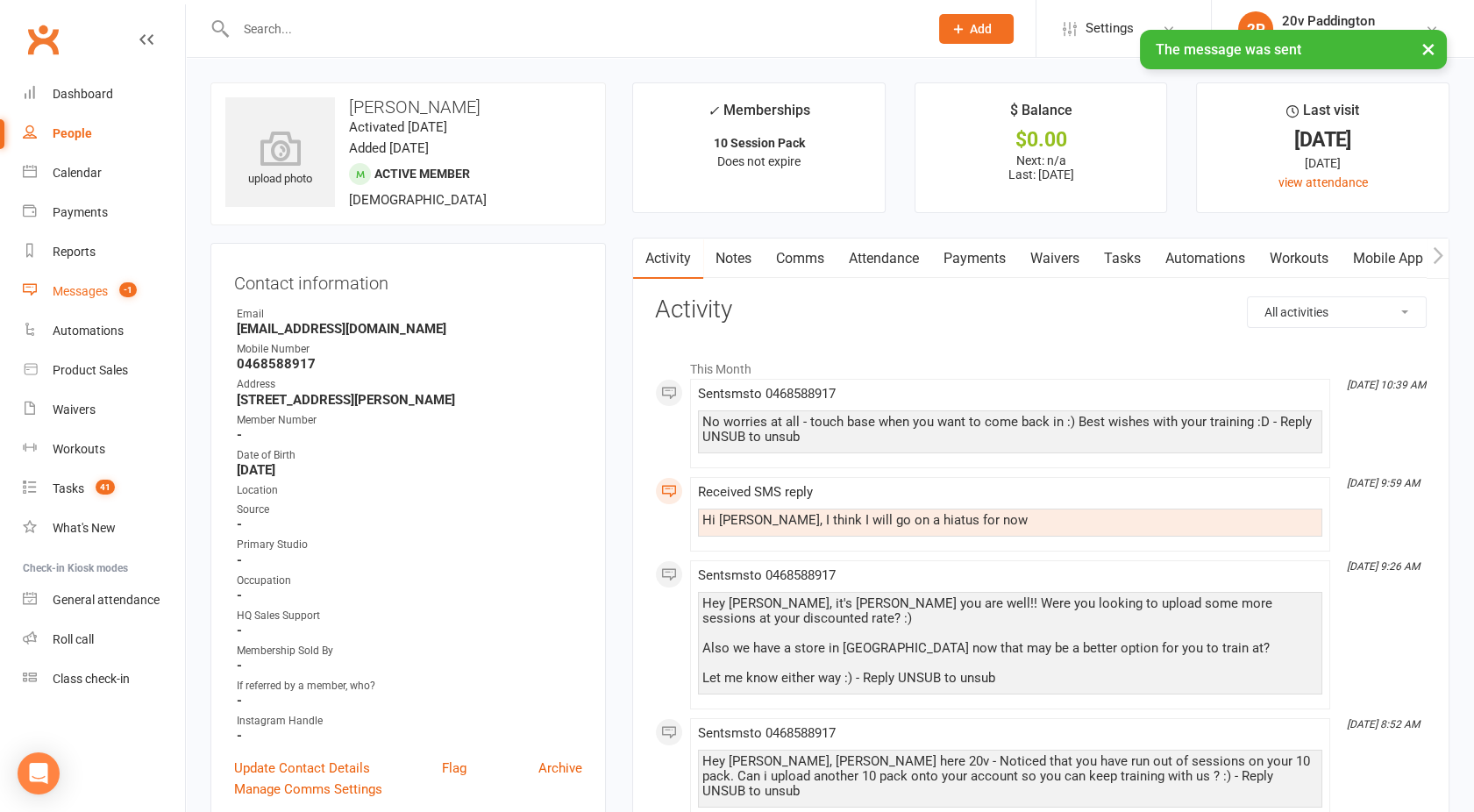
click at [87, 287] on div "Messages" at bounding box center [80, 291] width 56 height 14
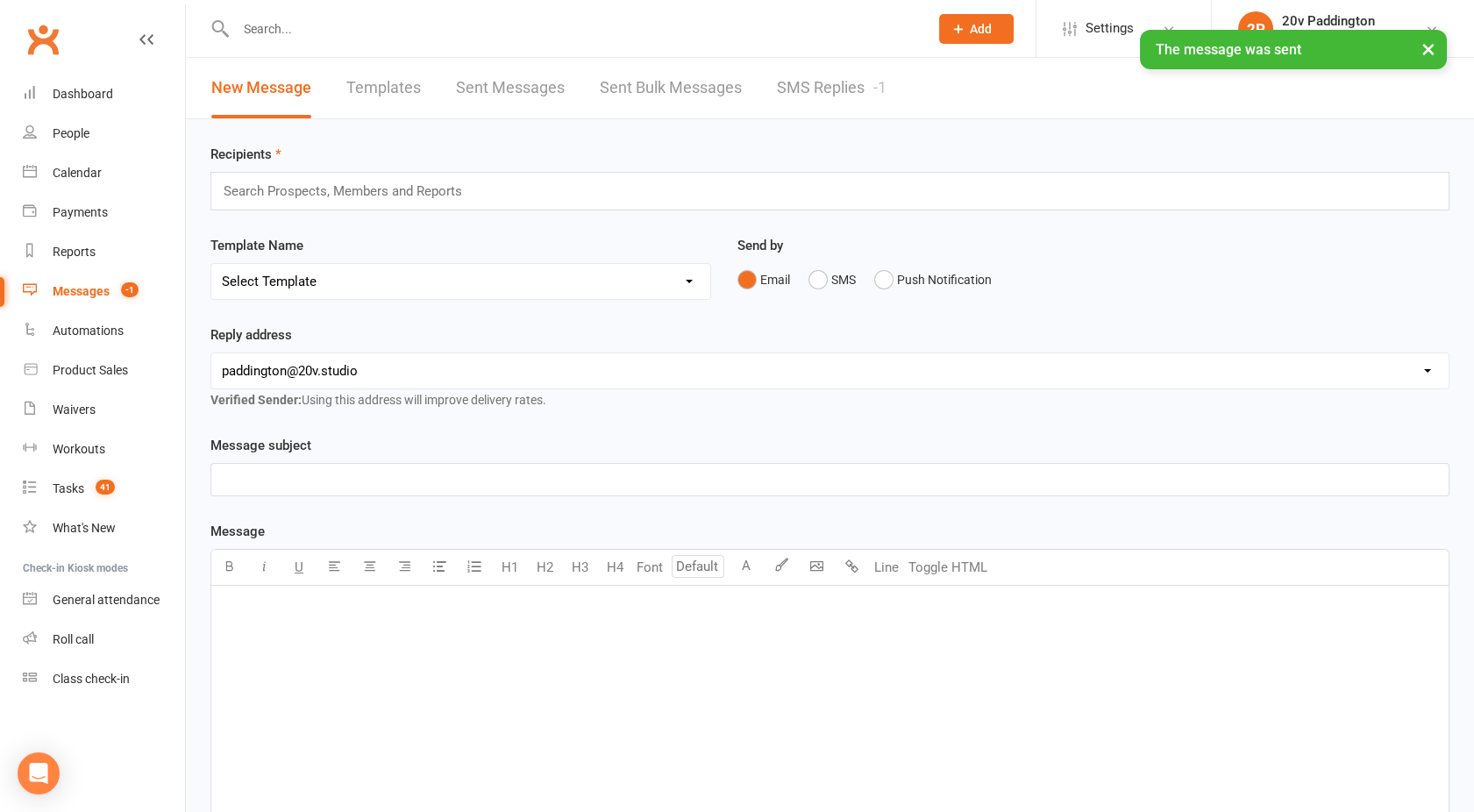
click at [812, 88] on link "SMS Replies -1" at bounding box center [832, 88] width 109 height 60
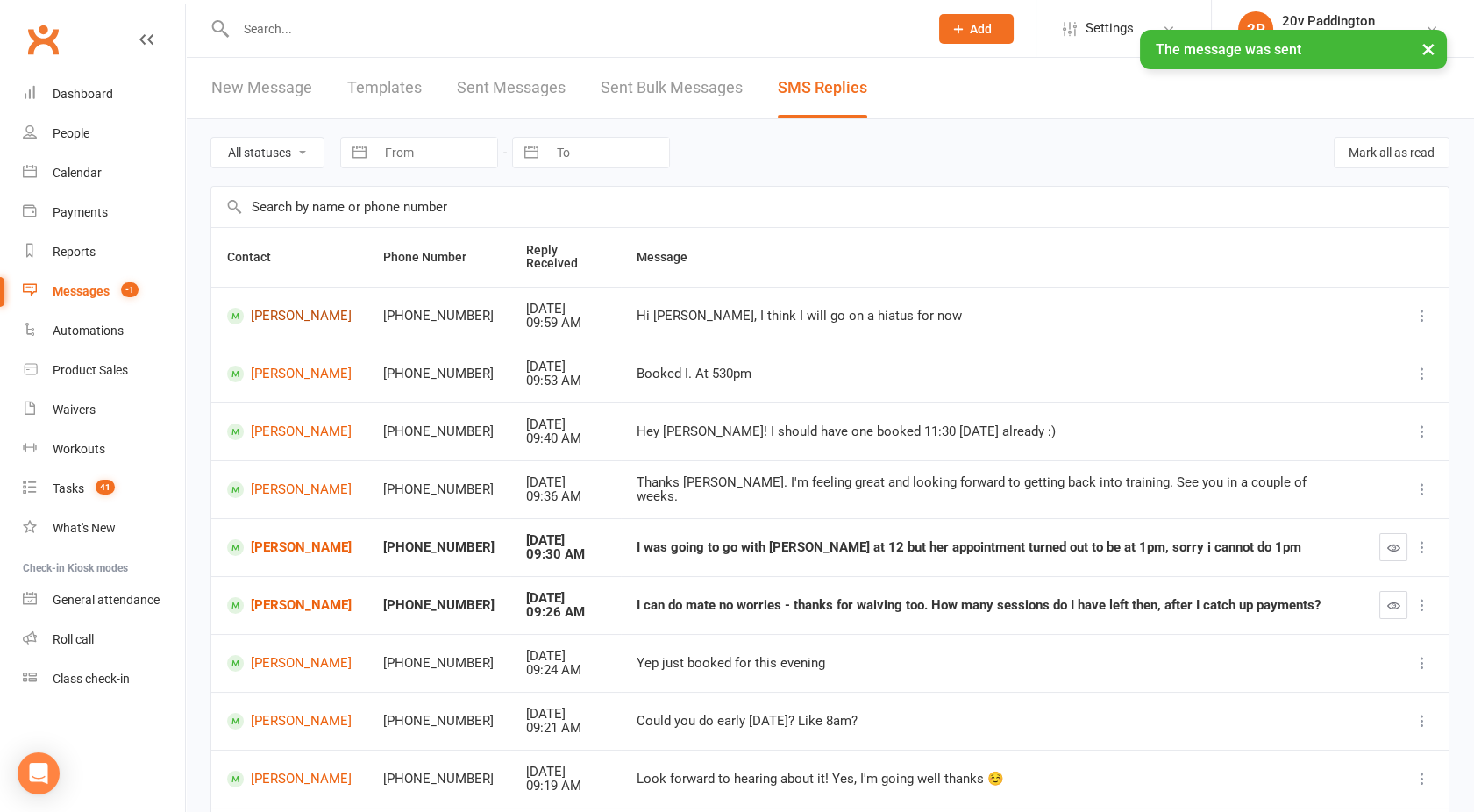
click at [278, 322] on link "[PERSON_NAME]" at bounding box center [289, 316] width 124 height 17
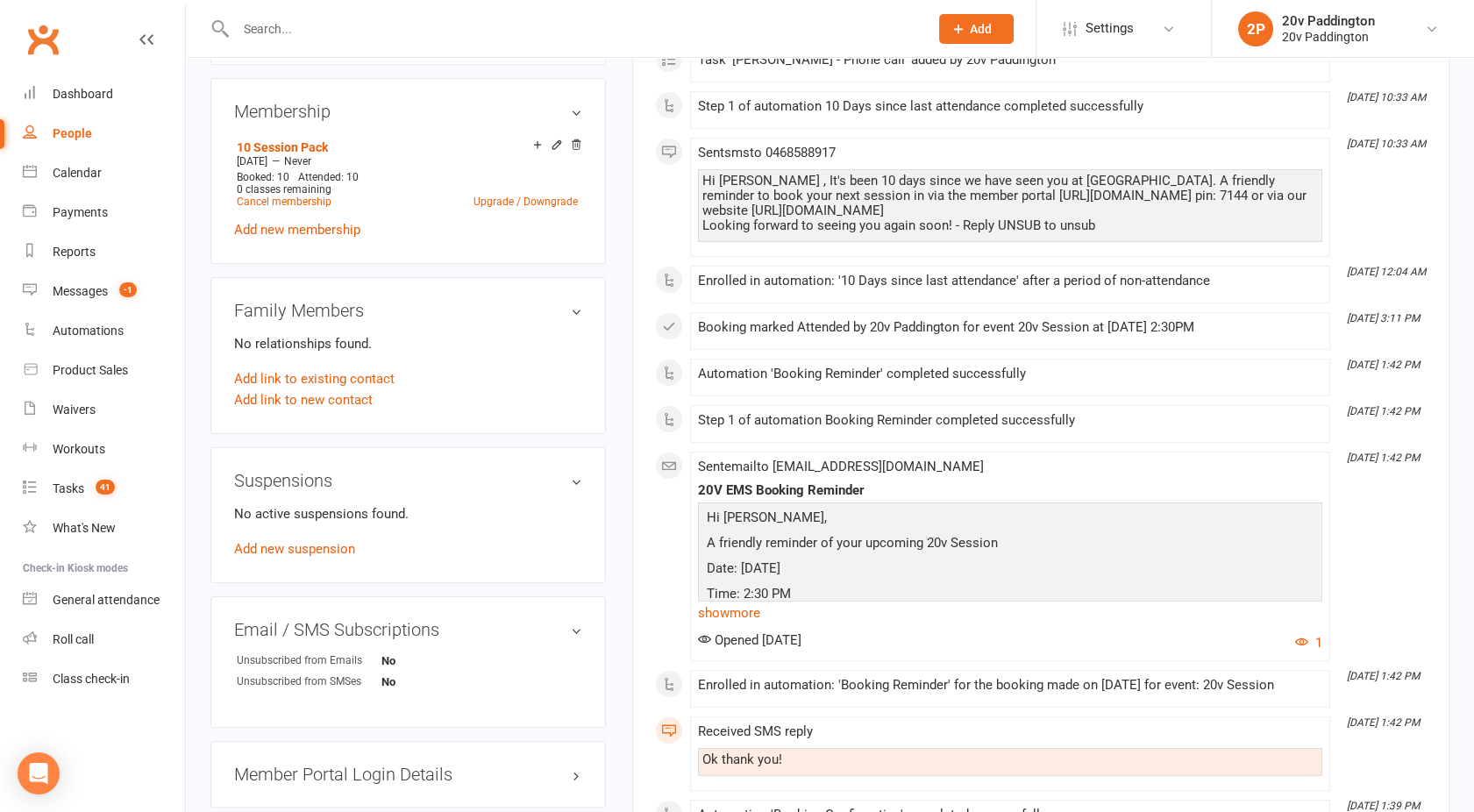
scroll to position [854, 0]
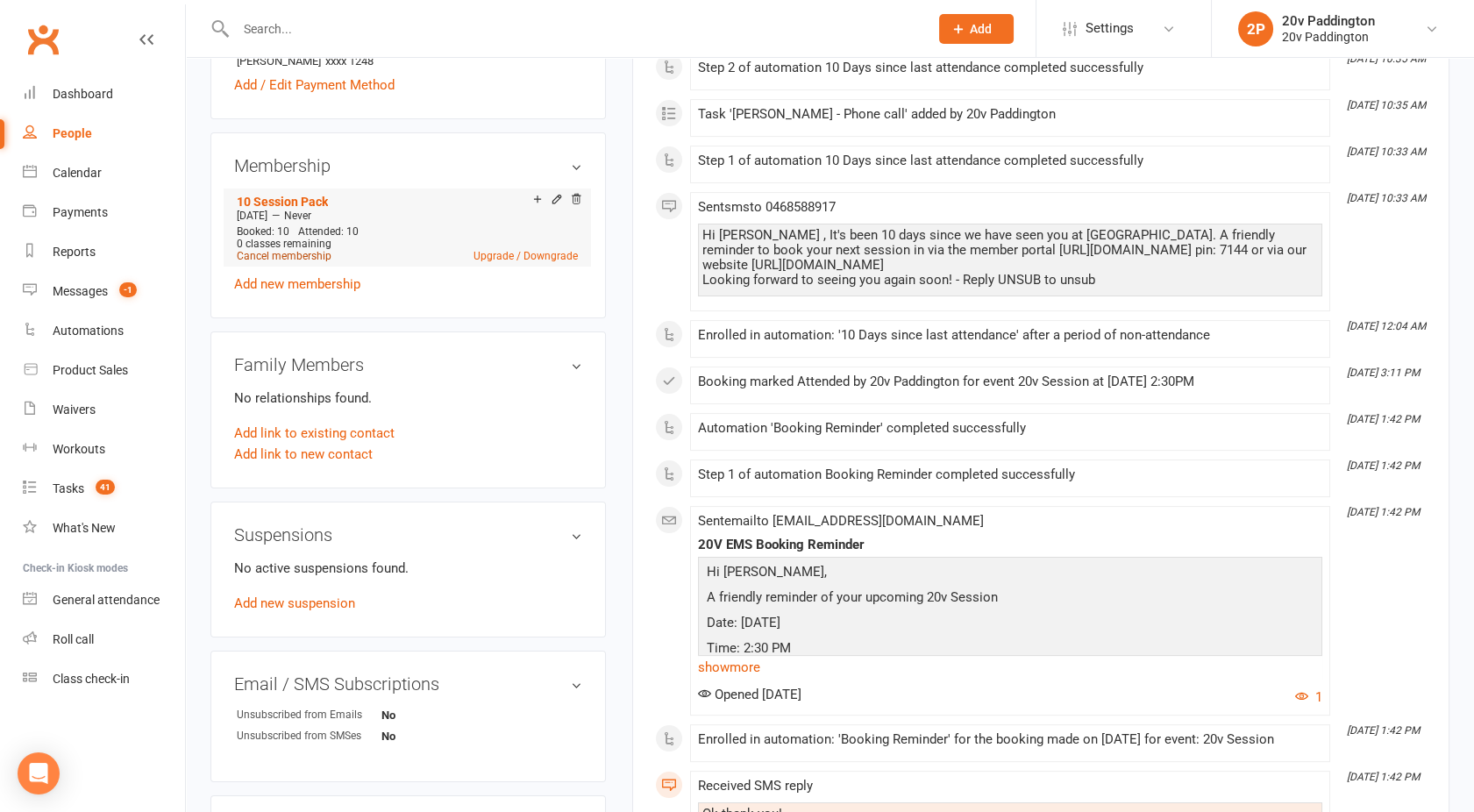
click at [255, 259] on link "Cancel membership" at bounding box center [284, 256] width 95 height 12
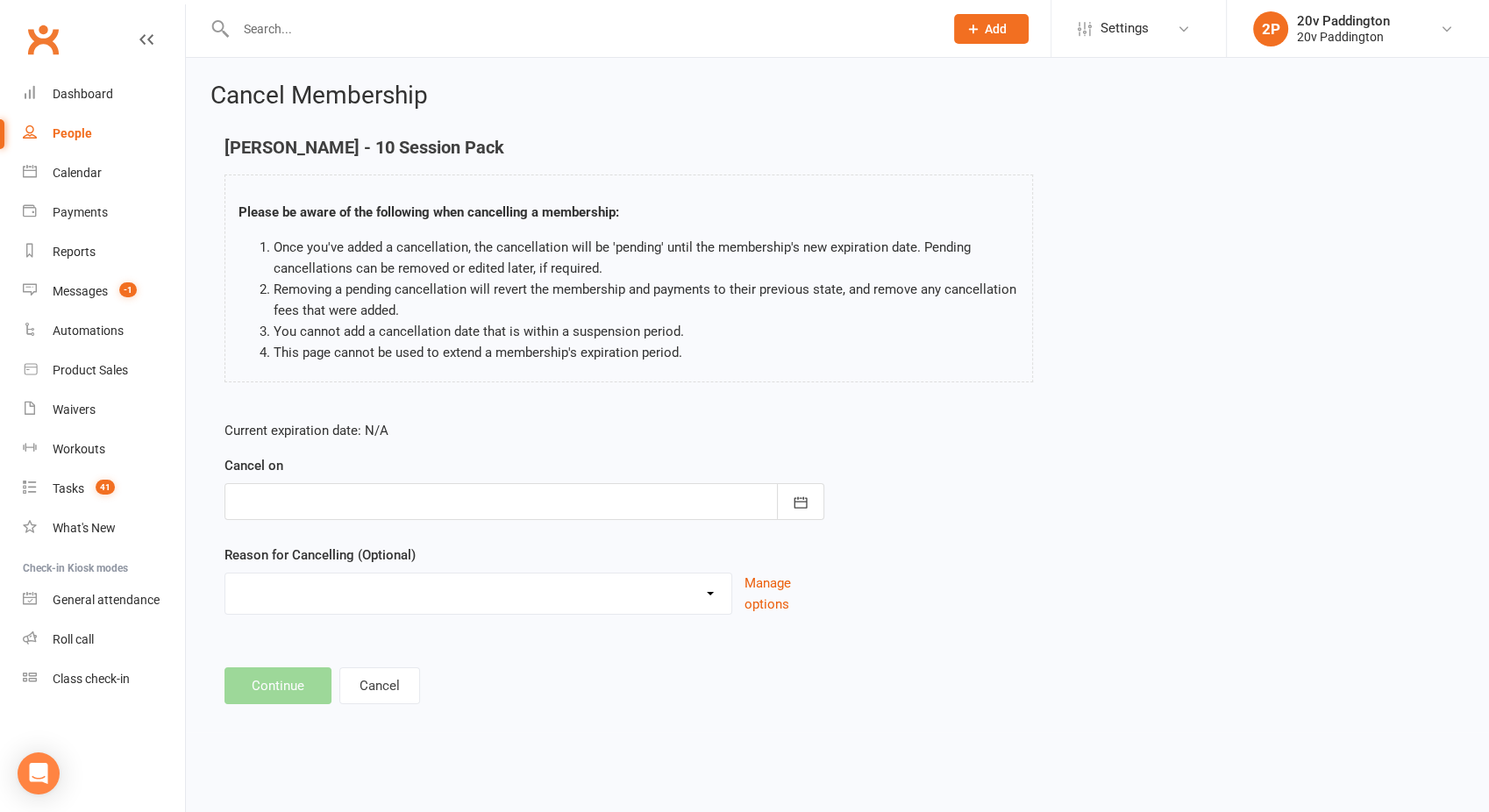
click at [311, 498] on div at bounding box center [524, 501] width 600 height 37
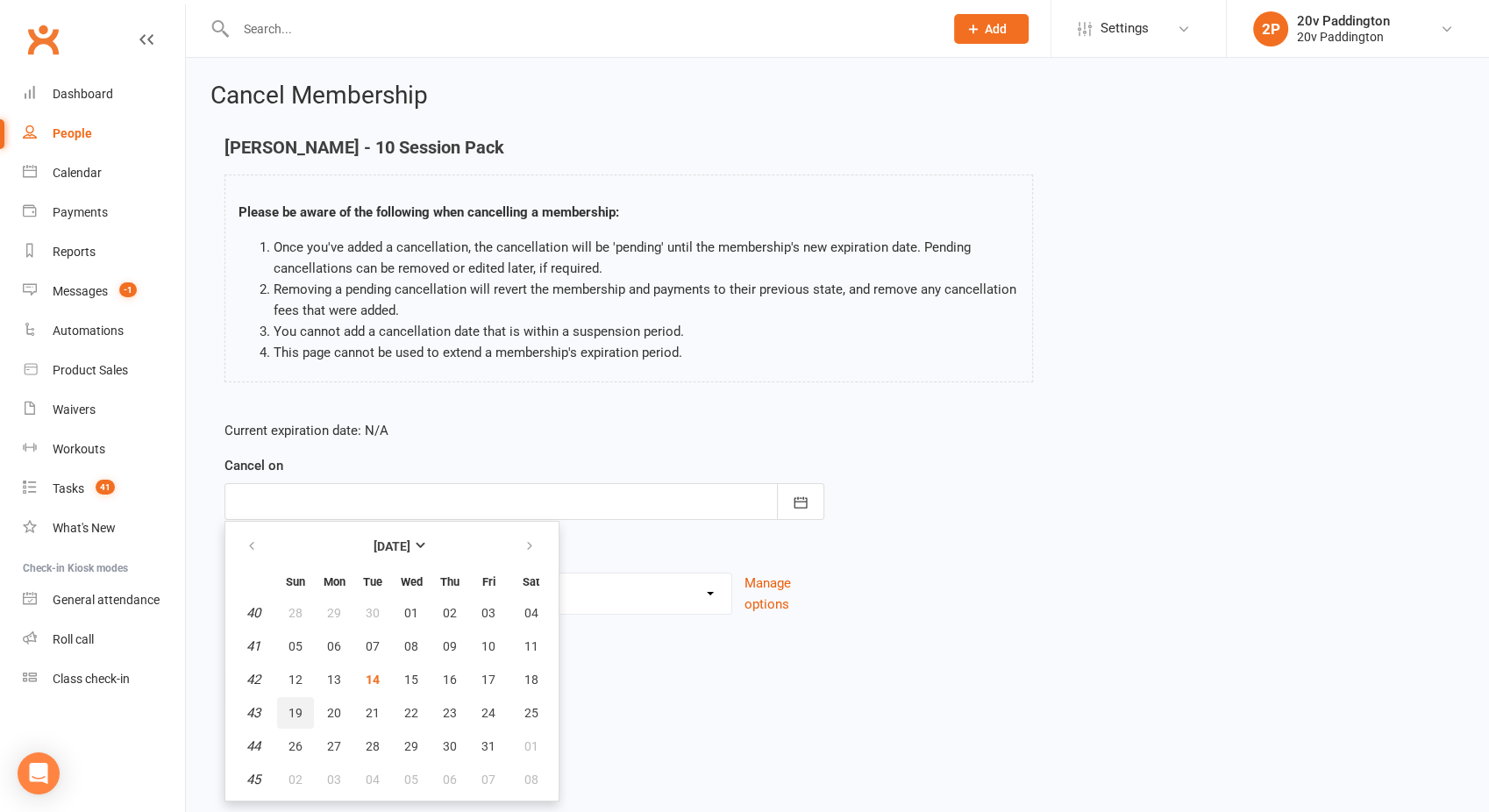
click at [292, 709] on span "19" at bounding box center [296, 712] width 14 height 14
type input "[DATE]"
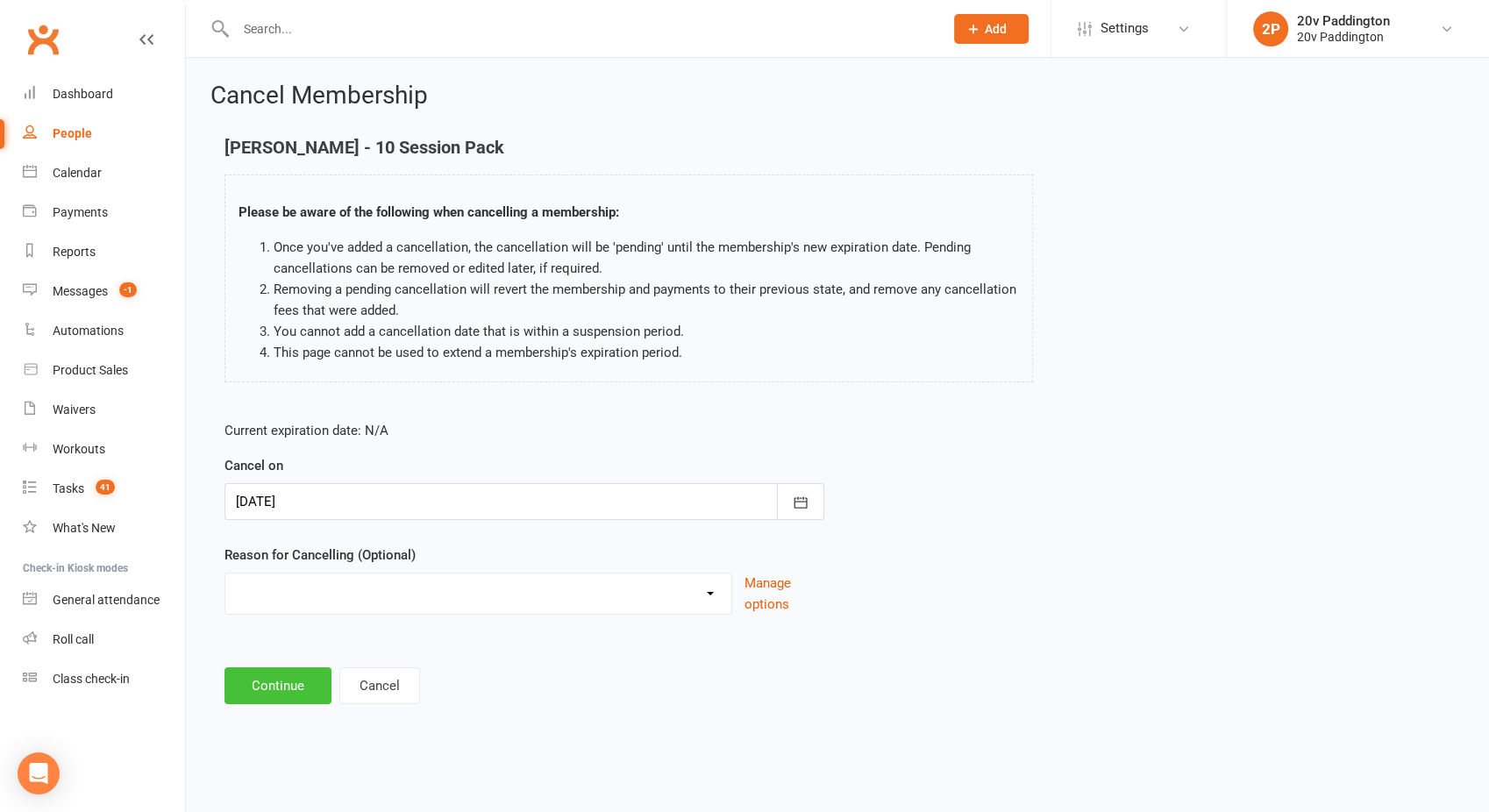
click at [280, 691] on button "Continue" at bounding box center [279, 685] width 107 height 37
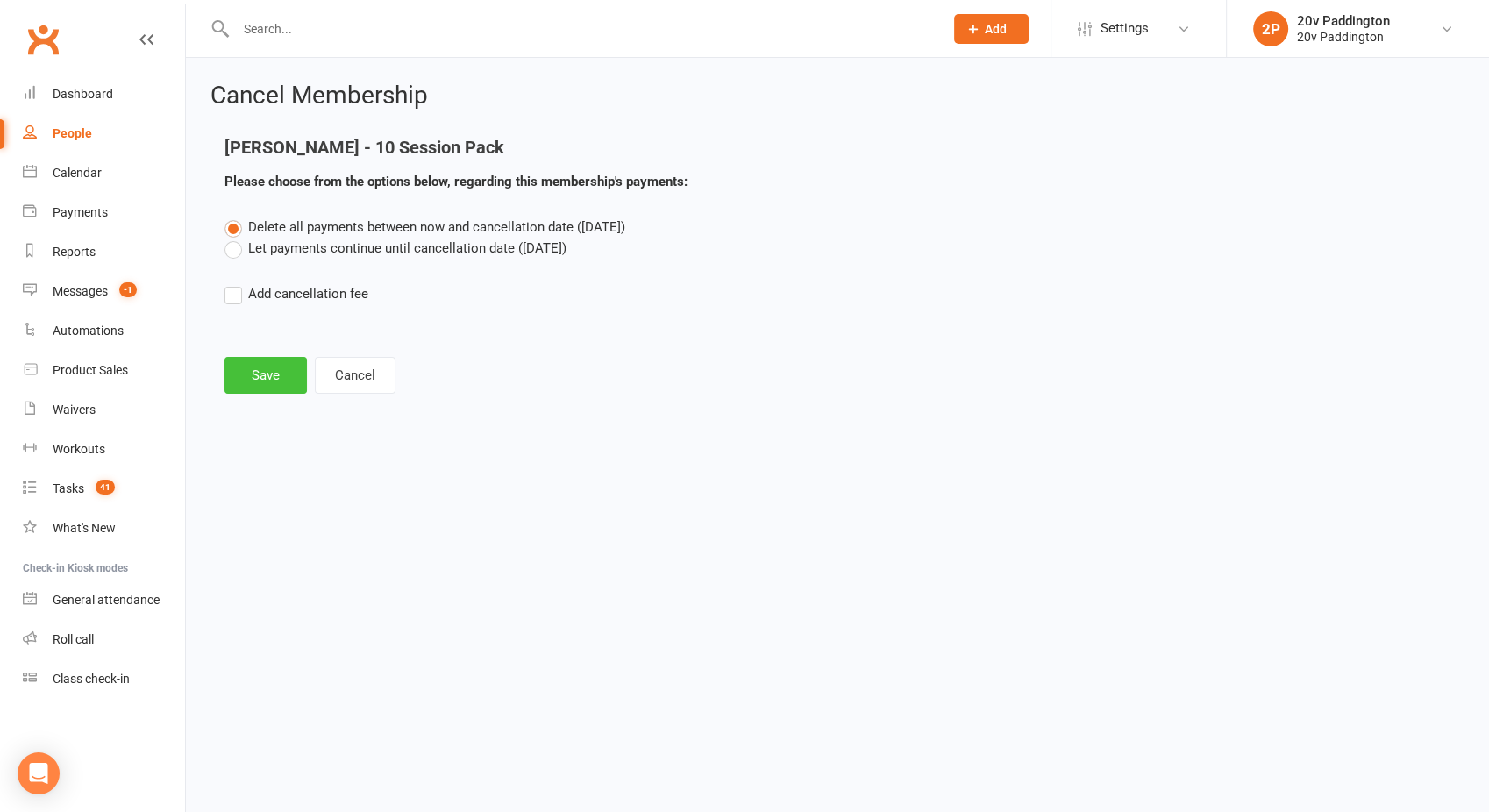
click at [250, 365] on button "Save" at bounding box center [266, 374] width 83 height 37
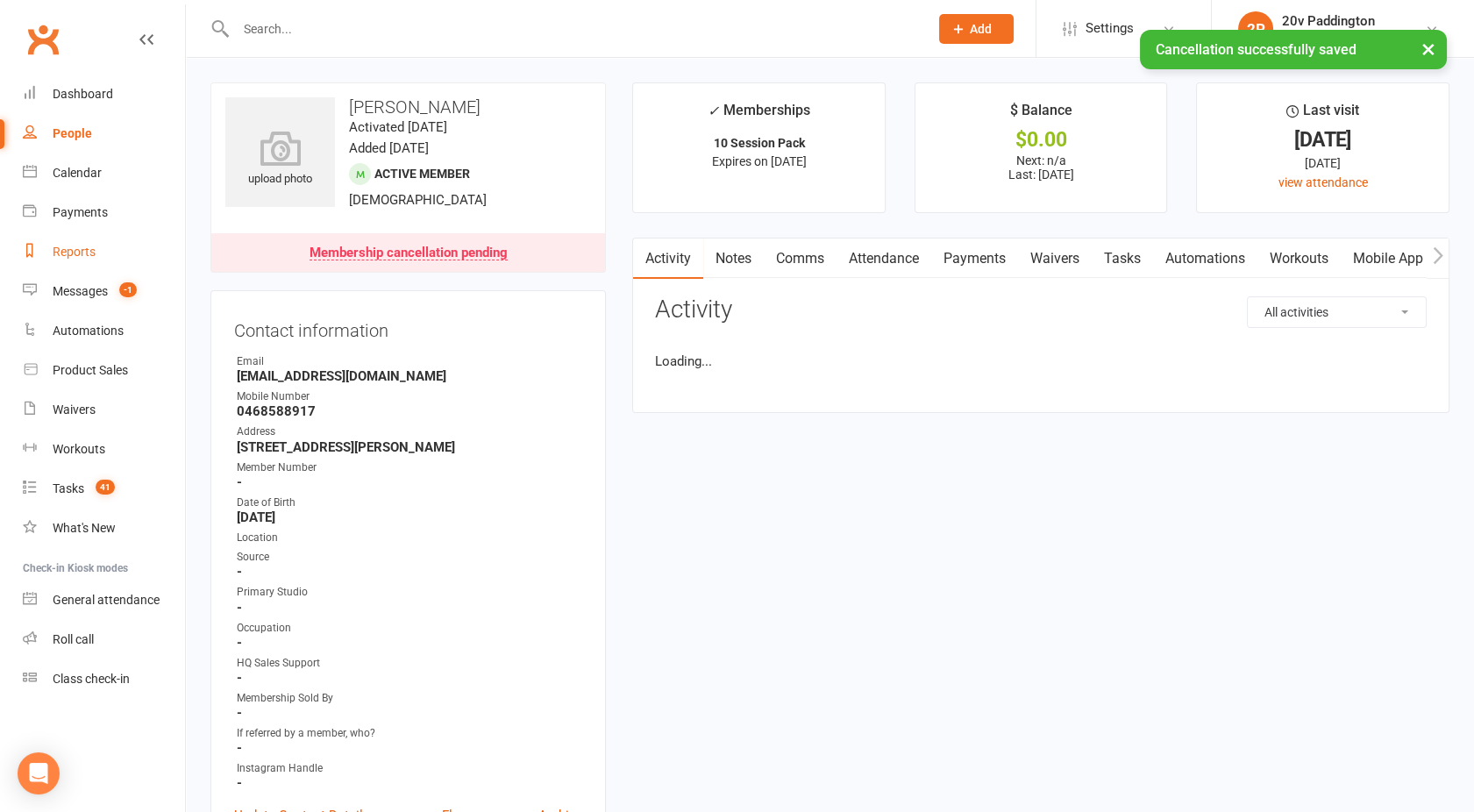
click at [81, 252] on div "Reports" at bounding box center [74, 251] width 43 height 14
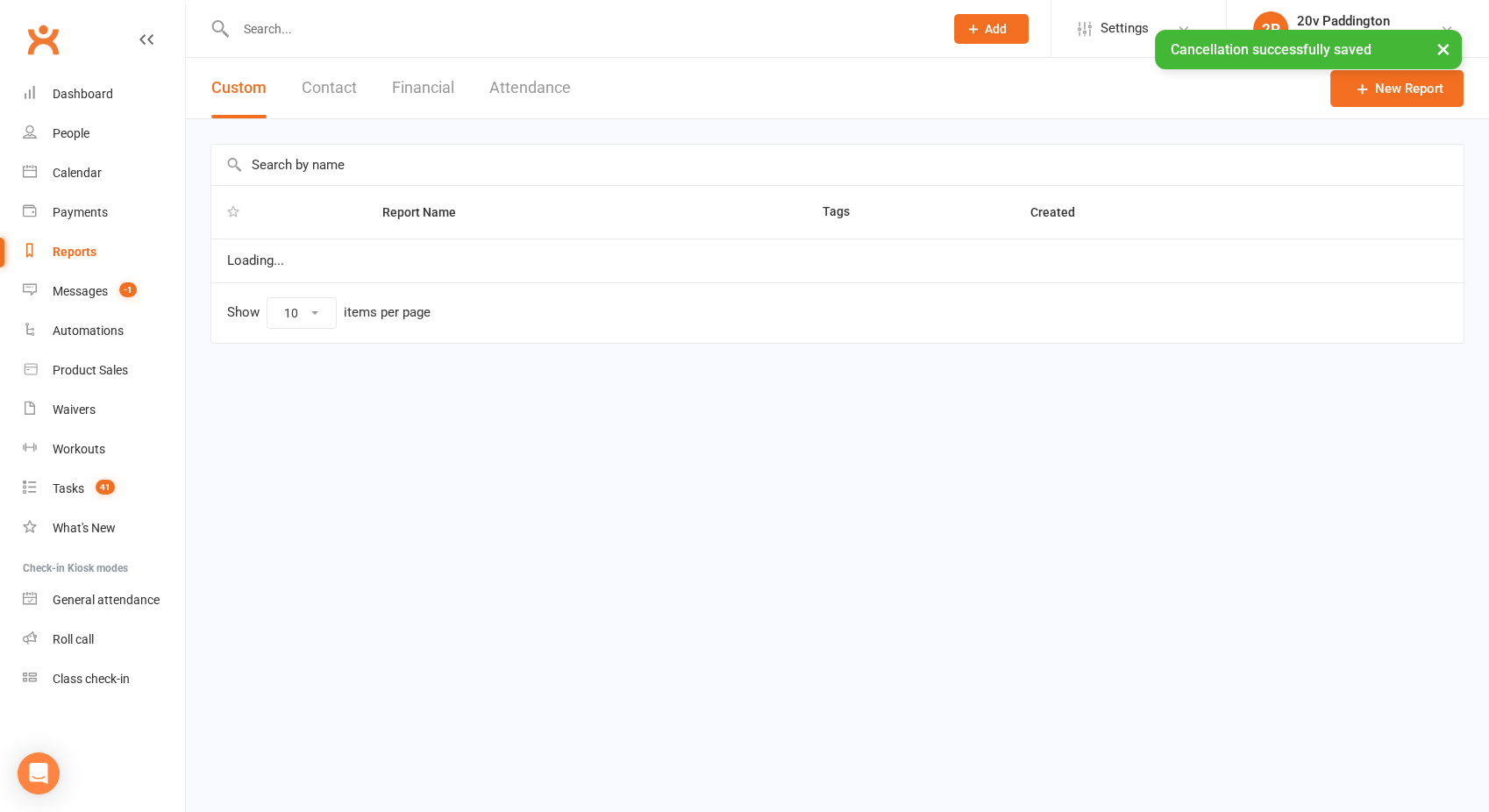
select select "100"
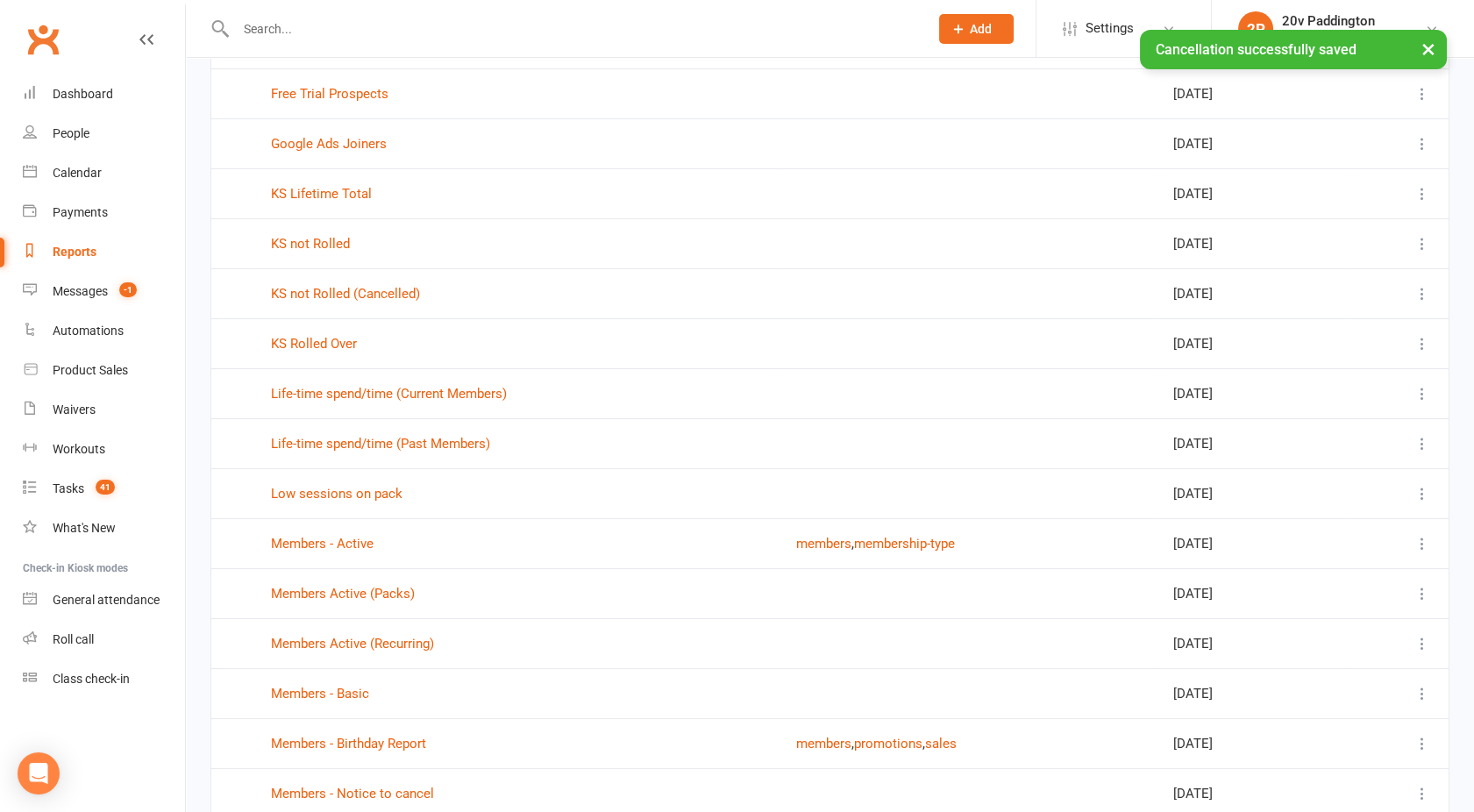
scroll to position [238, 0]
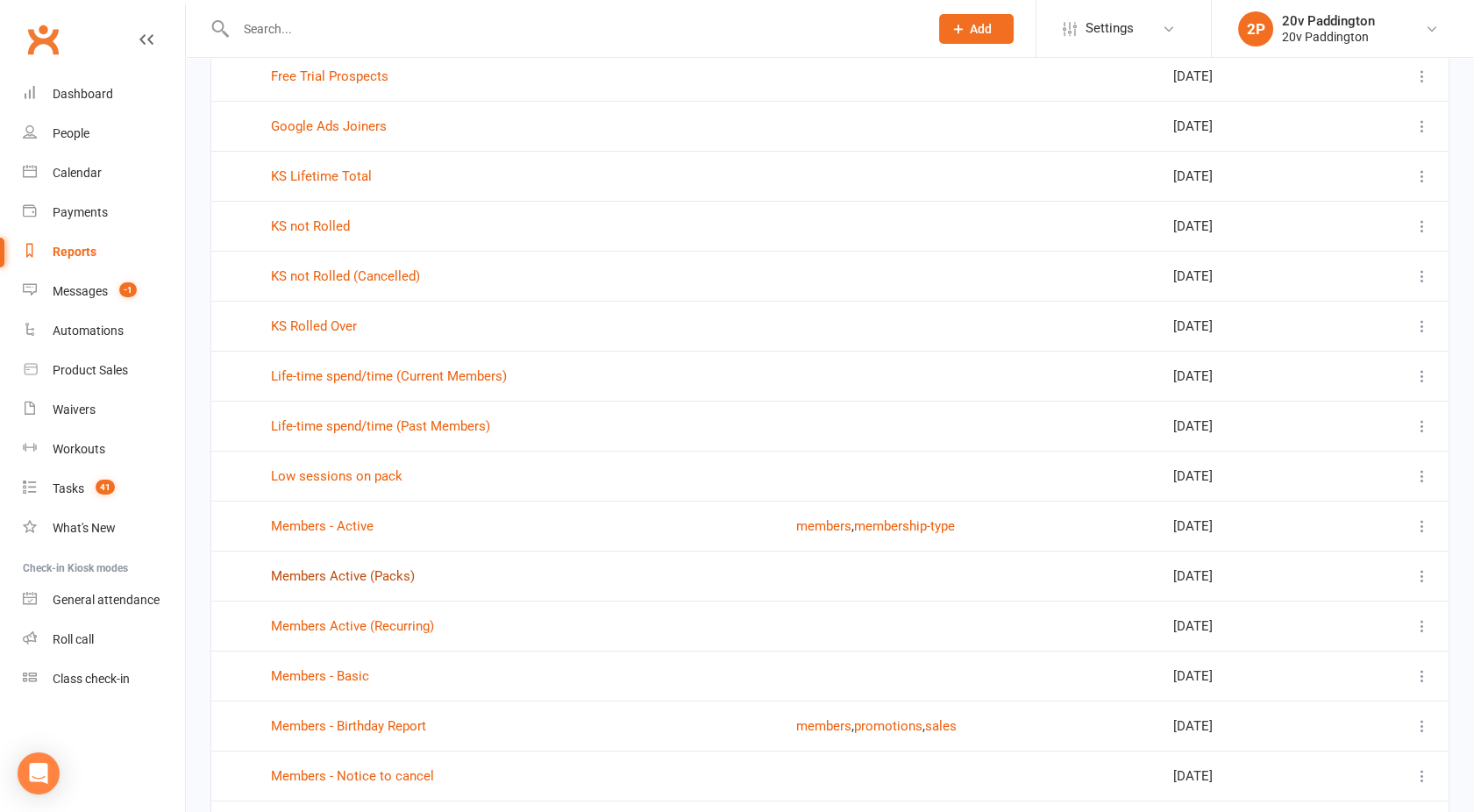
click at [330, 576] on link "Members Active (Packs)" at bounding box center [343, 576] width 144 height 16
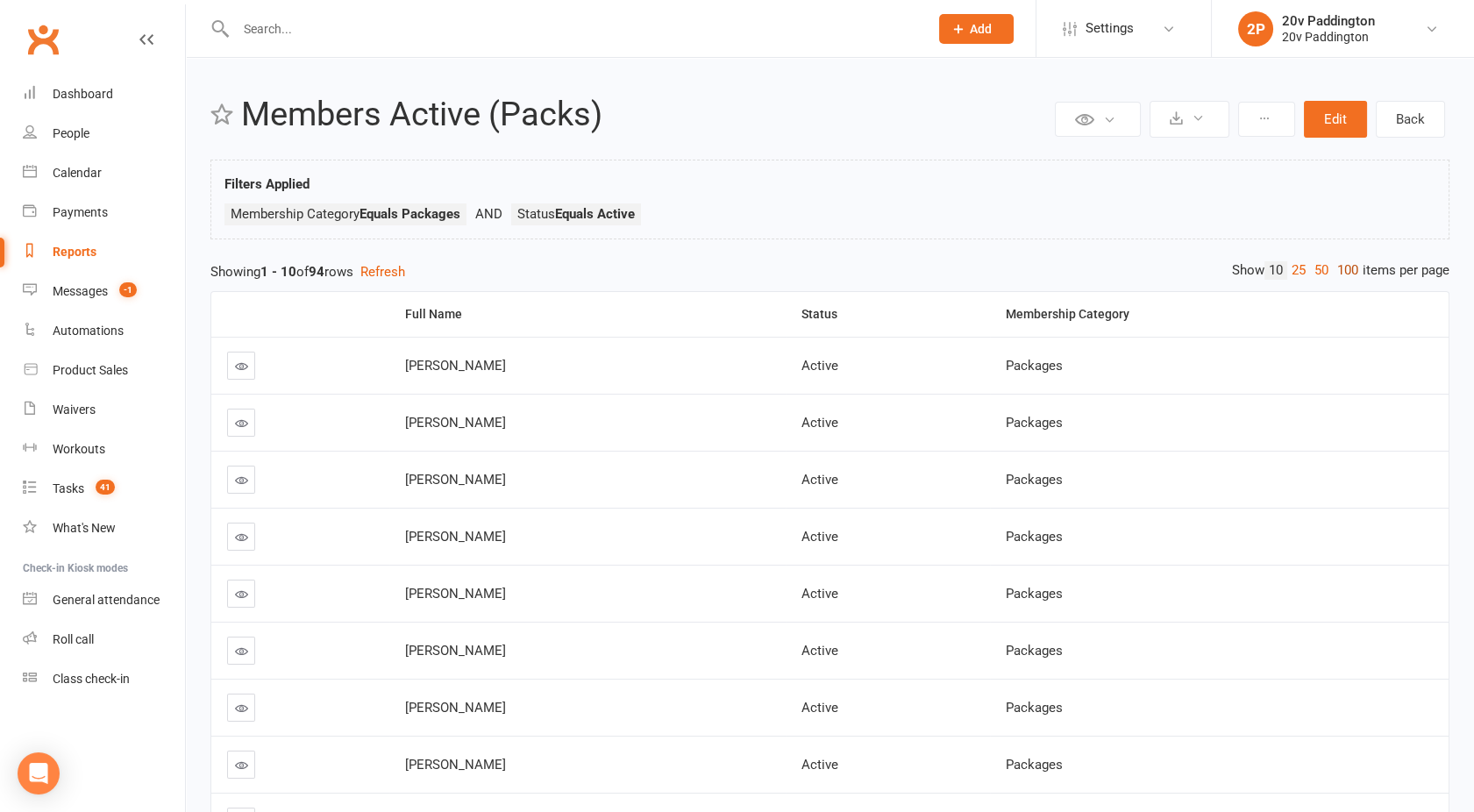
click at [1353, 264] on link "100" at bounding box center [1348, 271] width 30 height 19
click at [75, 287] on div "Messages" at bounding box center [80, 291] width 56 height 14
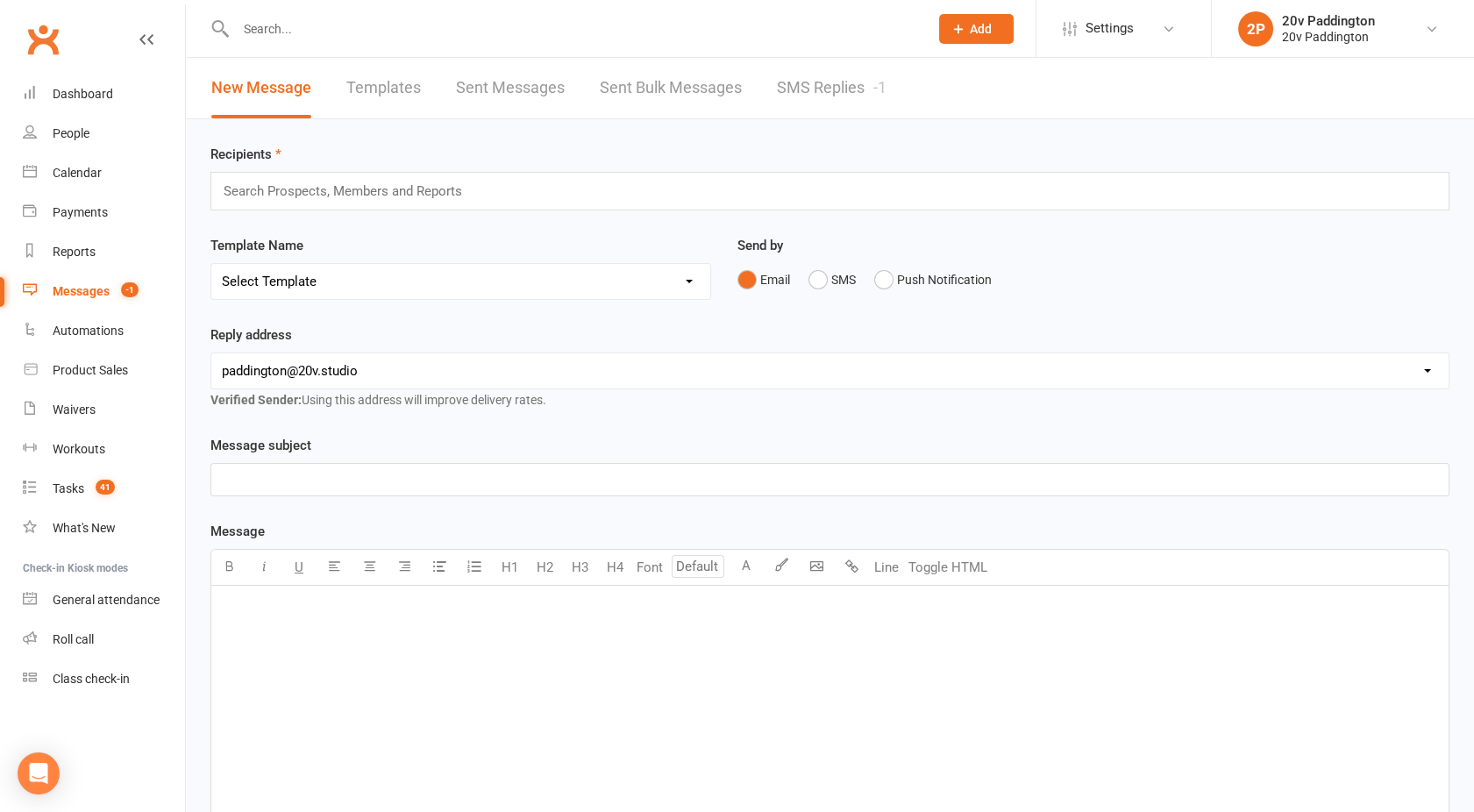
click at [761, 96] on div "New Message Templates Sent Messages Sent Bulk Messages SMS Replies -1" at bounding box center [550, 88] width 727 height 60
click at [836, 89] on link "SMS Replies -1" at bounding box center [832, 88] width 109 height 60
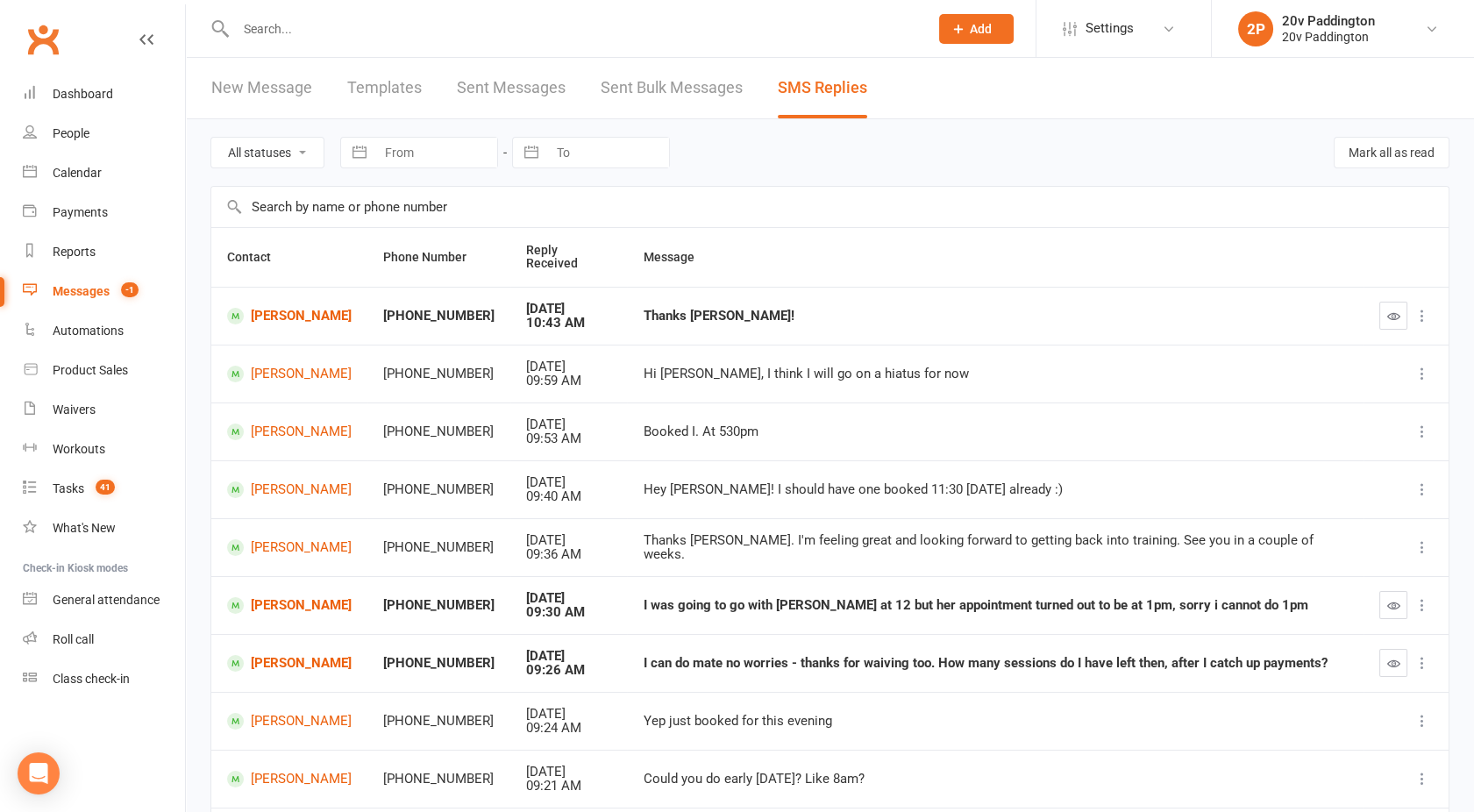
click at [1387, 310] on icon "button" at bounding box center [1394, 316] width 13 height 13
click at [83, 170] on div "Calendar" at bounding box center [77, 172] width 49 height 14
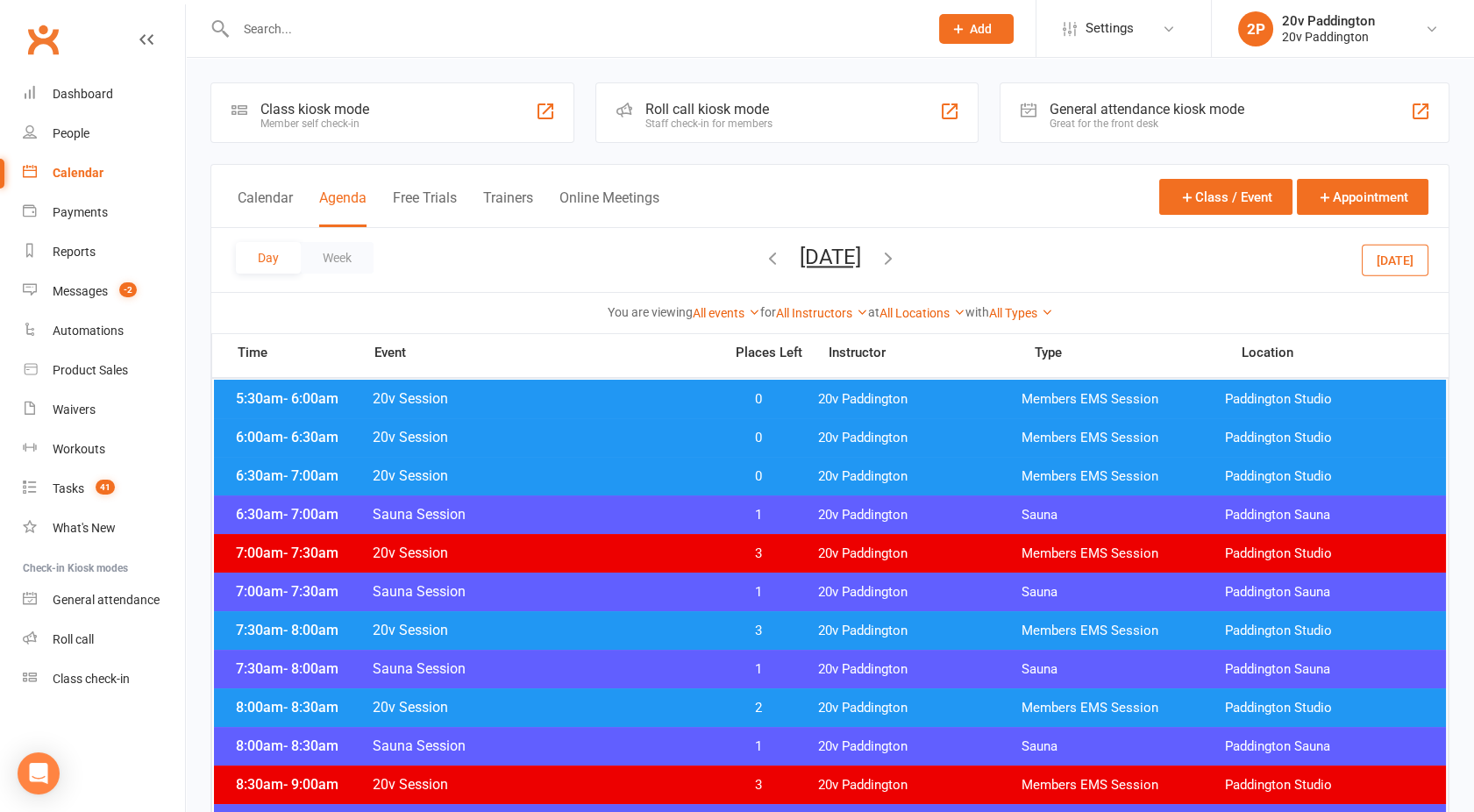
click at [841, 254] on button "[DATE]" at bounding box center [830, 257] width 61 height 24
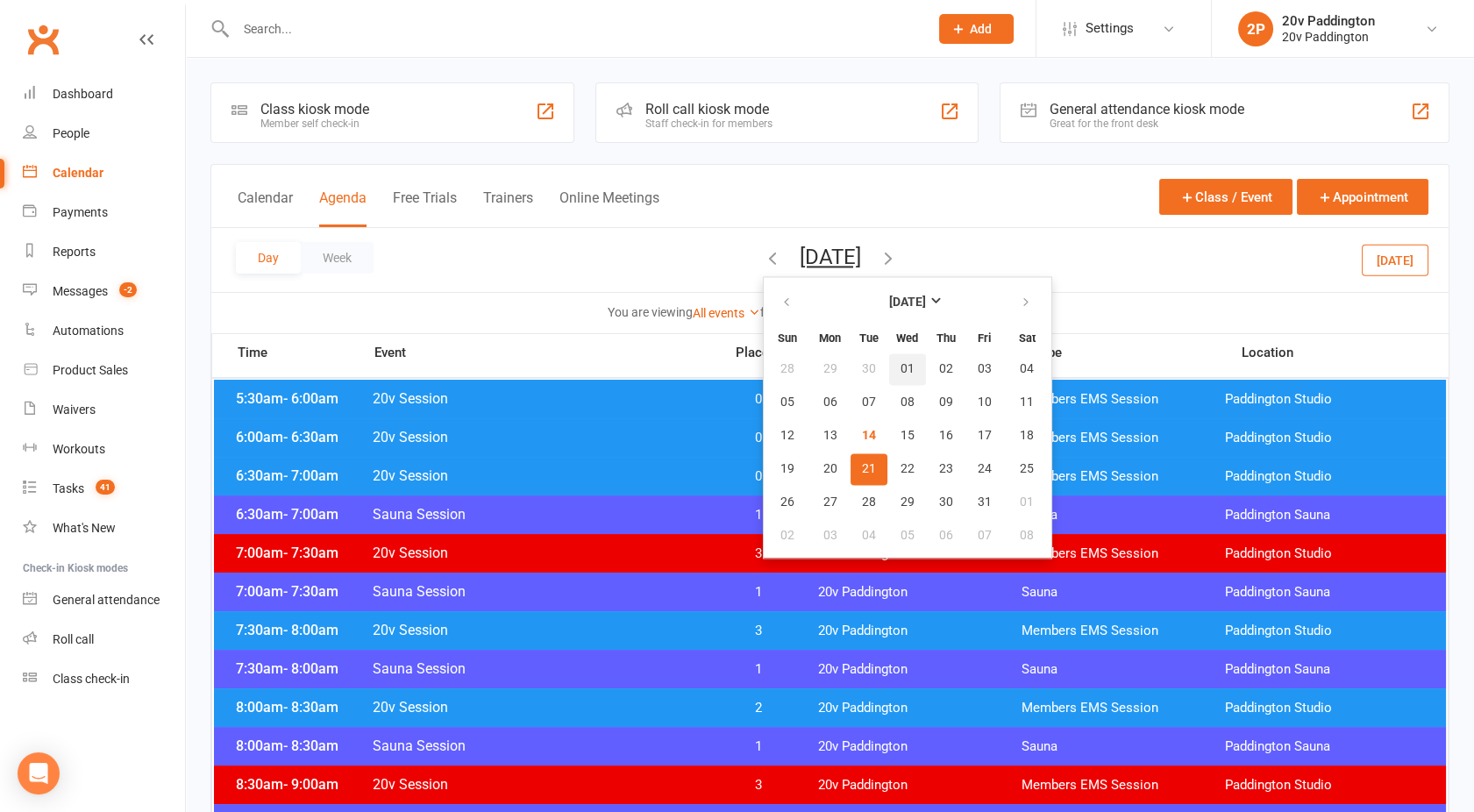
click at [901, 366] on span "01" at bounding box center [907, 369] width 14 height 14
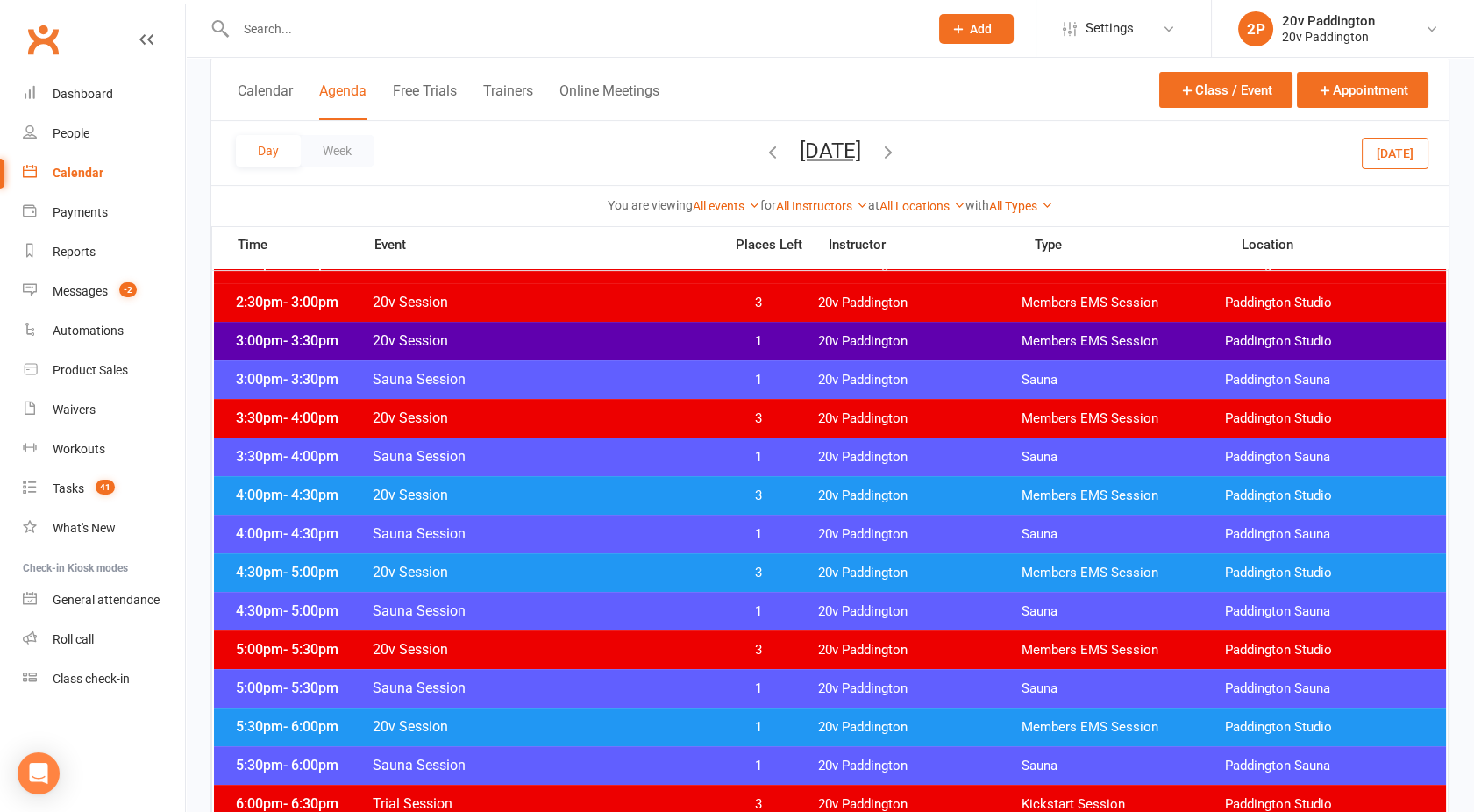
scroll to position [1205, 0]
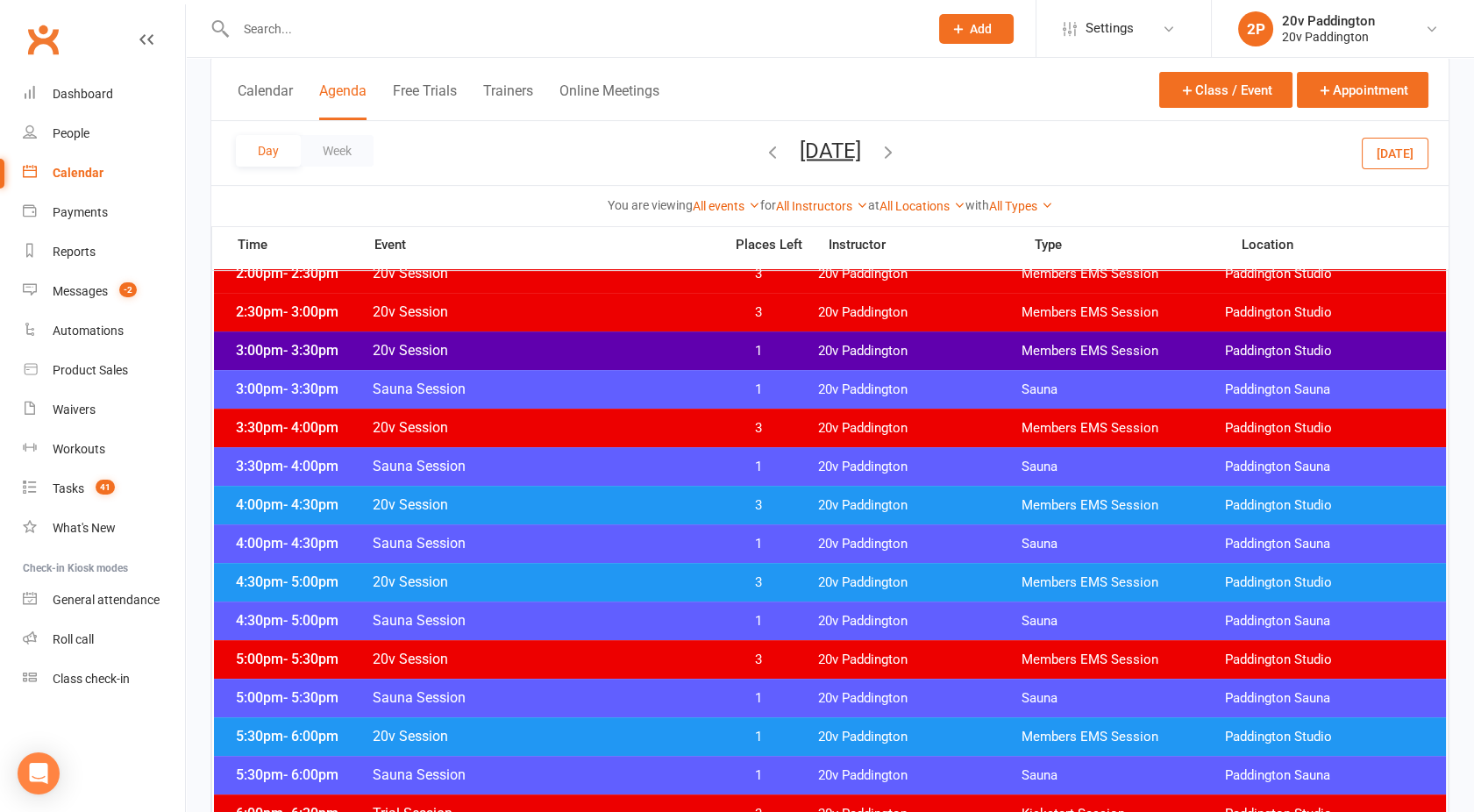
click at [582, 362] on div "3:00pm - 3:30pm 20v Session 1 20v Paddington Members EMS Session [GEOGRAPHIC_DA…" at bounding box center [829, 350] width 1232 height 39
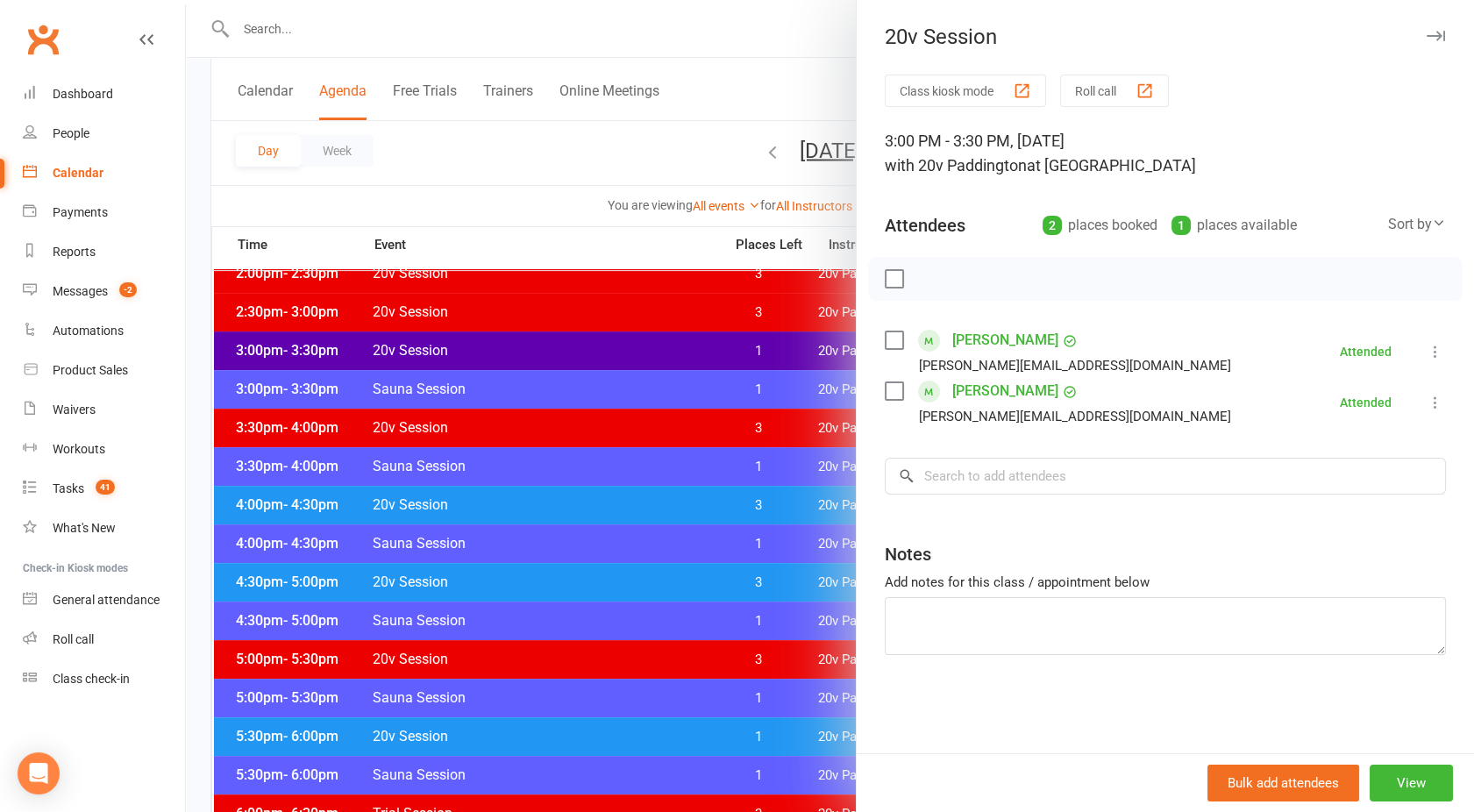
click at [582, 362] on div at bounding box center [830, 406] width 1289 height 812
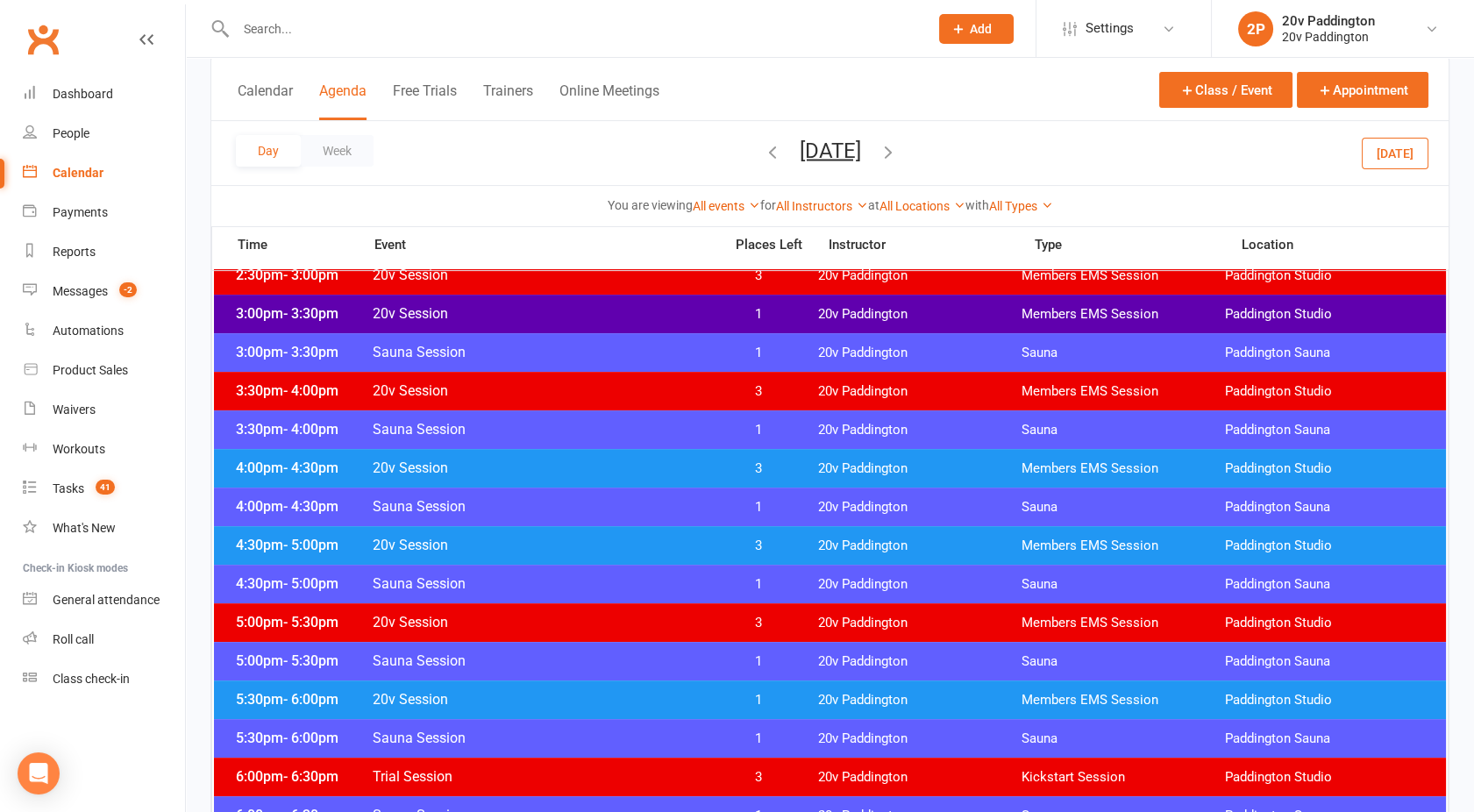
scroll to position [1244, 0]
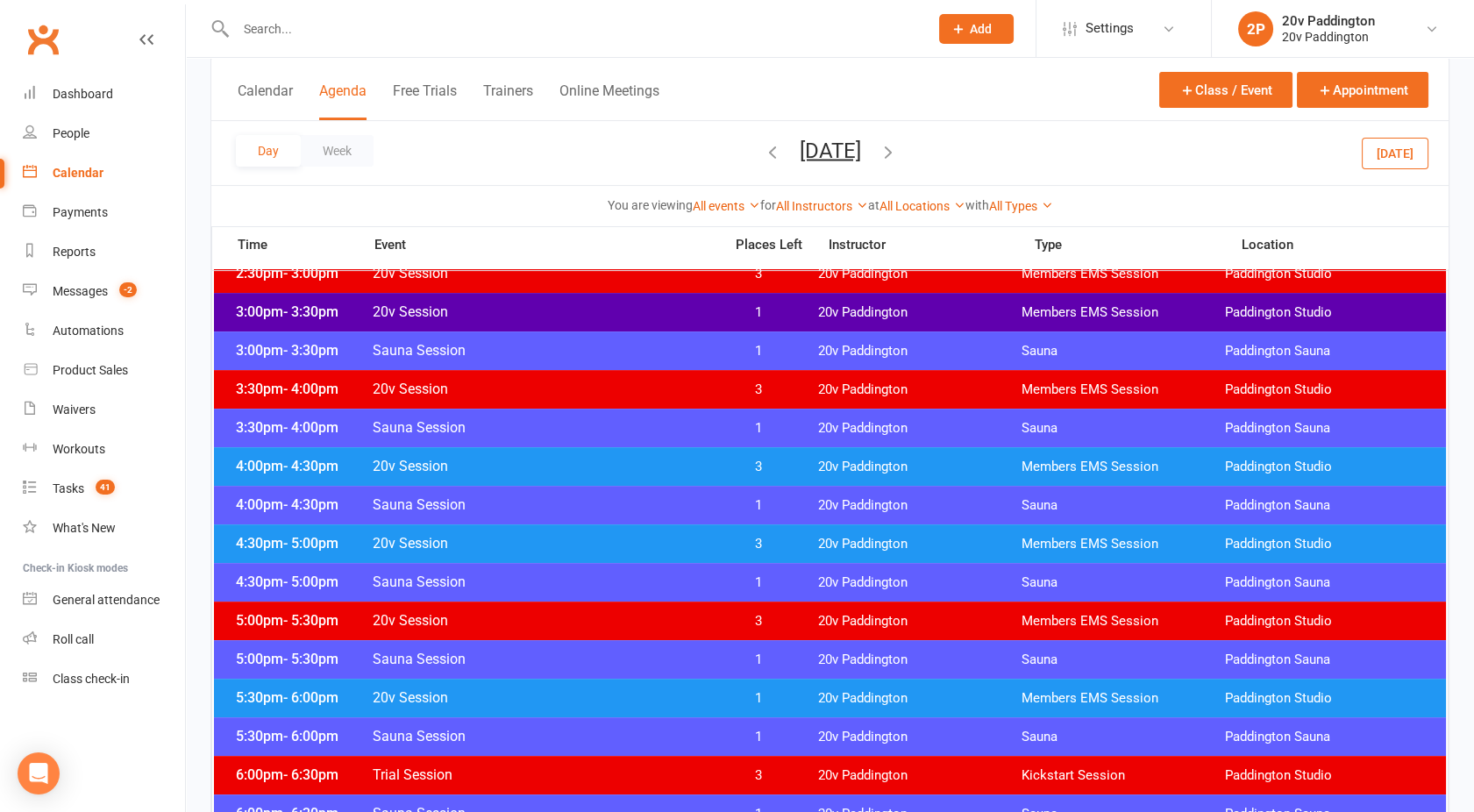
click at [576, 703] on span "20v Session" at bounding box center [542, 697] width 341 height 17
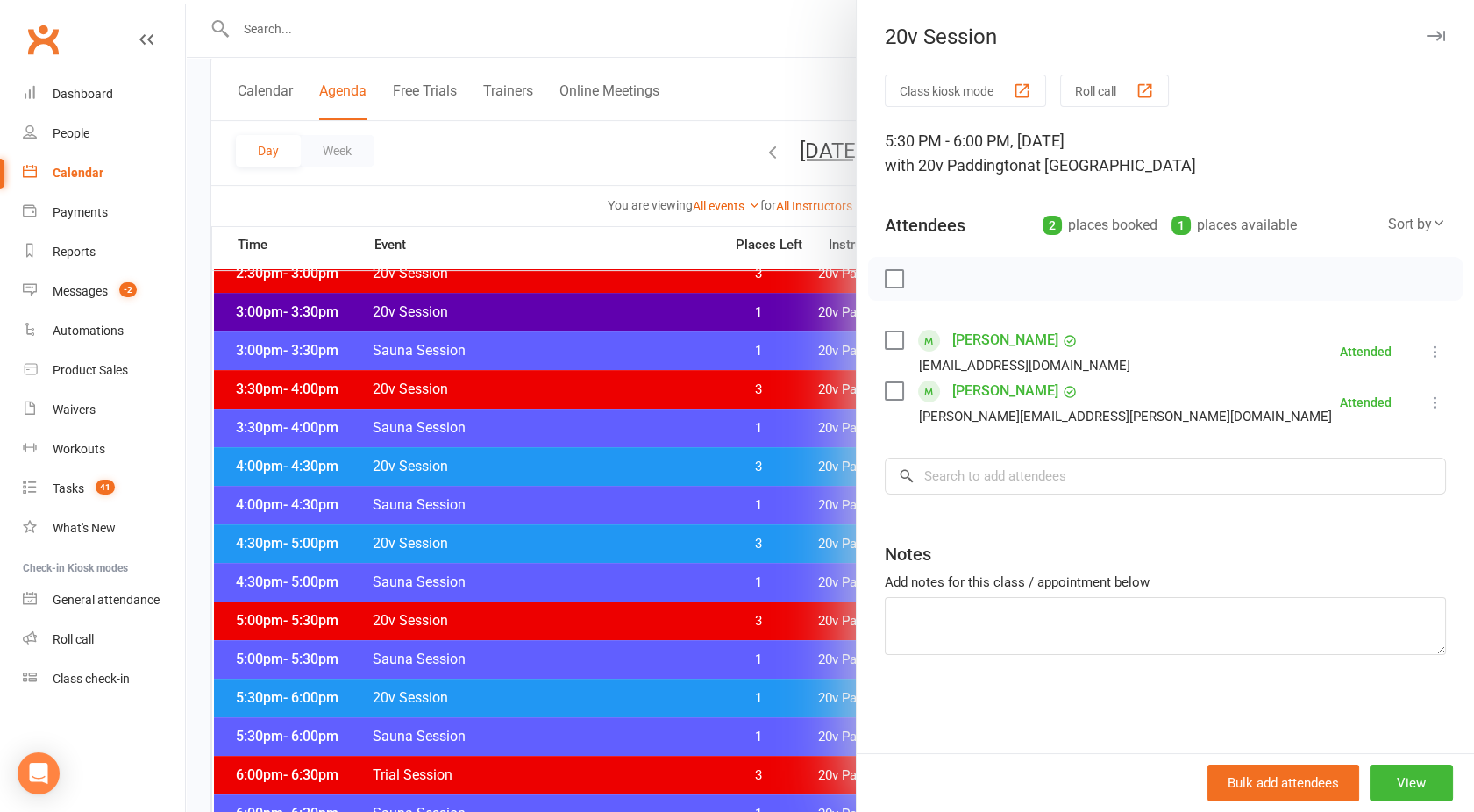
click at [576, 703] on div at bounding box center [830, 406] width 1289 height 812
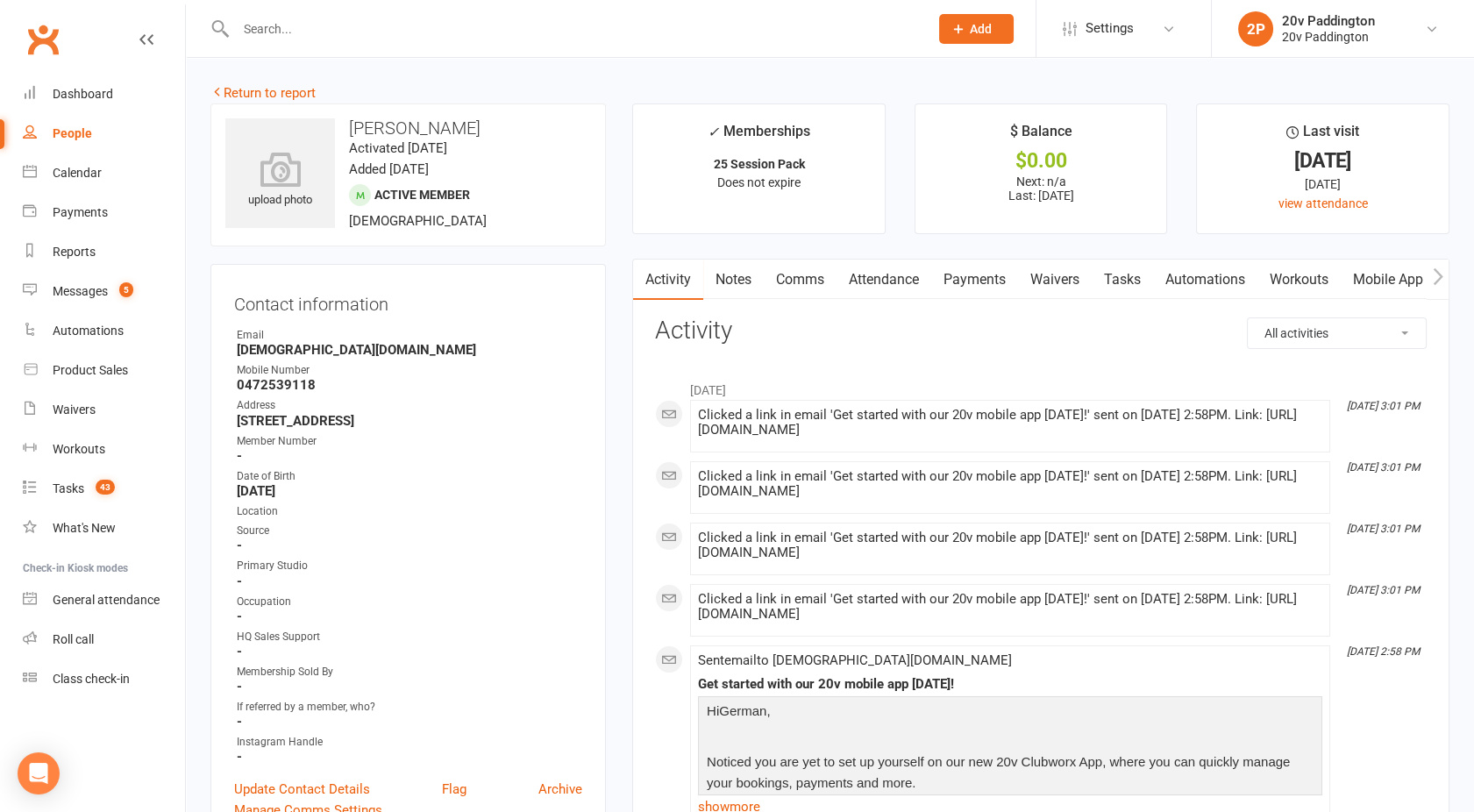
click at [795, 281] on link "Comms" at bounding box center [800, 279] width 72 height 40
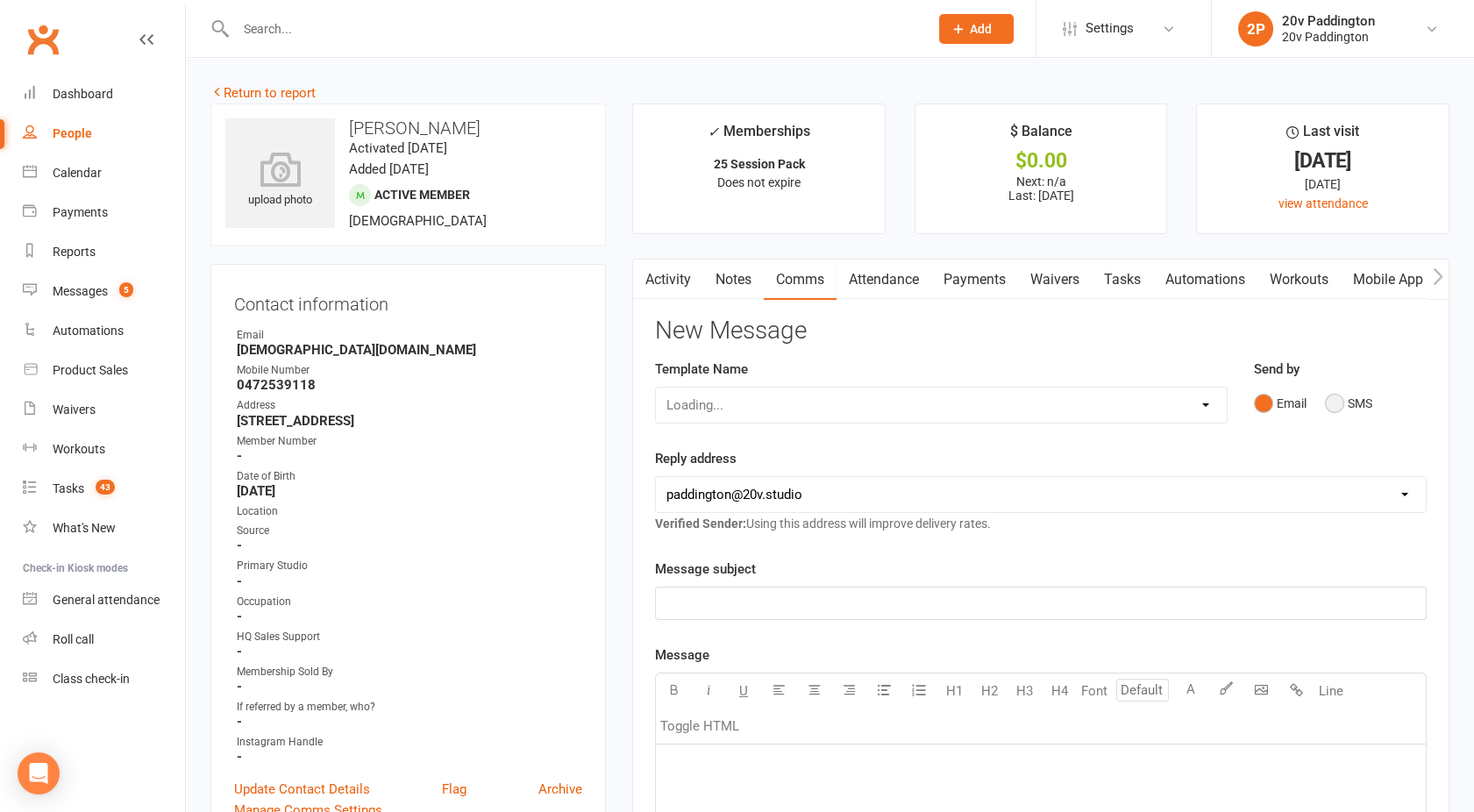
click at [1357, 410] on button "SMS" at bounding box center [1349, 403] width 47 height 33
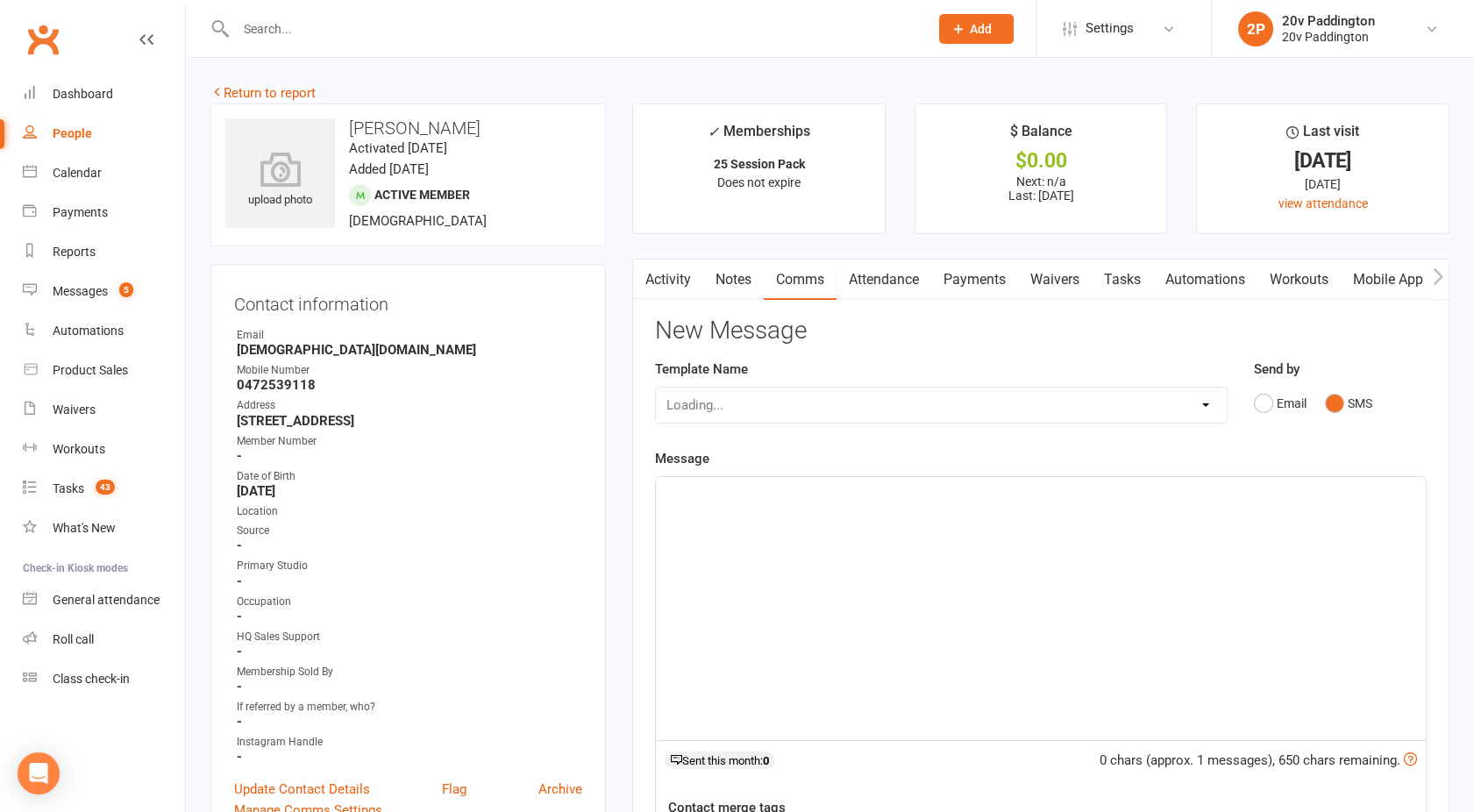
click at [941, 565] on div "﻿" at bounding box center [1041, 609] width 770 height 263
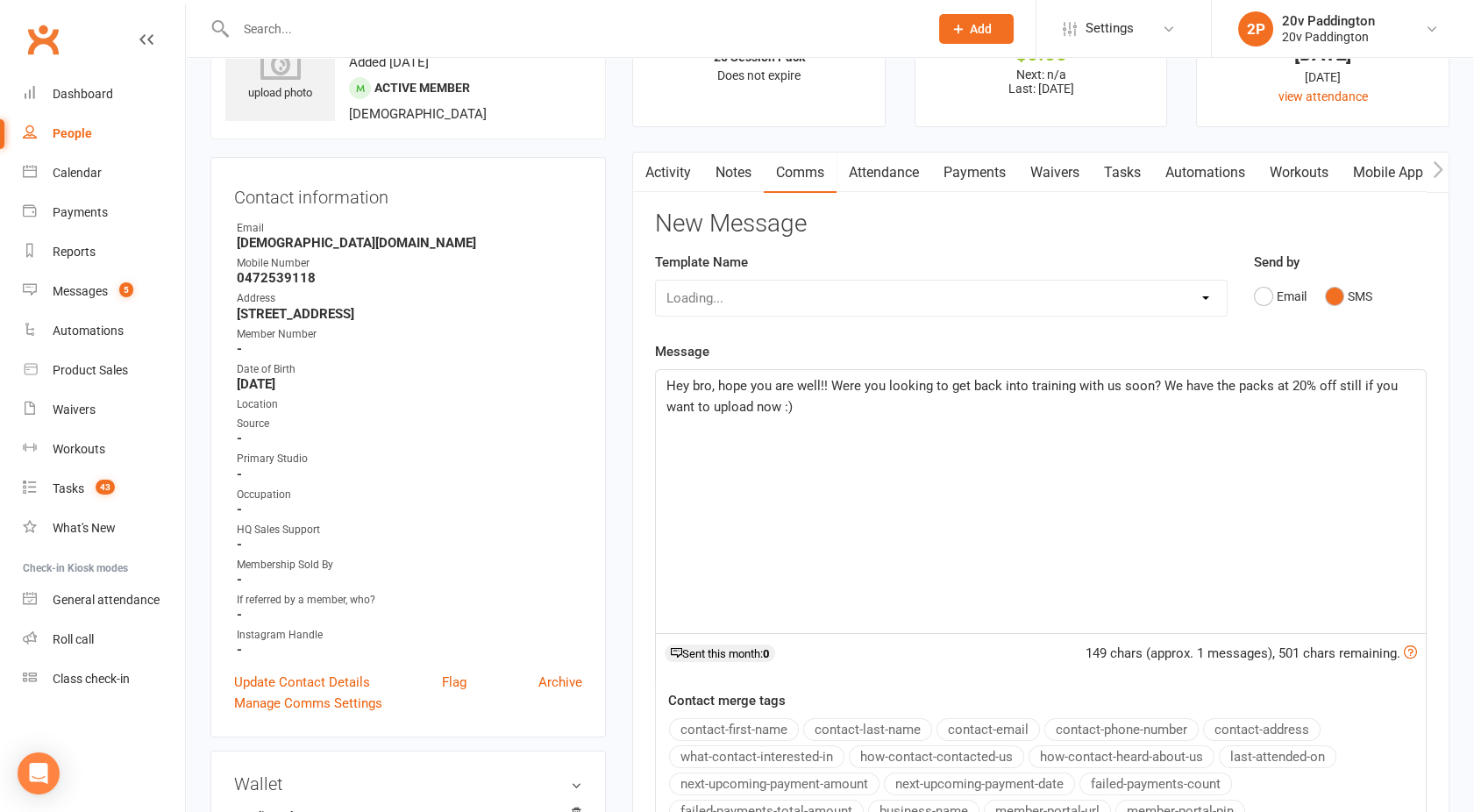
scroll to position [106, 0]
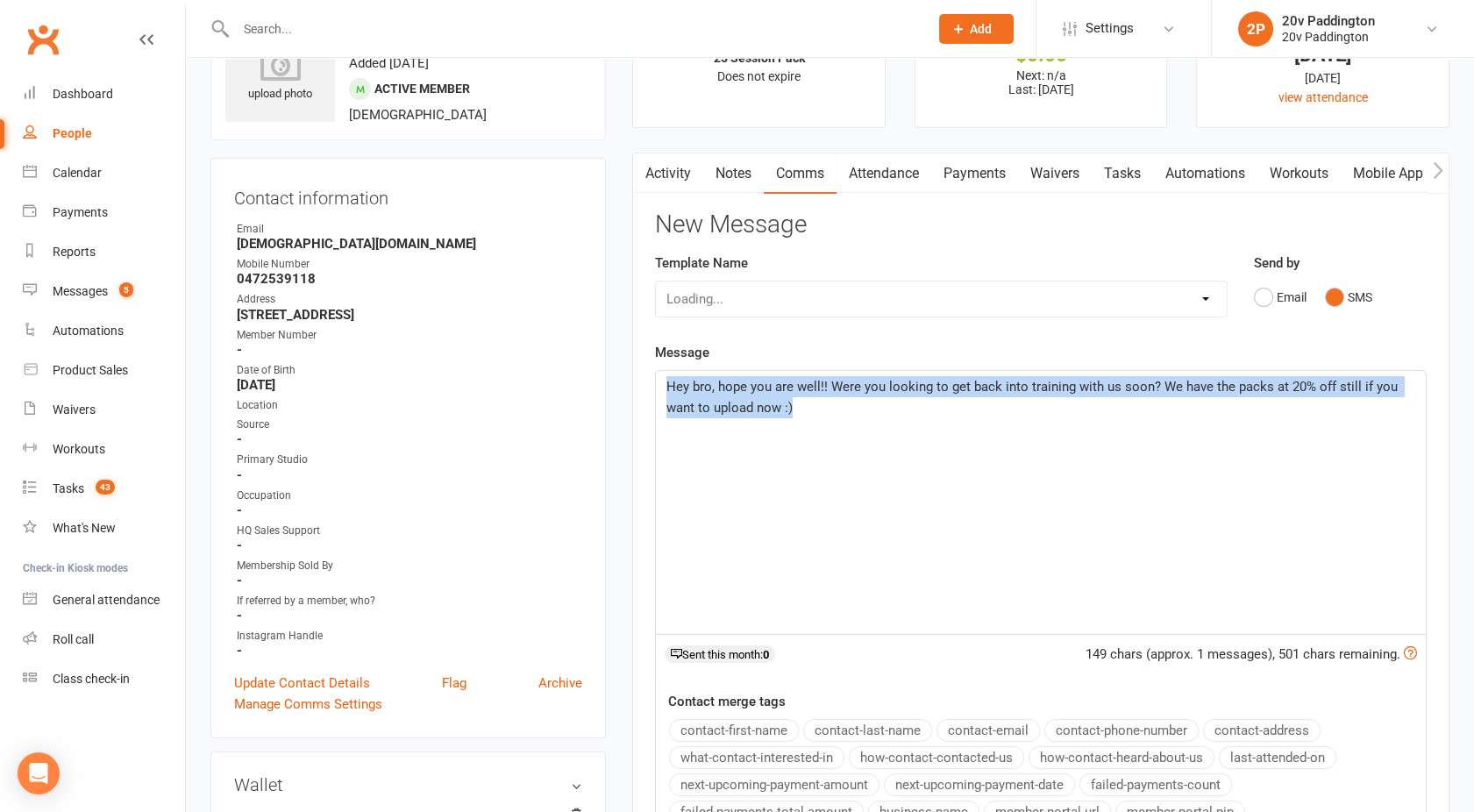
drag, startPoint x: 817, startPoint y: 421, endPoint x: 629, endPoint y: 358, distance: 198.3
click at [629, 358] on main "✓ Memberships 25 Session Pack Does not expire $ Balance $0.00 Next: n/a Last: 2…" at bounding box center [1041, 522] width 843 height 1051
copy span "Hey bro, hope you are well!! Were you looking to get back into training with us…"
click at [677, 176] on link "Activity" at bounding box center [668, 173] width 71 height 40
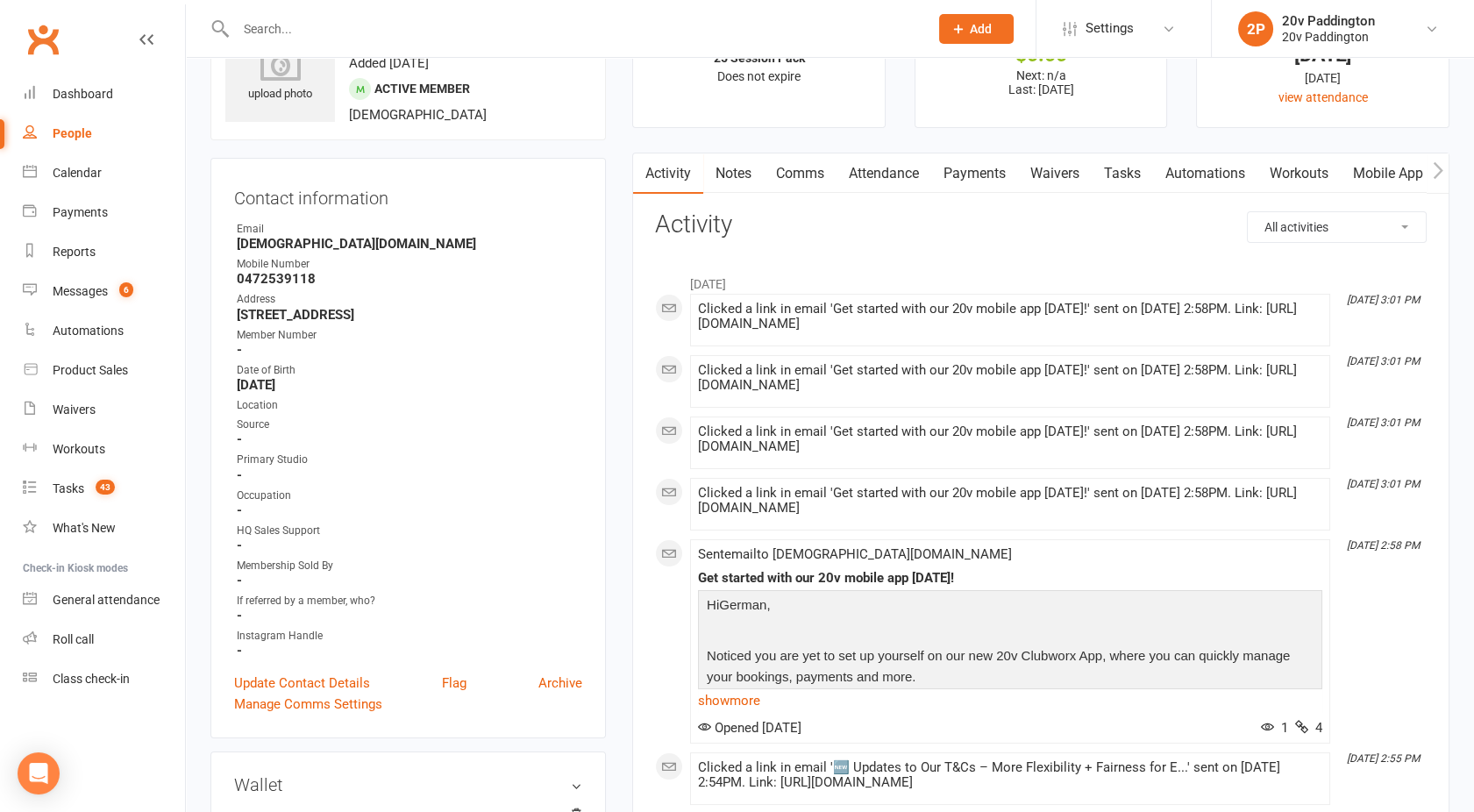
click at [806, 158] on link "Comms" at bounding box center [800, 173] width 72 height 40
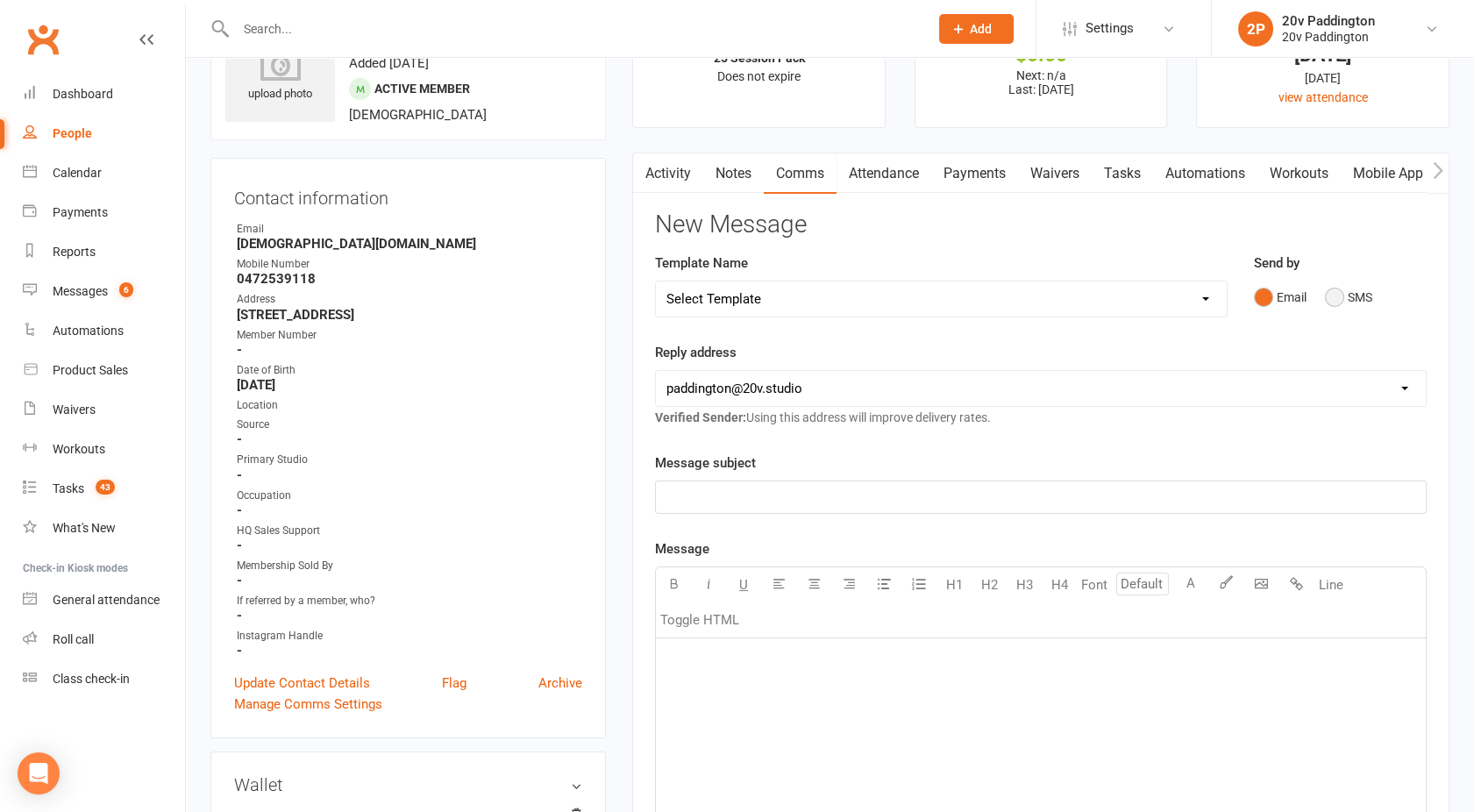
click at [1337, 305] on button "SMS" at bounding box center [1349, 296] width 47 height 33
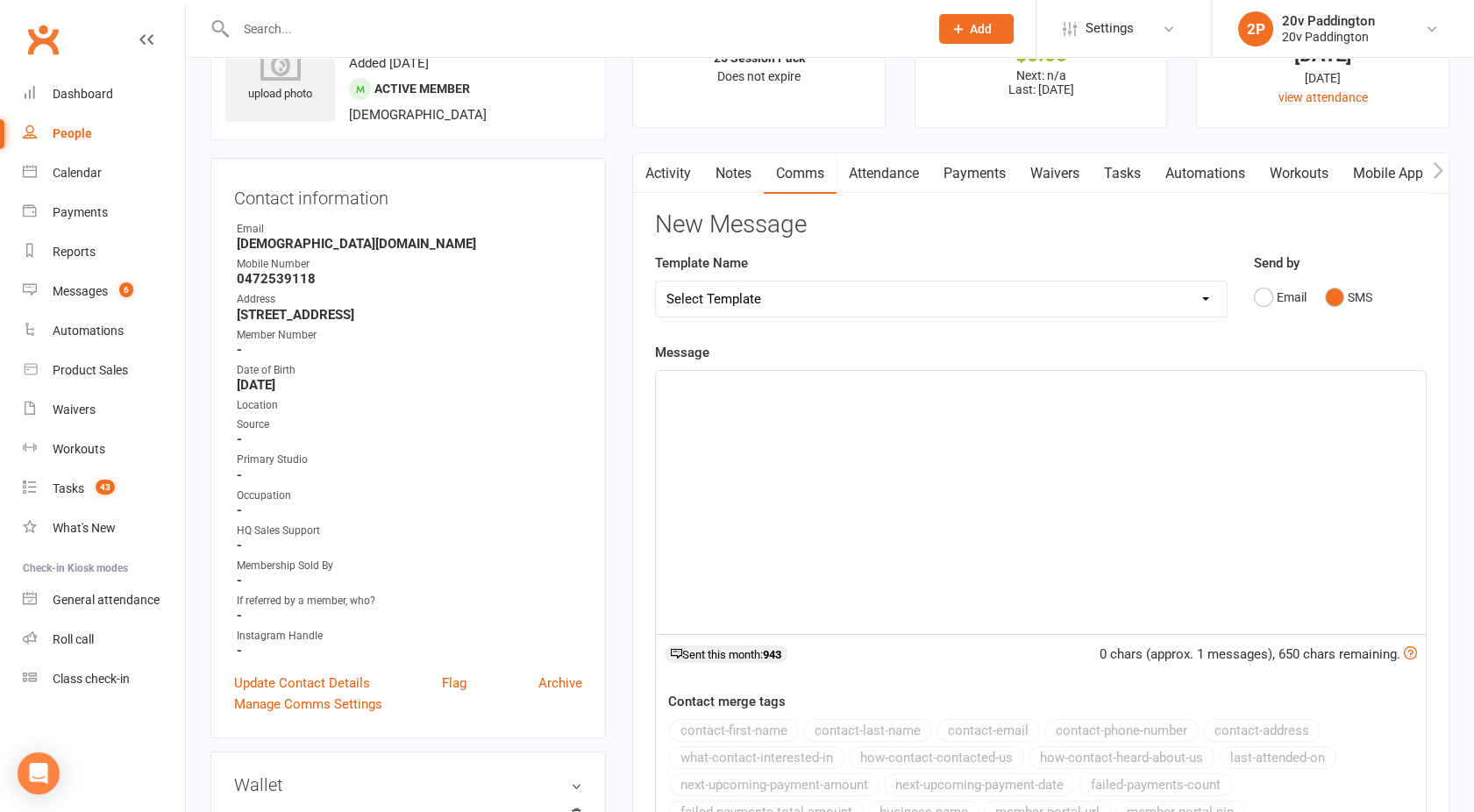
click at [935, 451] on div "﻿" at bounding box center [1041, 502] width 770 height 263
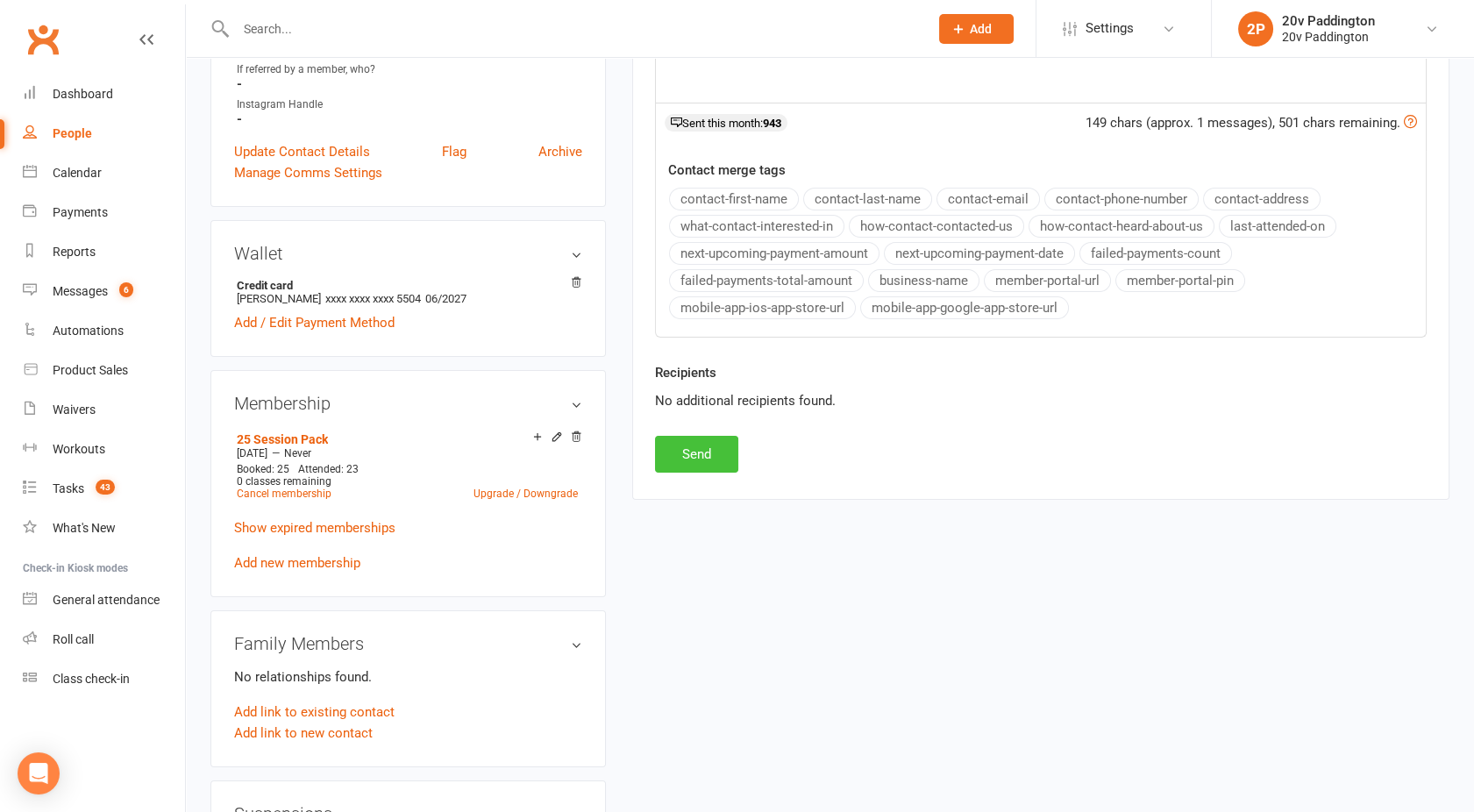
click at [694, 457] on button "Send" at bounding box center [697, 454] width 84 height 37
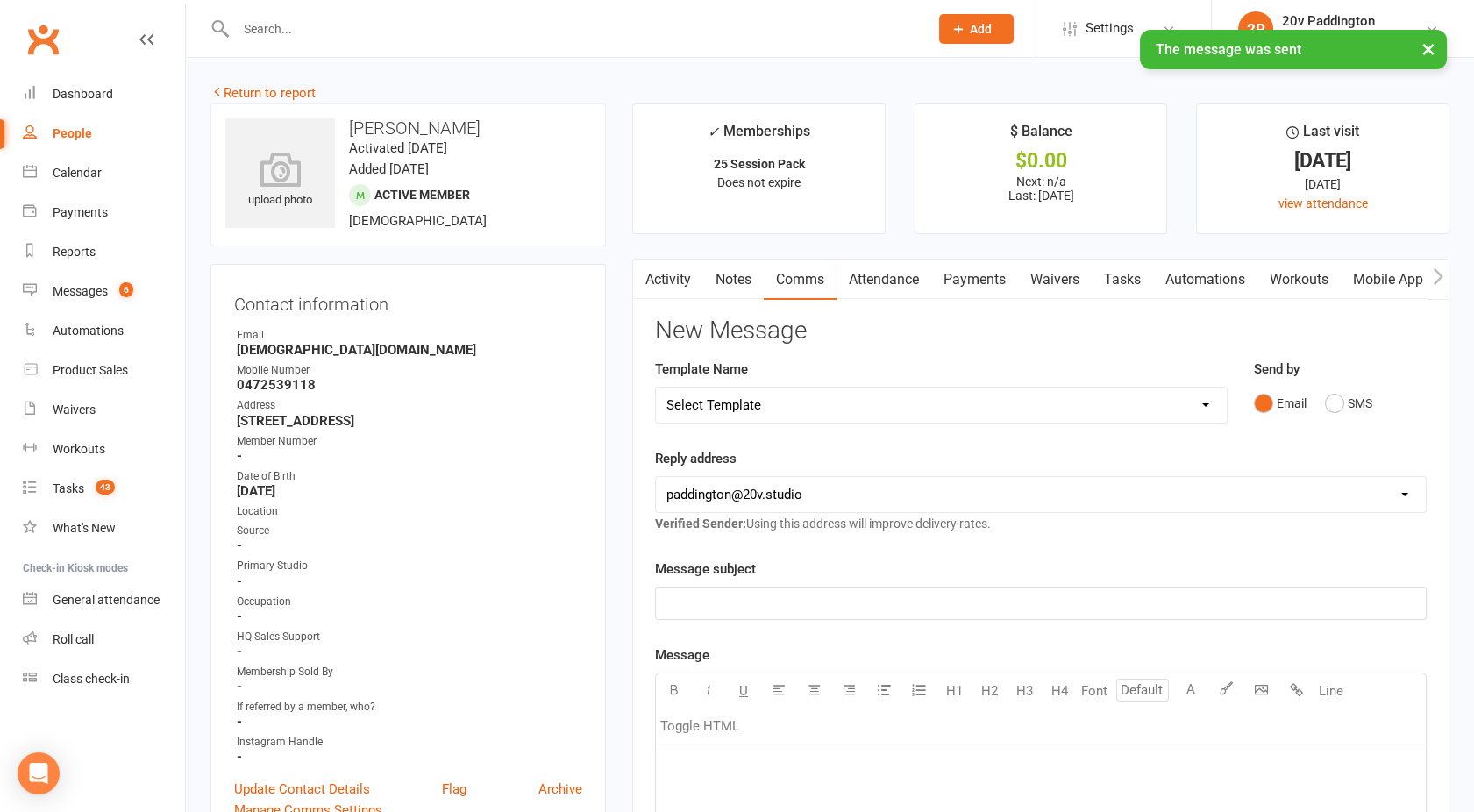
click at [671, 269] on link "Activity" at bounding box center [668, 279] width 71 height 40
